Goal: Task Accomplishment & Management: Use online tool/utility

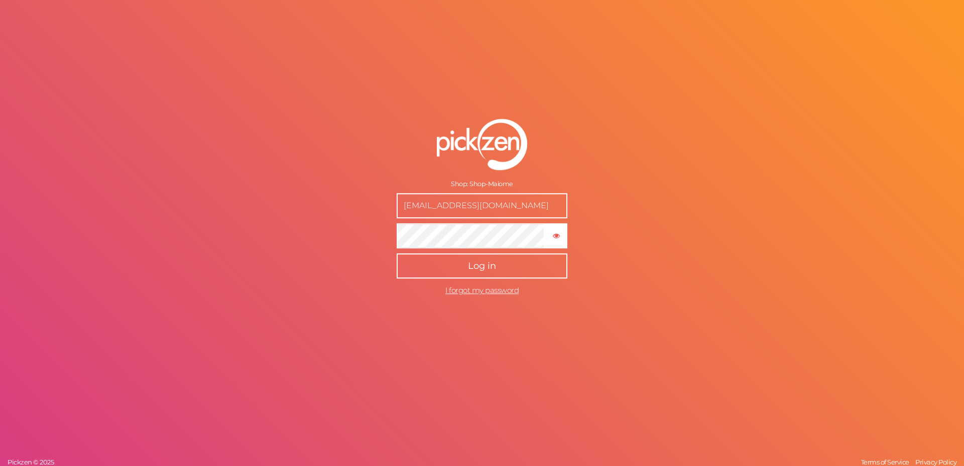
click at [483, 259] on button "Log in" at bounding box center [482, 265] width 171 height 25
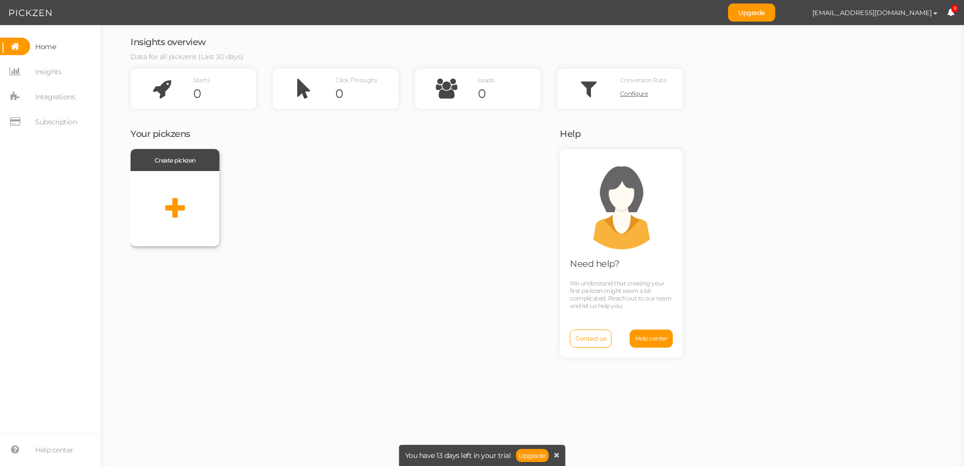
click at [163, 206] on div at bounding box center [175, 208] width 89 height 75
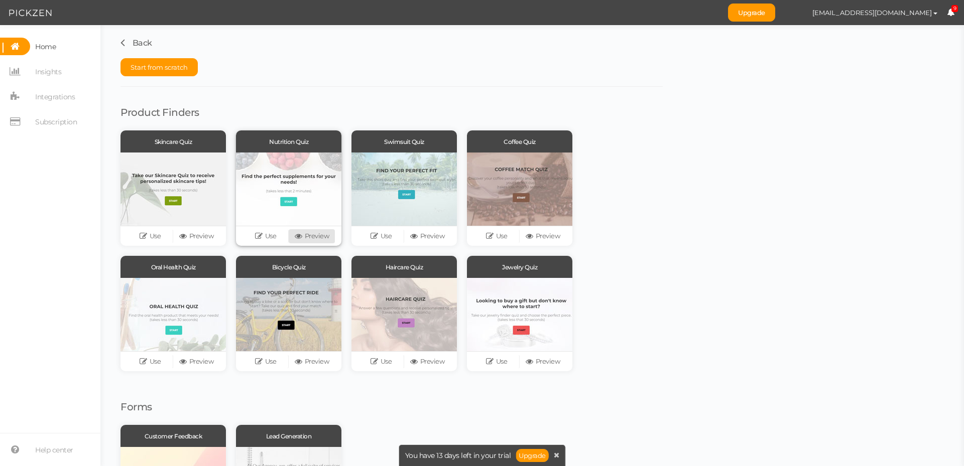
click at [306, 237] on link "Preview" at bounding box center [312, 236] width 46 height 14
click at [161, 60] on button "Start from scratch" at bounding box center [158, 67] width 77 height 18
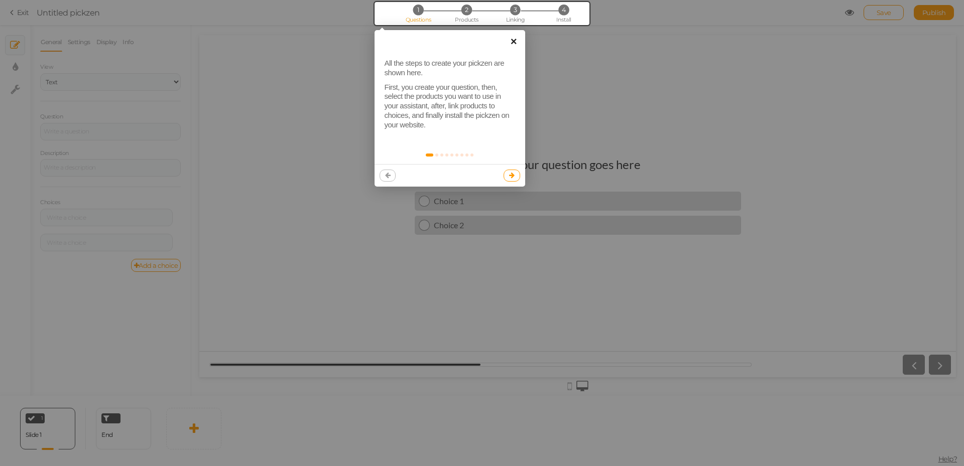
click at [511, 43] on link "×" at bounding box center [513, 41] width 23 height 23
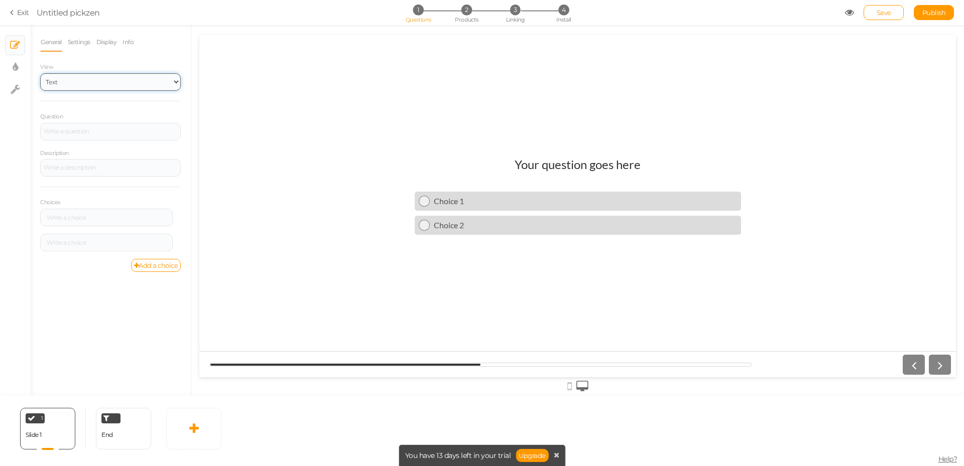
click at [104, 74] on select "Text Images Slider Dropdown" at bounding box center [110, 82] width 141 height 18
click at [112, 78] on select "Text Images Slider Dropdown" at bounding box center [110, 82] width 141 height 18
click at [114, 124] on div at bounding box center [110, 132] width 141 height 18
click at [160, 116] on div "Question Daily Digestion" at bounding box center [110, 125] width 141 height 29
click at [171, 265] on link "Add a choice" at bounding box center [156, 265] width 50 height 13
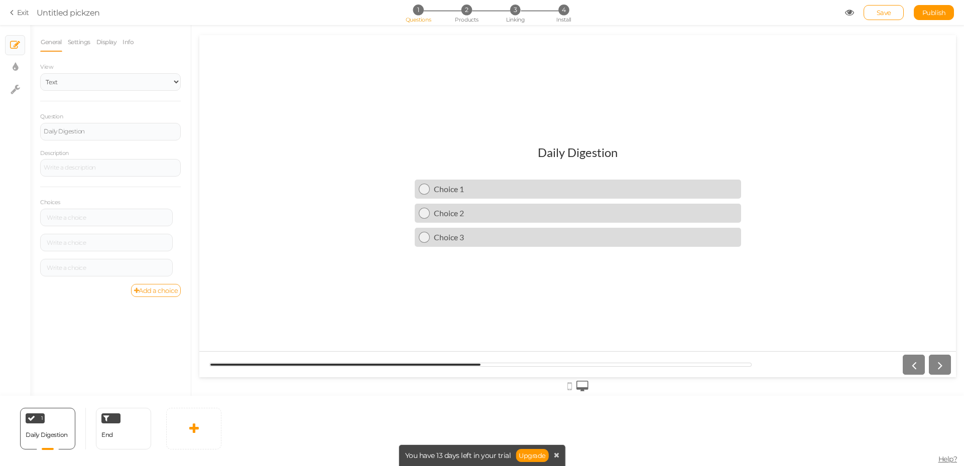
click at [163, 288] on link "Add a choice" at bounding box center [156, 290] width 50 height 13
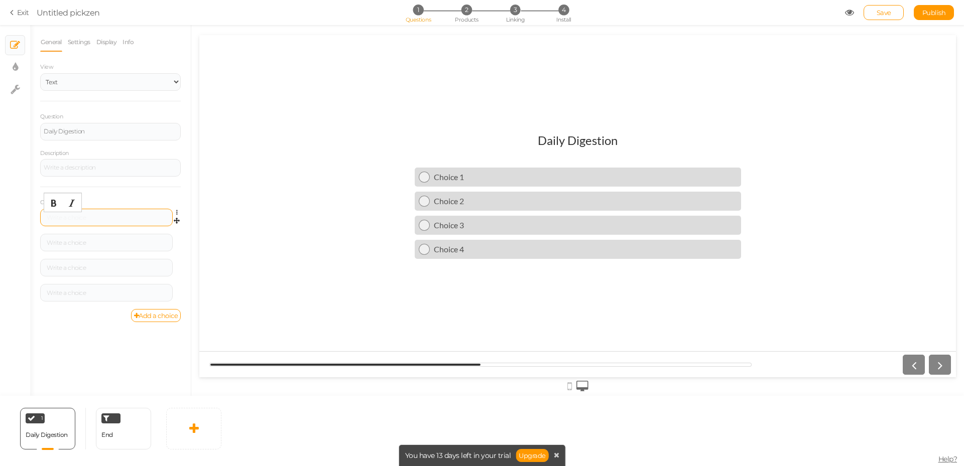
click at [121, 216] on div at bounding box center [106, 218] width 125 height 6
click at [96, 237] on div at bounding box center [106, 243] width 133 height 18
click at [105, 267] on div at bounding box center [106, 268] width 125 height 6
click at [96, 294] on div at bounding box center [106, 293] width 125 height 6
click at [113, 349] on div "General Settings Display Info View Text Images Slider Dropdown Question Daily D…" at bounding box center [110, 214] width 161 height 363
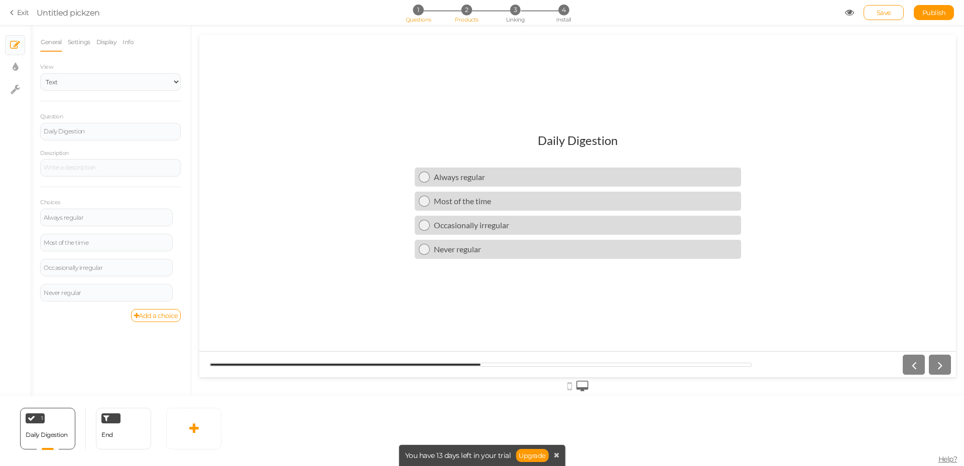
click at [473, 19] on span "Products" at bounding box center [467, 19] width 24 height 7
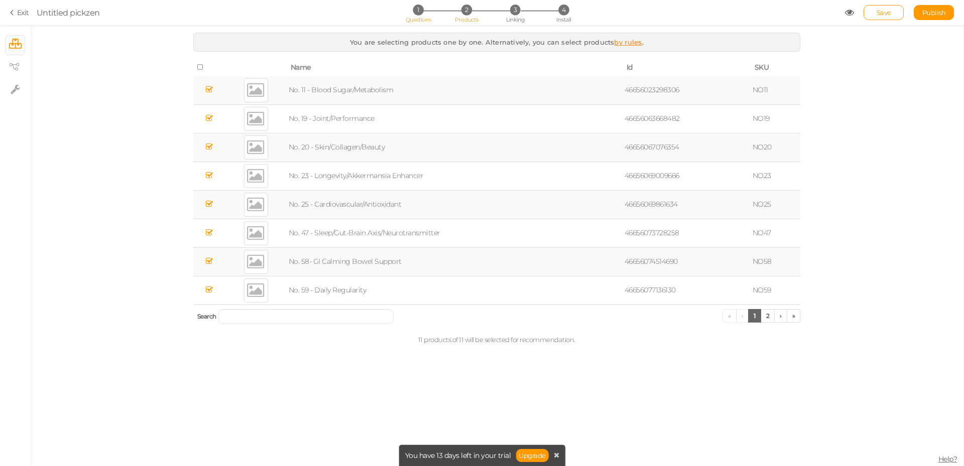
click at [424, 15] on li "1 Questions" at bounding box center [418, 10] width 47 height 11
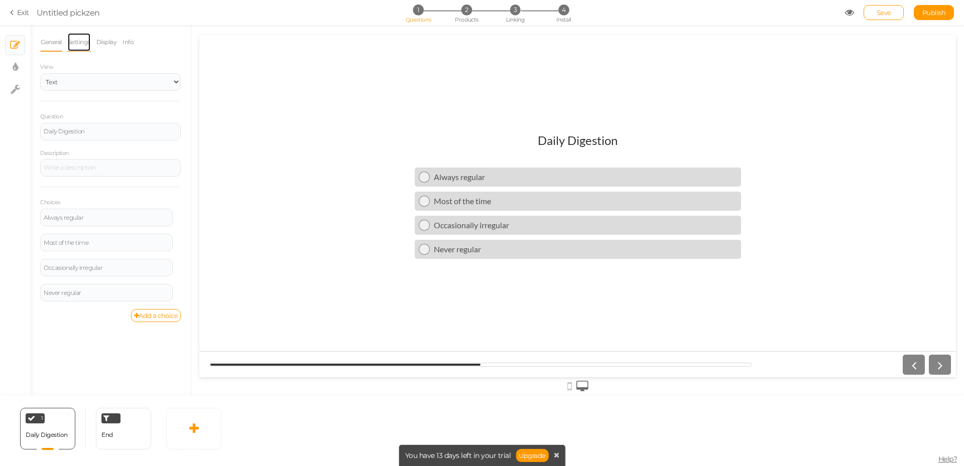
click at [88, 46] on link "Settings" at bounding box center [79, 42] width 24 height 19
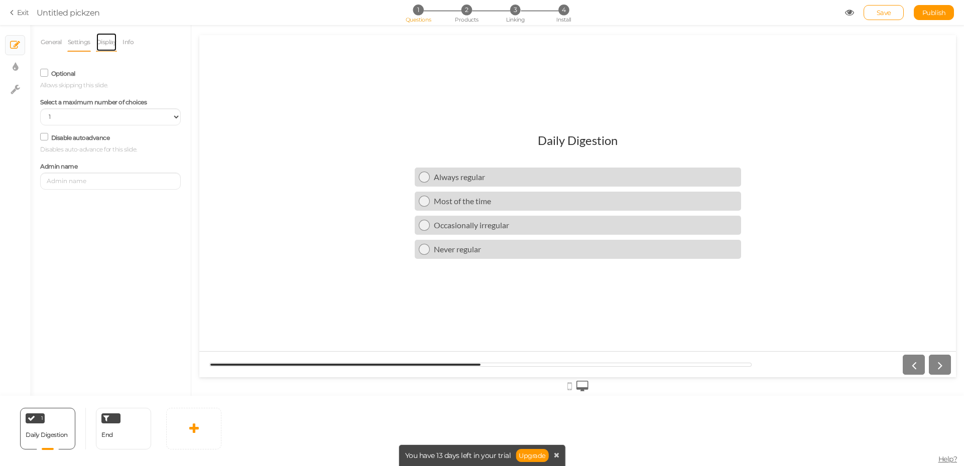
click at [106, 38] on link "Display" at bounding box center [107, 42] width 22 height 19
click at [127, 47] on link "Info" at bounding box center [128, 42] width 12 height 19
click at [112, 43] on link "Display" at bounding box center [107, 42] width 22 height 19
click at [89, 44] on link "Settings" at bounding box center [79, 42] width 24 height 19
click at [59, 41] on link "General" at bounding box center [51, 42] width 22 height 19
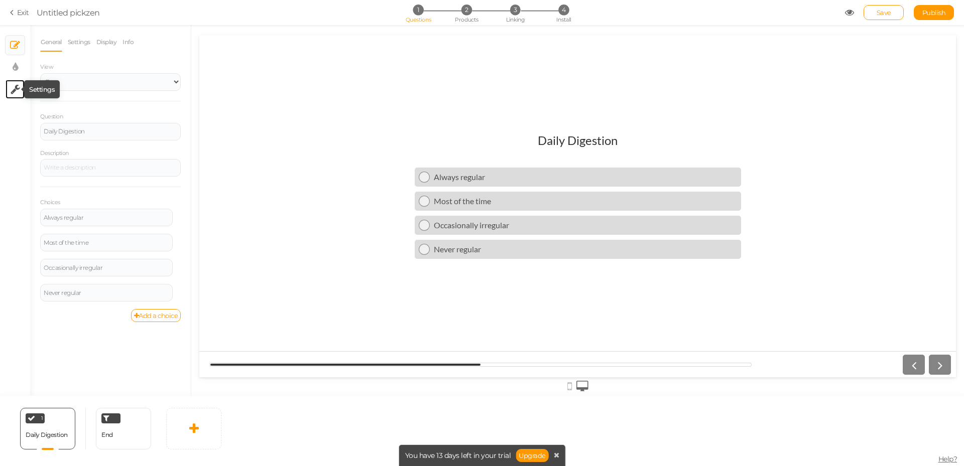
click at [19, 89] on icon at bounding box center [16, 89] width 10 height 10
select select "en"
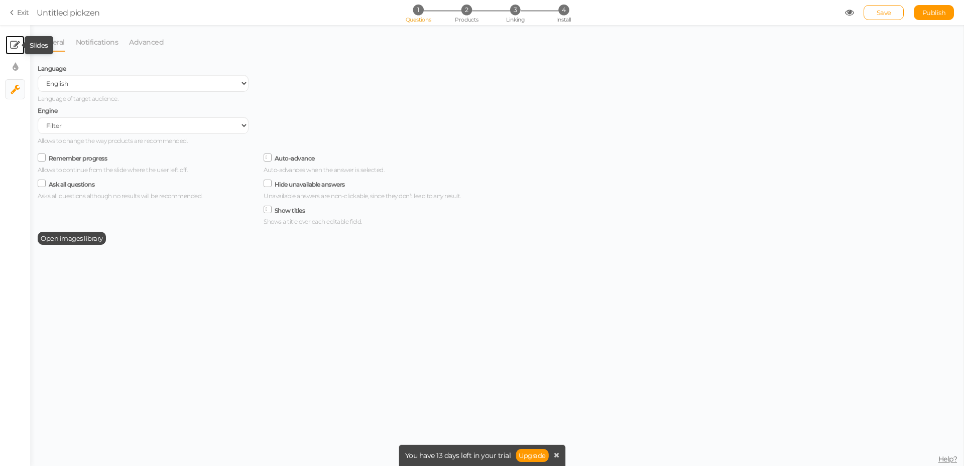
click at [15, 39] on tip-cont at bounding box center [15, 45] width 10 height 12
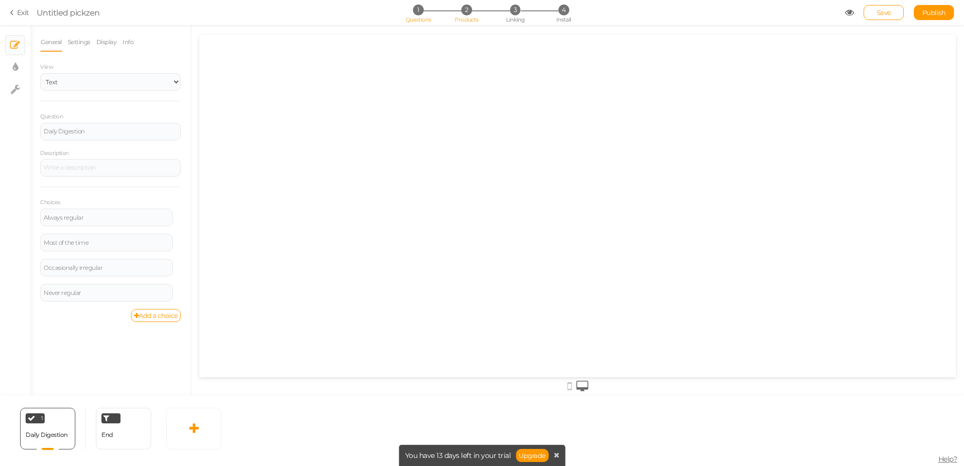
click at [471, 8] on span "2" at bounding box center [466, 10] width 11 height 11
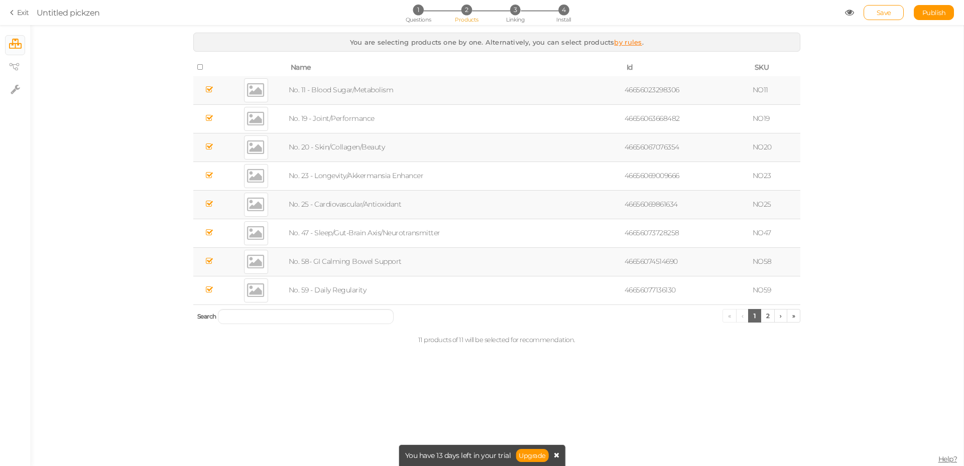
click at [555, 454] on icon at bounding box center [557, 455] width 6 height 7
click at [402, 258] on td "No. 58- GI Calming Bowel Support" at bounding box center [455, 261] width 336 height 29
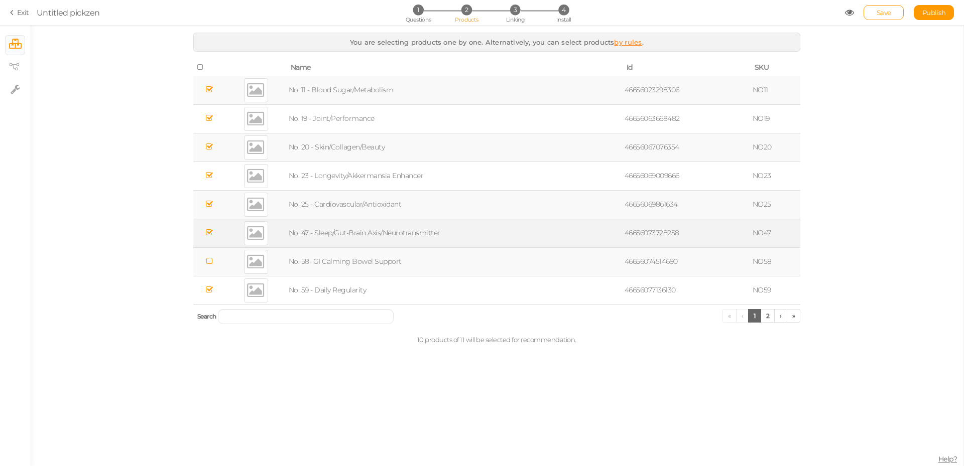
click at [203, 237] on td at bounding box center [209, 233] width 33 height 29
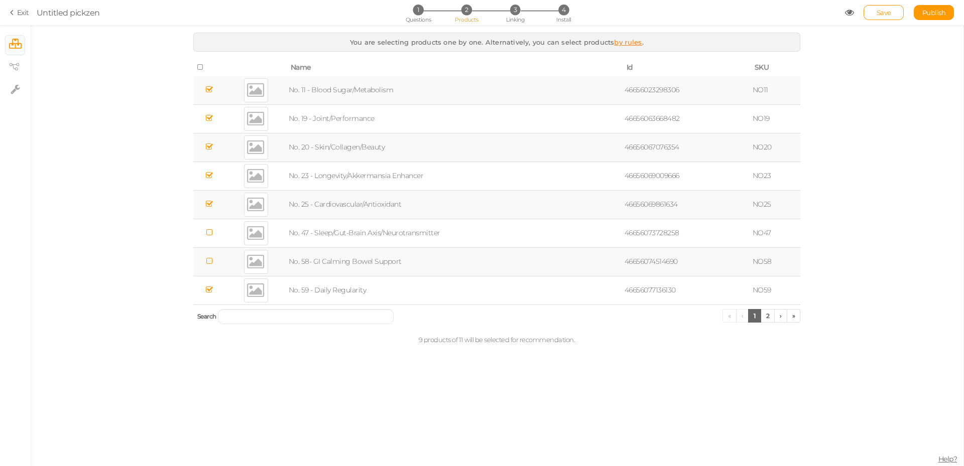
click at [204, 209] on td at bounding box center [209, 204] width 33 height 29
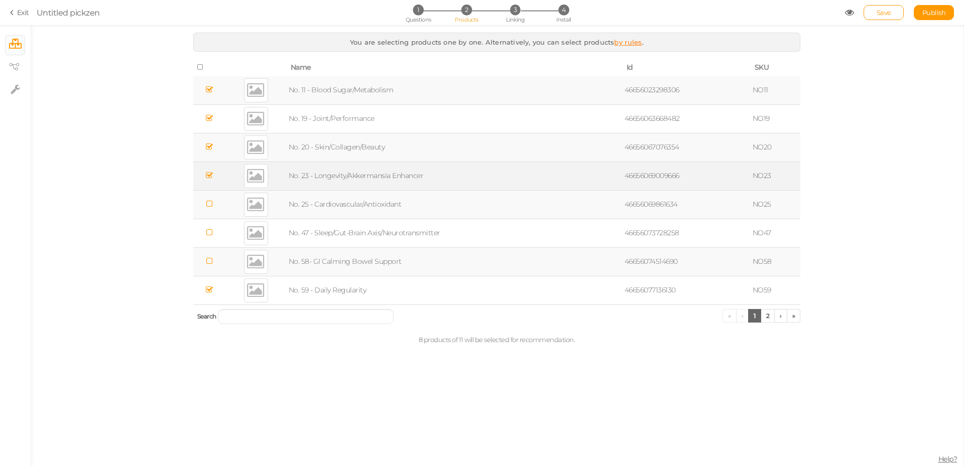
click at [210, 186] on td at bounding box center [209, 176] width 33 height 29
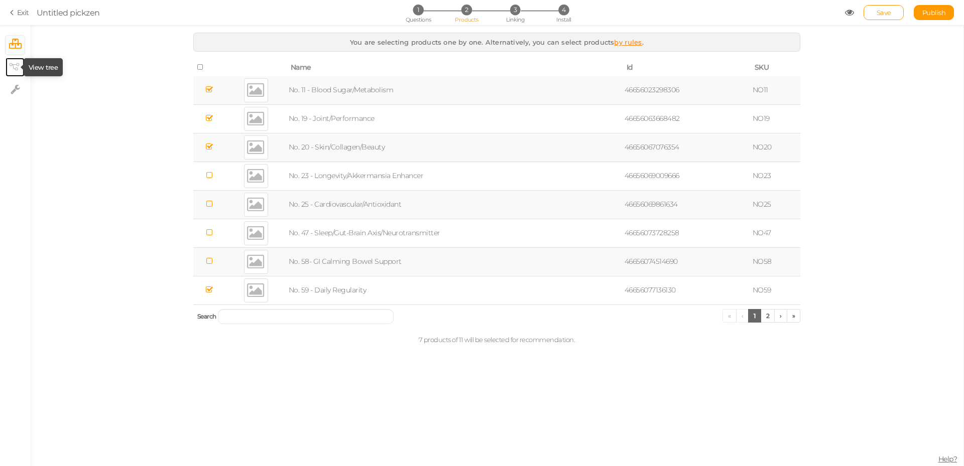
click at [13, 66] on icon at bounding box center [14, 67] width 10 height 8
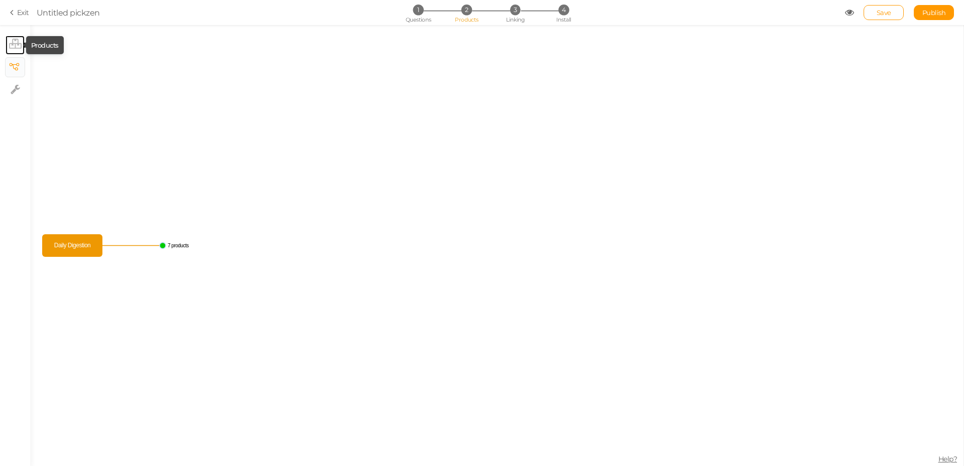
click at [18, 44] on icon at bounding box center [15, 44] width 13 height 10
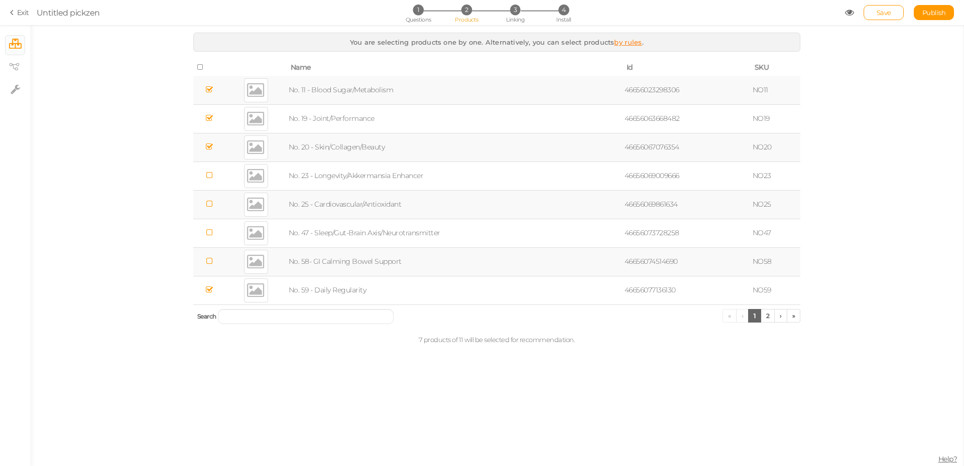
click at [350, 92] on td "No. 11 - Blood Sugar/Metabolism" at bounding box center [455, 90] width 336 height 29
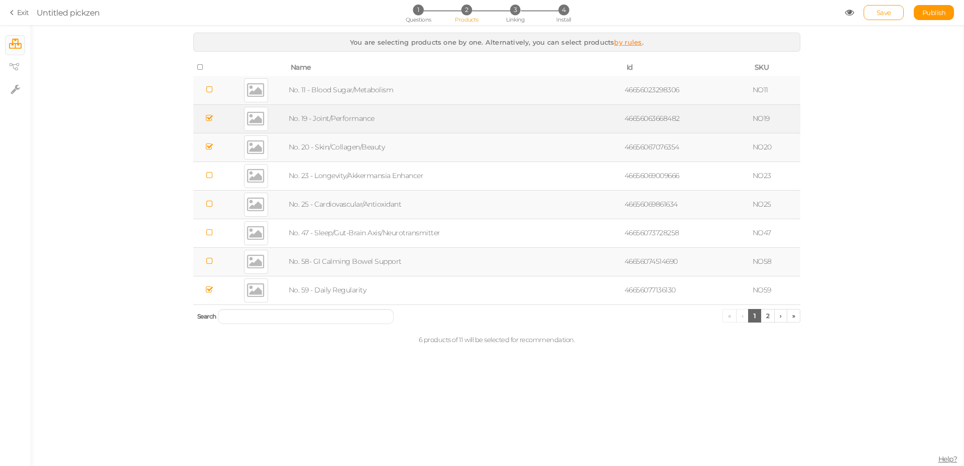
click at [355, 108] on td "No. 19 - Joint/Performance" at bounding box center [455, 118] width 336 height 29
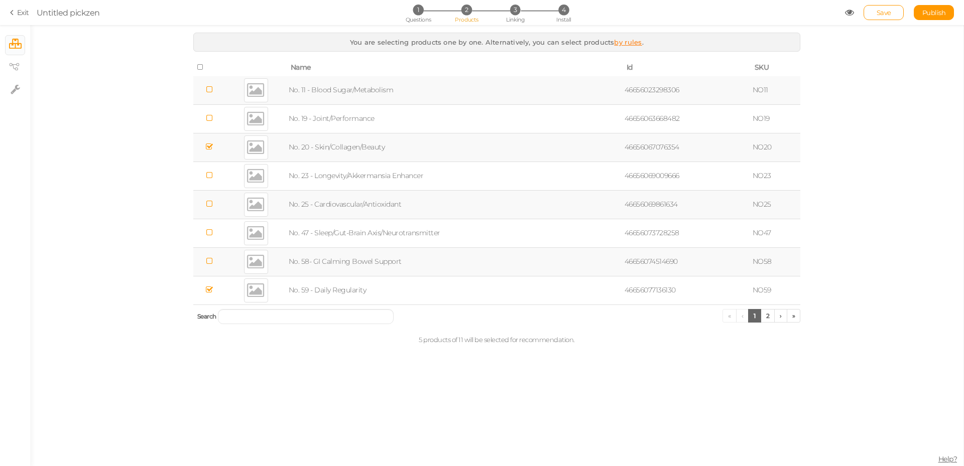
click at [357, 138] on td "No. 20 - Skin/Collagen/Beauty" at bounding box center [455, 147] width 336 height 29
click at [771, 318] on link "2" at bounding box center [767, 316] width 15 height 14
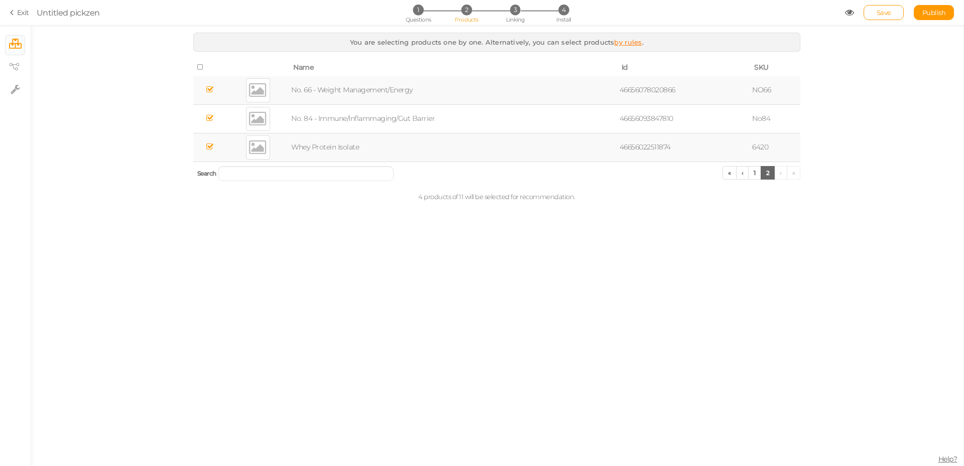
click at [313, 97] on td "No. 66 - Weight Management/Energy" at bounding box center [453, 90] width 328 height 29
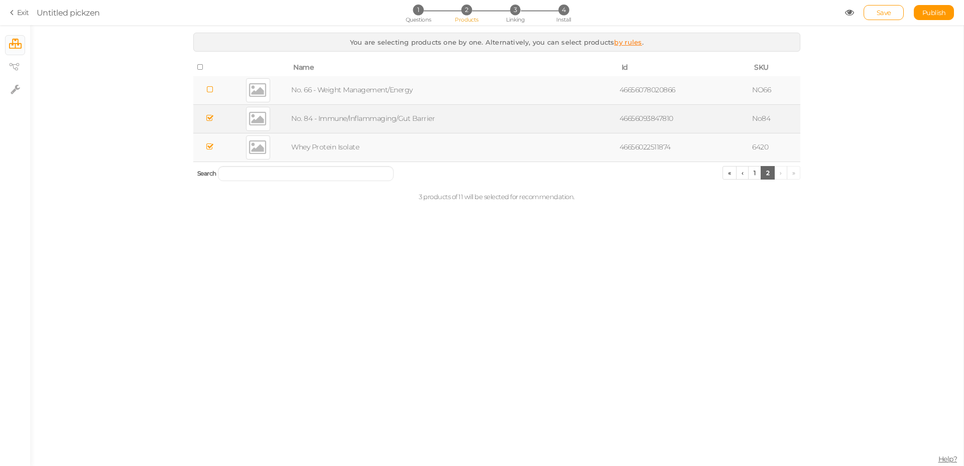
click at [319, 111] on td "No. 84 - Immune/Inflammaging/Gut Barrier" at bounding box center [453, 118] width 328 height 29
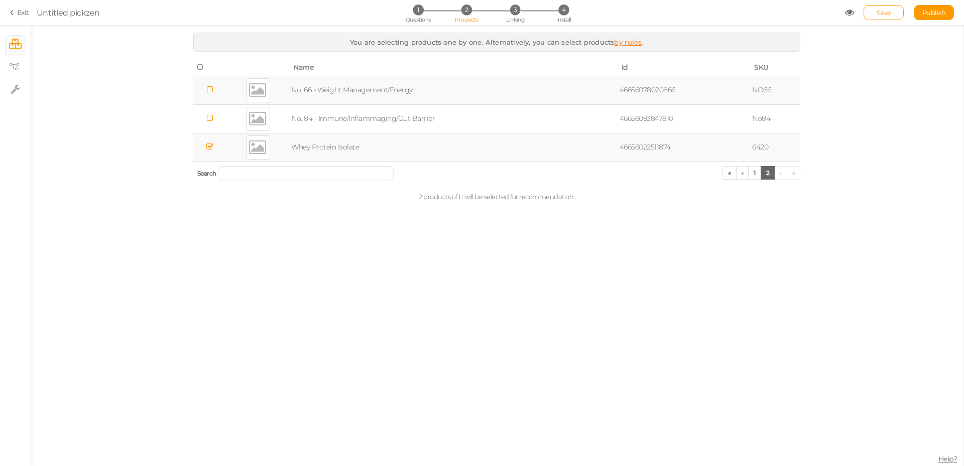
click at [323, 148] on td "Whey Protein Isolate" at bounding box center [453, 147] width 328 height 29
click at [13, 70] on icon at bounding box center [14, 67] width 10 height 8
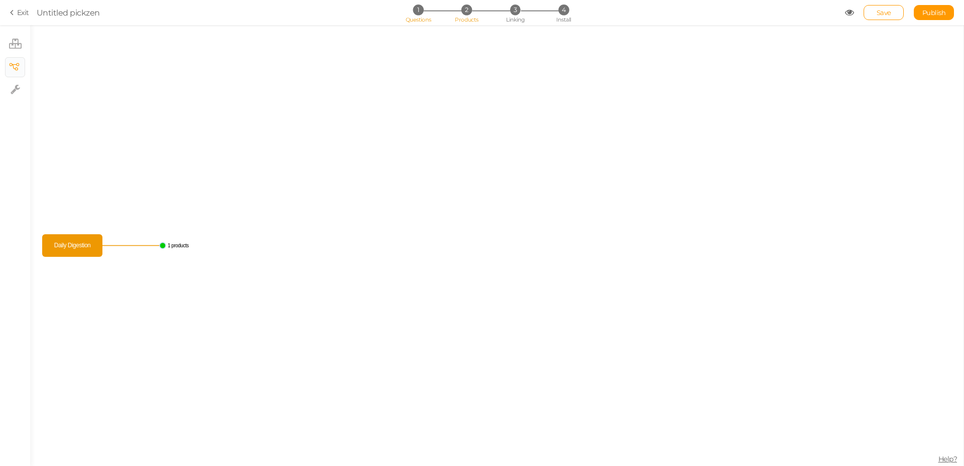
click at [413, 17] on span "Questions" at bounding box center [419, 19] width 26 height 7
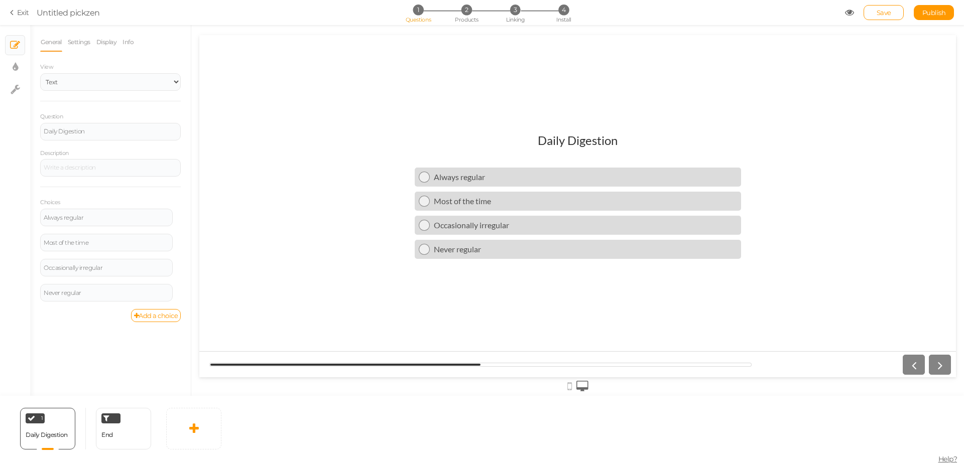
click at [937, 362] on div at bounding box center [924, 365] width 52 height 20
click at [939, 366] on div at bounding box center [924, 365] width 52 height 20
click at [213, 438] on link at bounding box center [193, 429] width 55 height 42
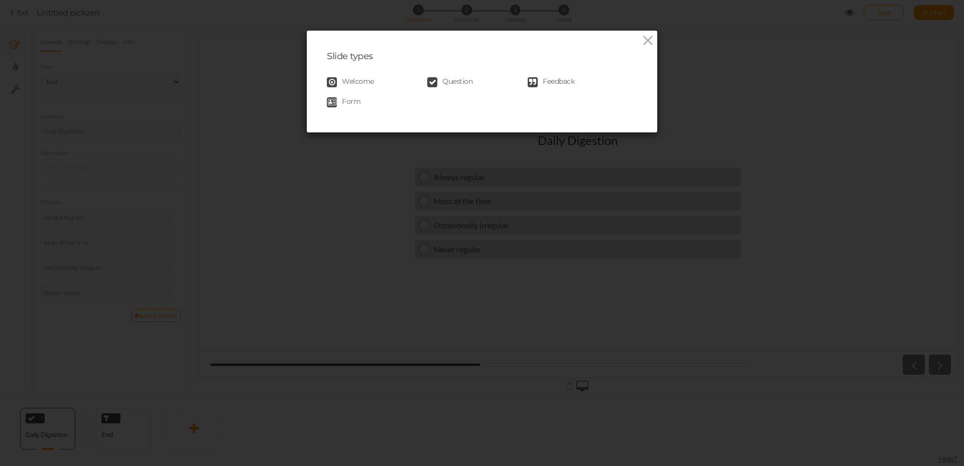
click at [452, 82] on span "Question" at bounding box center [457, 82] width 30 height 10
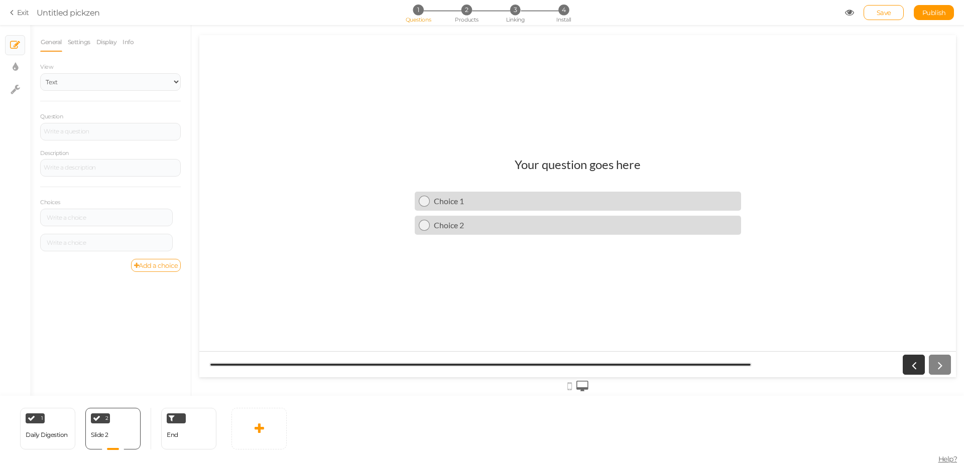
click at [149, 265] on link "Add a choice" at bounding box center [156, 265] width 50 height 13
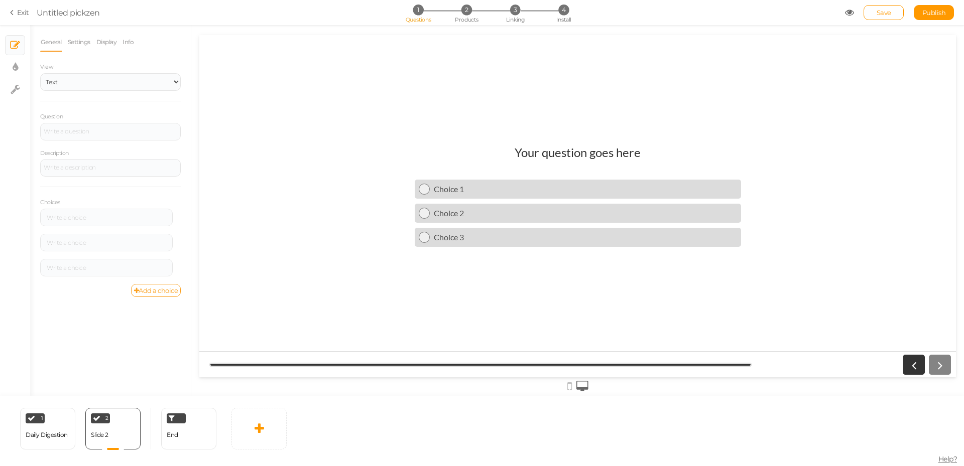
click at [157, 291] on link "Add a choice" at bounding box center [156, 290] width 50 height 13
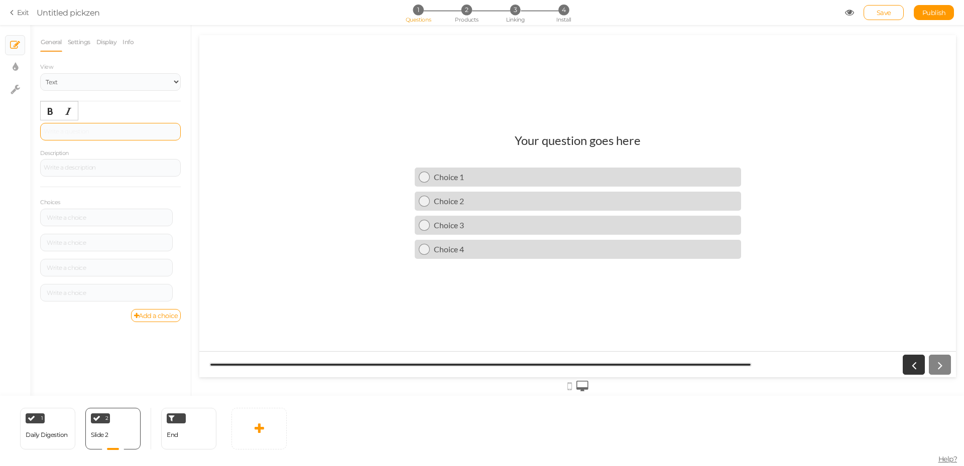
drag, startPoint x: 100, startPoint y: 131, endPoint x: 106, endPoint y: 129, distance: 5.9
click at [100, 131] on div at bounding box center [111, 132] width 134 height 6
click at [90, 140] on div "Digestive Comfort" at bounding box center [110, 132] width 141 height 18
click at [97, 138] on div "Digestive Comfort" at bounding box center [110, 132] width 141 height 18
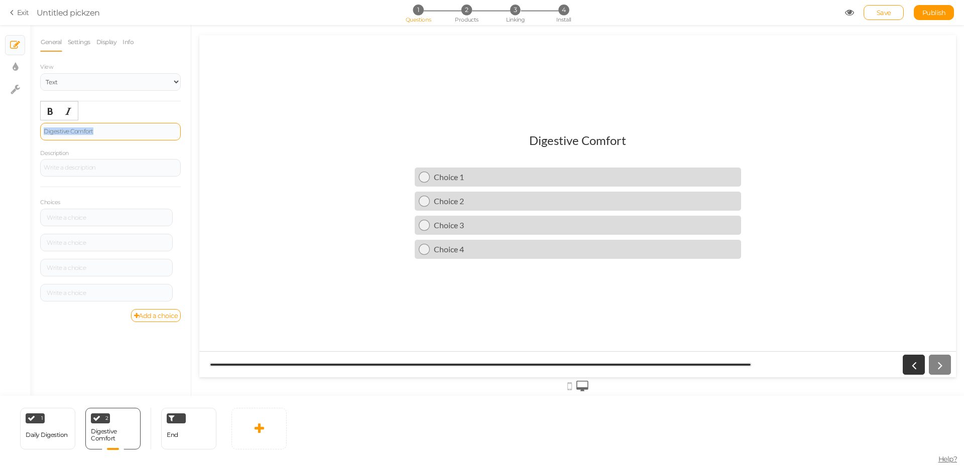
click at [97, 138] on div "Digestive Comfort" at bounding box center [110, 132] width 141 height 18
paste div
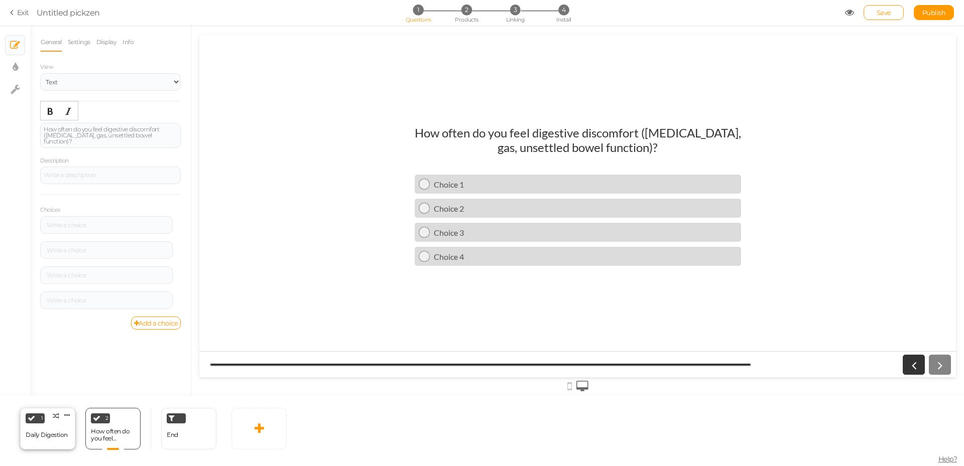
click at [56, 427] on div "Daily Digestion" at bounding box center [47, 436] width 42 height 18
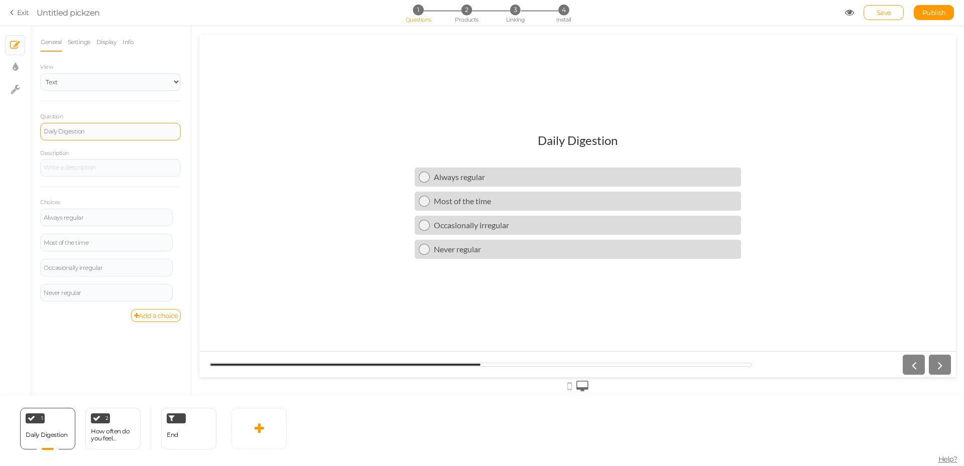
click at [114, 131] on div "Daily Digestion" at bounding box center [111, 132] width 134 height 6
paste div
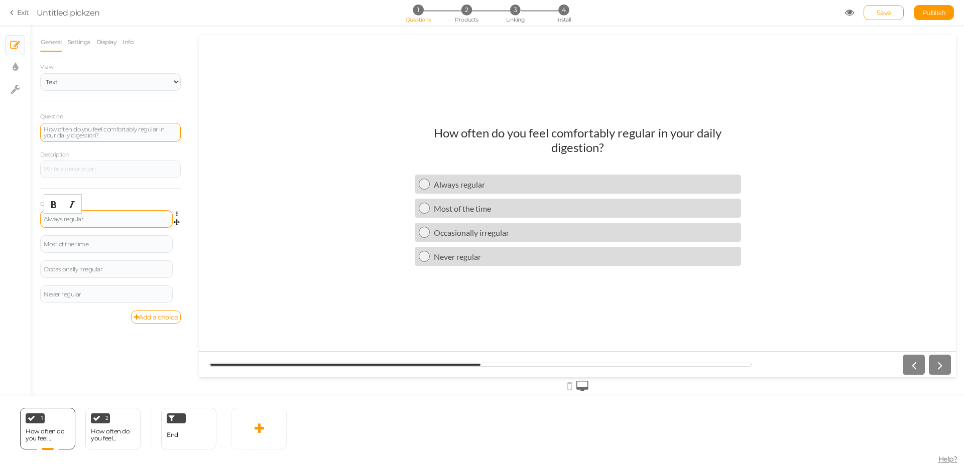
click at [91, 217] on div "Always regular" at bounding box center [106, 219] width 125 height 6
click at [110, 431] on div "How often do you feel digestive discomfort ([MEDICAL_DATA], gas, unsettled bowe…" at bounding box center [113, 435] width 44 height 14
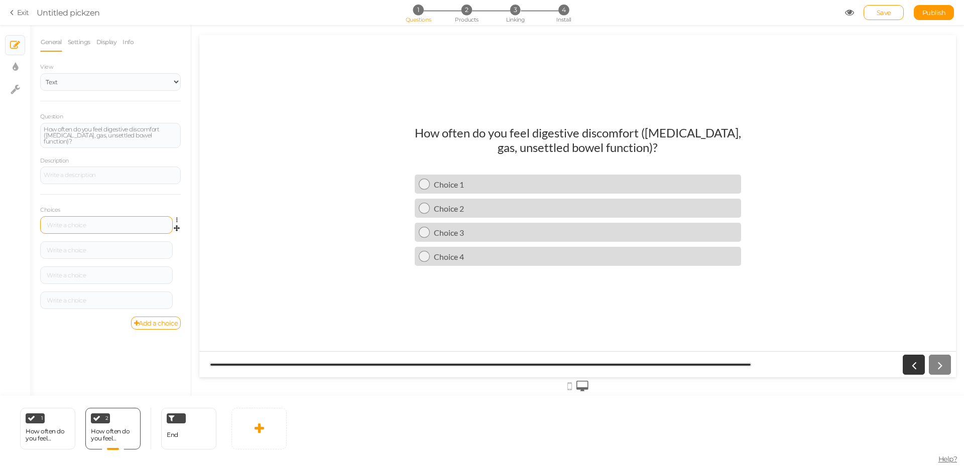
click at [108, 222] on div at bounding box center [106, 225] width 125 height 6
click at [100, 222] on div at bounding box center [106, 225] width 125 height 6
drag, startPoint x: 113, startPoint y: 248, endPoint x: 108, endPoint y: 223, distance: 25.6
click at [113, 248] on div at bounding box center [106, 250] width 133 height 18
click at [131, 273] on div at bounding box center [106, 276] width 125 height 6
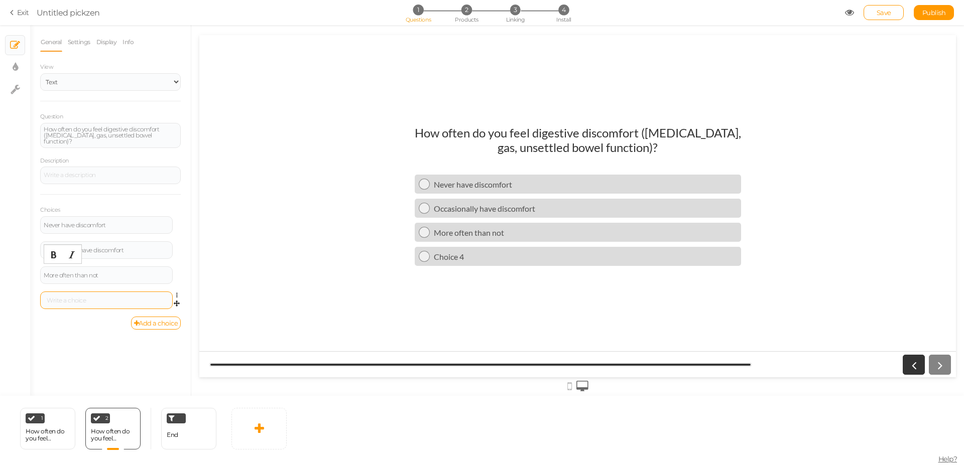
click at [94, 298] on div at bounding box center [106, 301] width 125 height 6
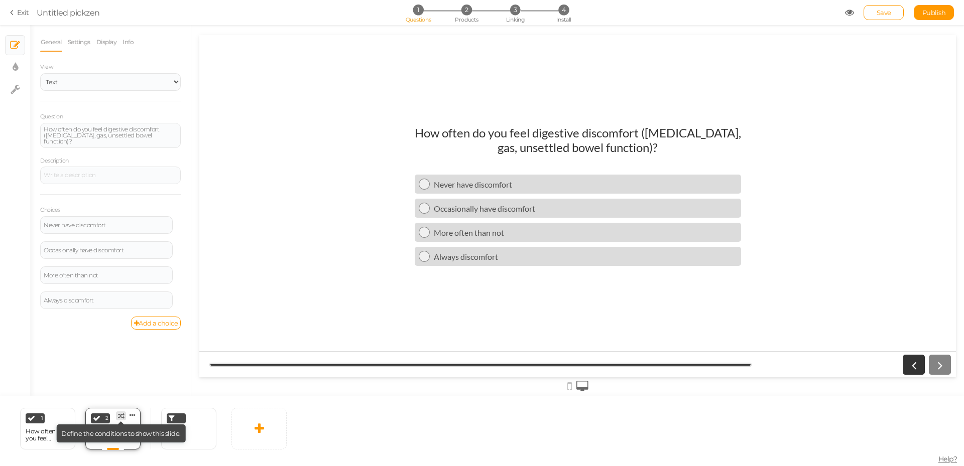
click at [122, 414] on icon at bounding box center [121, 416] width 7 height 7
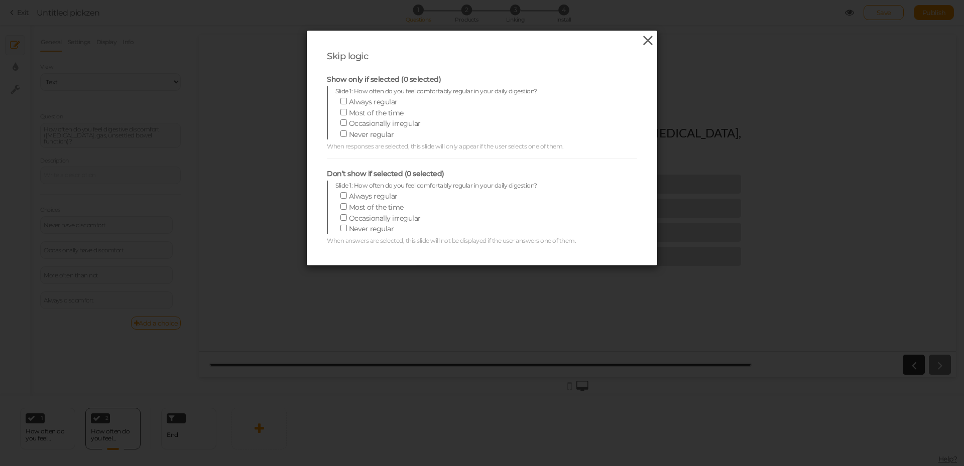
click at [640, 43] on icon at bounding box center [647, 40] width 15 height 15
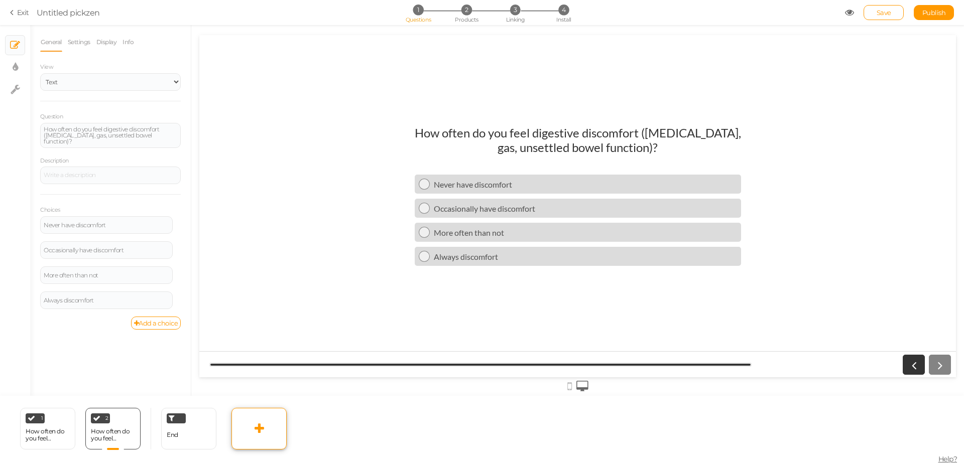
click at [246, 433] on link at bounding box center [258, 429] width 55 height 42
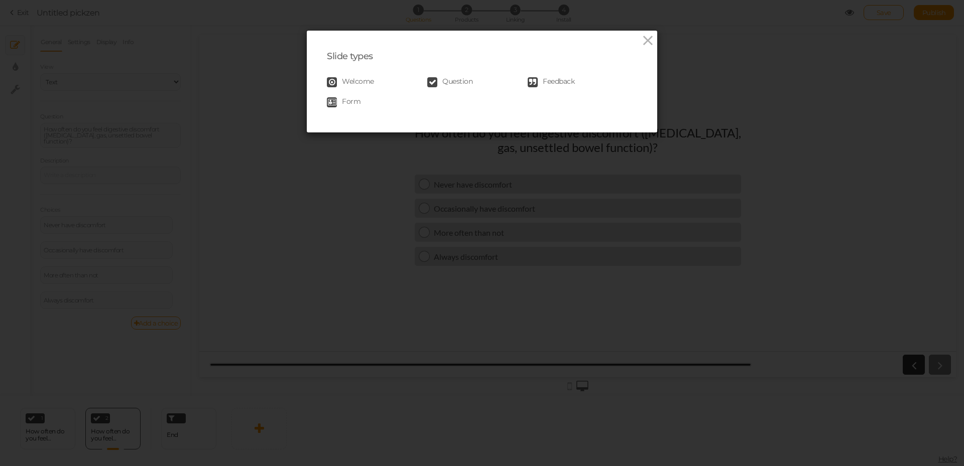
click at [463, 82] on span "Question" at bounding box center [457, 82] width 30 height 10
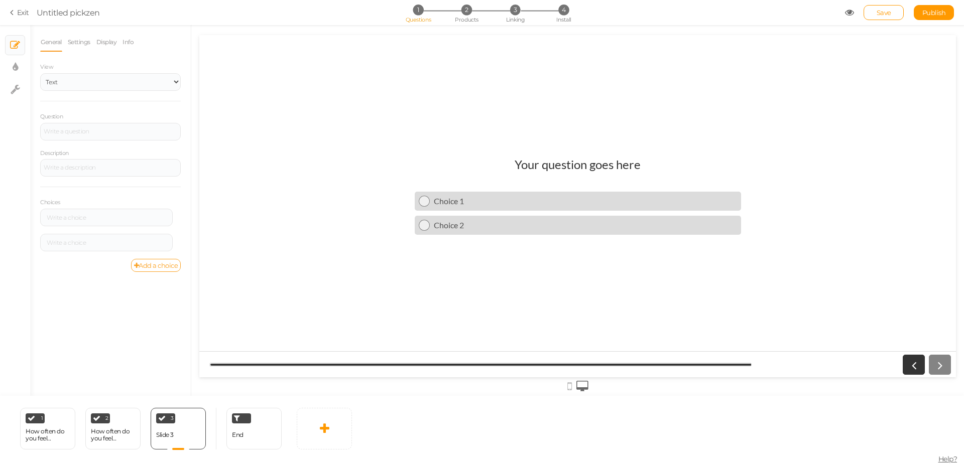
click at [172, 266] on link "Add a choice" at bounding box center [156, 265] width 50 height 13
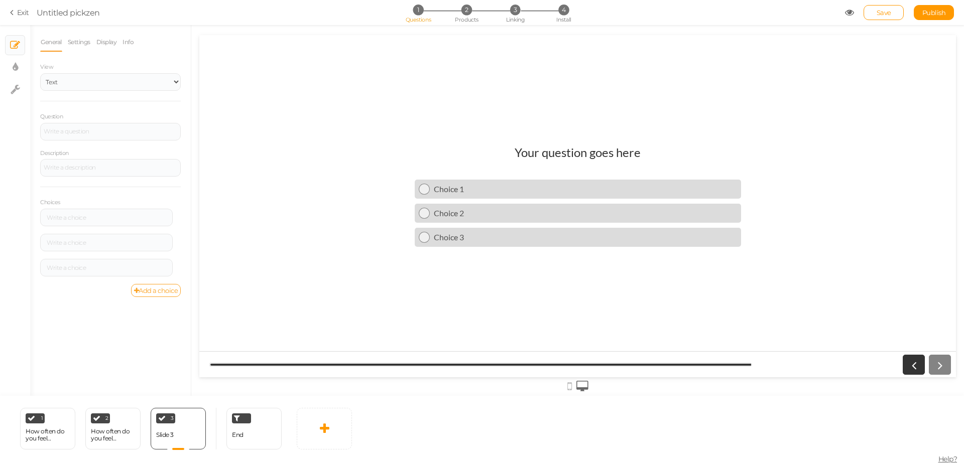
click at [169, 292] on link "Add a choice" at bounding box center [156, 290] width 50 height 13
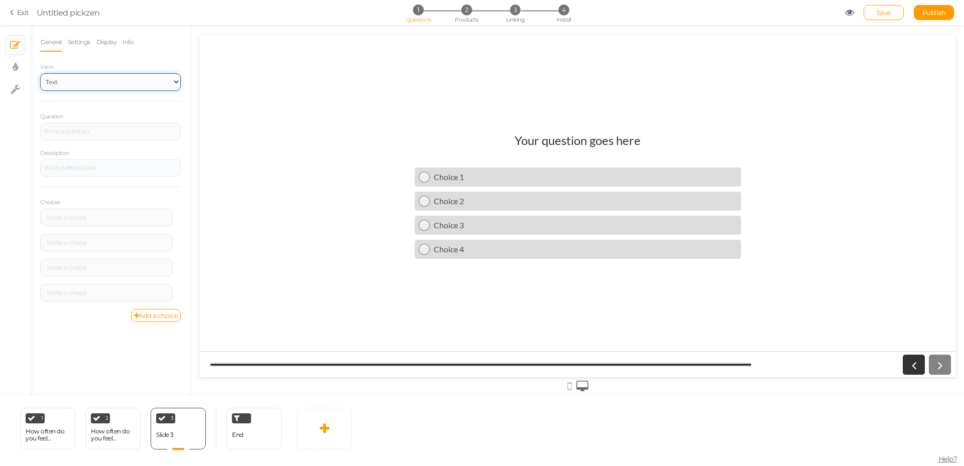
click at [99, 75] on select "Text Images Slider Dropdown" at bounding box center [110, 82] width 141 height 18
drag, startPoint x: 99, startPoint y: 76, endPoint x: 97, endPoint y: 82, distance: 6.8
click at [99, 76] on select "Text Images Slider Dropdown" at bounding box center [110, 82] width 141 height 18
click at [88, 133] on div at bounding box center [110, 132] width 141 height 18
click at [263, 177] on div "How would you describe your sleep quality? Choice 1 Choice 2 Choice 3 Choice 4" at bounding box center [577, 206] width 756 height 162
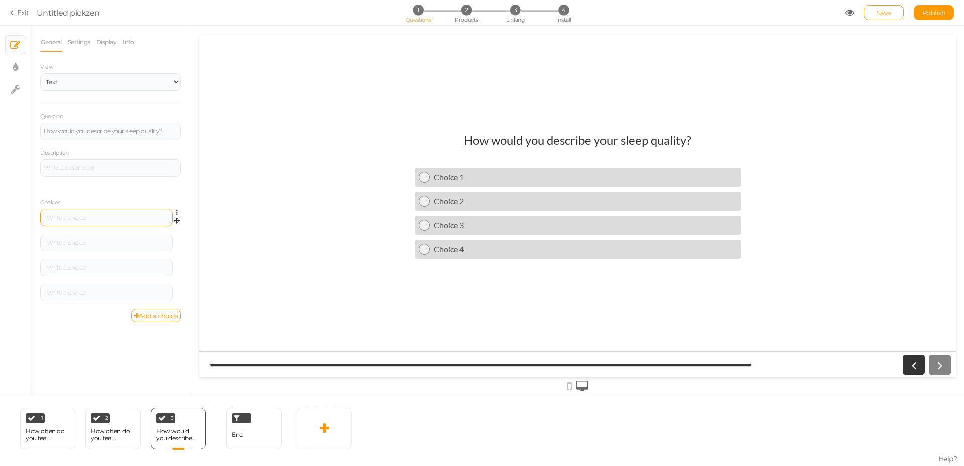
click at [82, 215] on div at bounding box center [106, 218] width 125 height 6
click at [114, 244] on div at bounding box center [106, 243] width 125 height 6
click at [90, 269] on div at bounding box center [106, 268] width 125 height 6
click at [102, 294] on div at bounding box center [106, 293] width 125 height 6
click at [282, 231] on div "How would you describe your sleep quality? Restful and consistent Sometimes res…" at bounding box center [577, 206] width 756 height 162
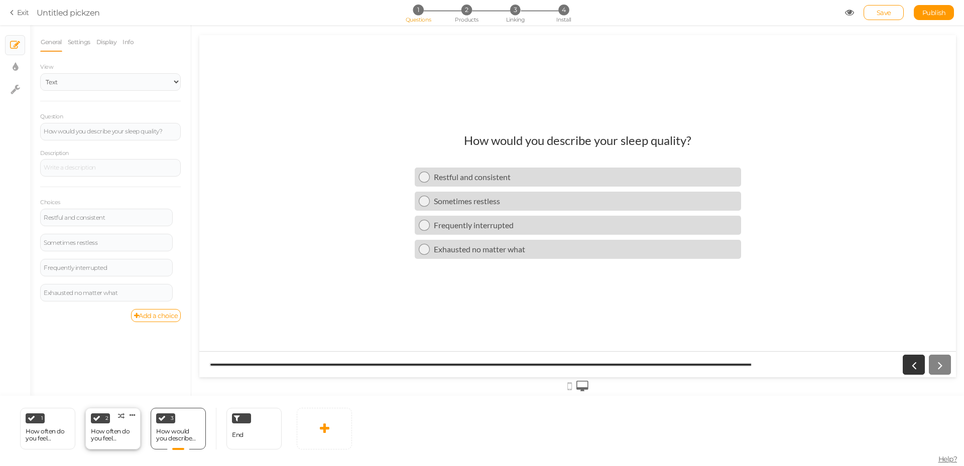
click at [110, 430] on div "How often do you feel digestive discomfort ([MEDICAL_DATA], gas, unsettled bowe…" at bounding box center [113, 435] width 44 height 14
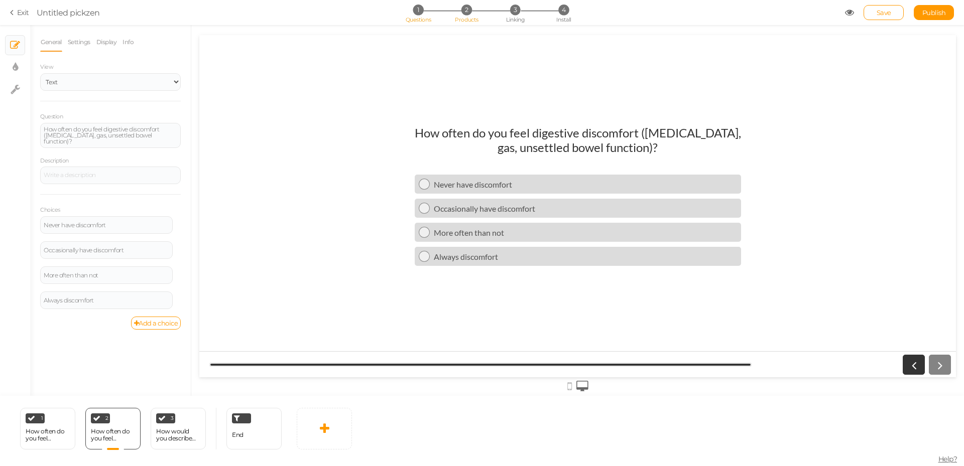
click at [467, 17] on span "Products" at bounding box center [467, 19] width 24 height 7
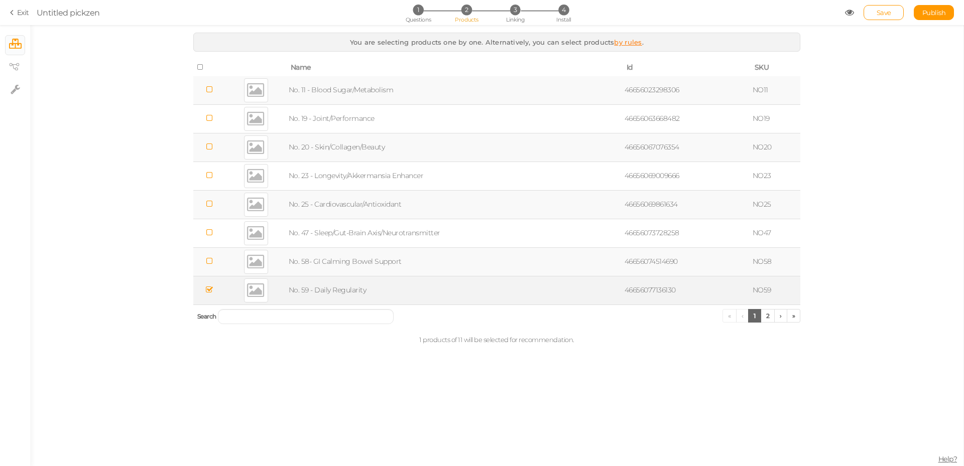
click at [347, 291] on td "No. 59 - Daily Regularity" at bounding box center [455, 290] width 336 height 29
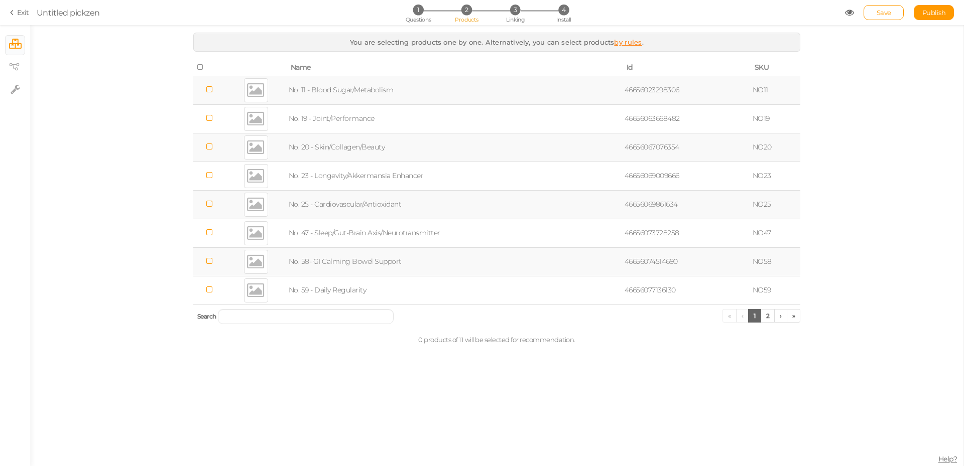
click at [368, 261] on td "No. 58- GI Calming Bowel Support" at bounding box center [455, 261] width 336 height 29
click at [420, 12] on span "1" at bounding box center [418, 10] width 11 height 11
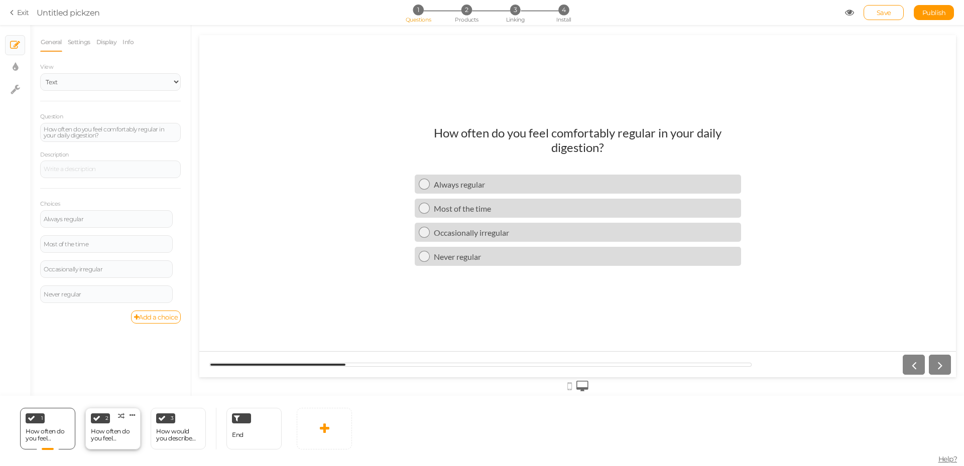
click at [115, 433] on div "How often do you feel digestive discomfort ([MEDICAL_DATA], gas, unsettled bowe…" at bounding box center [113, 435] width 44 height 14
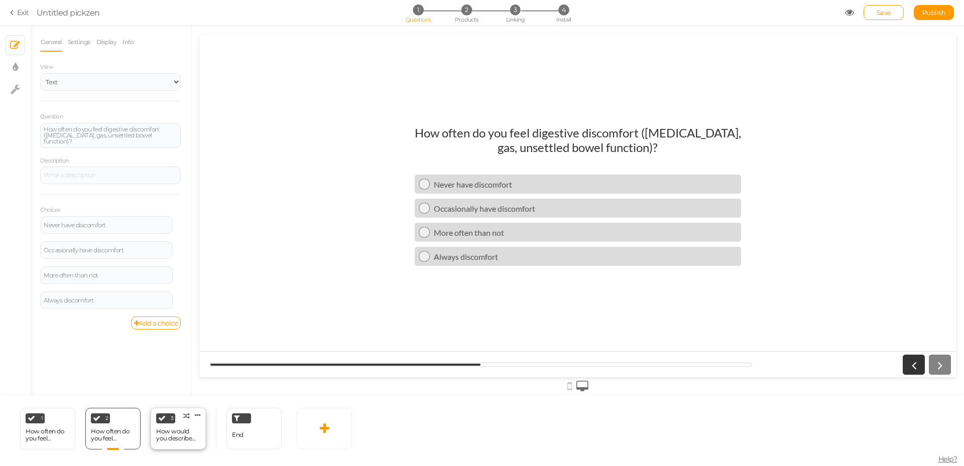
click at [169, 434] on div "How would you describe your sleep quality?" at bounding box center [178, 435] width 44 height 14
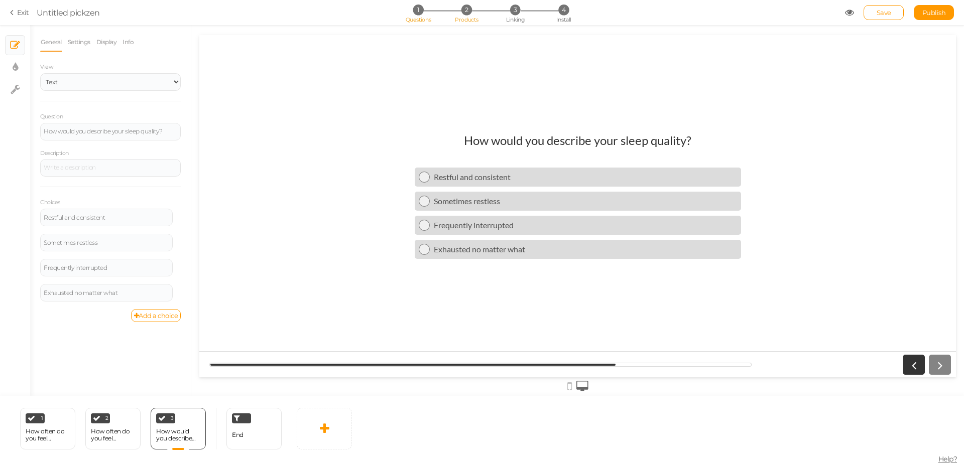
click at [465, 7] on span "2" at bounding box center [466, 10] width 11 height 11
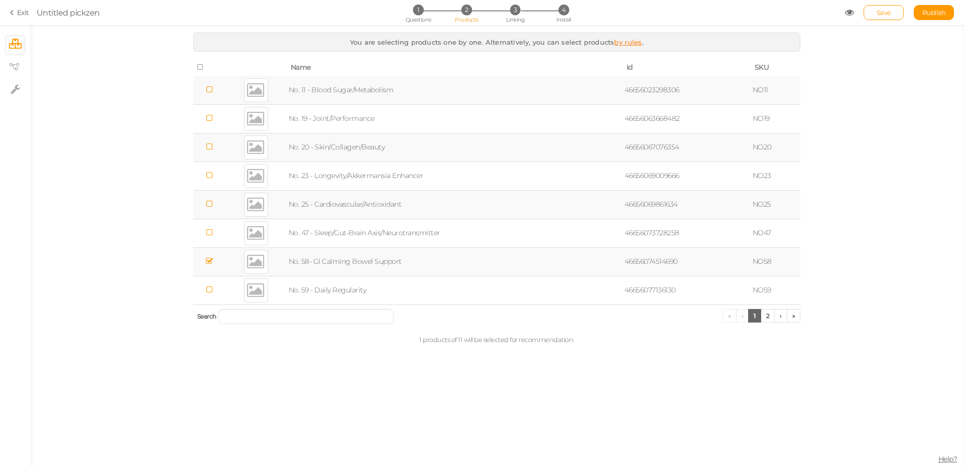
click at [328, 259] on td "No. 58- GI Calming Bowel Support" at bounding box center [455, 261] width 336 height 29
click at [14, 63] on icon at bounding box center [14, 67] width 10 height 8
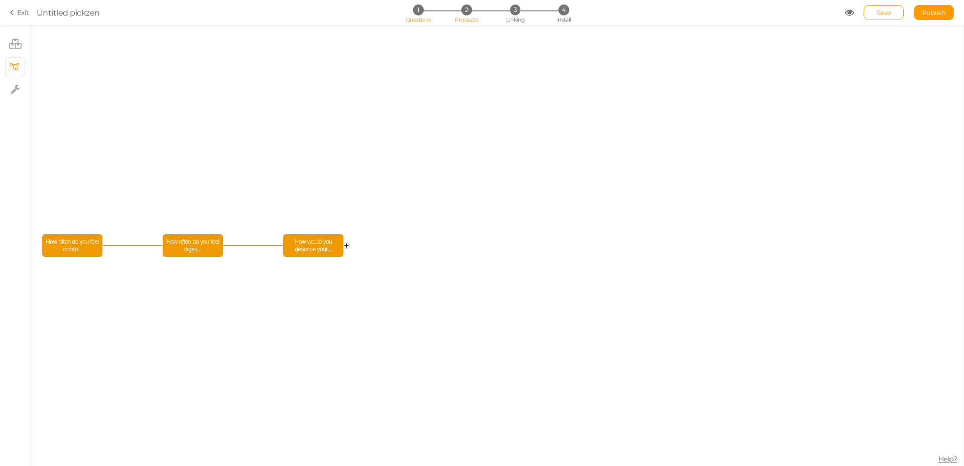
click at [415, 13] on span "1" at bounding box center [418, 10] width 11 height 11
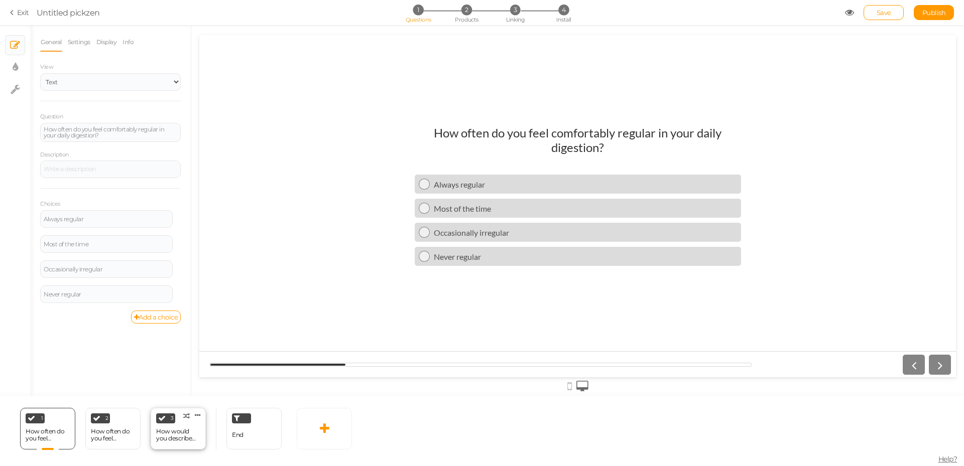
click at [177, 435] on div "How would you describe your sleep quality?" at bounding box center [178, 435] width 44 height 14
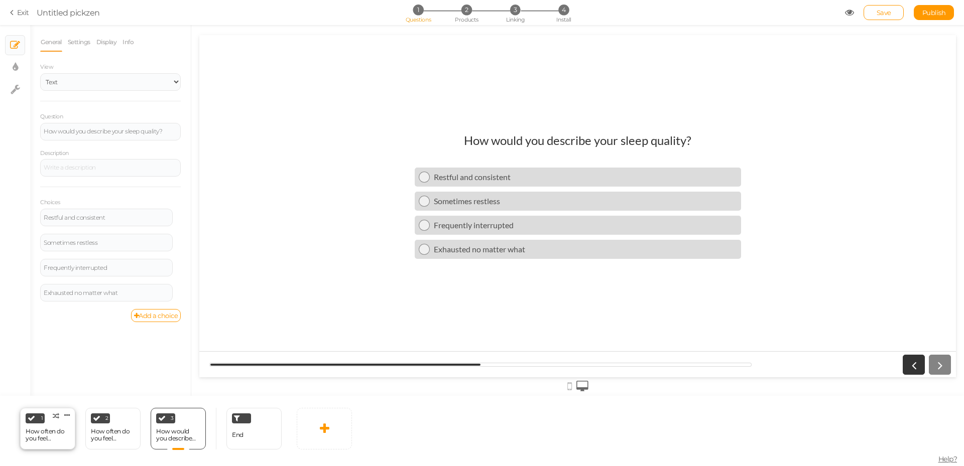
click at [46, 432] on div "How often do you feel comfortably regular in your daily digestion?" at bounding box center [48, 435] width 44 height 14
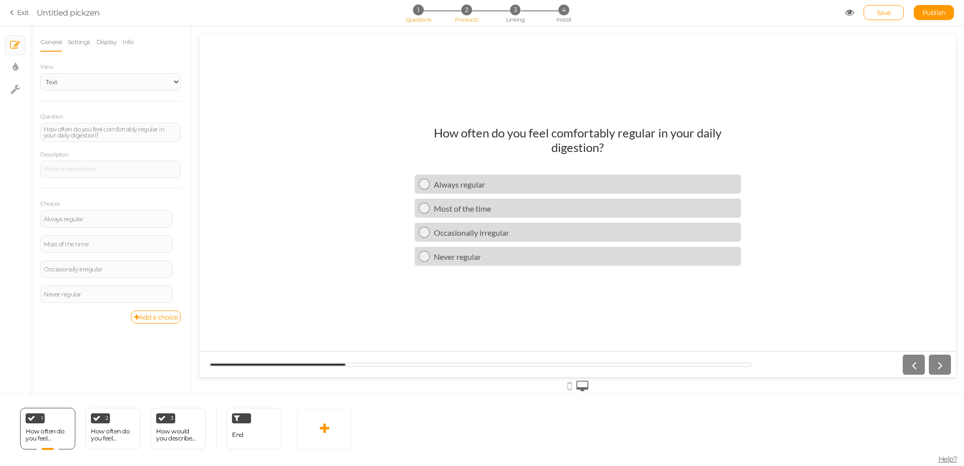
click at [461, 13] on li "2 Products" at bounding box center [466, 10] width 47 height 11
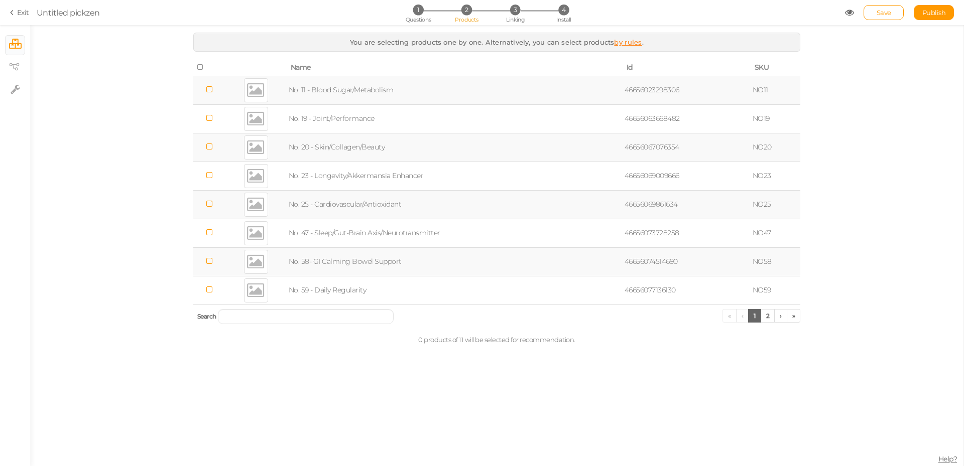
click at [356, 79] on td "No. 11 - Blood Sugar/Metabolism" at bounding box center [455, 90] width 336 height 29
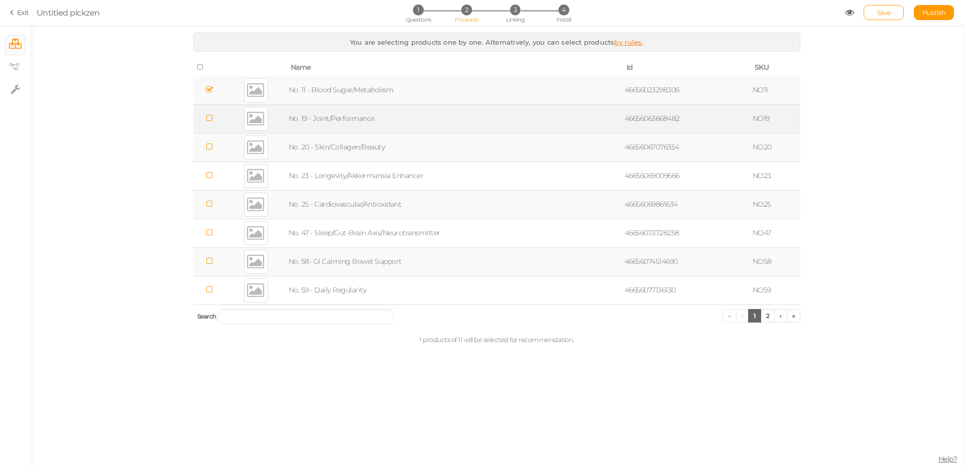
click at [375, 120] on td "No. 19 - Joint/Performance" at bounding box center [455, 118] width 336 height 29
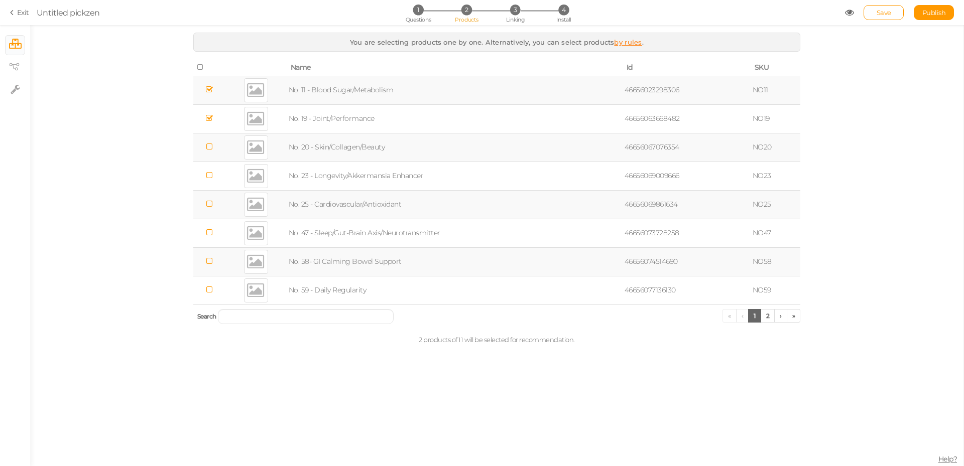
click at [375, 156] on td "No. 20 - Skin/Collagen/Beauty" at bounding box center [455, 147] width 336 height 29
click at [200, 65] on icon at bounding box center [200, 67] width 7 height 7
click at [765, 319] on link "2" at bounding box center [767, 316] width 15 height 14
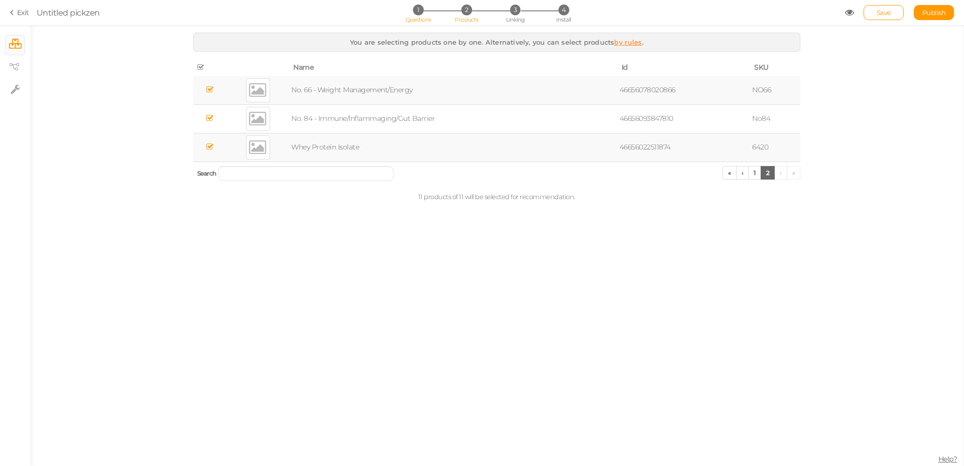
click at [427, 7] on li "1 Questions" at bounding box center [418, 10] width 47 height 11
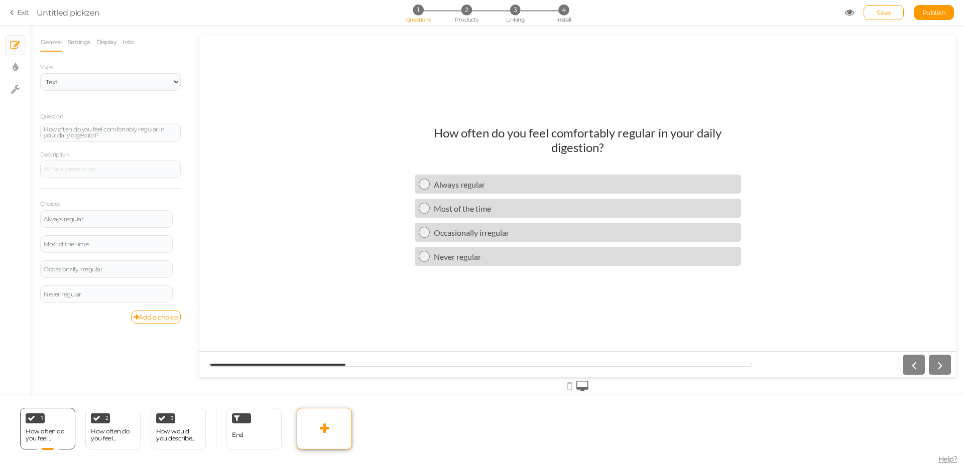
click at [328, 434] on icon at bounding box center [325, 429] width 10 height 12
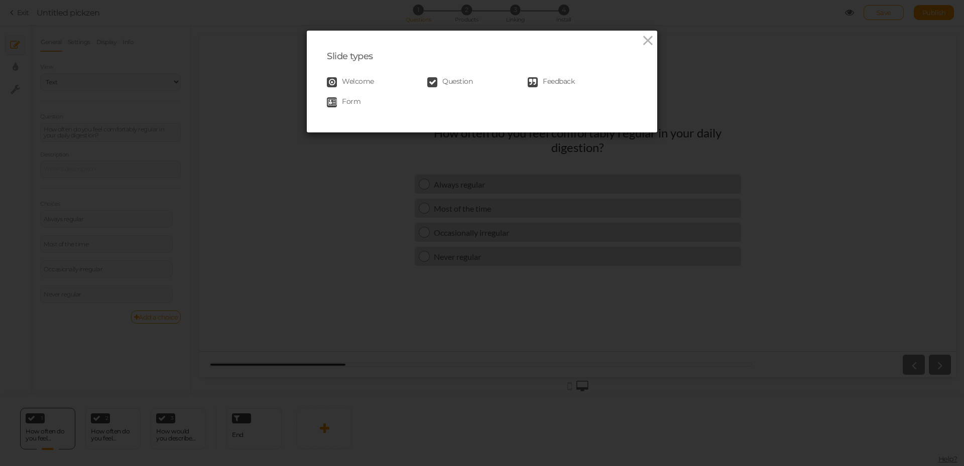
click at [473, 83] on link "Question" at bounding box center [477, 82] width 100 height 10
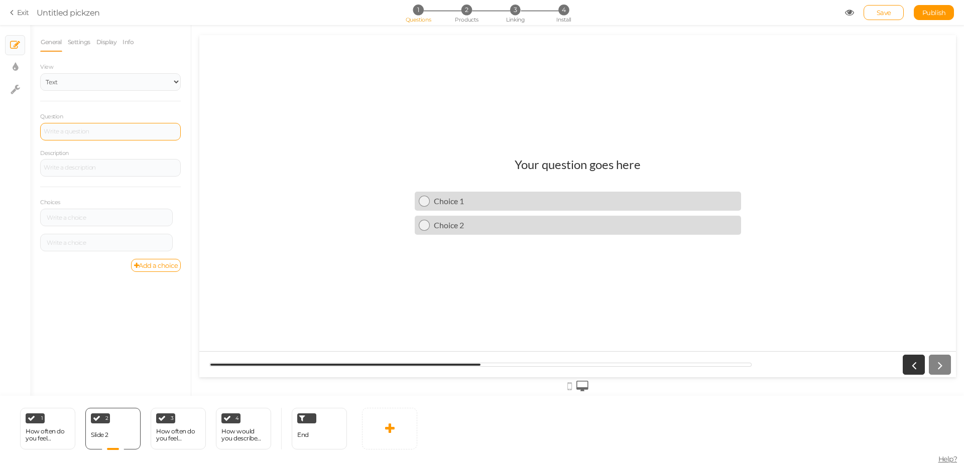
click at [90, 128] on div at bounding box center [110, 132] width 141 height 18
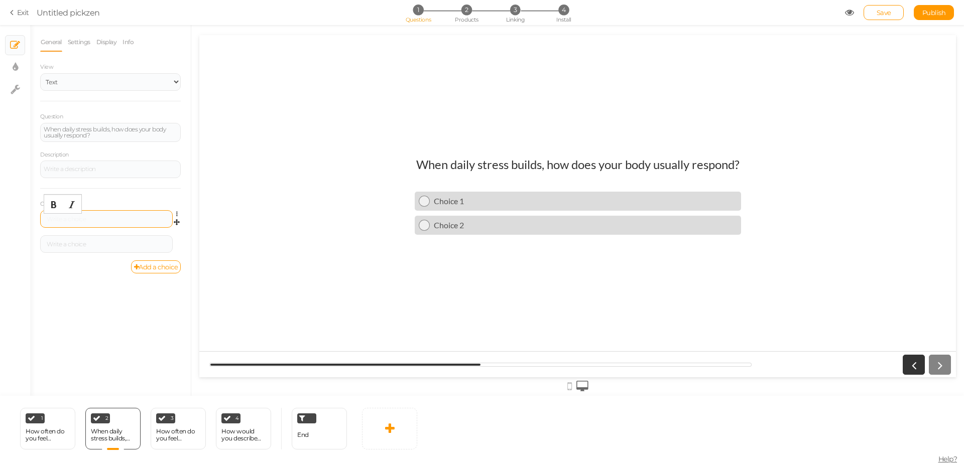
click at [76, 215] on div at bounding box center [106, 219] width 133 height 18
click at [96, 242] on div at bounding box center [106, 244] width 125 height 6
click at [154, 270] on link "Add a choice" at bounding box center [156, 267] width 50 height 13
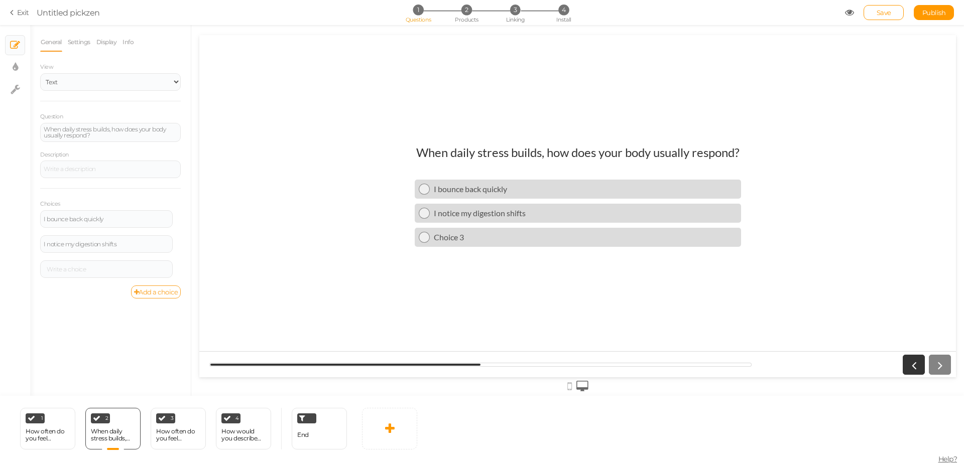
click at [160, 296] on link "Add a choice" at bounding box center [156, 292] width 50 height 13
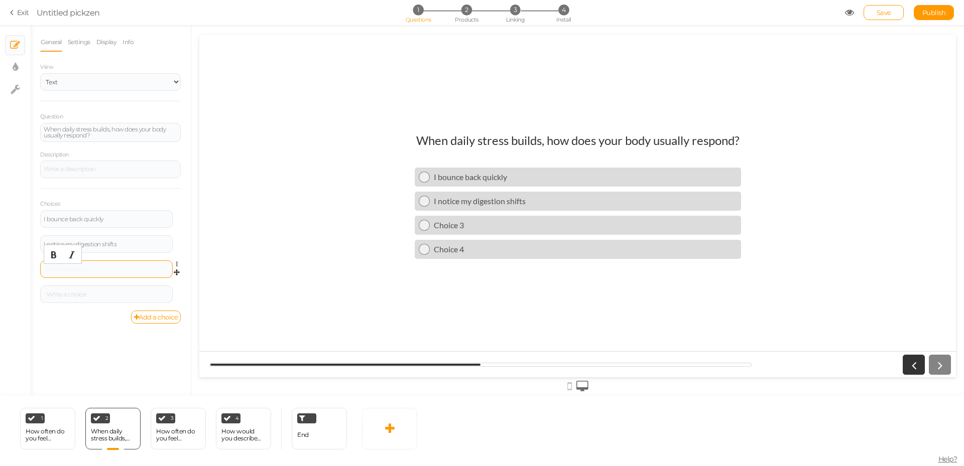
drag, startPoint x: 87, startPoint y: 267, endPoint x: 12, endPoint y: 48, distance: 231.9
click at [87, 267] on div at bounding box center [106, 270] width 125 height 6
click at [113, 297] on div at bounding box center [106, 295] width 125 height 6
click at [348, 304] on div at bounding box center [577, 206] width 756 height 342
click at [241, 439] on div "How would you describe your sleep quality?" at bounding box center [243, 435] width 44 height 14
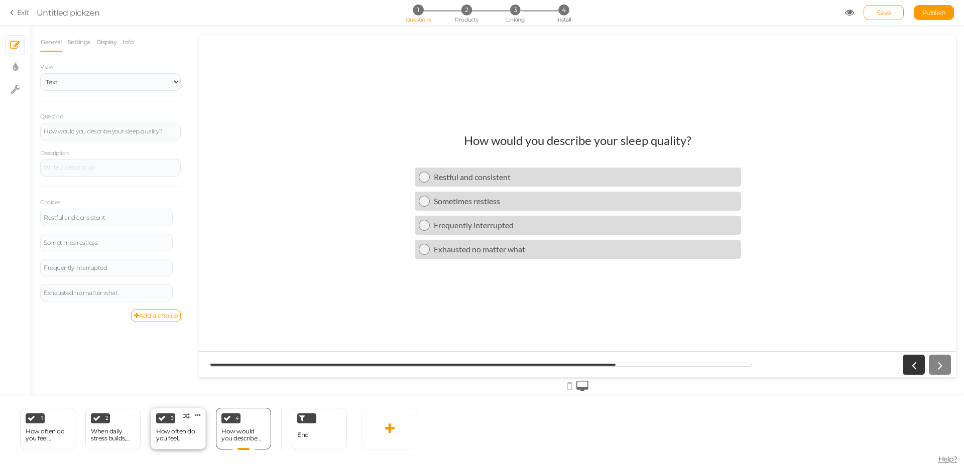
click at [183, 438] on div "How often do you feel digestive discomfort ([MEDICAL_DATA], gas, unsettled bowe…" at bounding box center [178, 435] width 44 height 14
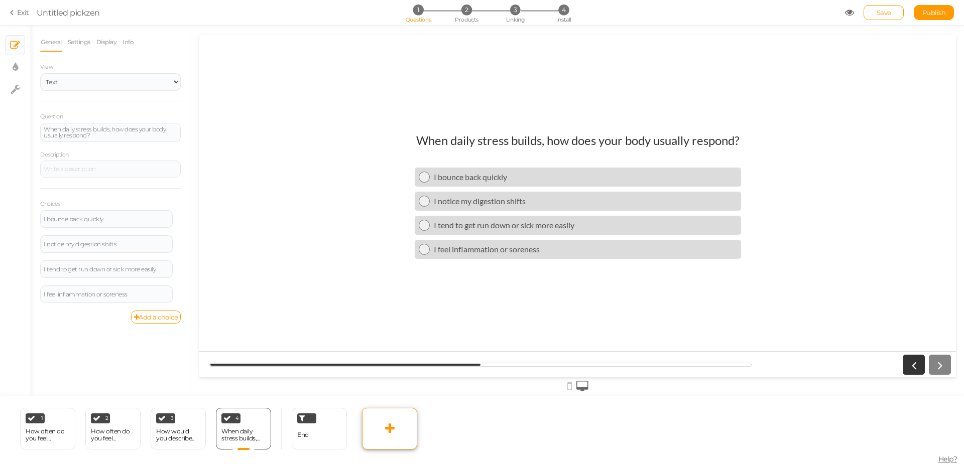
click at [392, 439] on link at bounding box center [389, 429] width 55 height 42
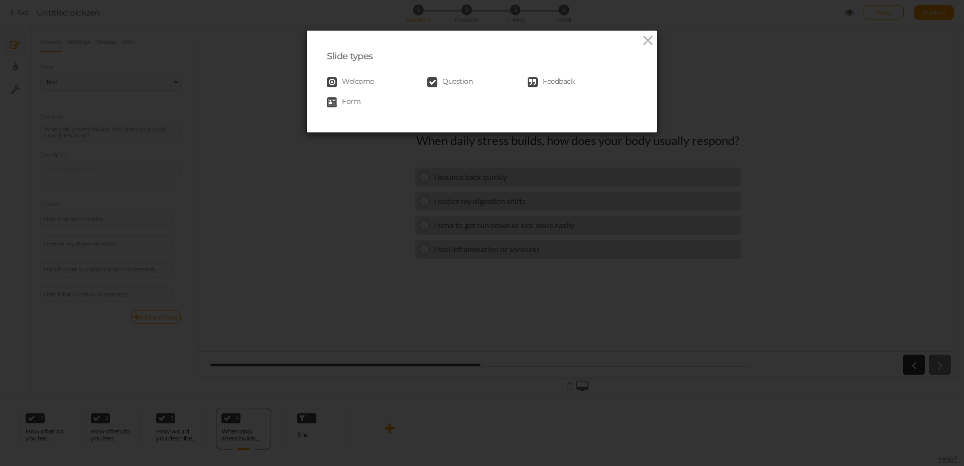
drag, startPoint x: 454, startPoint y: 79, endPoint x: 444, endPoint y: 83, distance: 11.0
click at [452, 79] on span "Question" at bounding box center [457, 82] width 30 height 10
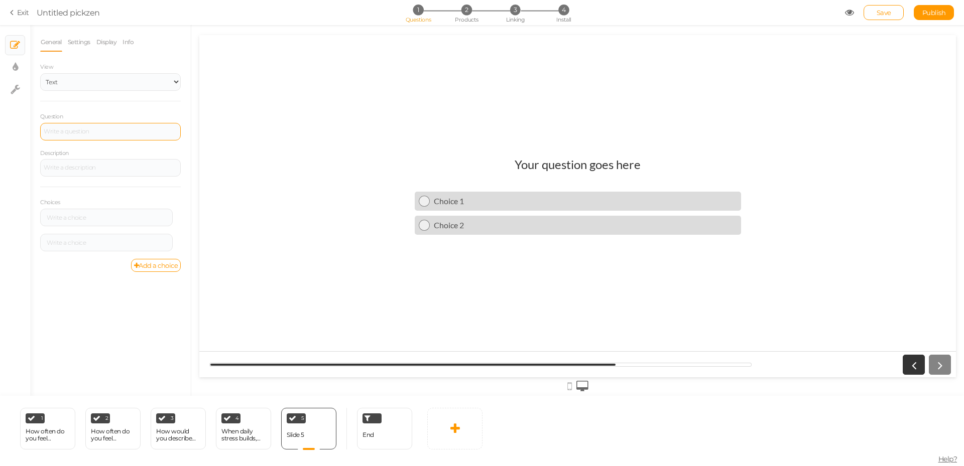
click at [94, 132] on div at bounding box center [111, 132] width 134 height 6
click at [159, 264] on link "Add a choice" at bounding box center [156, 265] width 50 height 13
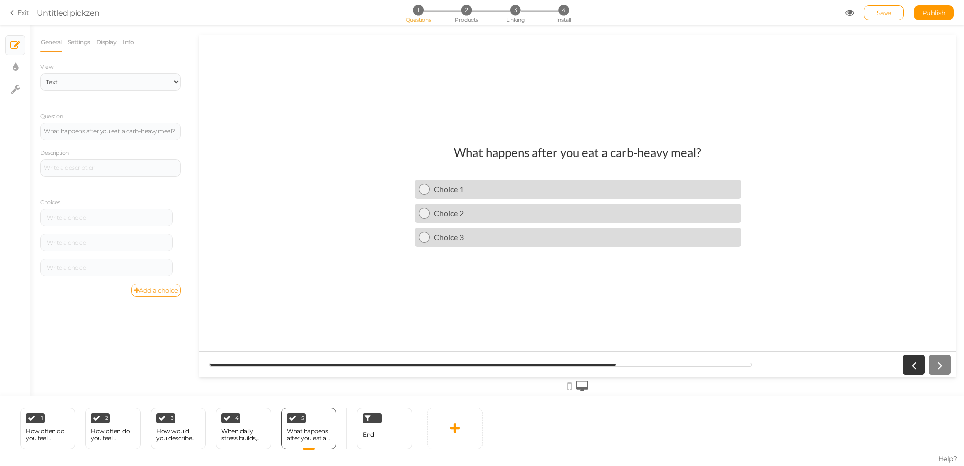
click at [154, 291] on link "Add a choice" at bounding box center [156, 290] width 50 height 13
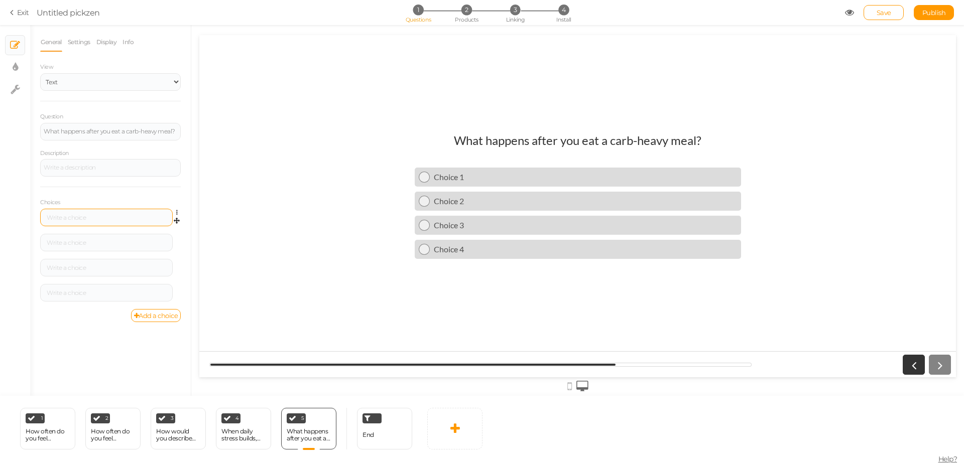
click at [107, 226] on div at bounding box center [106, 218] width 133 height 18
click at [89, 237] on div at bounding box center [106, 243] width 133 height 18
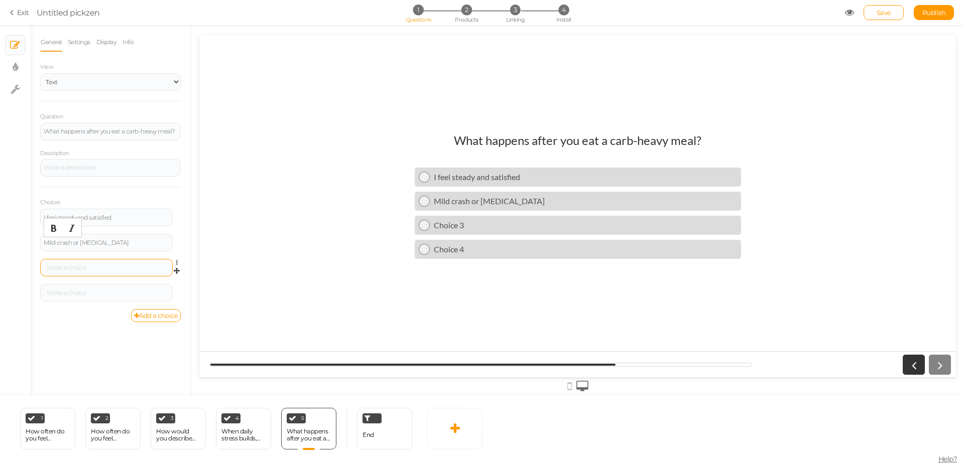
click at [102, 273] on div at bounding box center [106, 268] width 133 height 18
click at [93, 292] on div at bounding box center [106, 293] width 125 height 6
click at [877, 185] on div "What happens after you eat a carb-heavy meal? I feel steady and satisfied Mild …" at bounding box center [577, 206] width 756 height 162
click at [453, 430] on icon at bounding box center [455, 429] width 10 height 12
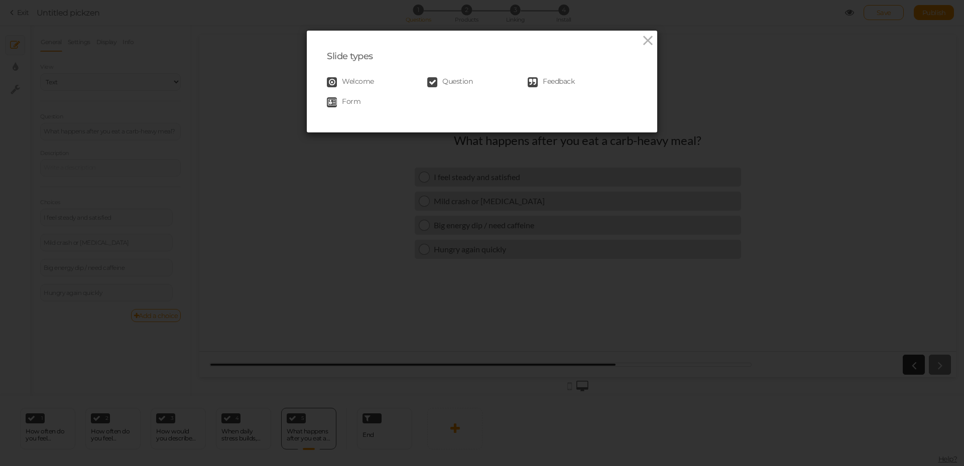
click at [447, 88] on div "Welcome Question Feedback Form" at bounding box center [482, 92] width 310 height 40
click at [446, 85] on span "Question" at bounding box center [457, 82] width 30 height 10
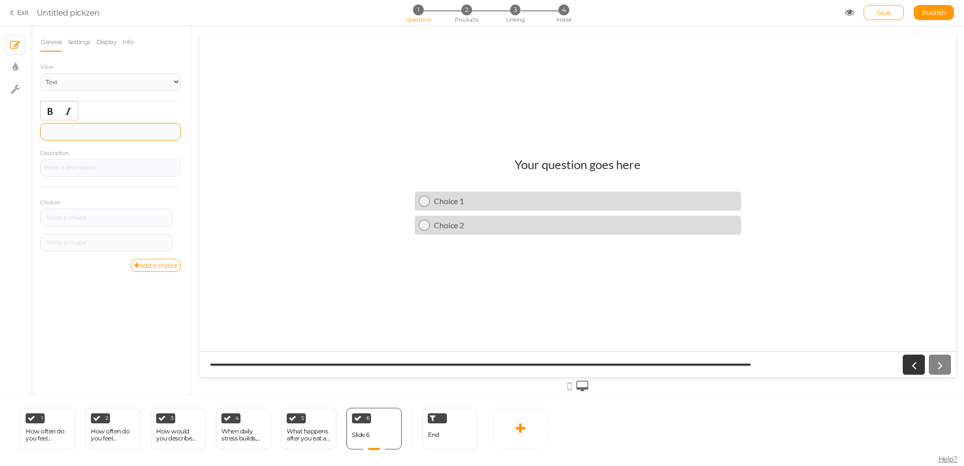
click at [104, 130] on div at bounding box center [111, 132] width 134 height 6
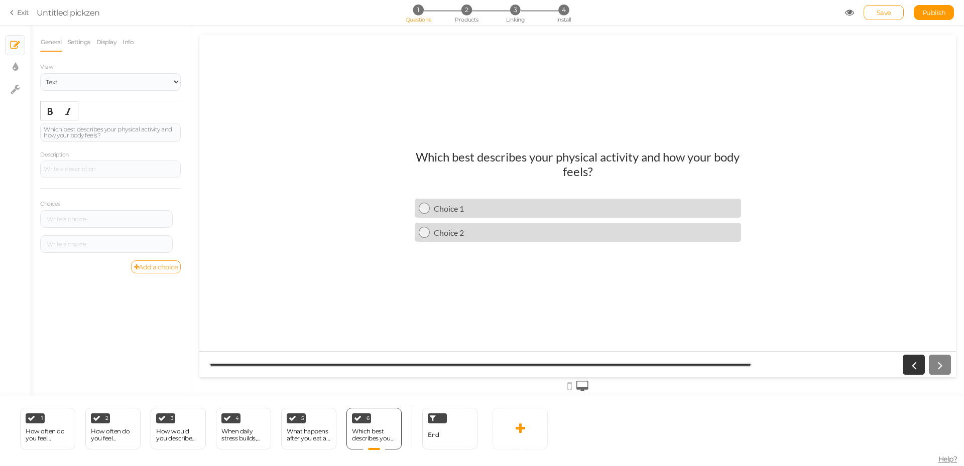
click at [160, 264] on link "Add a choice" at bounding box center [156, 267] width 50 height 13
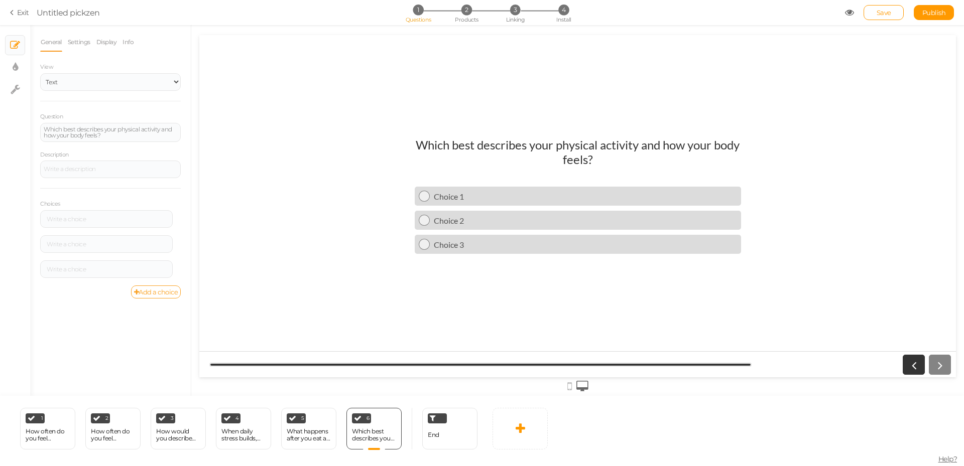
click at [159, 290] on link "Add a choice" at bounding box center [156, 292] width 50 height 13
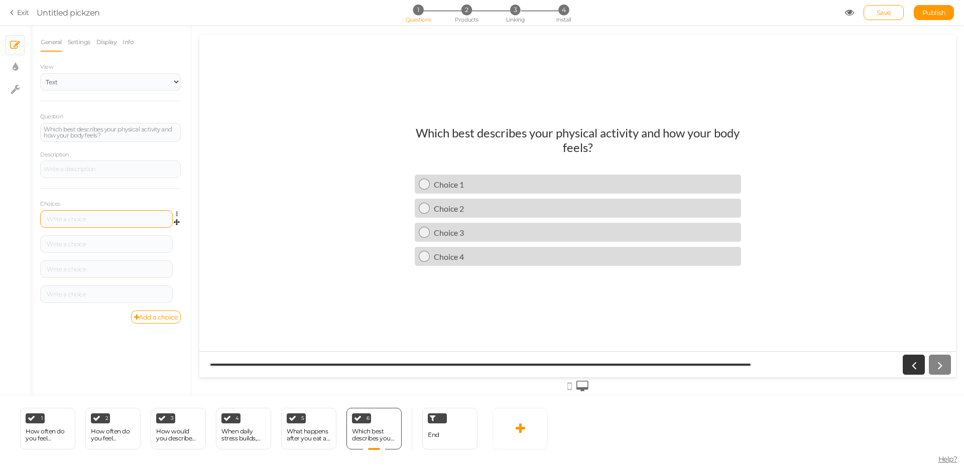
click at [96, 225] on div at bounding box center [106, 219] width 133 height 18
click at [87, 246] on div at bounding box center [106, 244] width 125 height 6
click at [71, 260] on div "Active but feel occasional stiffness Settings Delete" at bounding box center [110, 247] width 141 height 25
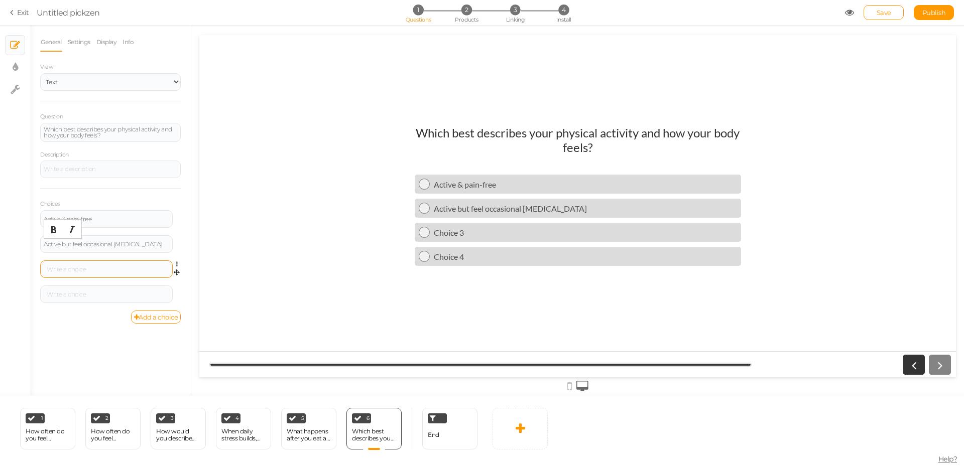
click at [76, 267] on div at bounding box center [106, 270] width 125 height 6
click at [118, 297] on div at bounding box center [106, 295] width 125 height 6
click at [506, 435] on link at bounding box center [519, 429] width 55 height 42
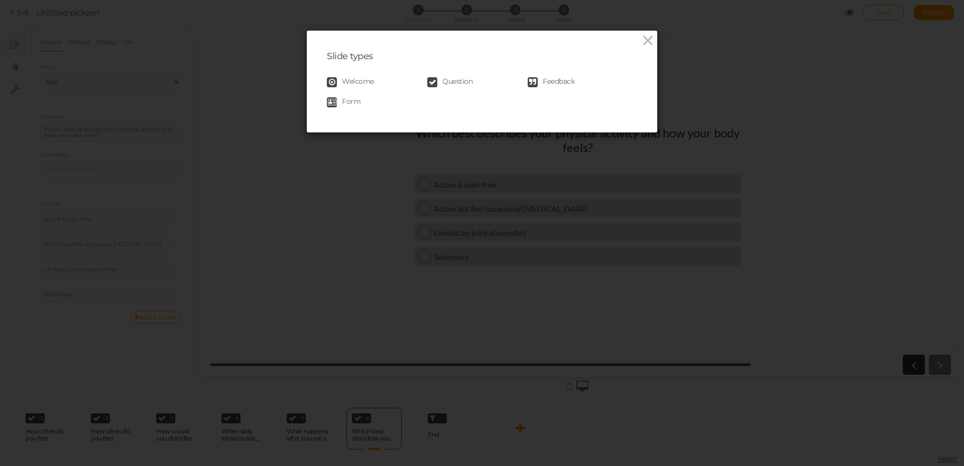
click at [461, 73] on div "Welcome Question Feedback Form" at bounding box center [482, 92] width 310 height 40
click at [463, 86] on span "Question" at bounding box center [457, 82] width 30 height 10
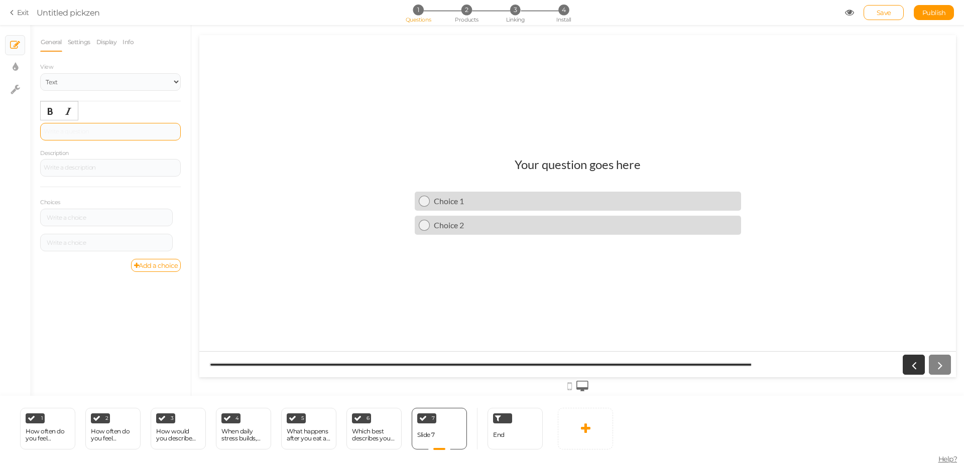
click at [81, 134] on div at bounding box center [110, 132] width 141 height 18
click at [151, 266] on link "Add a choice" at bounding box center [156, 265] width 50 height 13
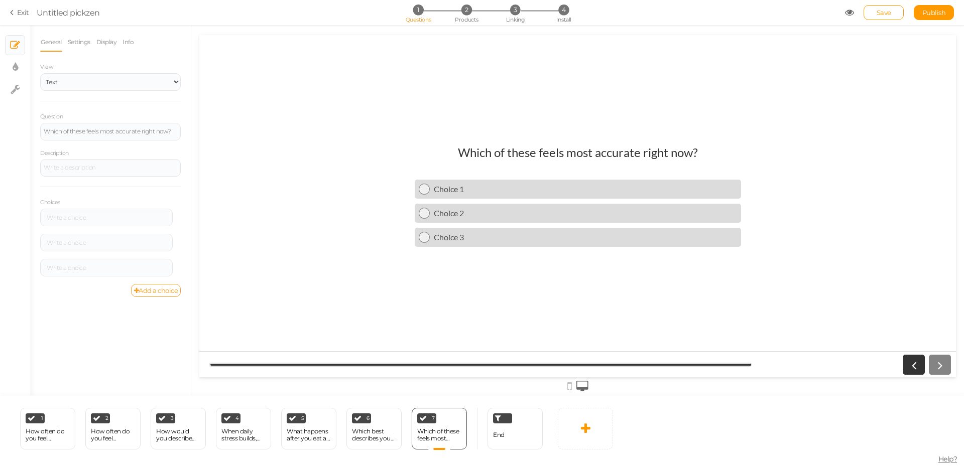
drag, startPoint x: 164, startPoint y: 292, endPoint x: 31, endPoint y: 66, distance: 262.3
click at [164, 292] on link "Add a choice" at bounding box center [156, 290] width 50 height 13
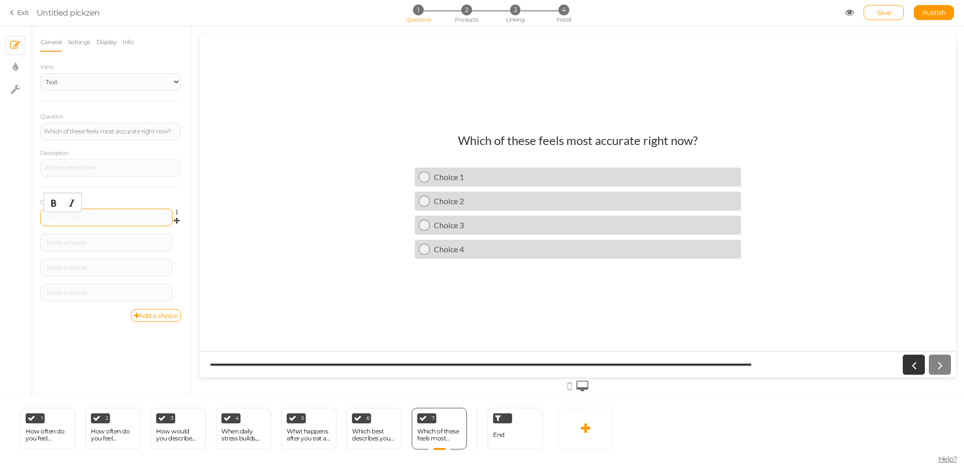
click at [76, 217] on div at bounding box center [106, 218] width 125 height 6
click at [114, 250] on div at bounding box center [106, 243] width 133 height 18
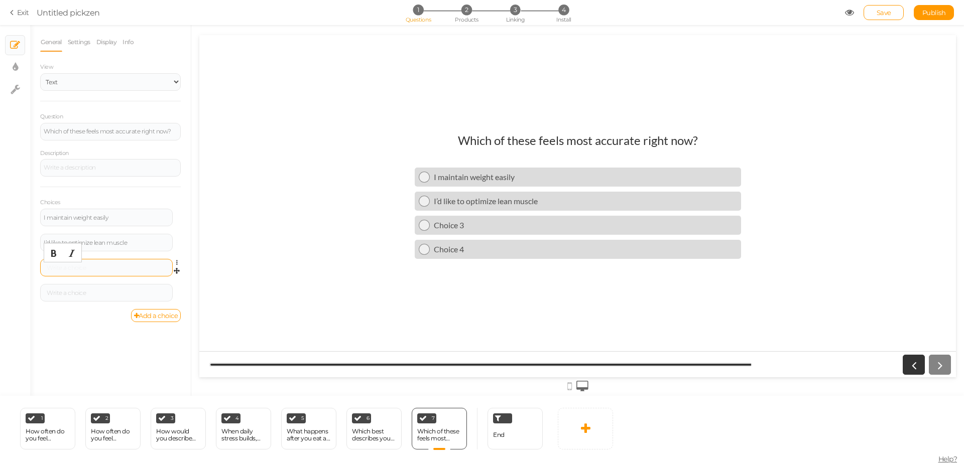
click at [100, 264] on div at bounding box center [106, 268] width 133 height 18
click at [103, 297] on div at bounding box center [106, 293] width 133 height 18
drag, startPoint x: 510, startPoint y: 433, endPoint x: 504, endPoint y: 433, distance: 6.0
click at [510, 433] on div "End" at bounding box center [514, 429] width 55 height 42
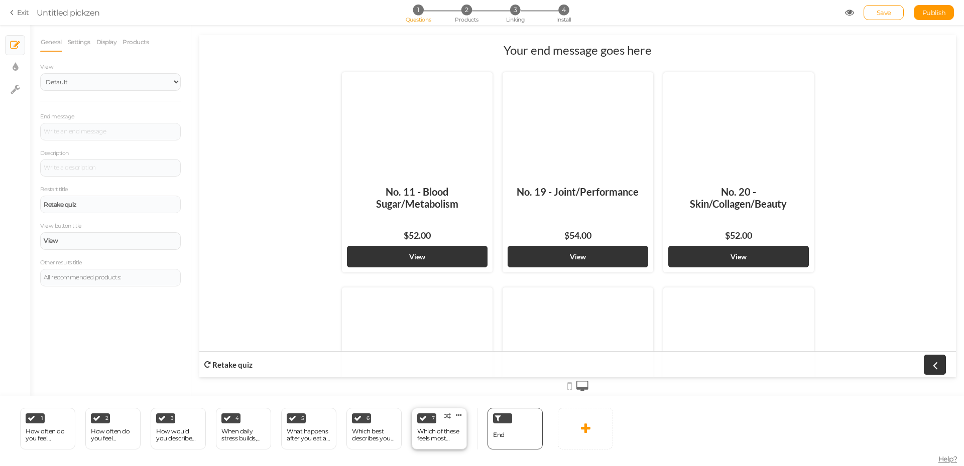
click at [443, 435] on div "Which of these feels most accurate right now?" at bounding box center [439, 435] width 44 height 14
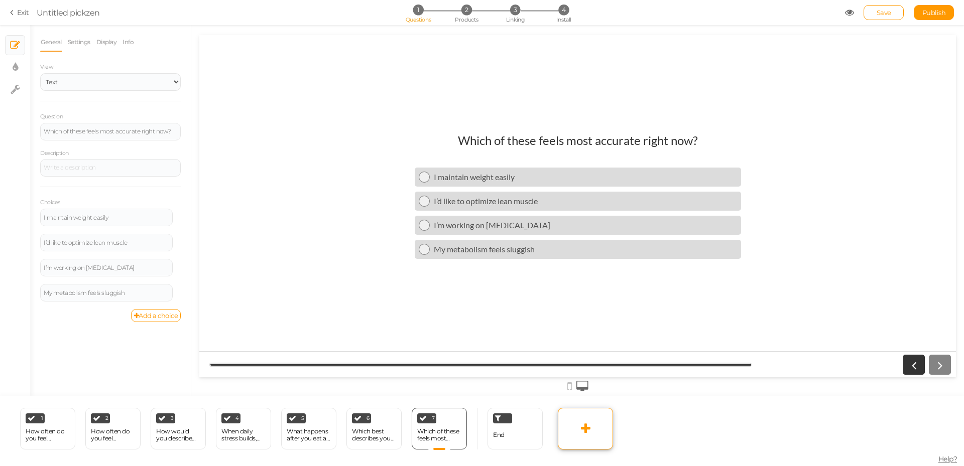
click at [582, 429] on icon at bounding box center [586, 429] width 10 height 12
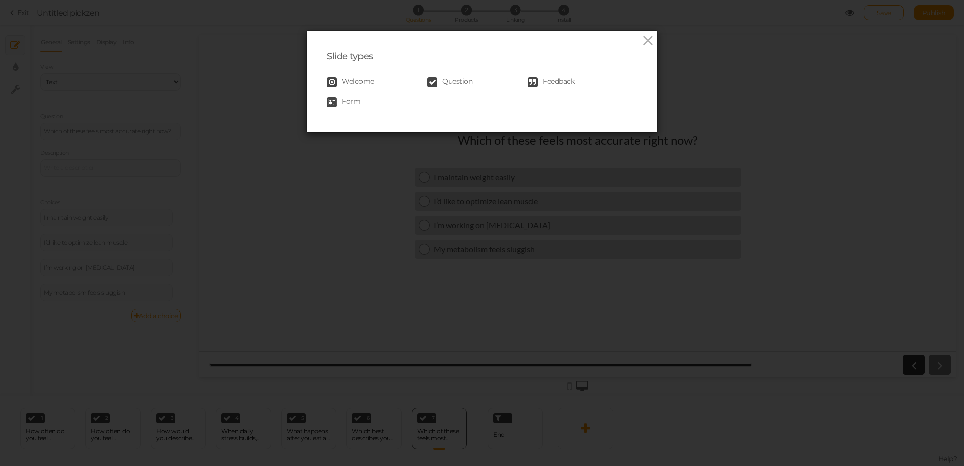
click at [454, 80] on span "Question" at bounding box center [457, 82] width 30 height 10
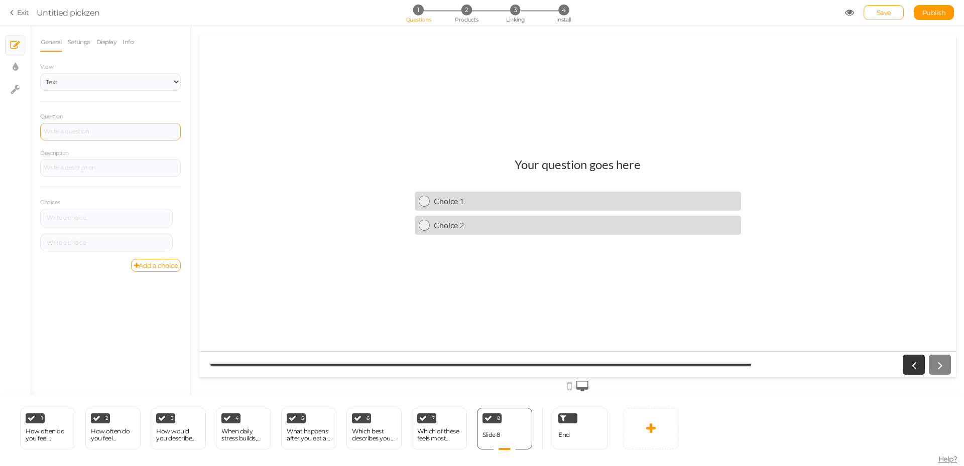
click at [119, 132] on div at bounding box center [111, 132] width 134 height 6
click at [144, 263] on link "Add a choice" at bounding box center [156, 267] width 50 height 13
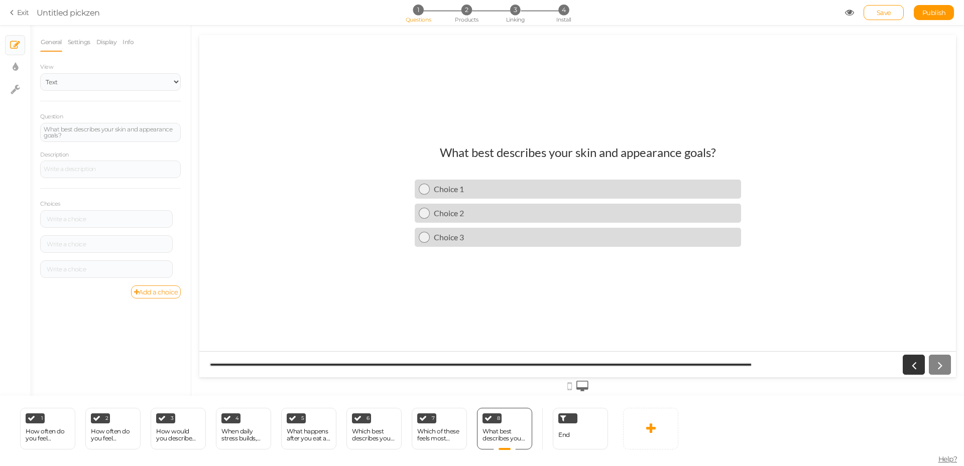
click at [156, 286] on link "Add a choice" at bounding box center [156, 292] width 50 height 13
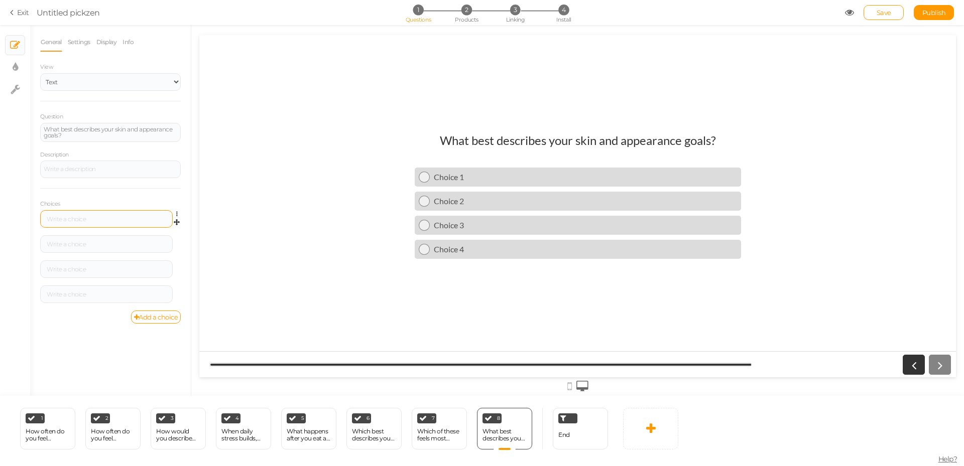
click at [80, 217] on div at bounding box center [106, 219] width 125 height 6
click at [84, 244] on div at bounding box center [106, 244] width 125 height 6
click at [88, 267] on div at bounding box center [106, 270] width 125 height 6
click at [90, 307] on div "Settings Delete" at bounding box center [110, 298] width 141 height 25
click at [91, 299] on div at bounding box center [106, 295] width 133 height 18
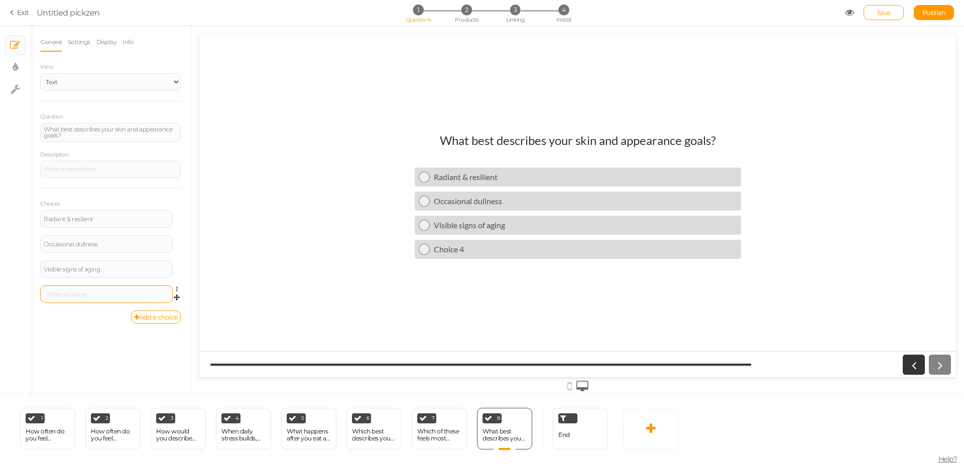
click at [79, 295] on div at bounding box center [106, 295] width 125 height 6
click at [254, 230] on div "What best describes your skin and appearance goals? Radiant & resilient Occasio…" at bounding box center [577, 206] width 756 height 162
click at [647, 434] on icon at bounding box center [651, 429] width 10 height 12
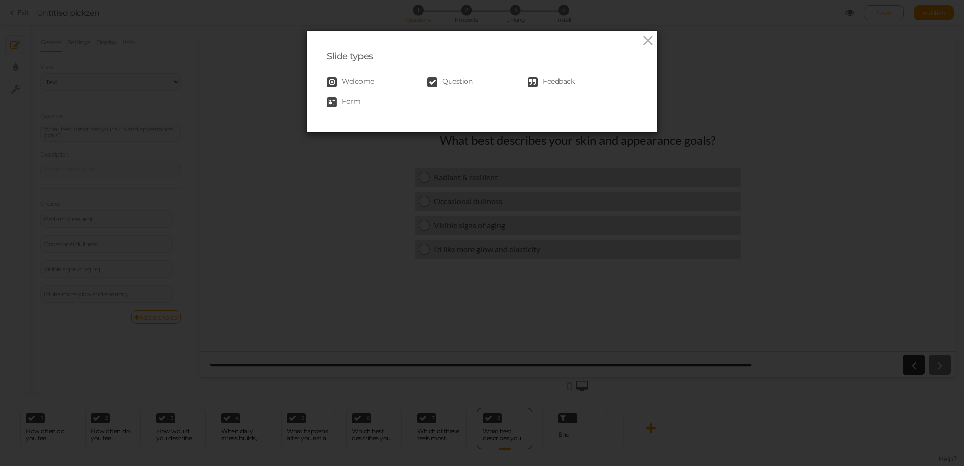
click at [442, 84] on span "Question" at bounding box center [457, 82] width 30 height 10
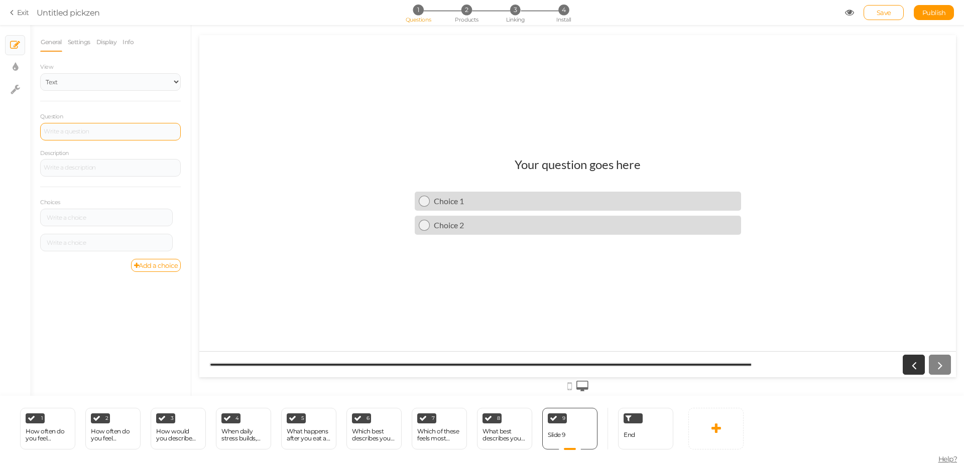
click at [85, 131] on div at bounding box center [110, 132] width 141 height 18
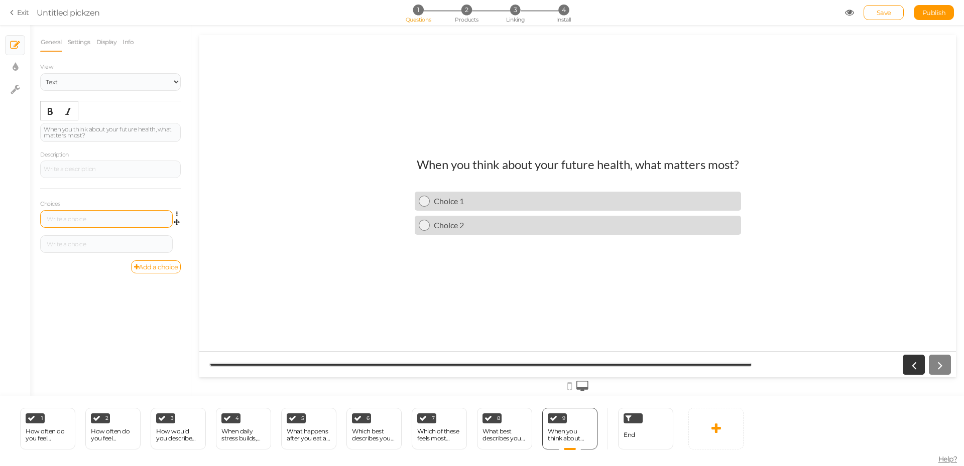
drag, startPoint x: 100, startPoint y: 215, endPoint x: 104, endPoint y: 219, distance: 5.7
click at [100, 215] on div at bounding box center [106, 219] width 133 height 18
click at [159, 272] on link "Add a choice" at bounding box center [156, 267] width 50 height 13
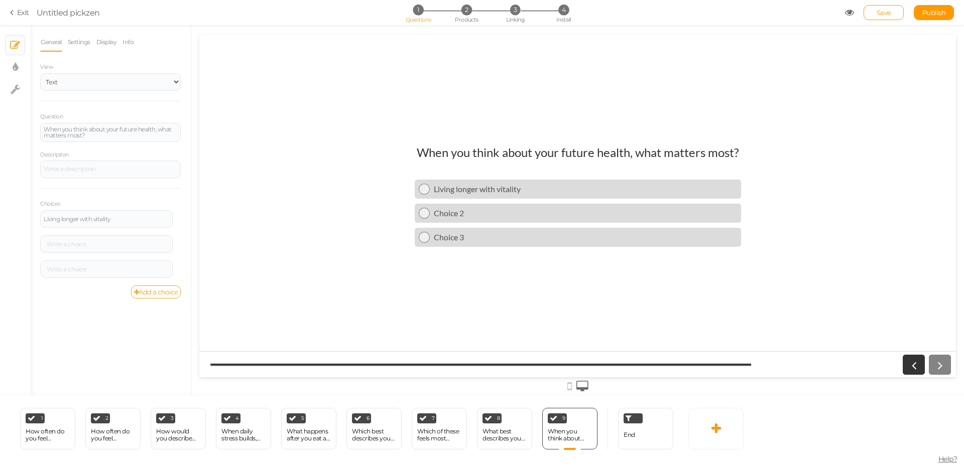
click at [160, 290] on link "Add a choice" at bounding box center [156, 292] width 50 height 13
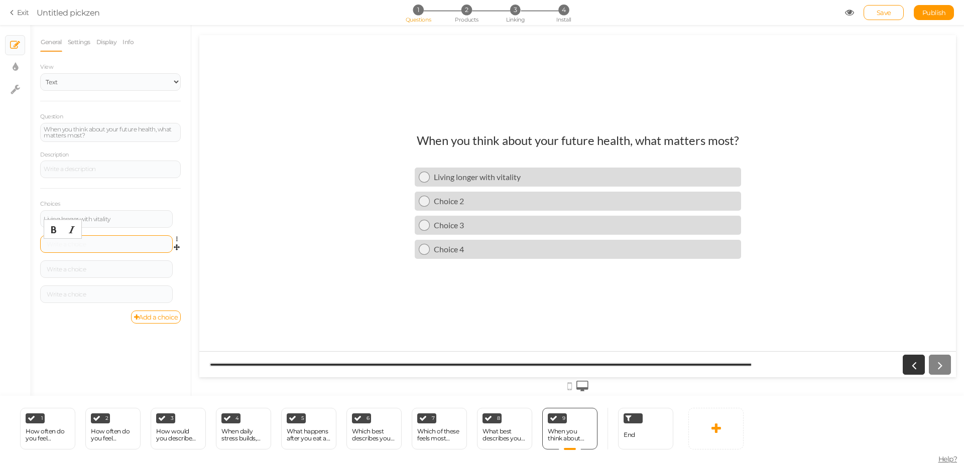
click at [93, 243] on div at bounding box center [106, 244] width 125 height 6
click at [114, 271] on div at bounding box center [106, 270] width 125 height 6
click at [101, 296] on div at bounding box center [106, 295] width 125 height 6
click at [719, 433] on icon at bounding box center [716, 429] width 10 height 12
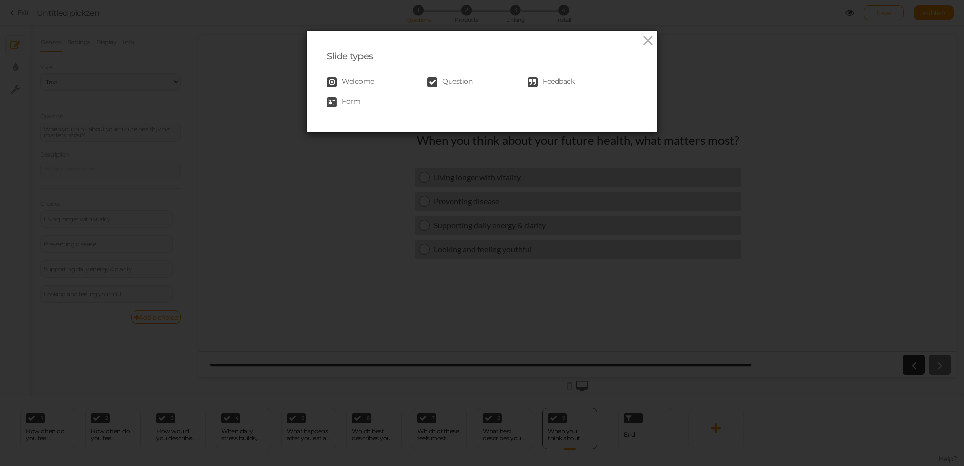
click at [458, 80] on span "Question" at bounding box center [457, 82] width 30 height 10
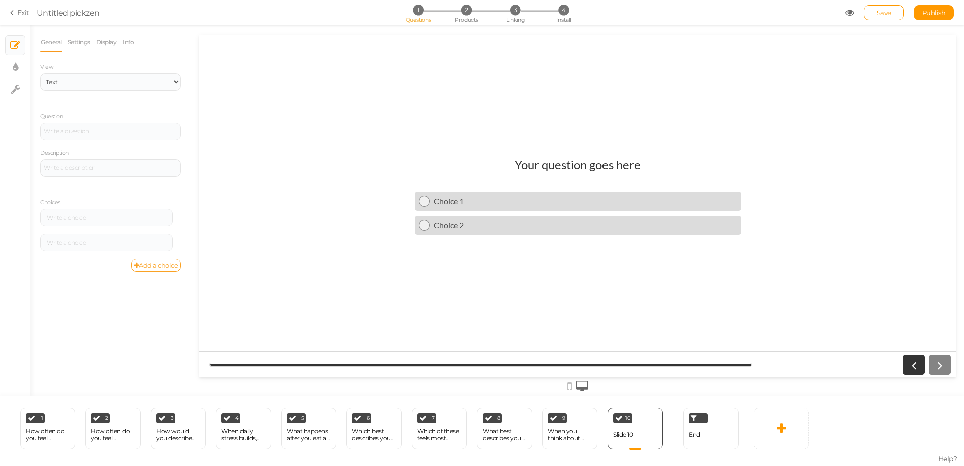
click at [161, 261] on link "Add a choice" at bounding box center [156, 265] width 50 height 13
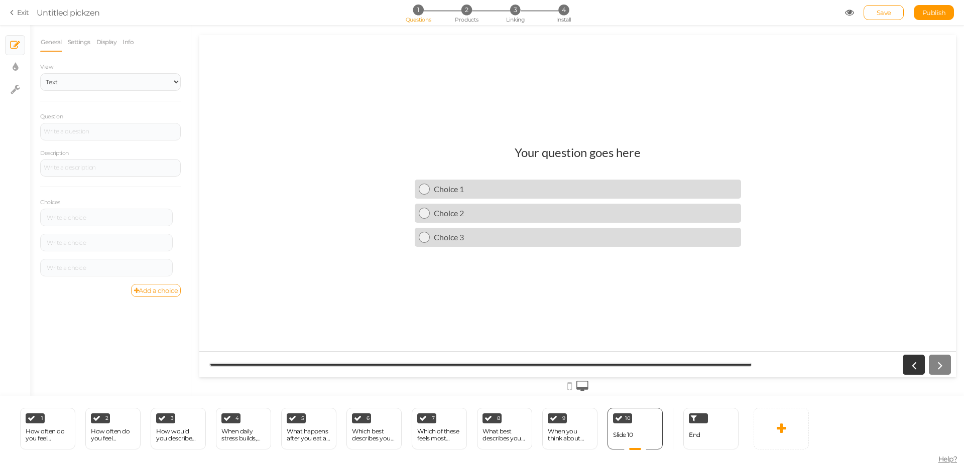
click at [159, 293] on link "Add a choice" at bounding box center [156, 290] width 50 height 13
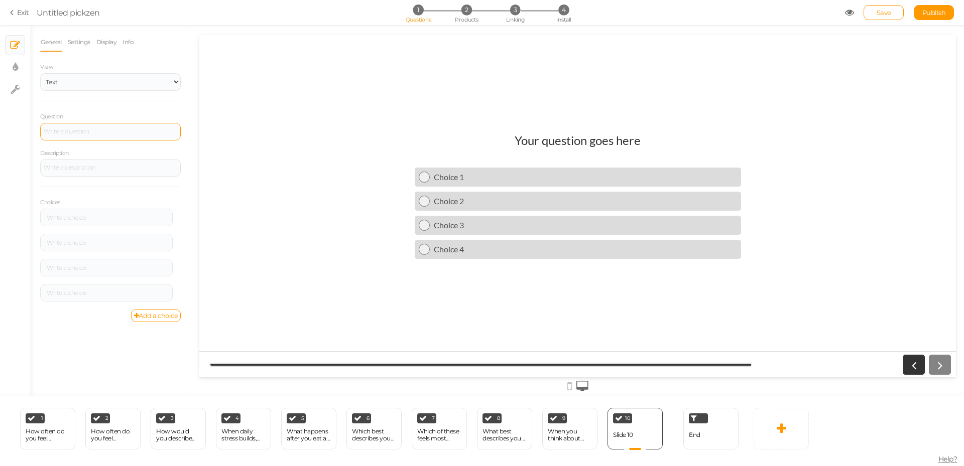
click at [105, 135] on div at bounding box center [110, 132] width 141 height 18
drag, startPoint x: 115, startPoint y: 217, endPoint x: 122, endPoint y: 209, distance: 10.7
click at [115, 218] on div at bounding box center [106, 218] width 125 height 6
click at [97, 132] on div "Stress & pace of life" at bounding box center [111, 132] width 134 height 6
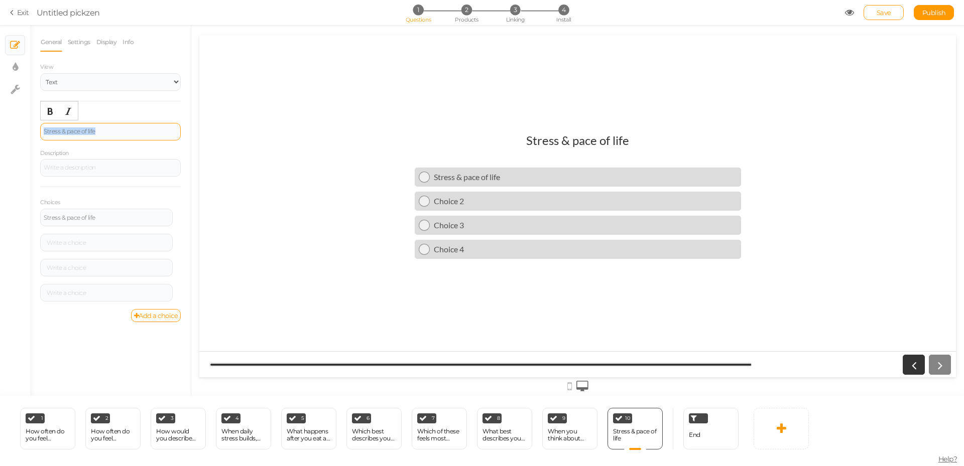
click at [97, 132] on div "Stress & pace of life" at bounding box center [111, 132] width 134 height 6
paste div
click at [82, 246] on div at bounding box center [106, 244] width 125 height 6
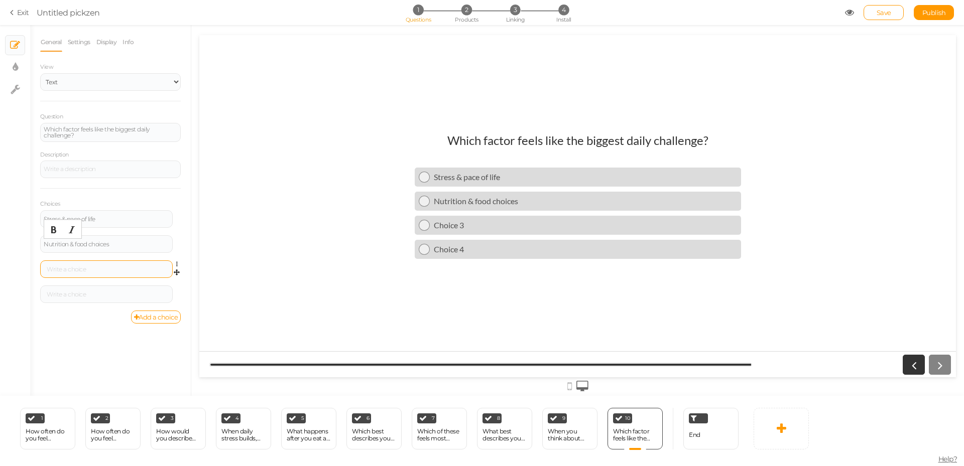
click at [100, 268] on div at bounding box center [106, 270] width 125 height 6
click at [108, 292] on div at bounding box center [106, 295] width 125 height 6
click at [258, 274] on div "Which factor feels like the biggest daily challenge? Stress & pace of life Nutr…" at bounding box center [577, 206] width 756 height 162
click at [503, 10] on li "3 Linking" at bounding box center [515, 10] width 47 height 11
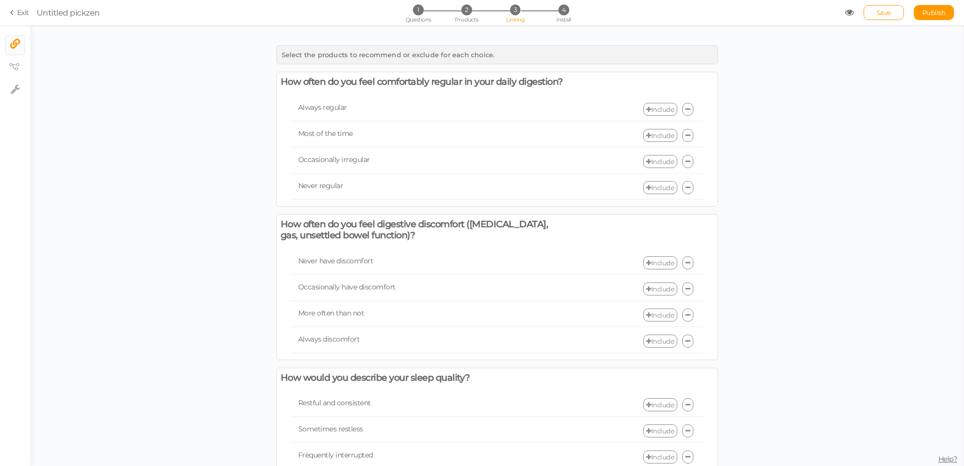
drag, startPoint x: 292, startPoint y: 53, endPoint x: 479, endPoint y: 65, distance: 188.2
click at [486, 63] on div "Select the products to recommend or exclude for each choice." at bounding box center [497, 54] width 442 height 19
click at [685, 113] on icon at bounding box center [687, 109] width 5 height 7
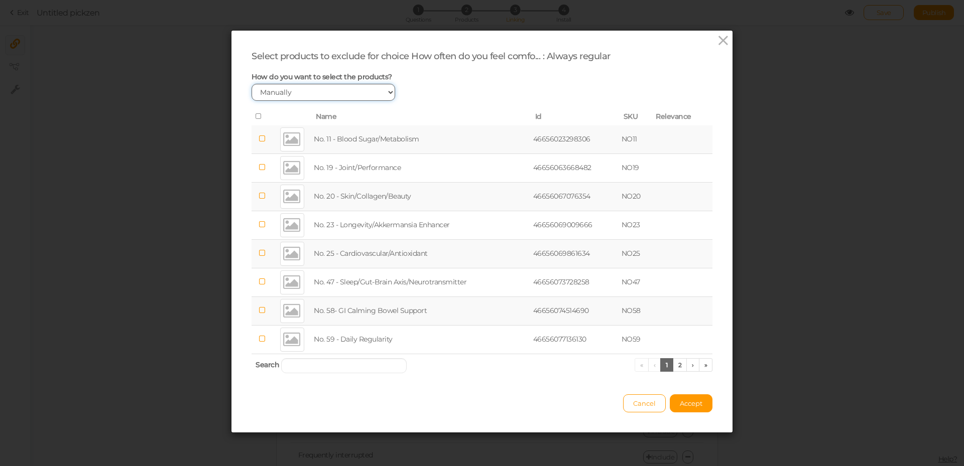
click at [353, 89] on select "Manually By tags By price" at bounding box center [323, 92] width 144 height 17
click at [718, 42] on icon at bounding box center [723, 40] width 15 height 15
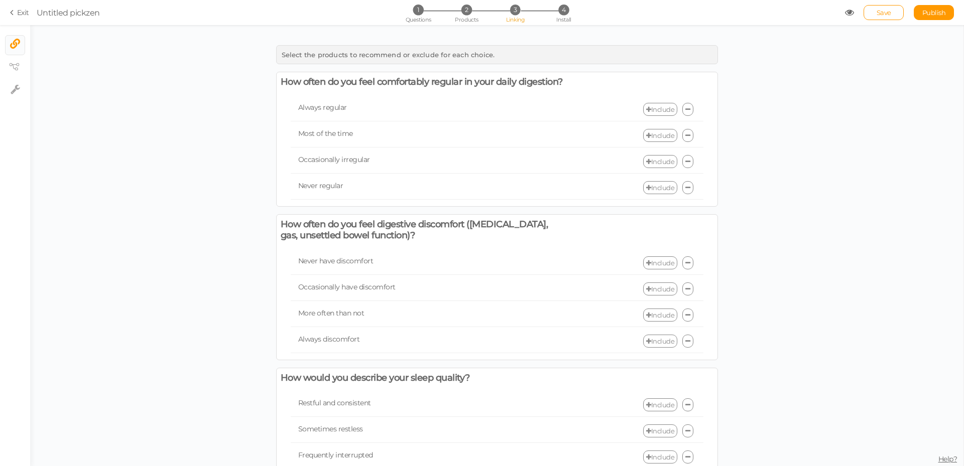
click at [662, 142] on link "Include" at bounding box center [660, 135] width 34 height 13
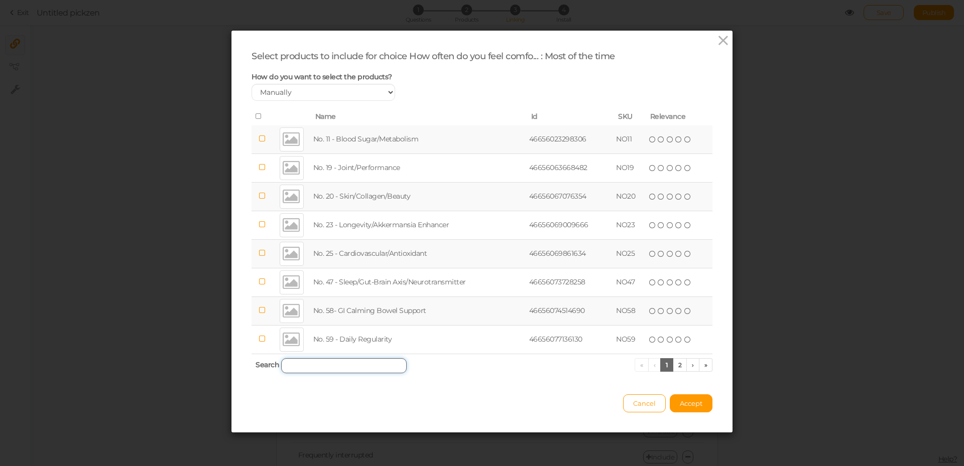
click at [324, 362] on input "search" at bounding box center [343, 365] width 125 height 15
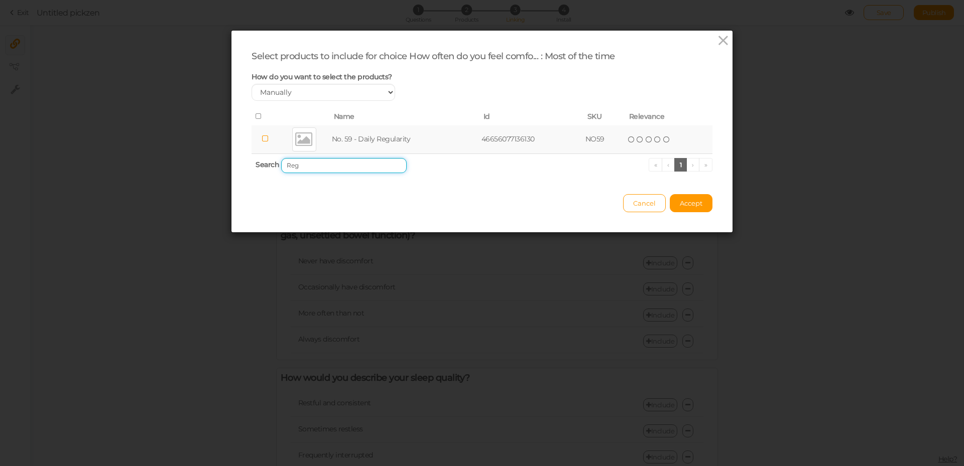
type input "Reg"
click at [375, 141] on td "No. 59 - Daily Regularity" at bounding box center [405, 139] width 150 height 29
click at [628, 139] on icon at bounding box center [631, 139] width 7 height 7
click at [716, 38] on icon at bounding box center [723, 40] width 15 height 15
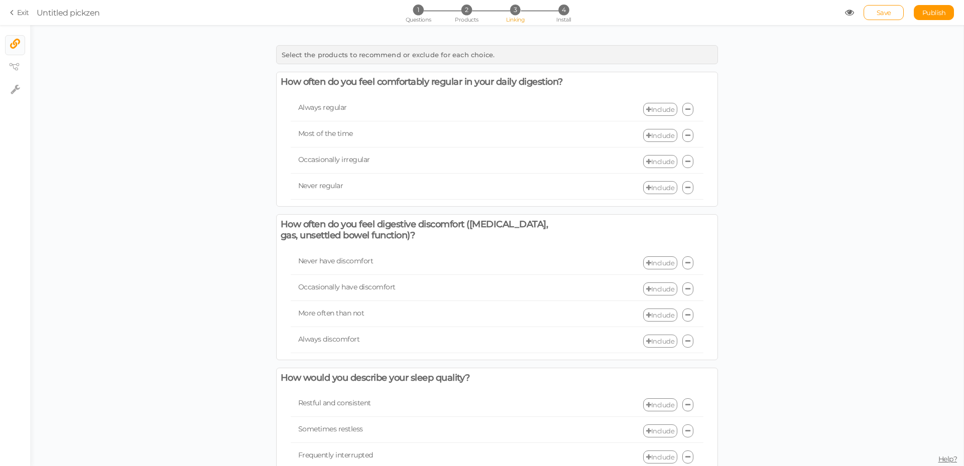
click at [655, 168] on link "Include" at bounding box center [660, 161] width 34 height 13
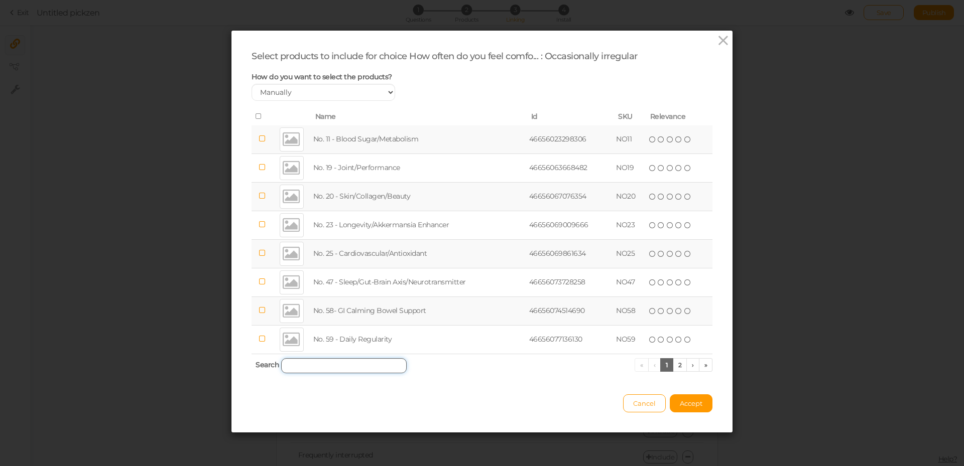
click at [311, 363] on input "search" at bounding box center [343, 365] width 125 height 15
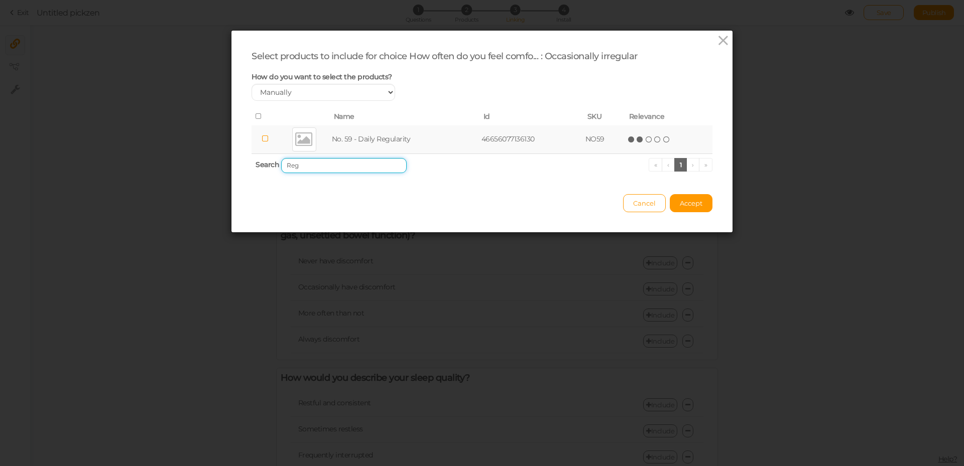
type input "Reg"
click at [636, 140] on icon at bounding box center [639, 139] width 7 height 7
click at [692, 203] on span "Accept" at bounding box center [691, 203] width 23 height 8
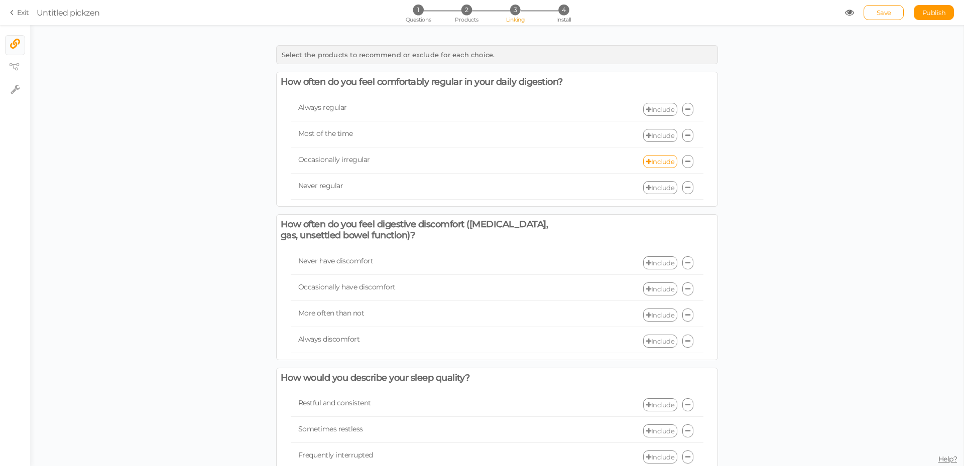
click at [649, 200] on div "Never regular Include" at bounding box center [497, 188] width 413 height 24
click at [652, 194] on link "Include" at bounding box center [660, 187] width 34 height 13
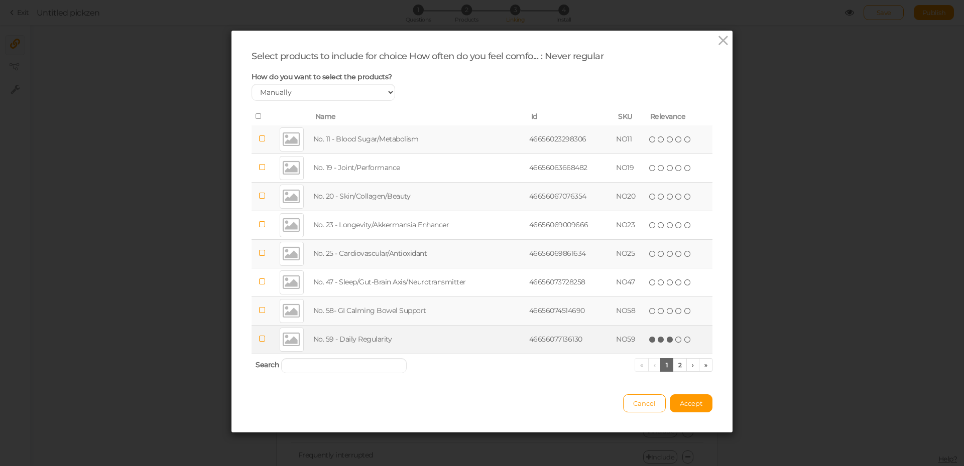
click at [667, 340] on icon at bounding box center [670, 339] width 7 height 7
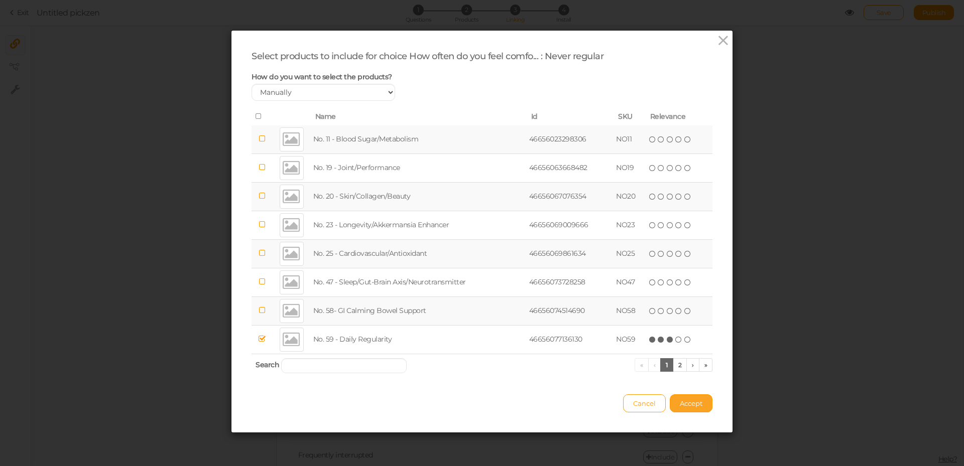
click at [691, 406] on span "Accept" at bounding box center [691, 404] width 23 height 8
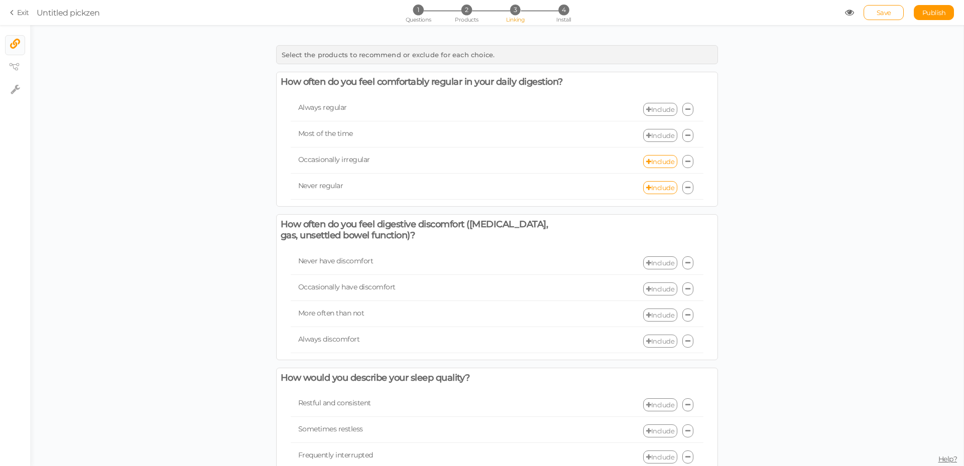
drag, startPoint x: 790, startPoint y: 214, endPoint x: 753, endPoint y: 208, distance: 36.7
click at [658, 142] on link "Include" at bounding box center [660, 135] width 34 height 13
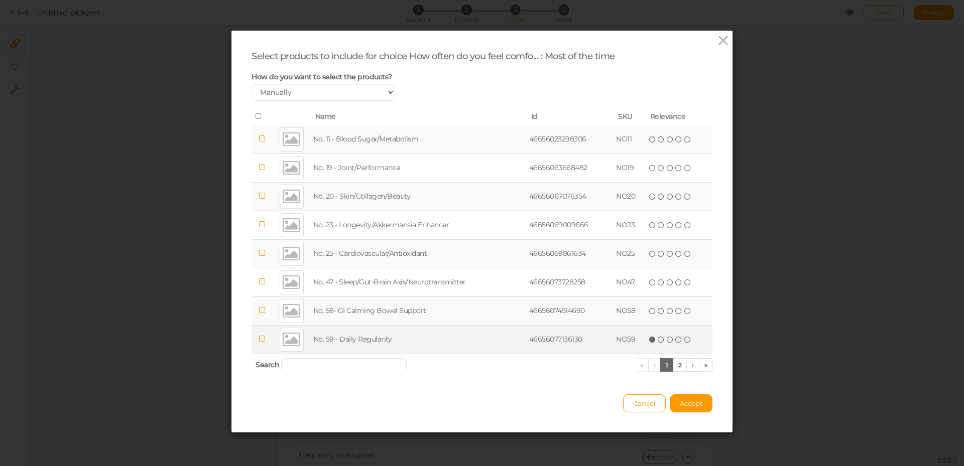
click at [649, 339] on icon at bounding box center [652, 339] width 7 height 7
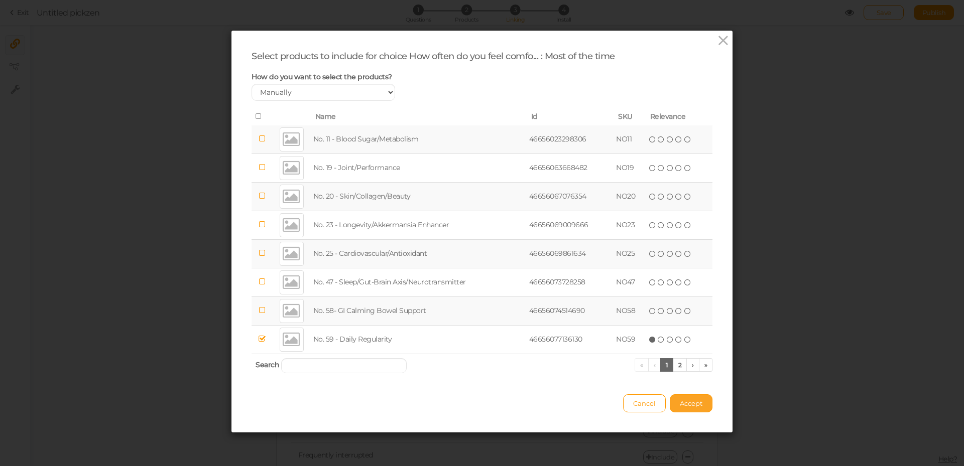
click at [686, 403] on span "Accept" at bounding box center [691, 404] width 23 height 8
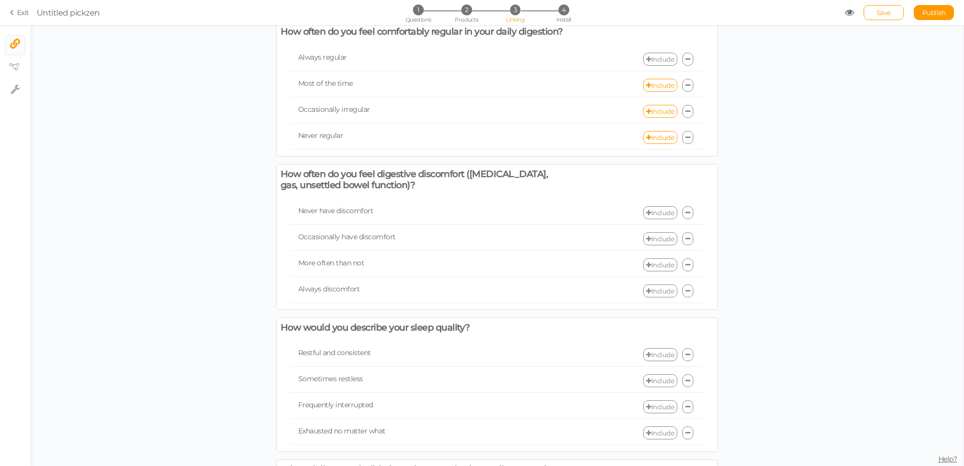
scroll to position [151, 0]
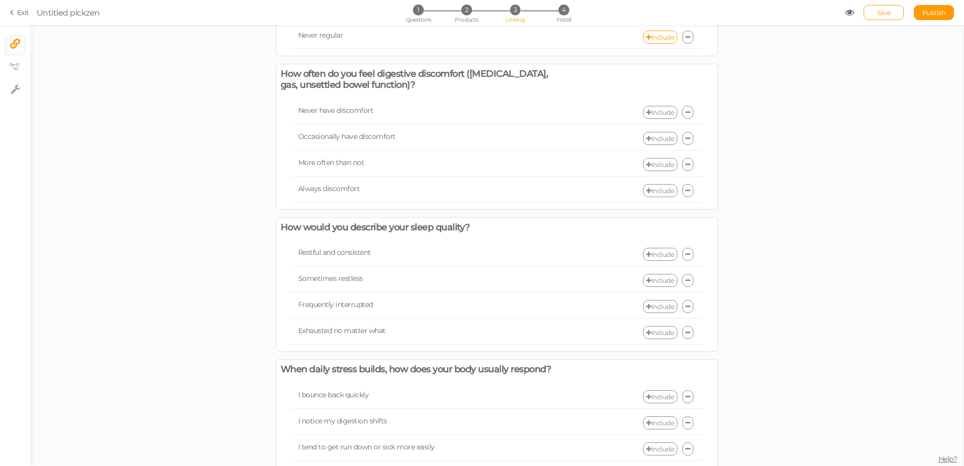
click at [653, 145] on link "Include" at bounding box center [660, 138] width 34 height 13
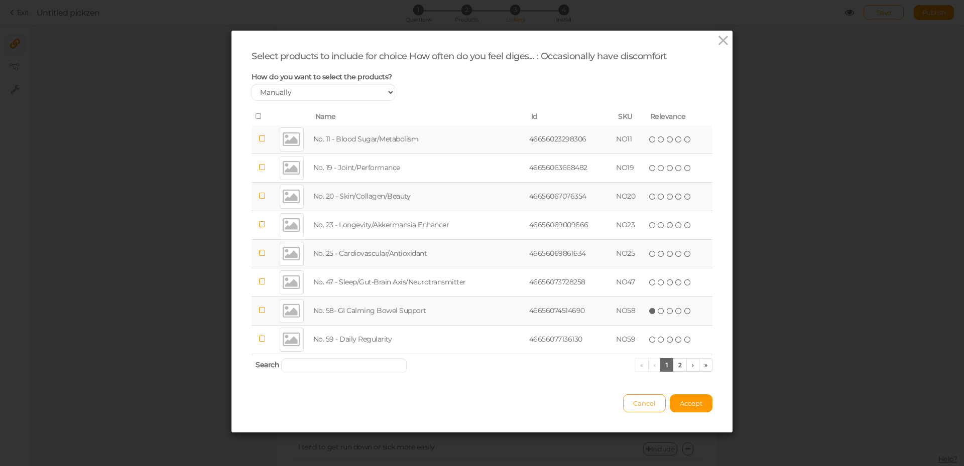
click at [649, 312] on icon at bounding box center [652, 311] width 7 height 7
click at [695, 403] on span "Accept" at bounding box center [691, 404] width 23 height 8
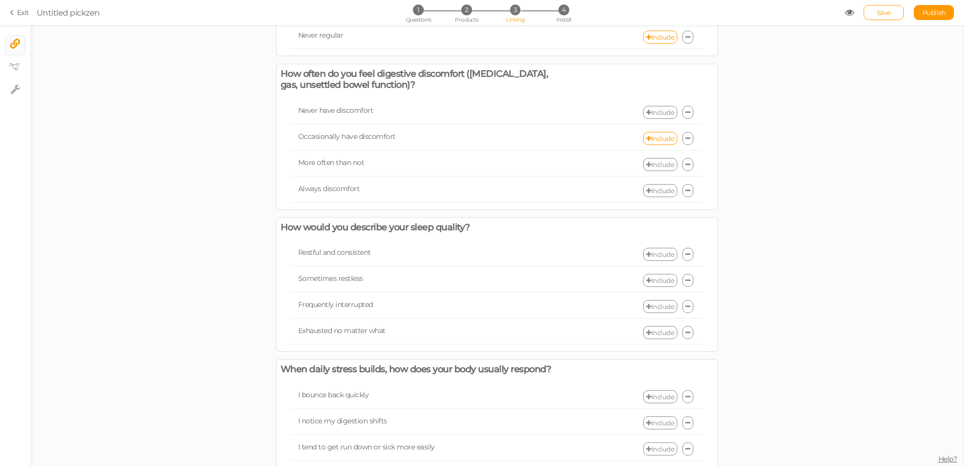
click at [650, 171] on link "Include" at bounding box center [660, 164] width 34 height 13
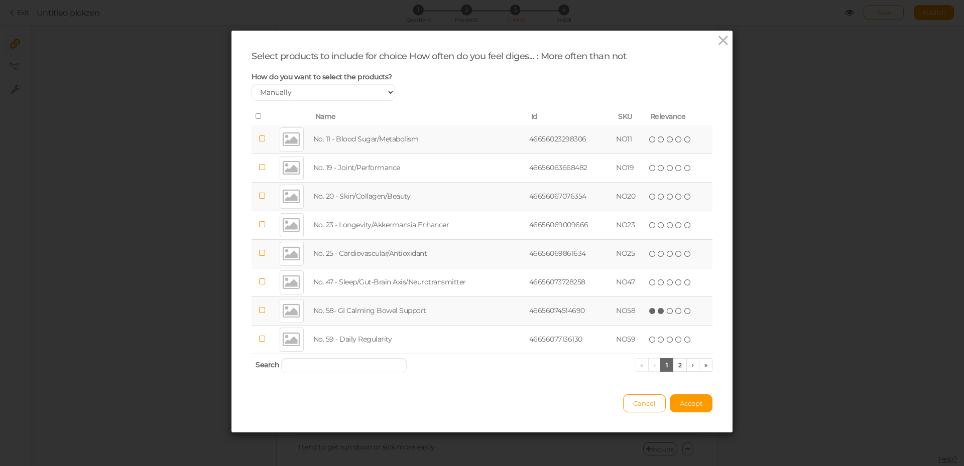
click at [658, 313] on icon at bounding box center [661, 311] width 7 height 7
click at [691, 401] on span "Accept" at bounding box center [691, 404] width 23 height 8
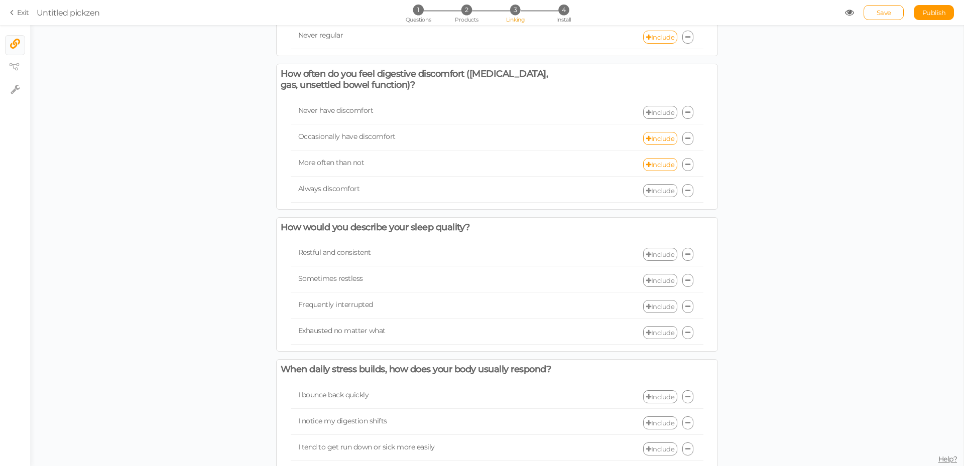
click at [655, 197] on link "Include" at bounding box center [660, 190] width 34 height 13
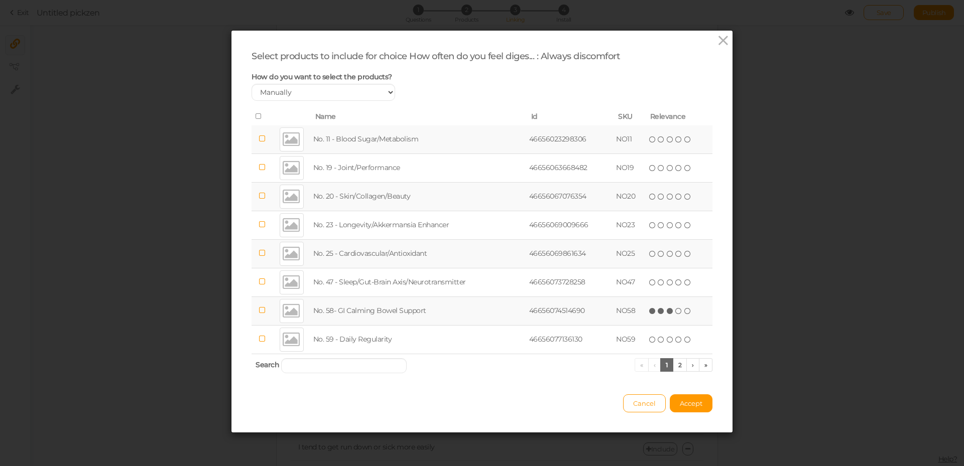
click at [667, 311] on icon at bounding box center [670, 311] width 7 height 7
click at [691, 401] on span "Accept" at bounding box center [691, 404] width 23 height 8
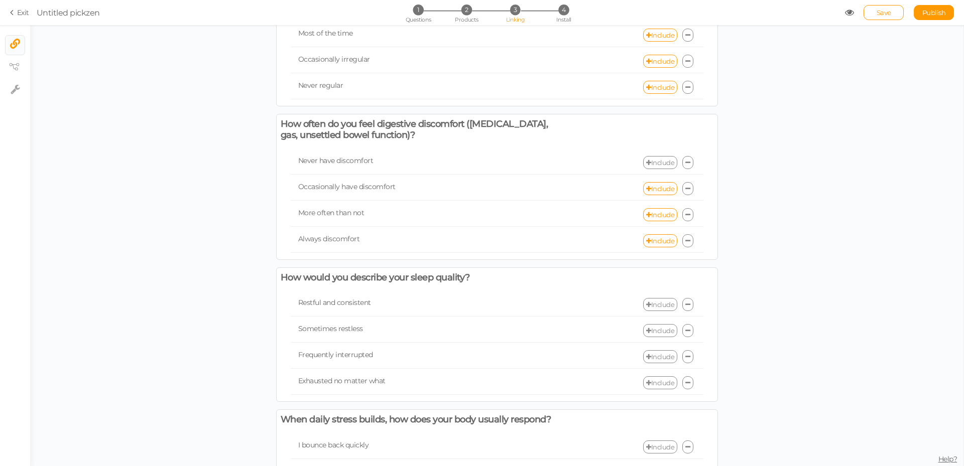
scroll to position [0, 0]
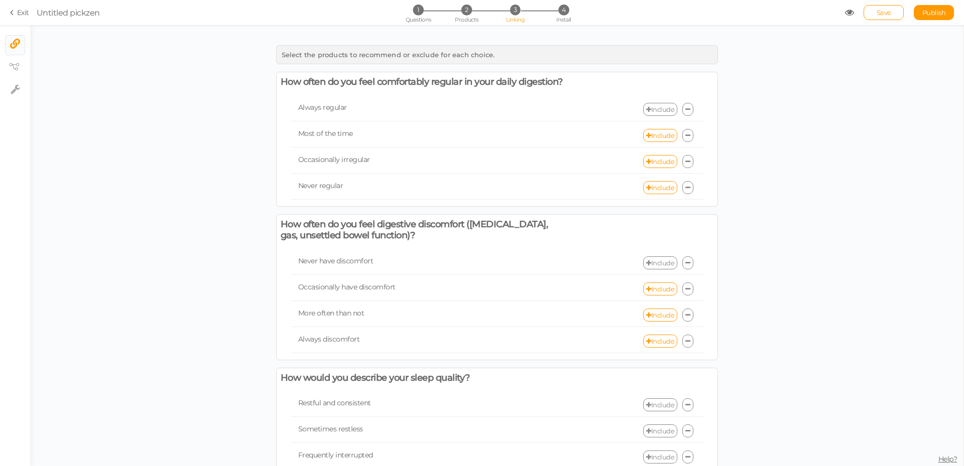
click at [652, 116] on link "Include" at bounding box center [660, 109] width 34 height 13
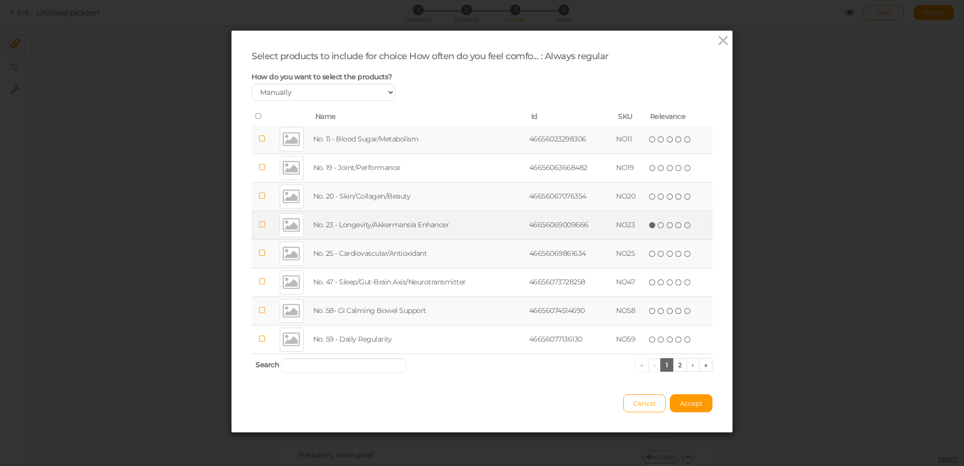
click at [649, 224] on icon at bounding box center [652, 225] width 7 height 7
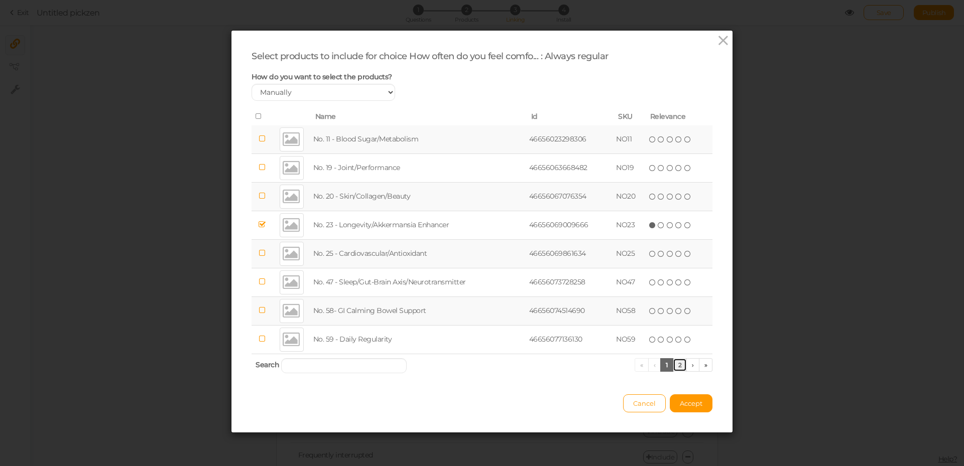
click at [673, 365] on link "2" at bounding box center [680, 365] width 15 height 14
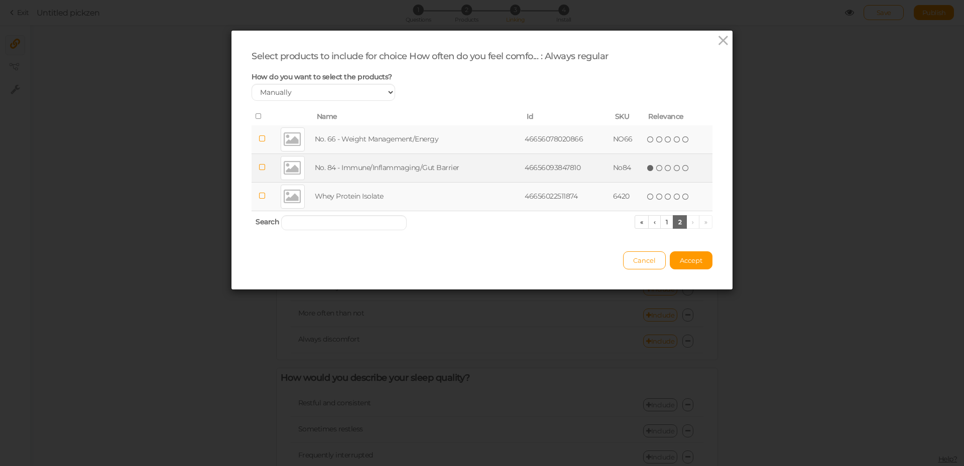
click at [648, 170] on icon at bounding box center [650, 168] width 7 height 7
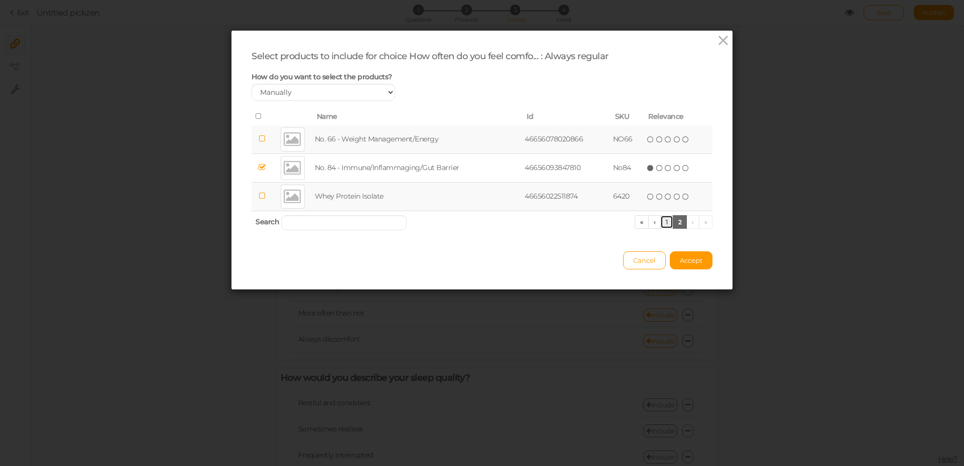
click at [660, 221] on link "1" at bounding box center [666, 222] width 13 height 14
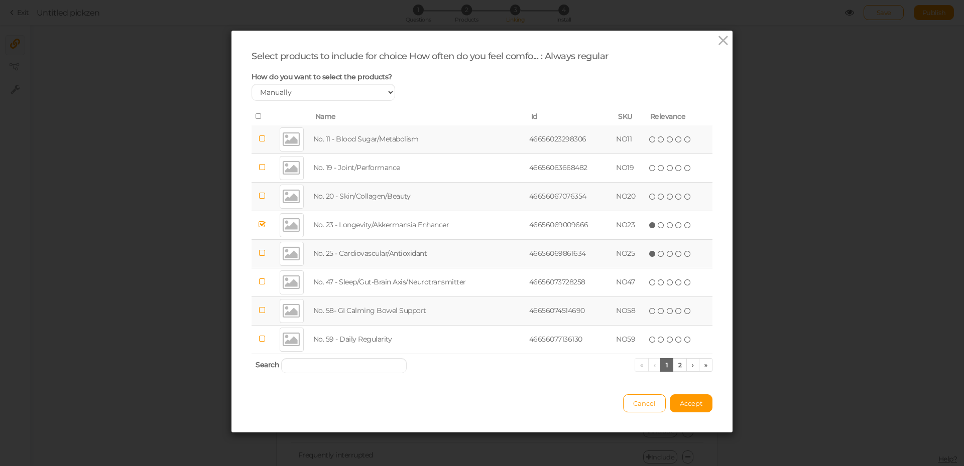
click at [650, 255] on icon at bounding box center [652, 253] width 7 height 7
click at [690, 407] on span "Accept" at bounding box center [691, 404] width 23 height 8
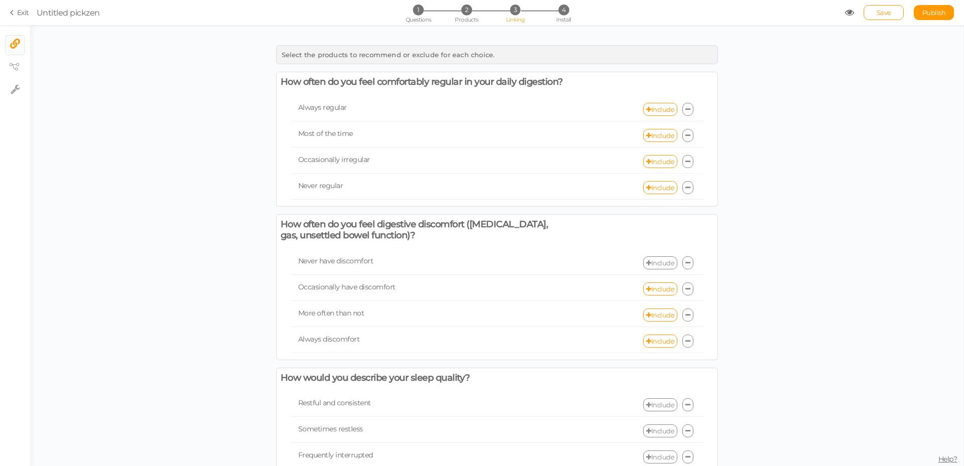
scroll to position [50, 0]
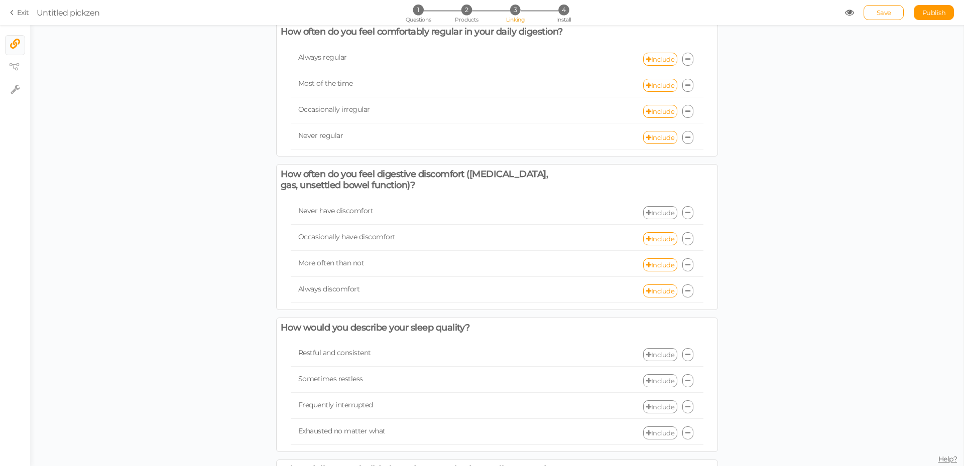
click at [652, 219] on link "Include" at bounding box center [660, 212] width 34 height 13
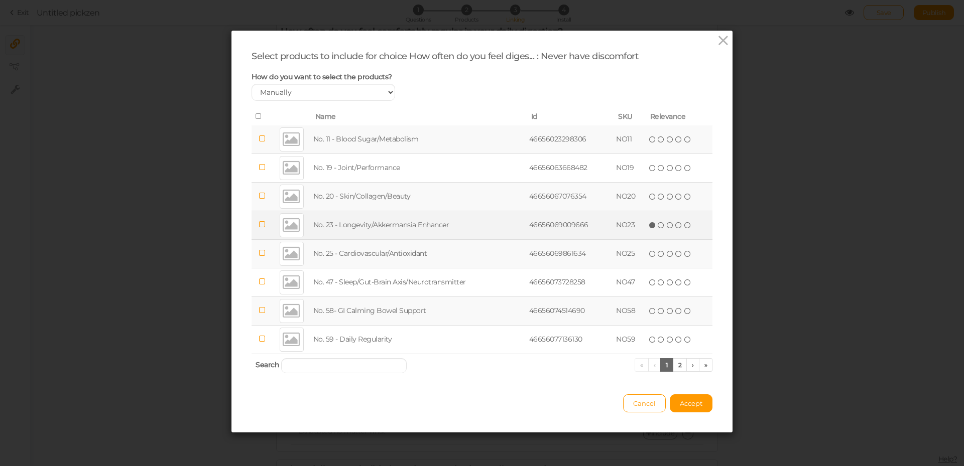
click at [650, 226] on icon at bounding box center [652, 225] width 7 height 7
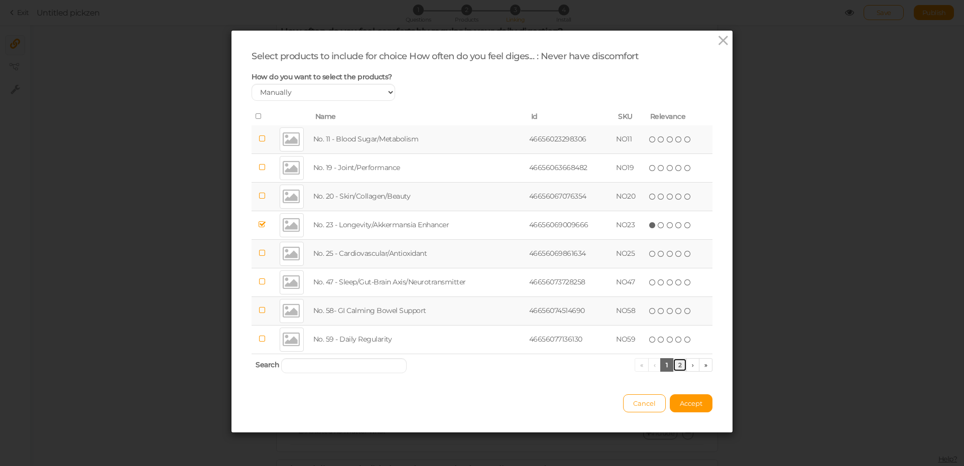
click at [677, 368] on link "2" at bounding box center [680, 365] width 15 height 14
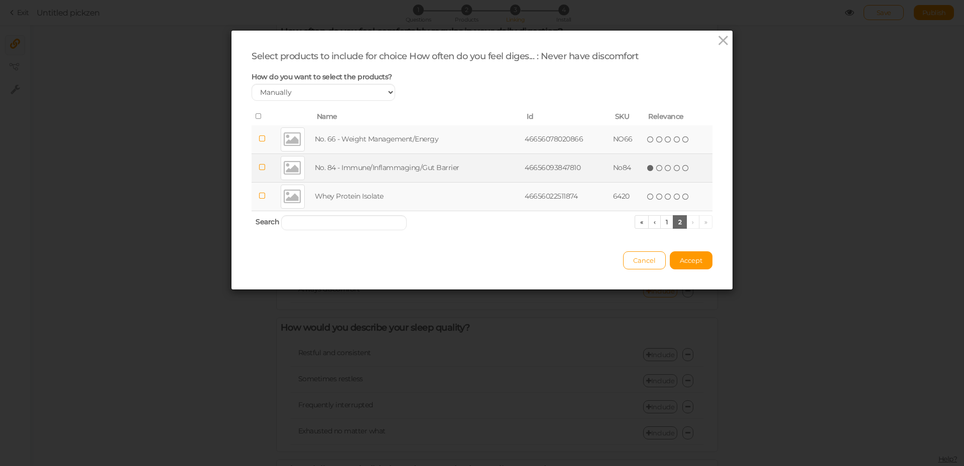
click at [647, 169] on icon at bounding box center [650, 168] width 7 height 7
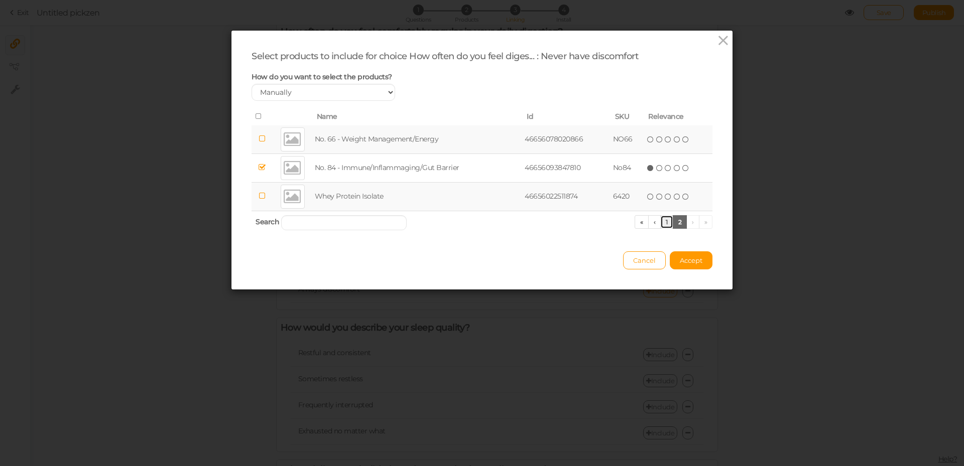
click at [660, 222] on link "1" at bounding box center [666, 222] width 13 height 14
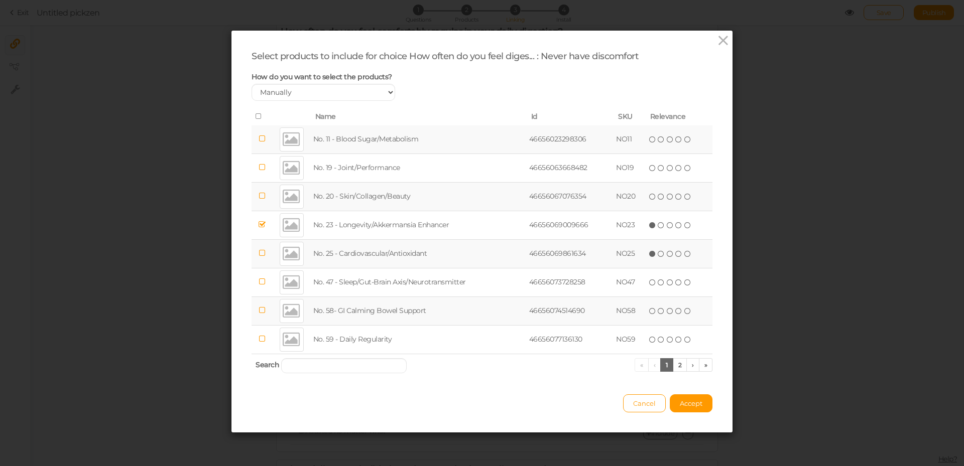
click at [649, 253] on icon at bounding box center [652, 253] width 7 height 7
click at [690, 408] on button "Accept" at bounding box center [691, 404] width 43 height 18
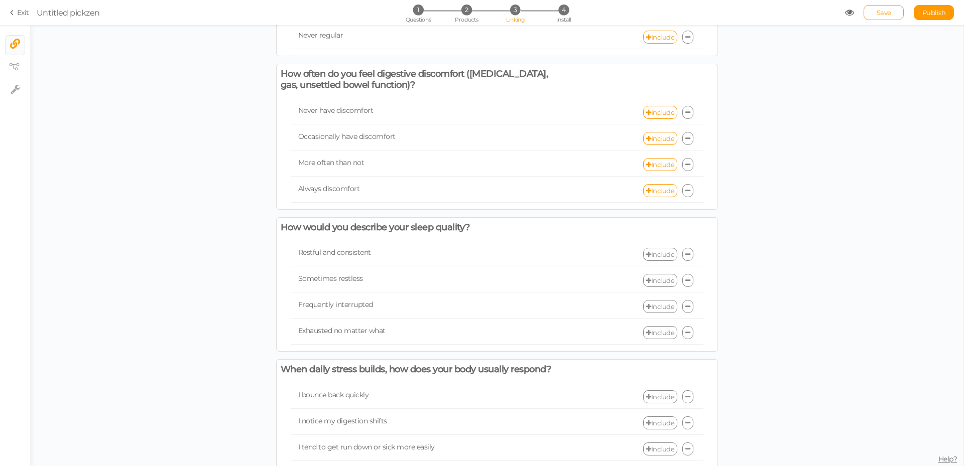
scroll to position [201, 0]
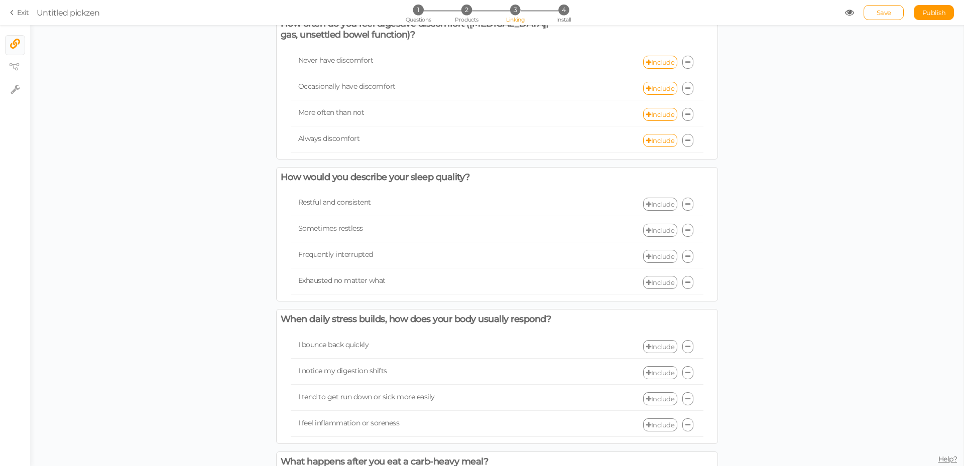
click at [652, 211] on link "Include" at bounding box center [660, 204] width 34 height 13
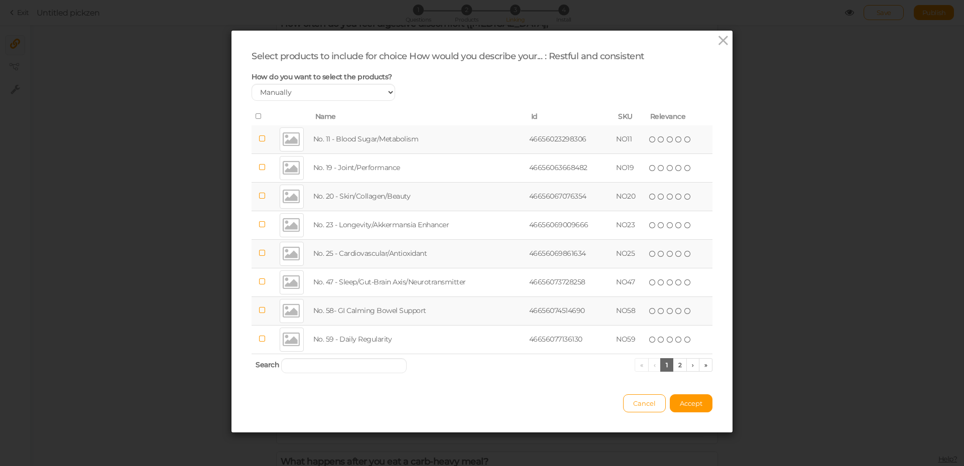
click at [641, 254] on td "NO25" at bounding box center [630, 253] width 32 height 29
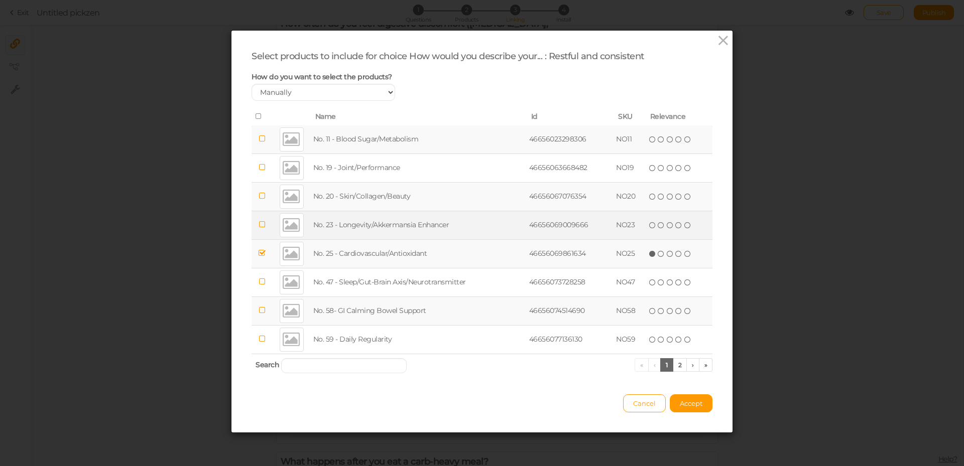
click at [649, 228] on icon at bounding box center [652, 225] width 7 height 7
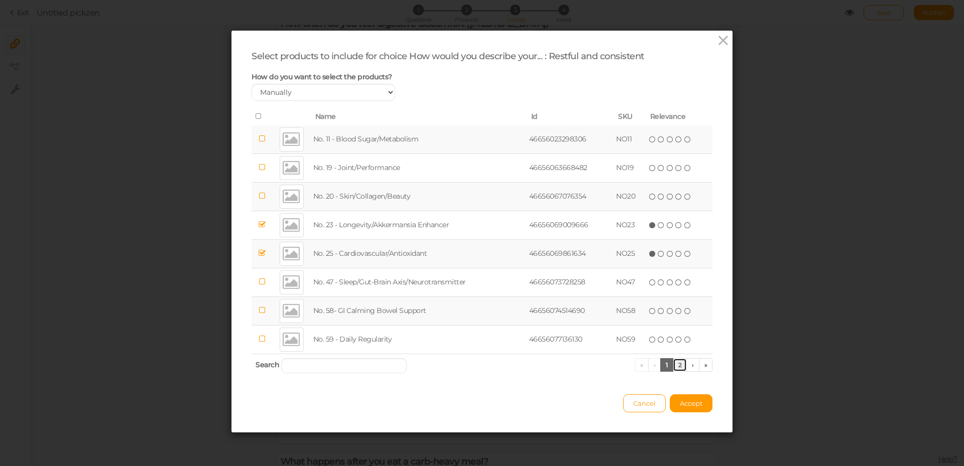
click at [677, 363] on link "2" at bounding box center [680, 365] width 15 height 14
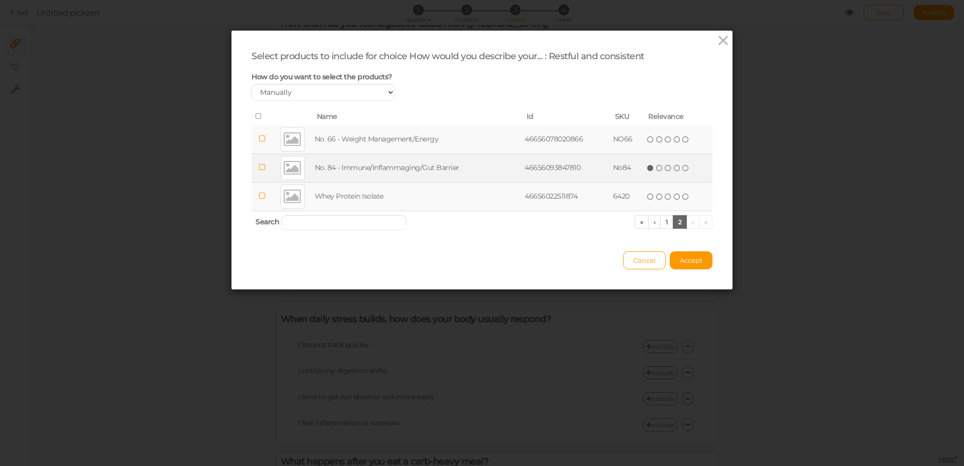
click at [648, 167] on icon at bounding box center [650, 168] width 7 height 7
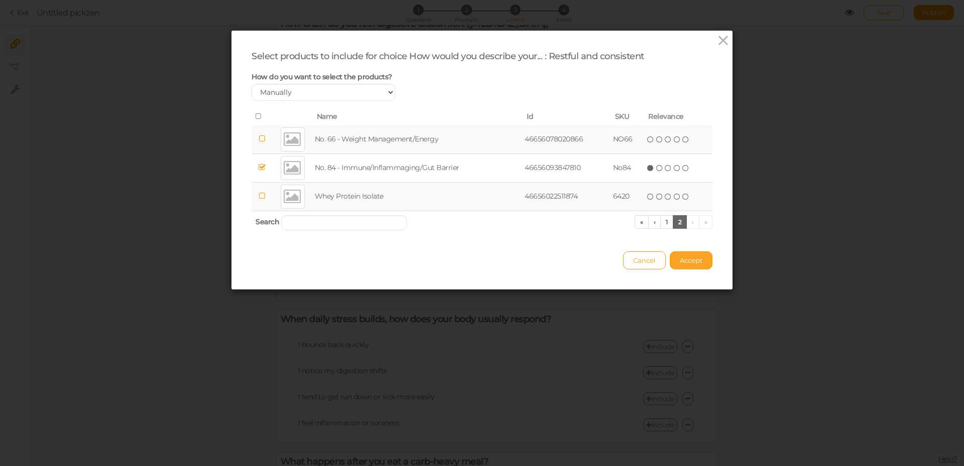
click at [687, 259] on span "Accept" at bounding box center [691, 260] width 23 height 8
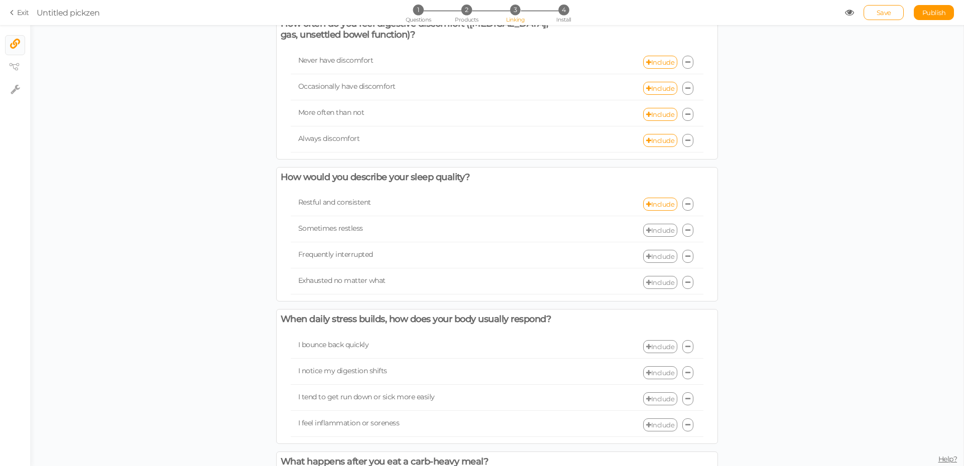
click at [658, 237] on link "Include" at bounding box center [660, 230] width 34 height 13
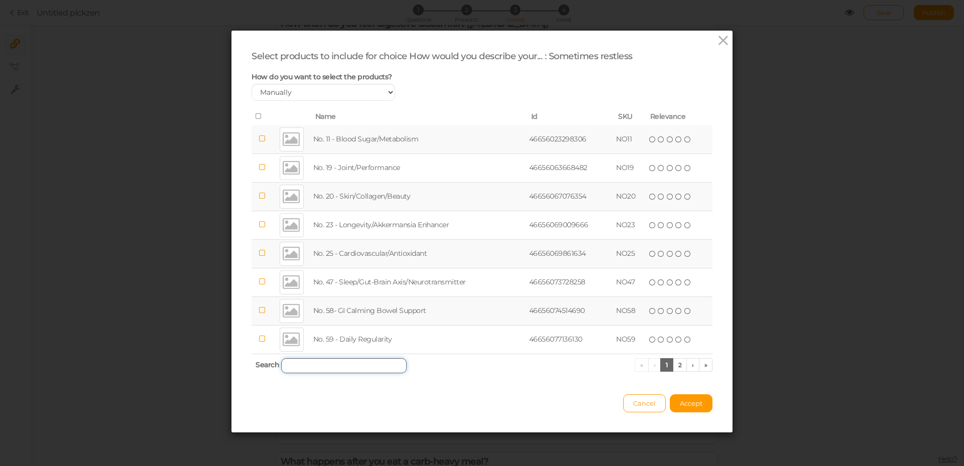
click at [372, 368] on input "search" at bounding box center [343, 365] width 125 height 15
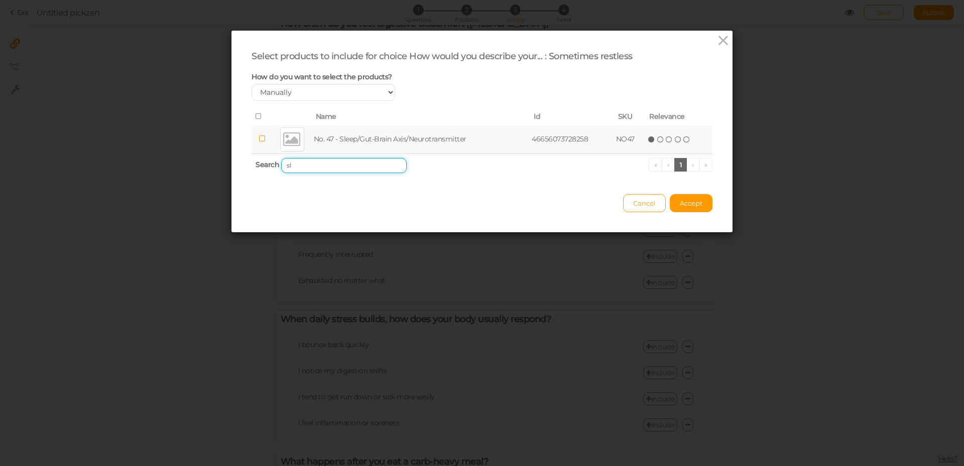
type input "sl"
click at [649, 140] on icon at bounding box center [651, 139] width 7 height 7
click at [689, 203] on span "Accept" at bounding box center [691, 203] width 23 height 8
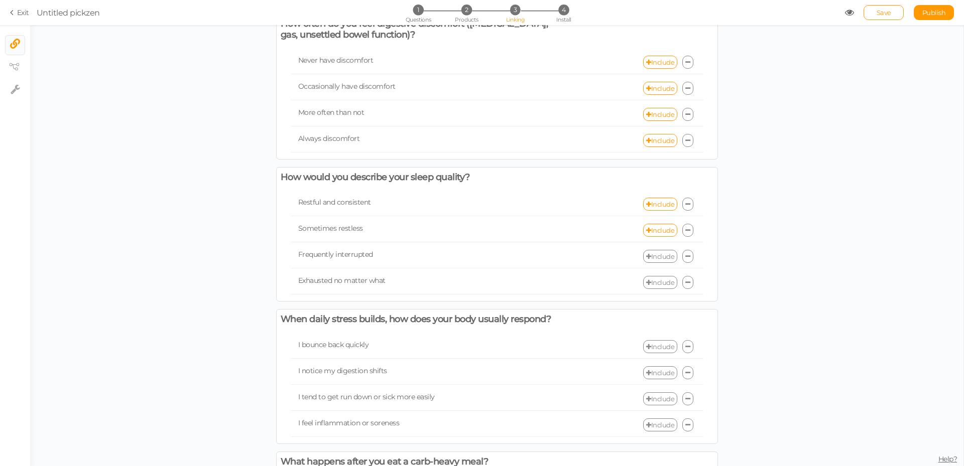
click at [653, 263] on link "Include" at bounding box center [660, 256] width 34 height 13
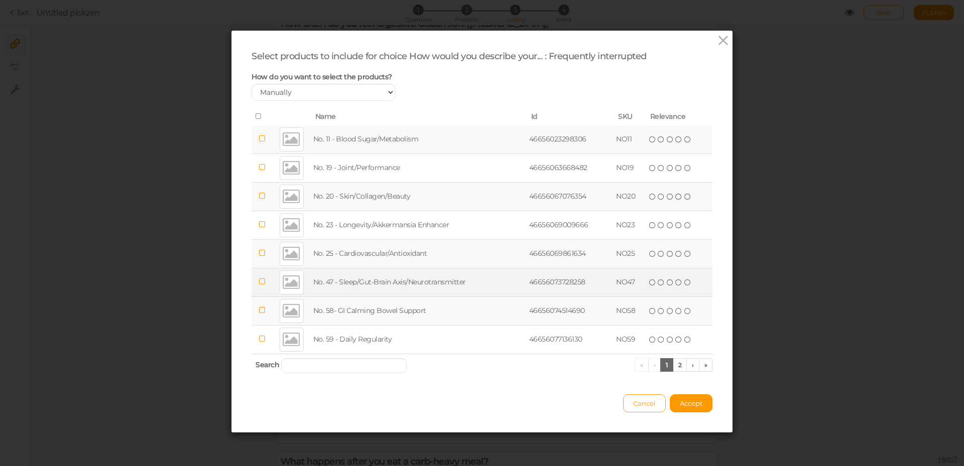
click at [658, 282] on icon at bounding box center [661, 282] width 7 height 7
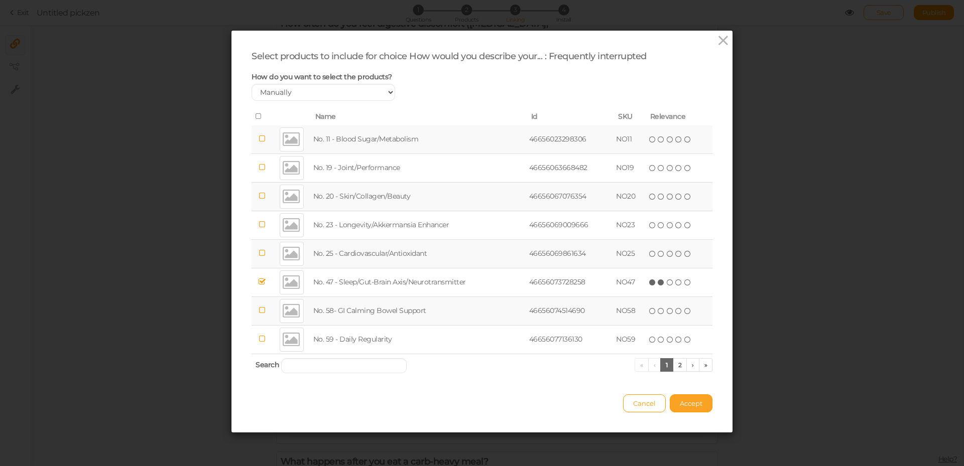
click at [689, 404] on span "Accept" at bounding box center [691, 404] width 23 height 8
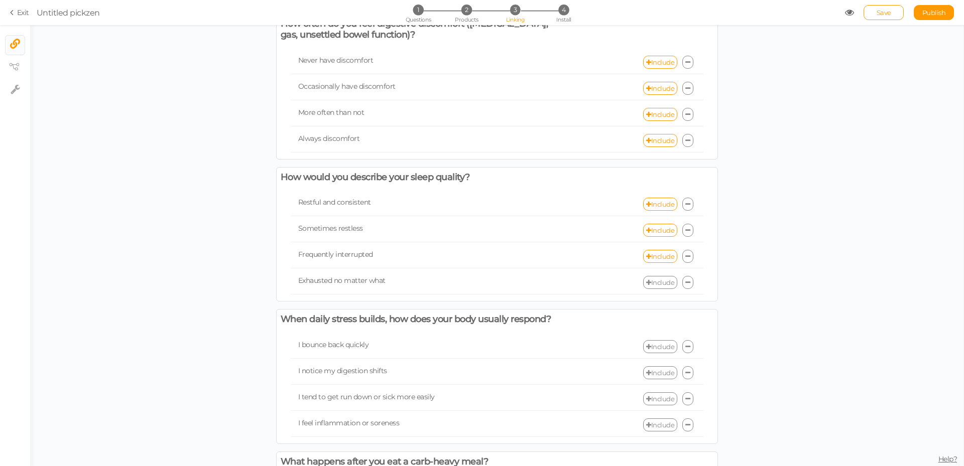
click at [656, 289] on link "Include" at bounding box center [660, 282] width 34 height 13
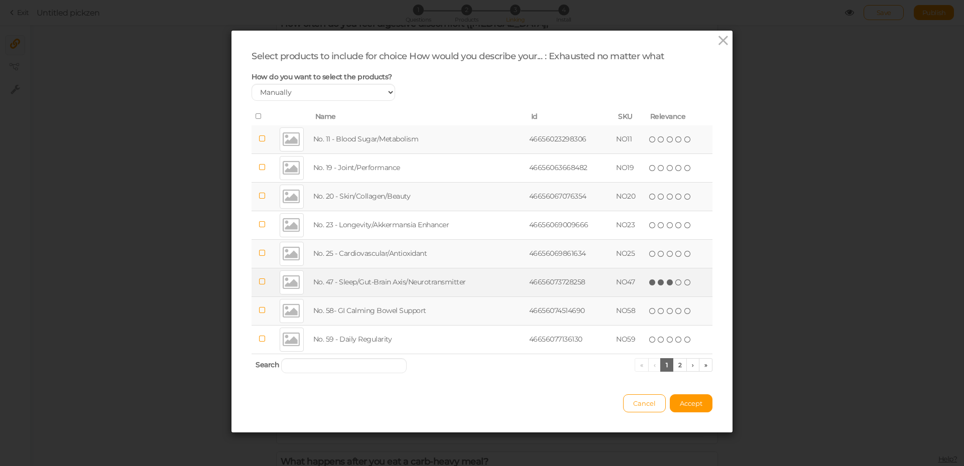
click at [667, 282] on icon at bounding box center [670, 282] width 7 height 7
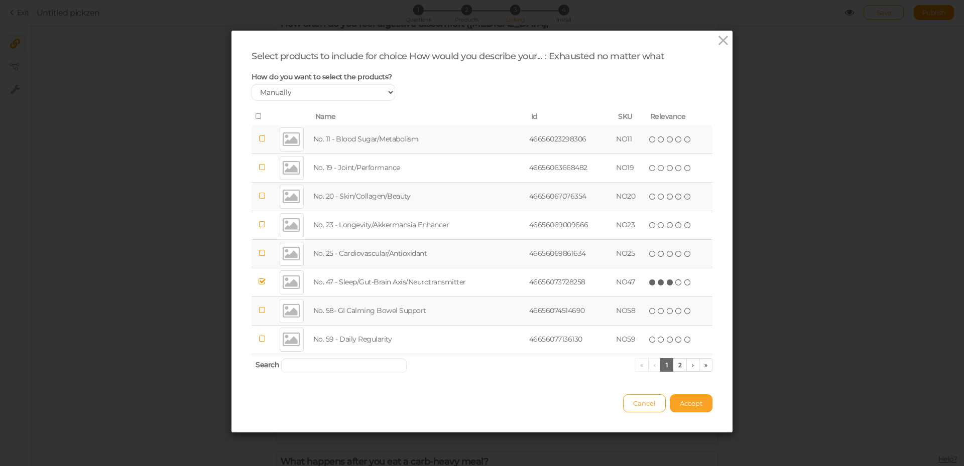
click at [693, 403] on span "Accept" at bounding box center [691, 404] width 23 height 8
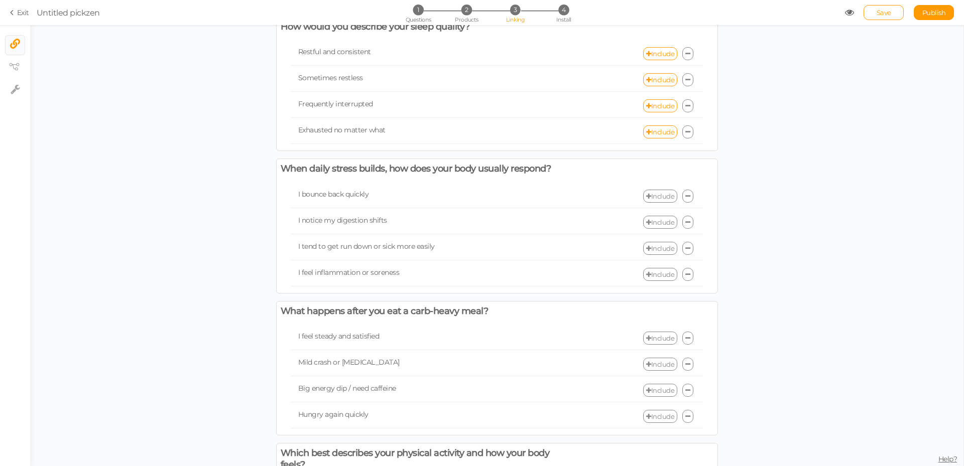
scroll to position [402, 0]
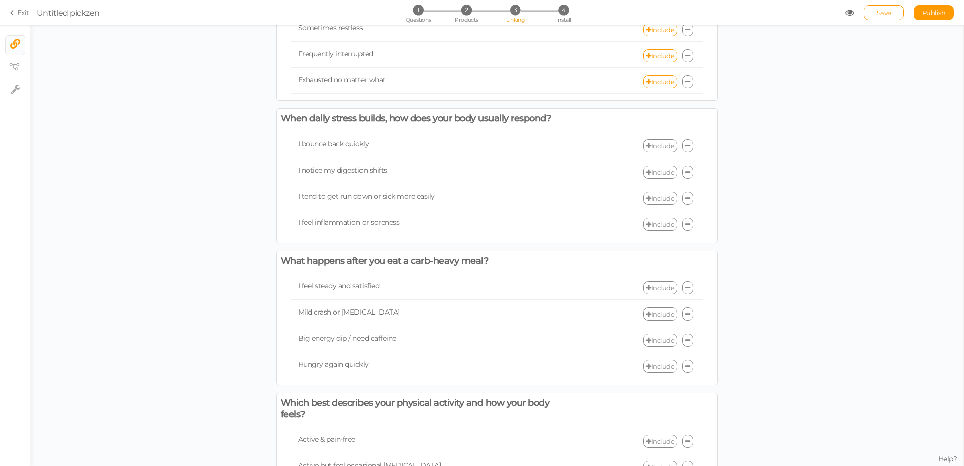
click at [653, 153] on link "Include" at bounding box center [660, 146] width 34 height 13
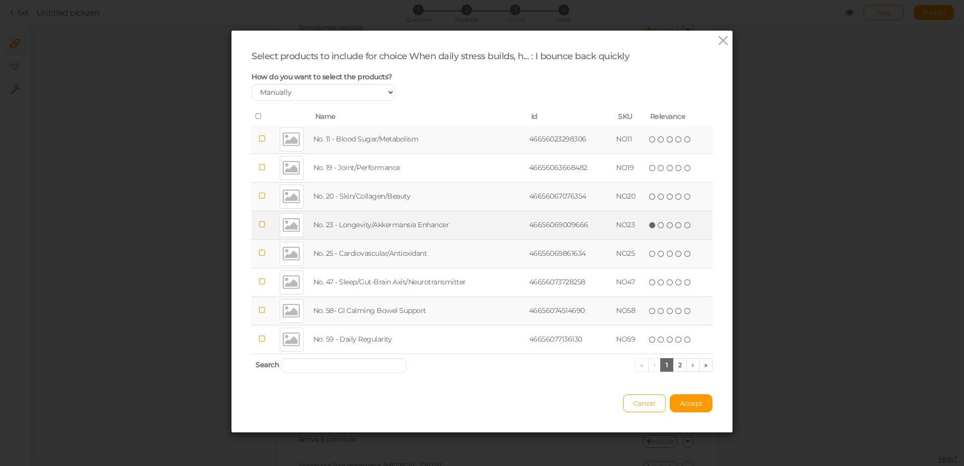
click at [649, 224] on icon at bounding box center [652, 225] width 7 height 7
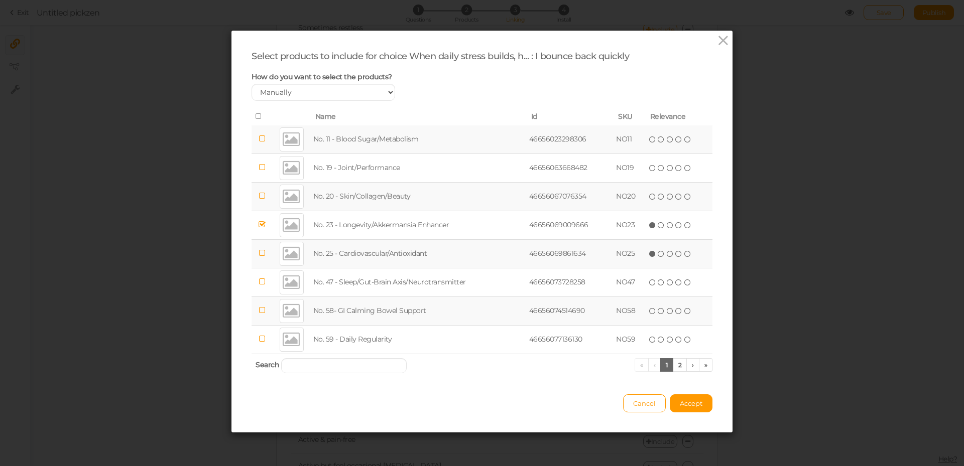
click at [650, 254] on icon at bounding box center [652, 253] width 7 height 7
click at [677, 364] on link "2" at bounding box center [680, 365] width 15 height 14
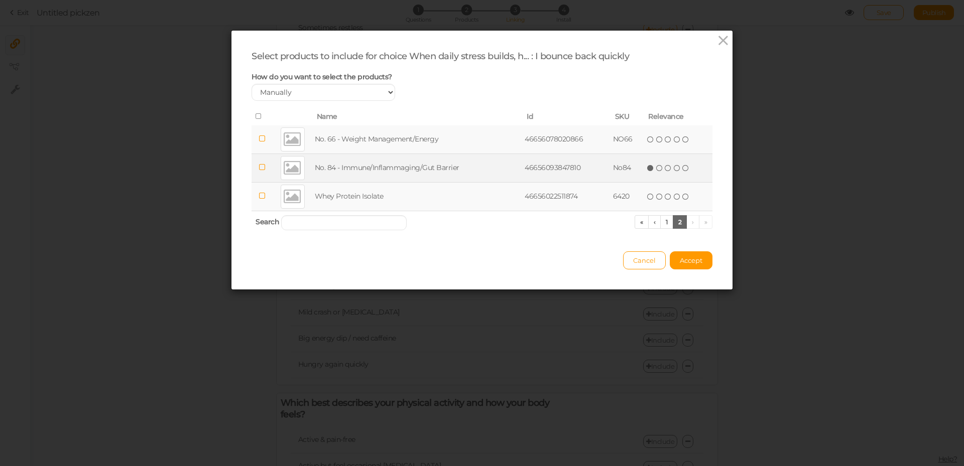
click at [647, 170] on icon at bounding box center [650, 168] width 7 height 7
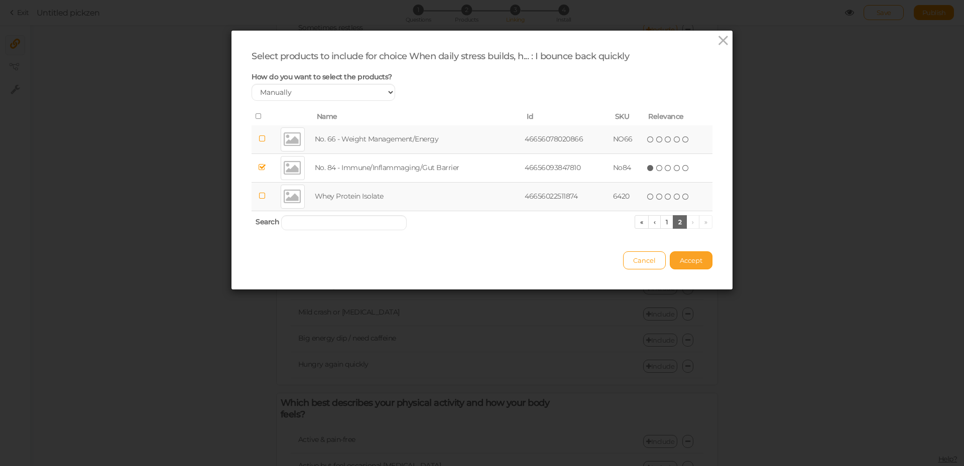
click at [690, 263] on span "Accept" at bounding box center [691, 260] width 23 height 8
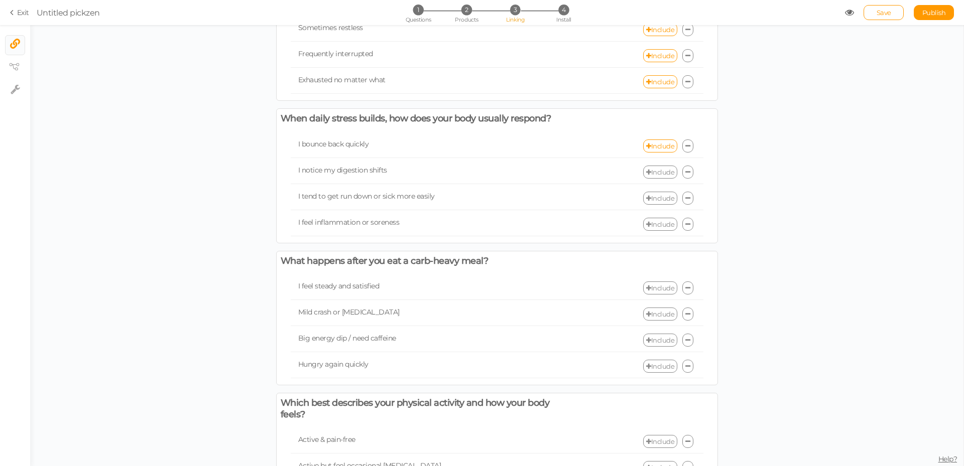
click at [657, 179] on link "Include" at bounding box center [660, 172] width 34 height 13
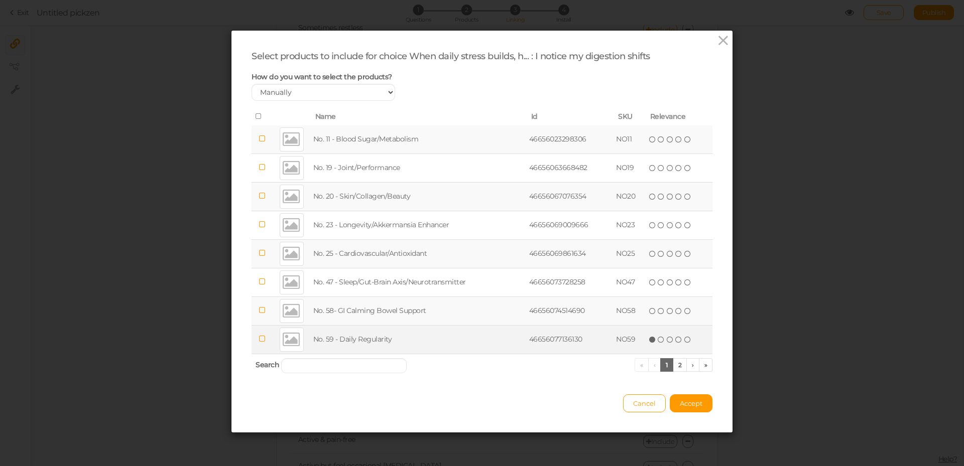
click at [649, 340] on icon at bounding box center [652, 339] width 7 height 7
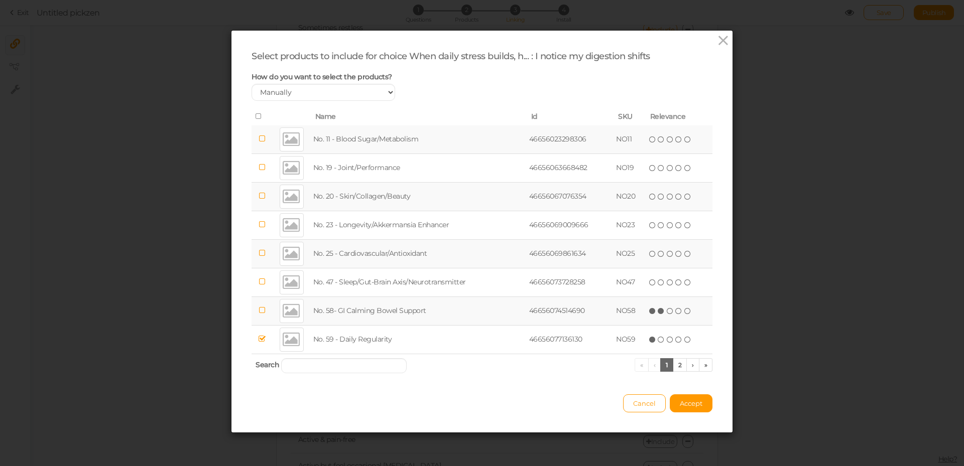
click at [658, 312] on icon at bounding box center [661, 311] width 7 height 7
click at [692, 405] on span "Accept" at bounding box center [691, 404] width 23 height 8
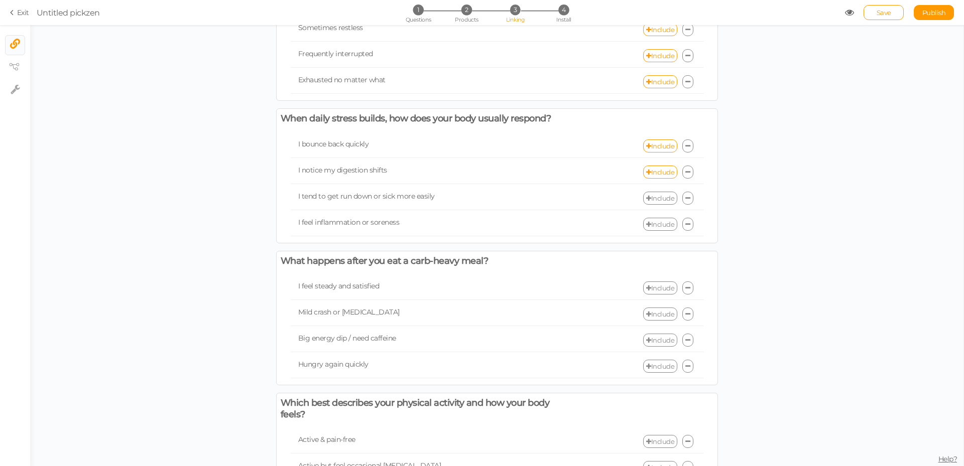
click at [658, 205] on link "Include" at bounding box center [660, 198] width 34 height 13
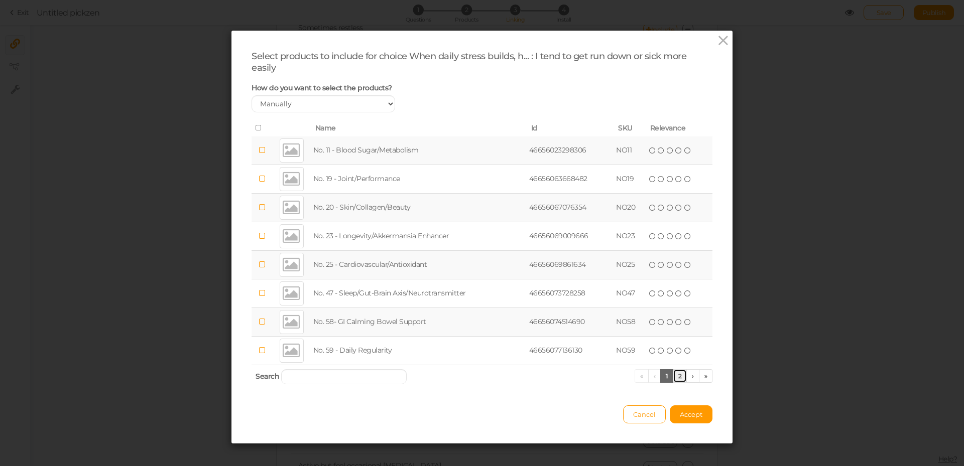
click at [677, 374] on link "2" at bounding box center [680, 376] width 15 height 14
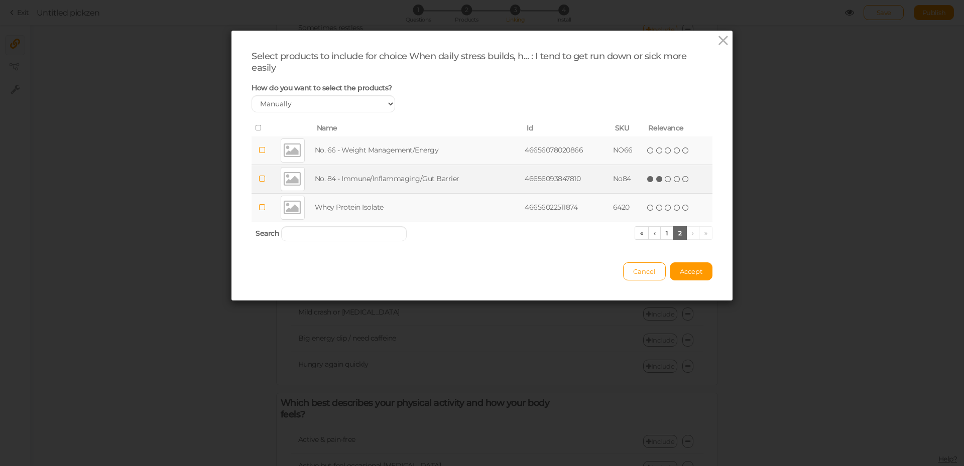
click at [657, 179] on icon at bounding box center [659, 179] width 7 height 7
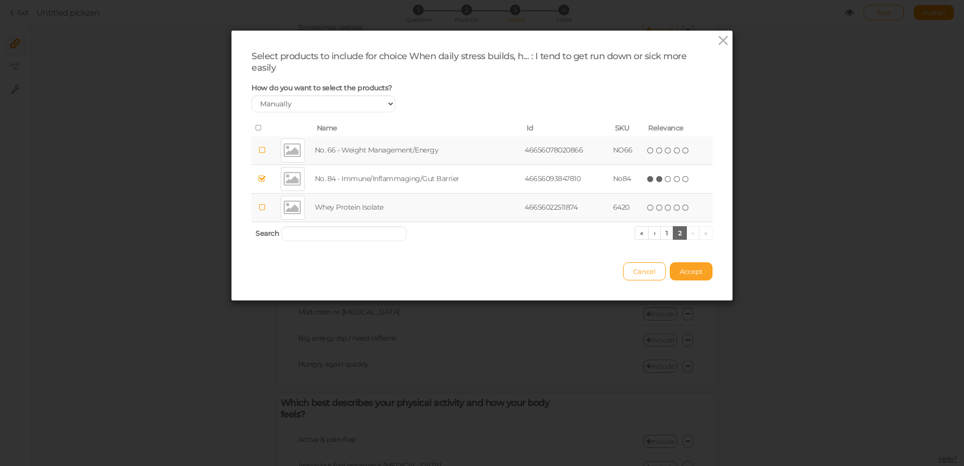
click at [689, 271] on span "Accept" at bounding box center [691, 272] width 23 height 8
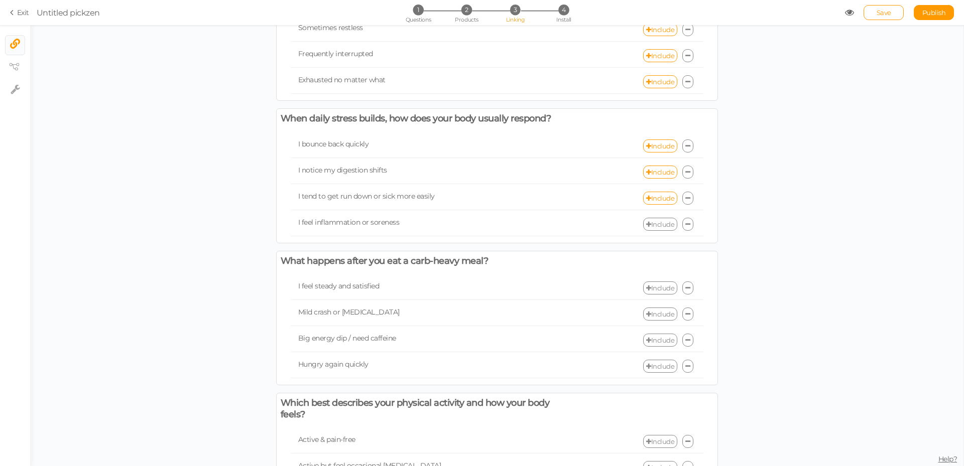
click at [661, 231] on link "Include" at bounding box center [660, 224] width 34 height 13
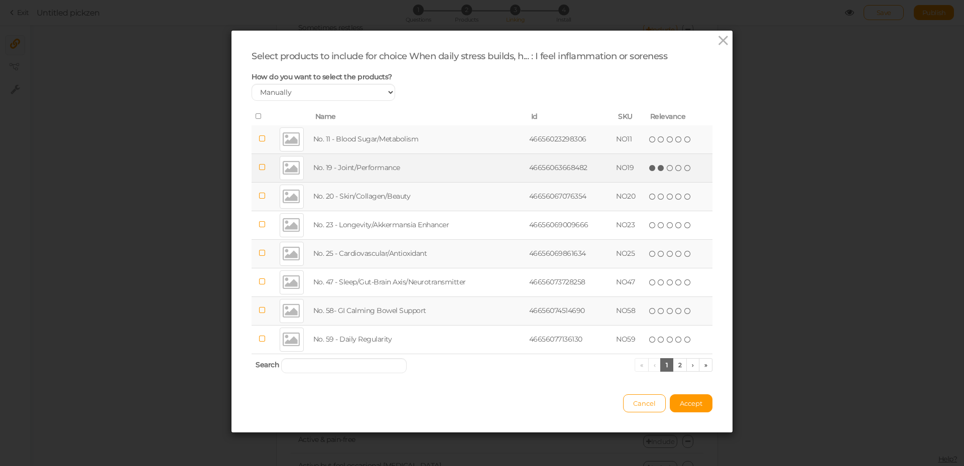
click at [658, 168] on icon at bounding box center [661, 168] width 7 height 7
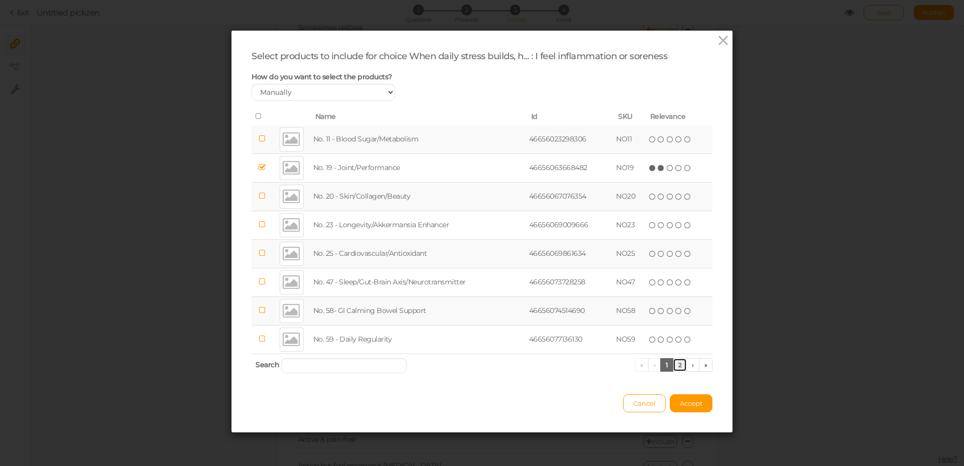
click at [679, 364] on link "2" at bounding box center [680, 365] width 15 height 14
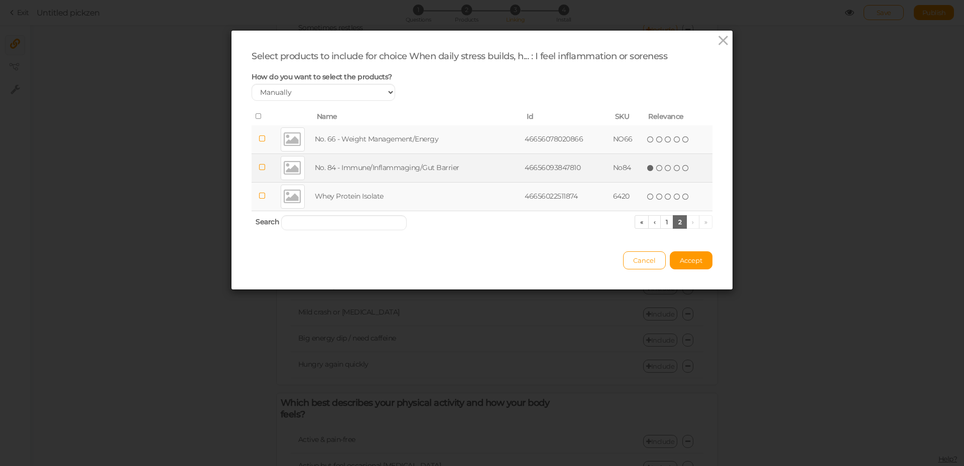
click at [647, 168] on icon at bounding box center [650, 168] width 7 height 7
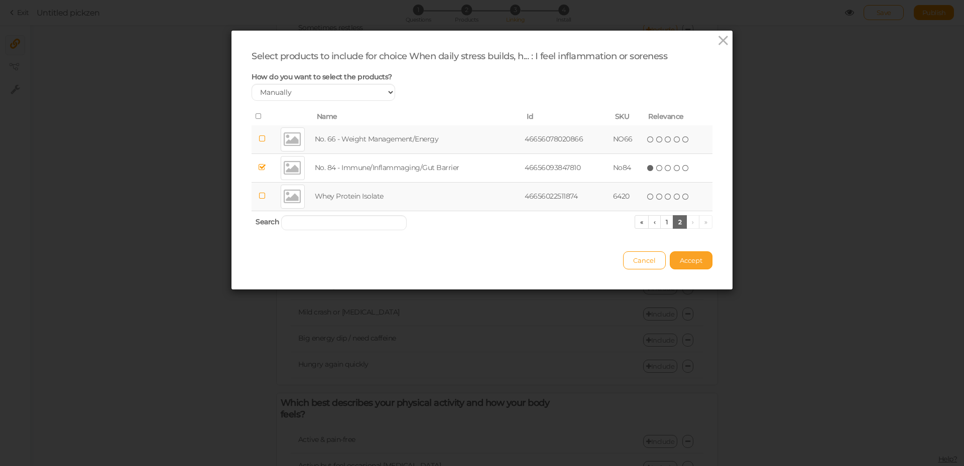
click at [685, 265] on button "Accept" at bounding box center [691, 260] width 43 height 18
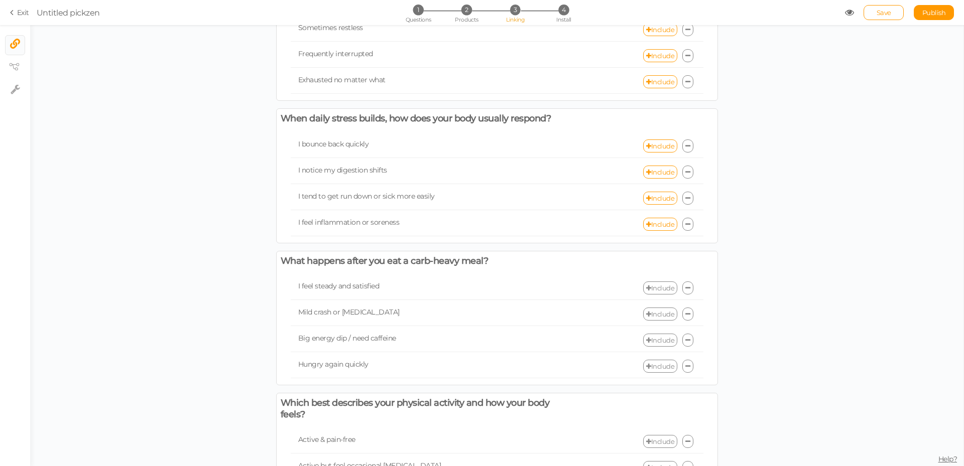
scroll to position [502, 0]
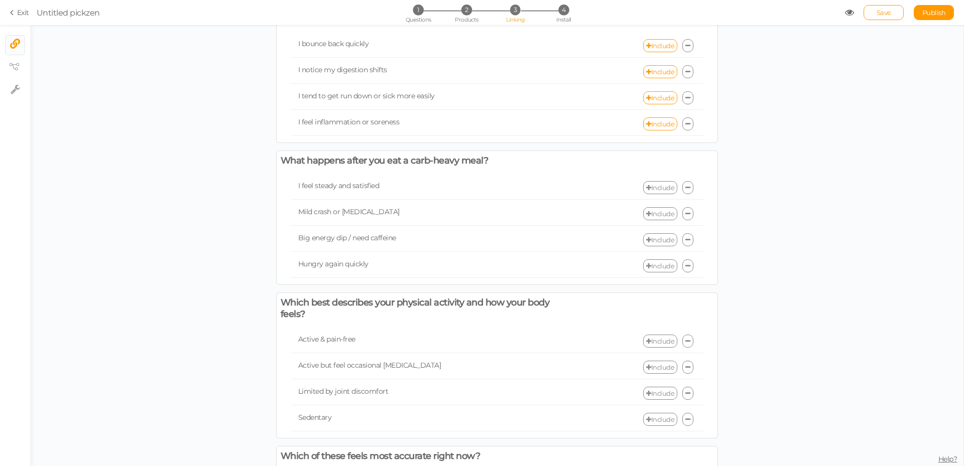
click at [658, 194] on link "Include" at bounding box center [660, 187] width 34 height 13
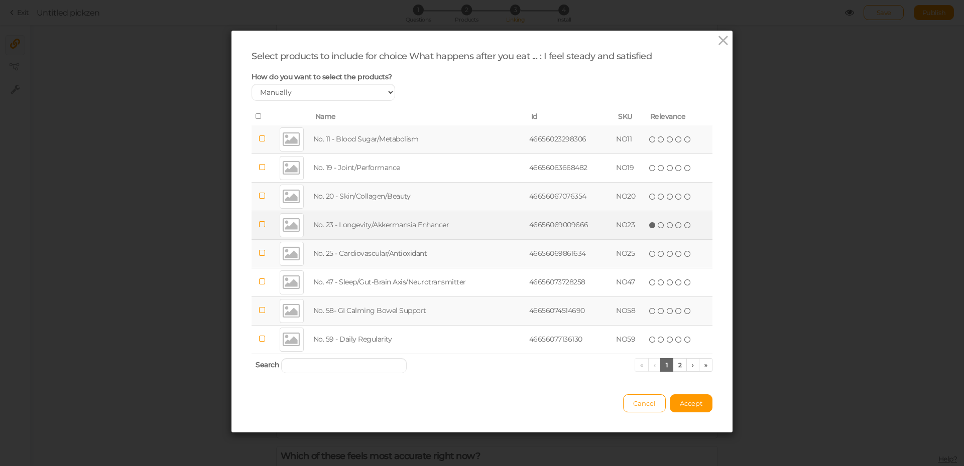
click at [649, 226] on icon at bounding box center [652, 225] width 7 height 7
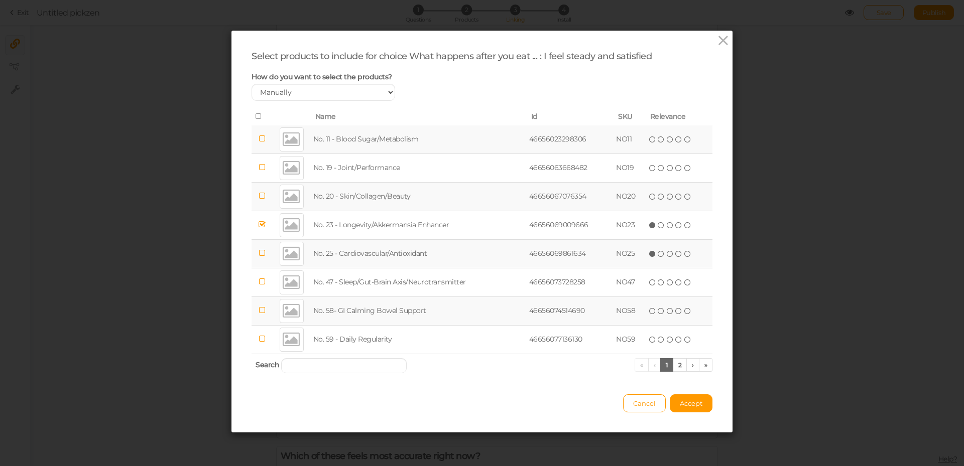
click at [649, 258] on span "(*) ( ) ( ) ( ) ( )" at bounding box center [670, 253] width 44 height 11
click at [650, 256] on icon at bounding box center [652, 253] width 7 height 7
click at [679, 364] on link "2" at bounding box center [680, 365] width 15 height 14
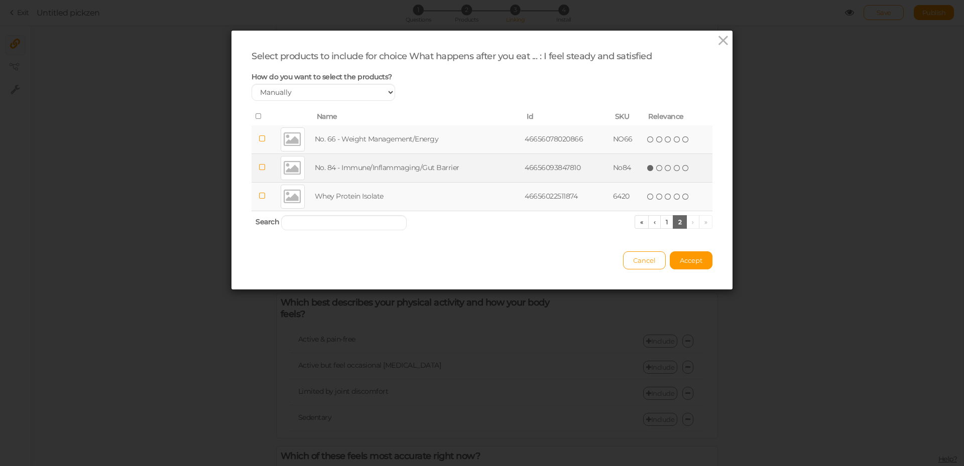
click at [647, 168] on icon at bounding box center [650, 168] width 7 height 7
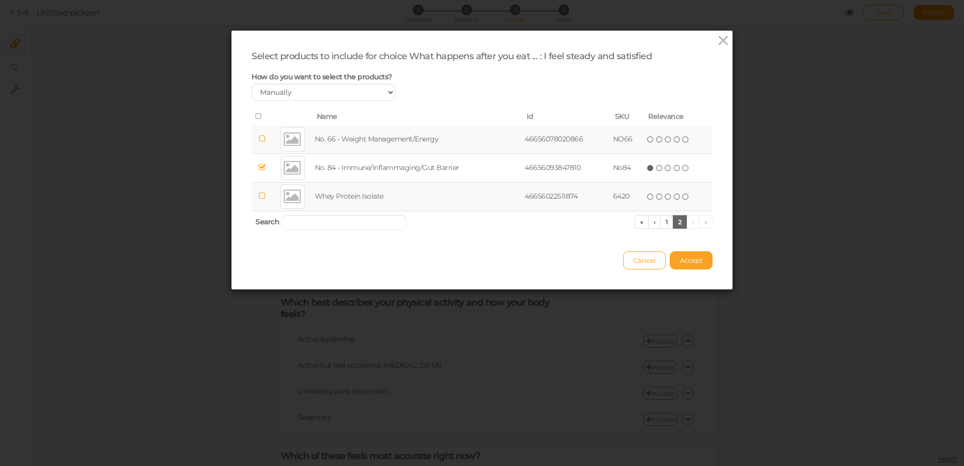
click at [691, 262] on span "Accept" at bounding box center [691, 260] width 23 height 8
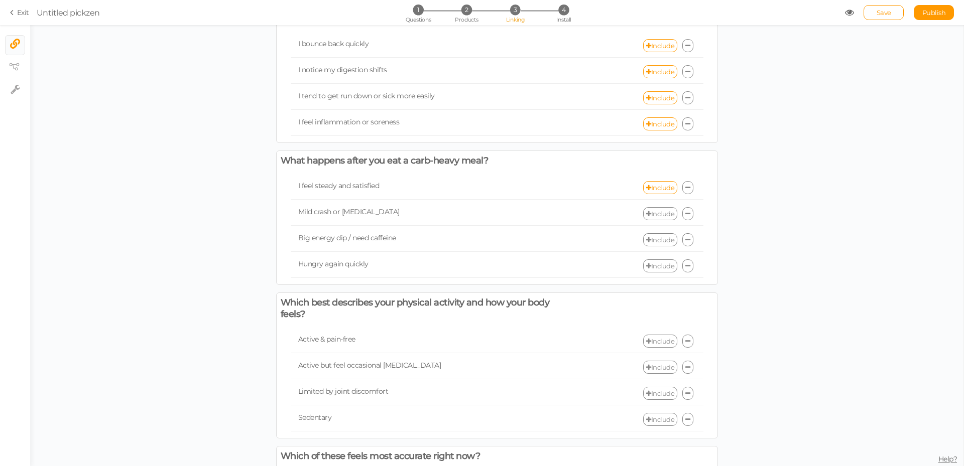
click at [649, 220] on link "Include" at bounding box center [660, 213] width 34 height 13
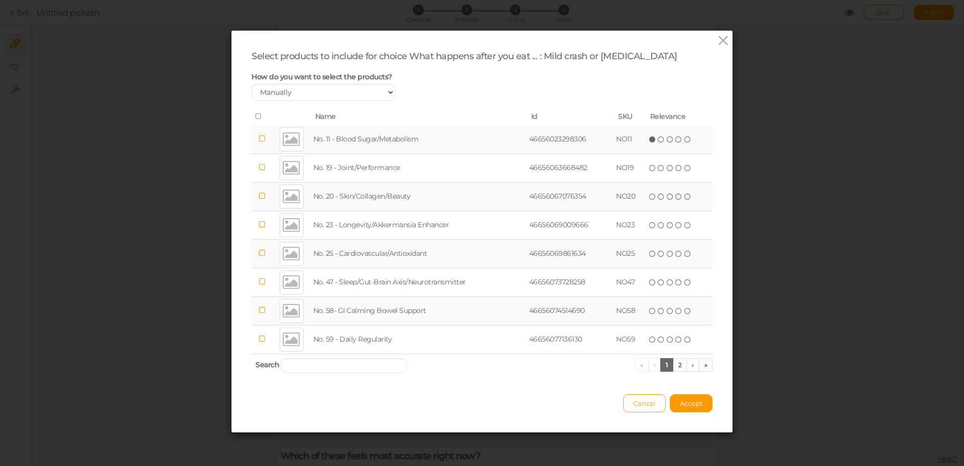
click at [649, 141] on icon at bounding box center [652, 139] width 7 height 7
click at [692, 409] on button "Accept" at bounding box center [691, 404] width 43 height 18
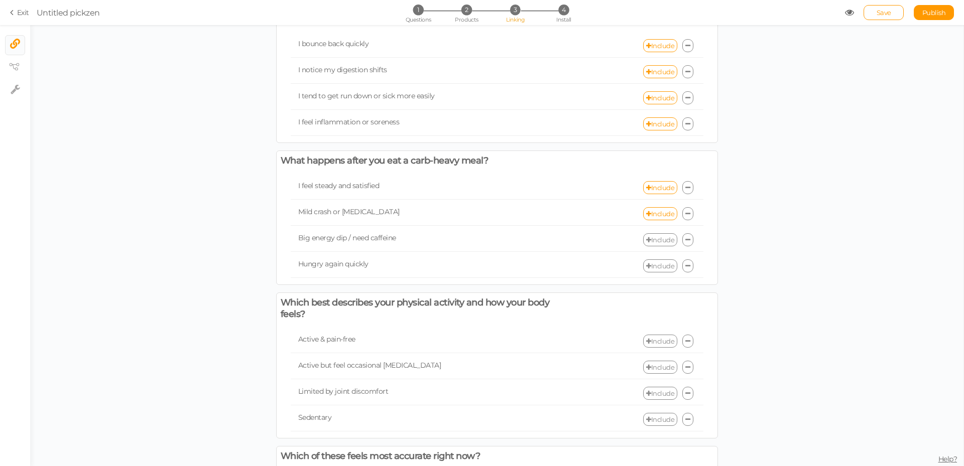
click at [660, 246] on link "Include" at bounding box center [660, 239] width 34 height 13
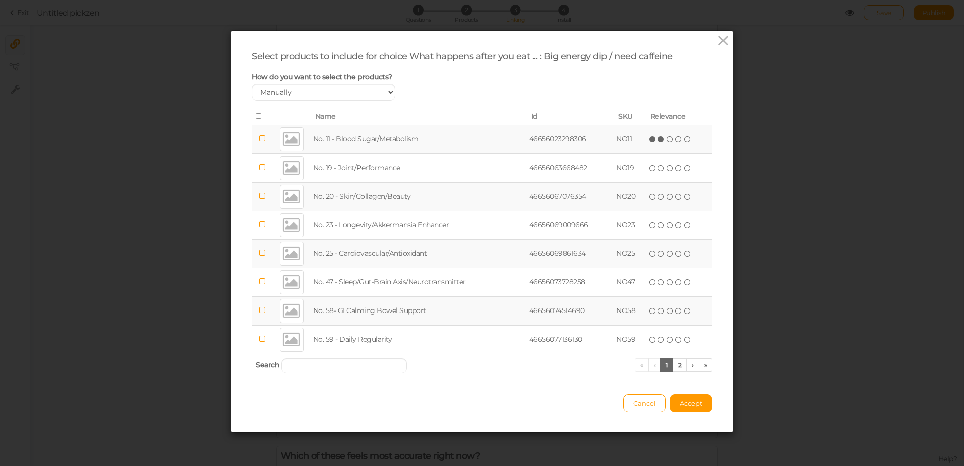
click at [658, 143] on icon at bounding box center [661, 139] width 7 height 7
click at [679, 363] on link "2" at bounding box center [680, 365] width 15 height 14
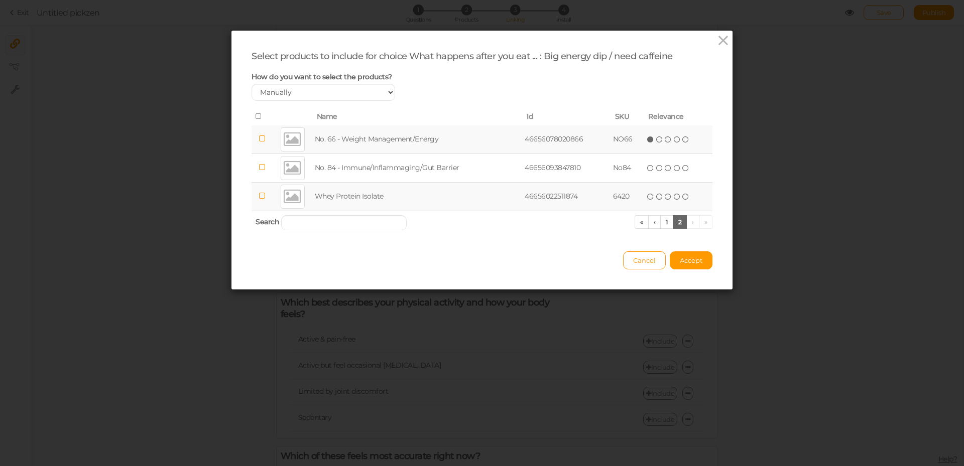
click at [649, 140] on icon at bounding box center [650, 139] width 7 height 7
click at [690, 270] on div "Select products to include for choice What happens after you eat ... : Big ener…" at bounding box center [481, 160] width 501 height 259
click at [689, 261] on span "Accept" at bounding box center [691, 260] width 23 height 8
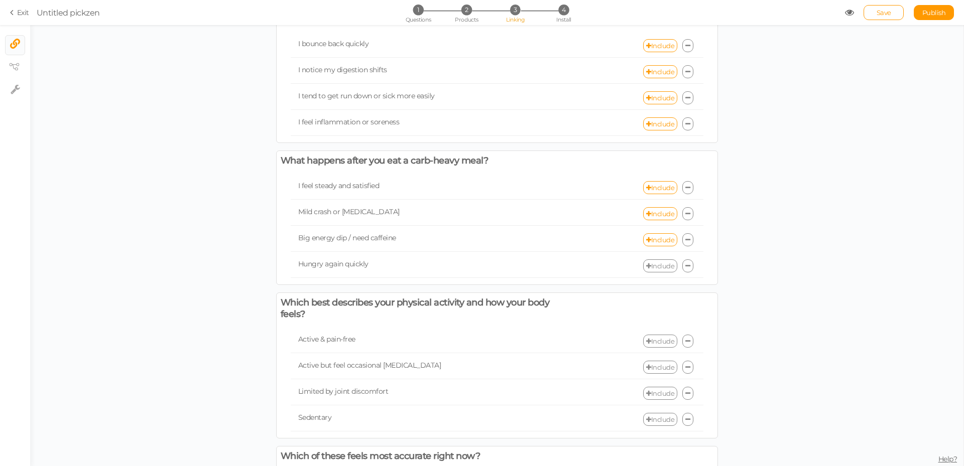
click at [664, 273] on link "Include" at bounding box center [660, 266] width 34 height 13
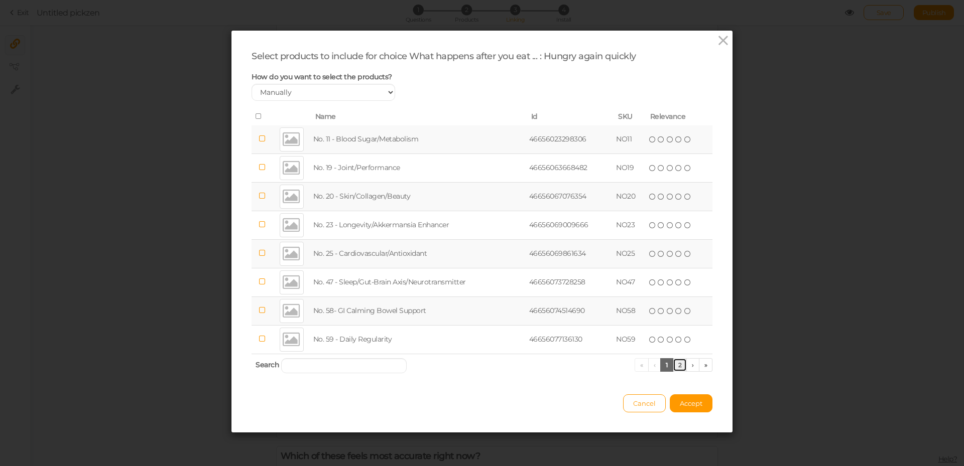
click at [676, 366] on link "2" at bounding box center [680, 365] width 15 height 14
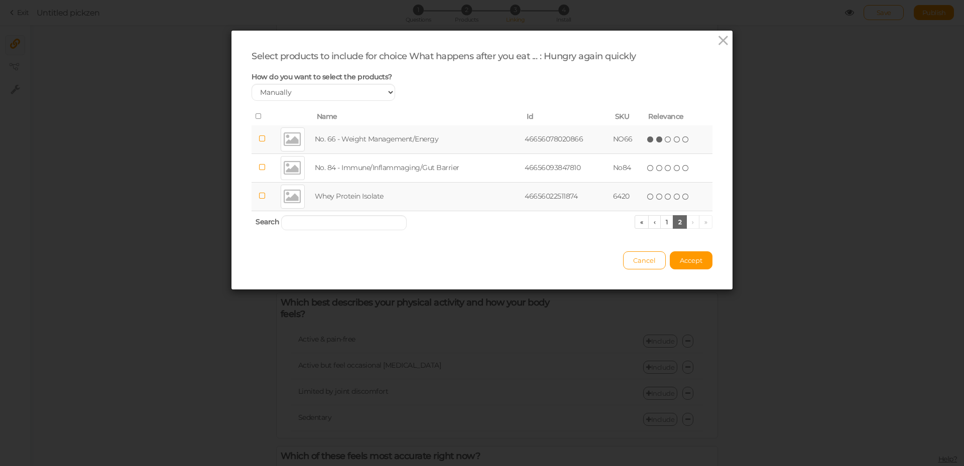
click at [656, 141] on icon at bounding box center [659, 139] width 7 height 7
click at [667, 224] on link "1" at bounding box center [666, 222] width 13 height 14
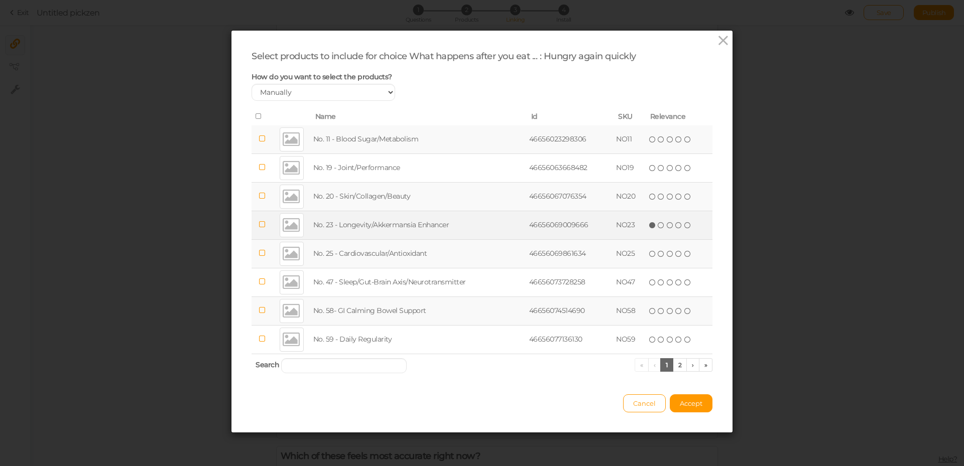
click at [649, 222] on icon at bounding box center [652, 225] width 7 height 7
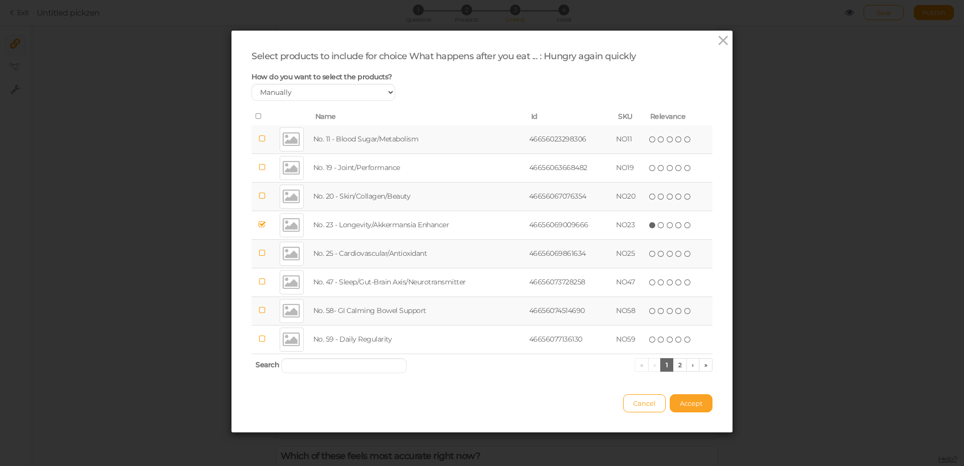
click at [689, 401] on span "Accept" at bounding box center [691, 404] width 23 height 8
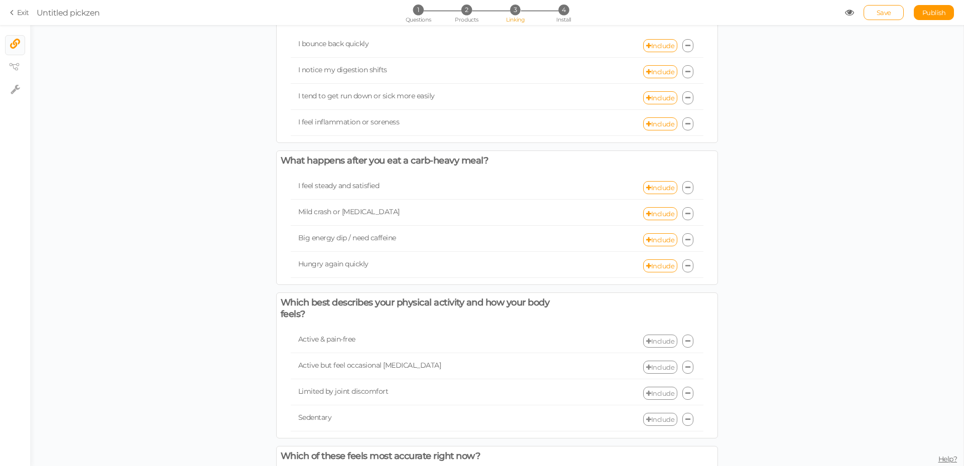
scroll to position [602, 0]
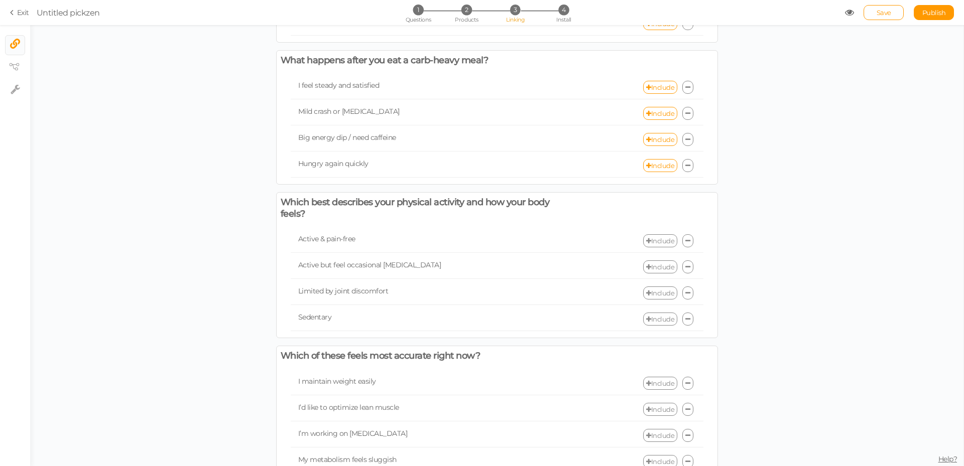
click at [655, 247] on link "Include" at bounding box center [660, 240] width 34 height 13
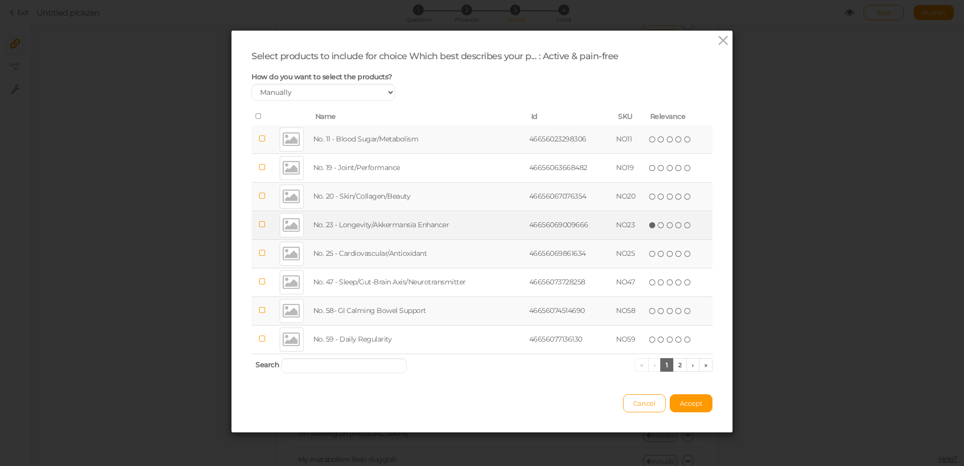
click at [649, 223] on icon at bounding box center [652, 225] width 7 height 7
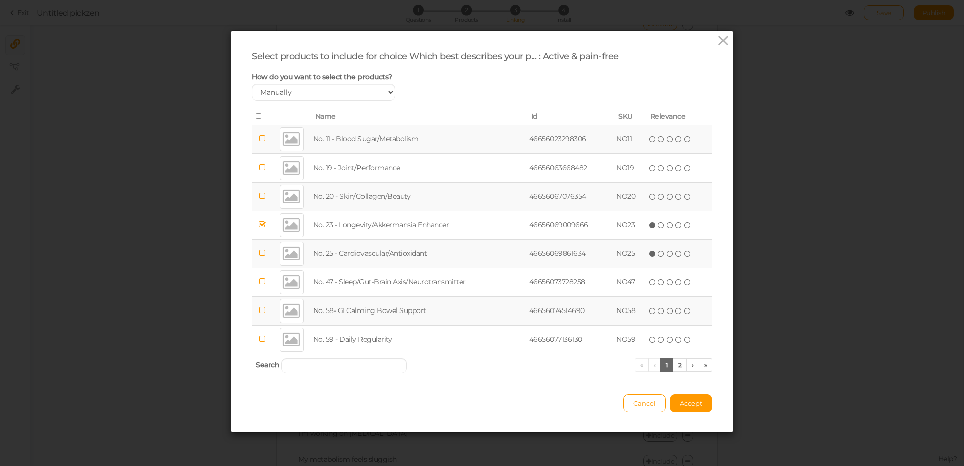
click at [651, 253] on icon at bounding box center [652, 253] width 7 height 7
click at [677, 362] on link "2" at bounding box center [680, 365] width 15 height 14
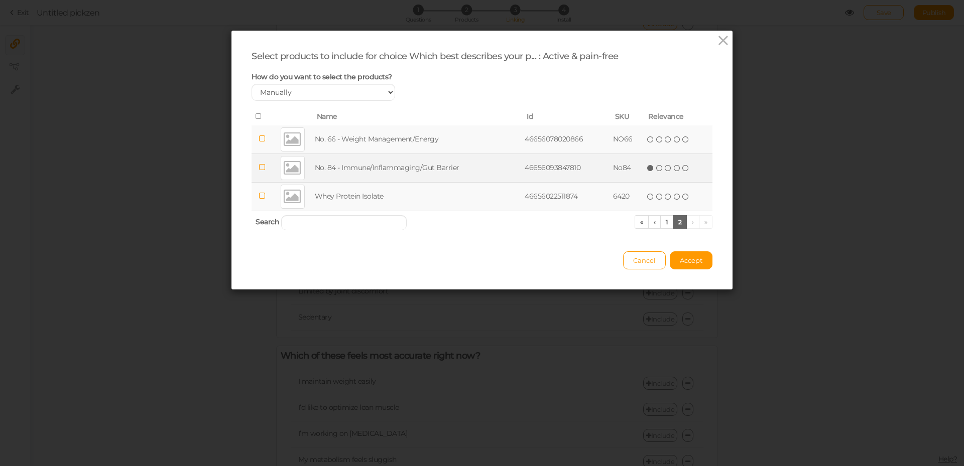
click at [648, 166] on icon at bounding box center [650, 168] width 7 height 7
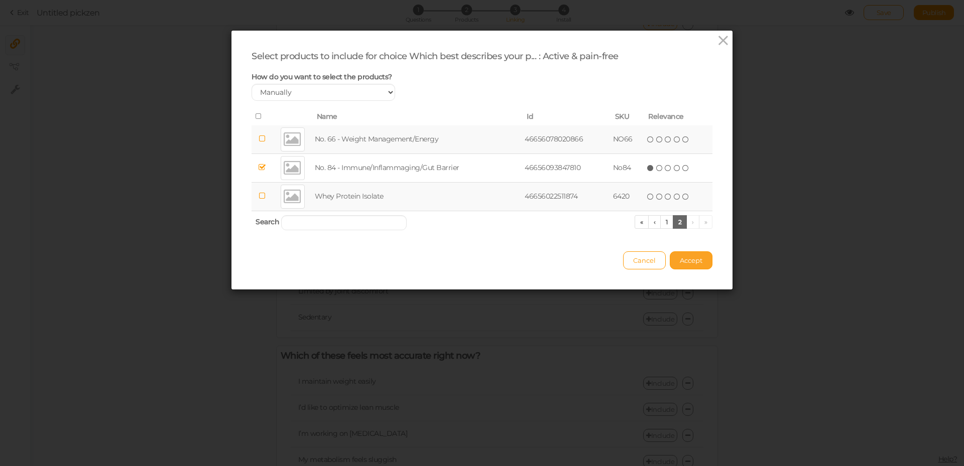
click at [691, 261] on span "Accept" at bounding box center [691, 260] width 23 height 8
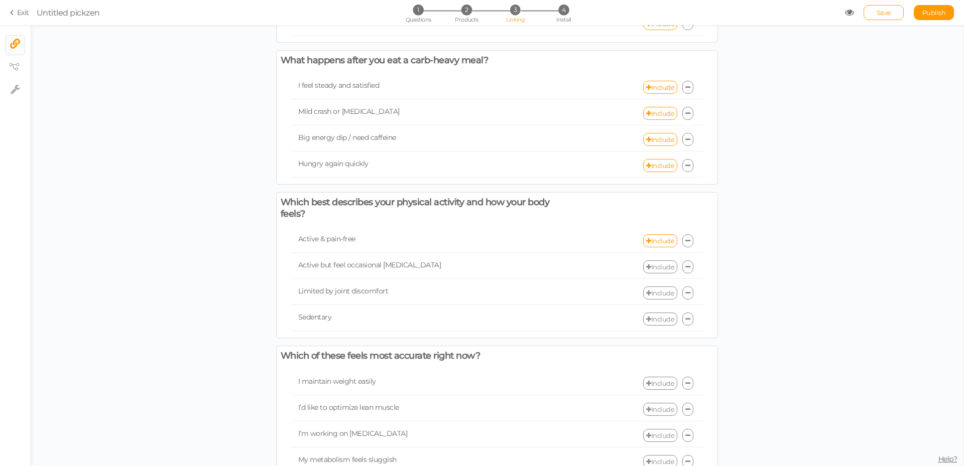
click at [653, 274] on link "Include" at bounding box center [660, 267] width 34 height 13
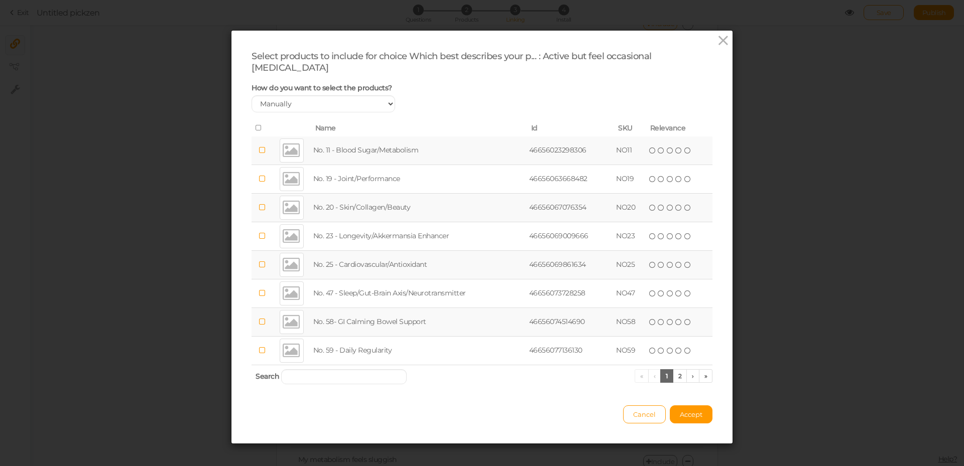
click at [779, 164] on div "Select products to include for choice Which best describes your p... : Active b…" at bounding box center [482, 233] width 964 height 466
click at [716, 47] on icon at bounding box center [723, 40] width 15 height 15
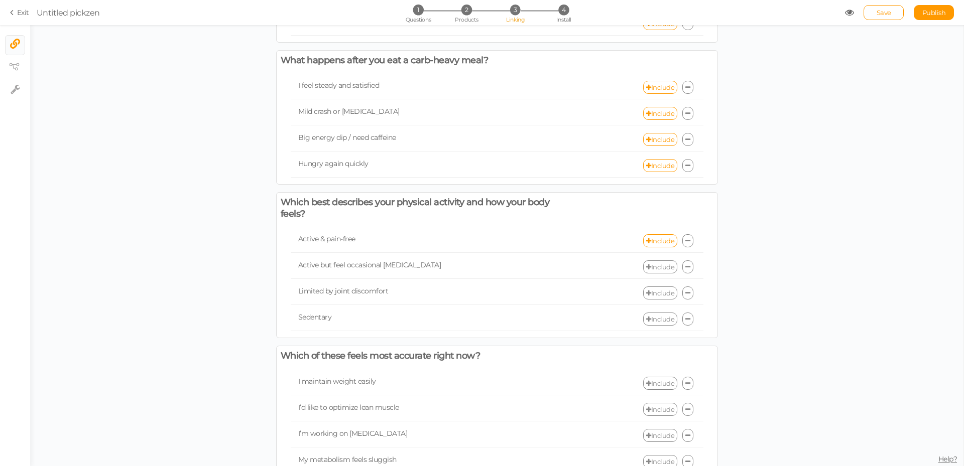
click at [658, 274] on link "Include" at bounding box center [660, 267] width 34 height 13
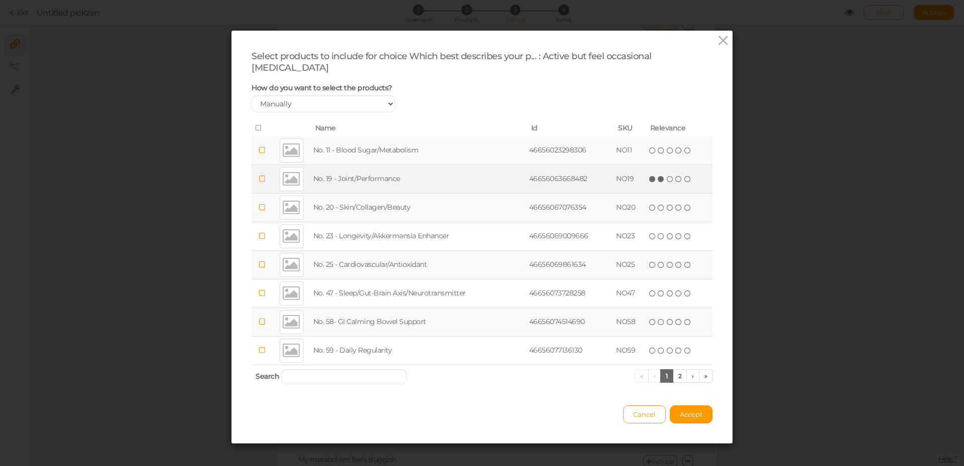
click at [659, 176] on icon at bounding box center [661, 179] width 7 height 7
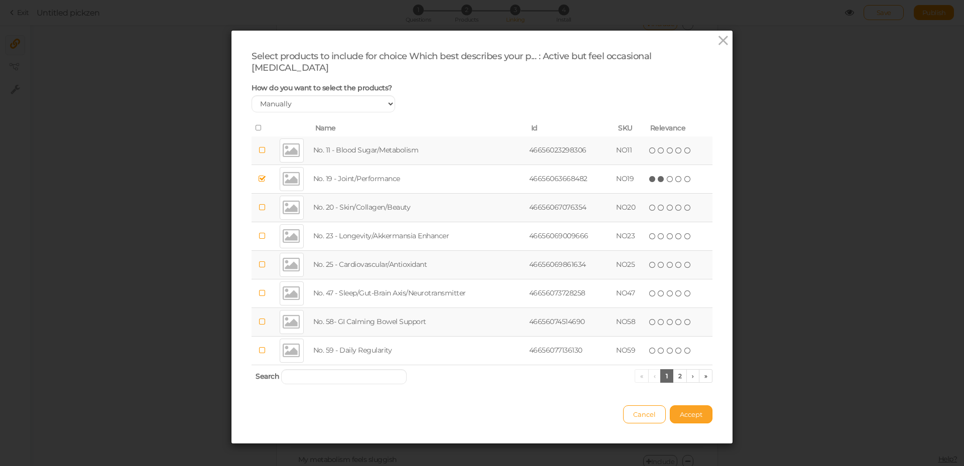
click at [693, 411] on span "Accept" at bounding box center [691, 415] width 23 height 8
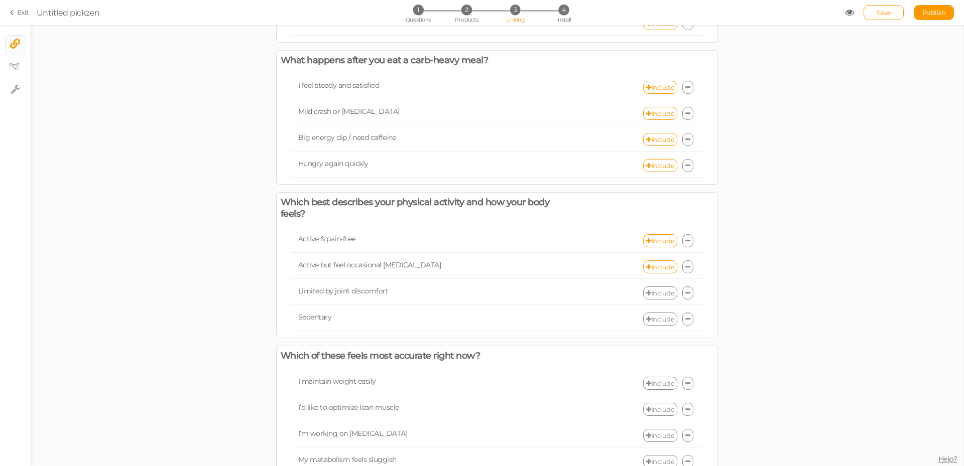
click at [656, 300] on link "Include" at bounding box center [660, 293] width 34 height 13
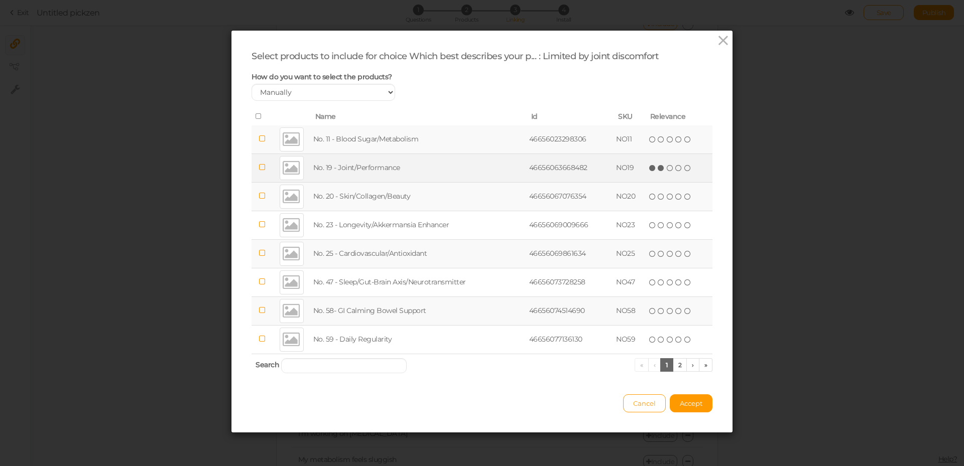
click at [659, 166] on icon at bounding box center [661, 168] width 7 height 7
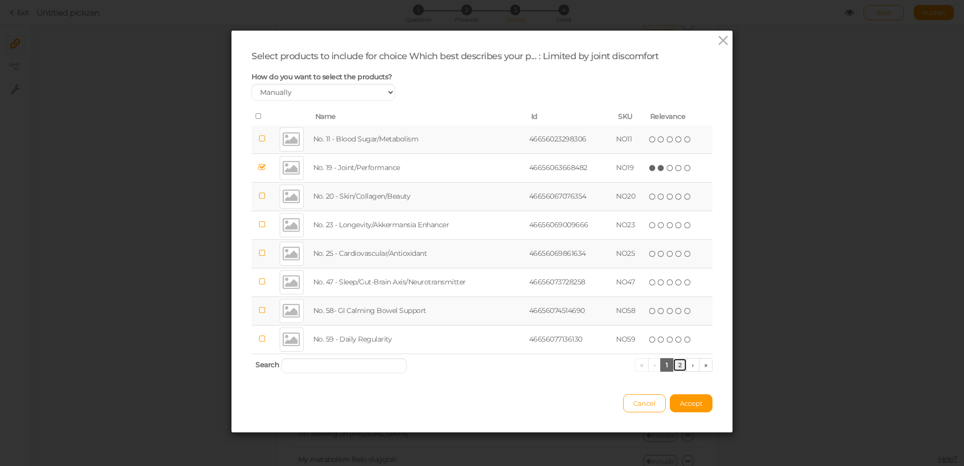
click at [677, 364] on link "2" at bounding box center [680, 365] width 15 height 14
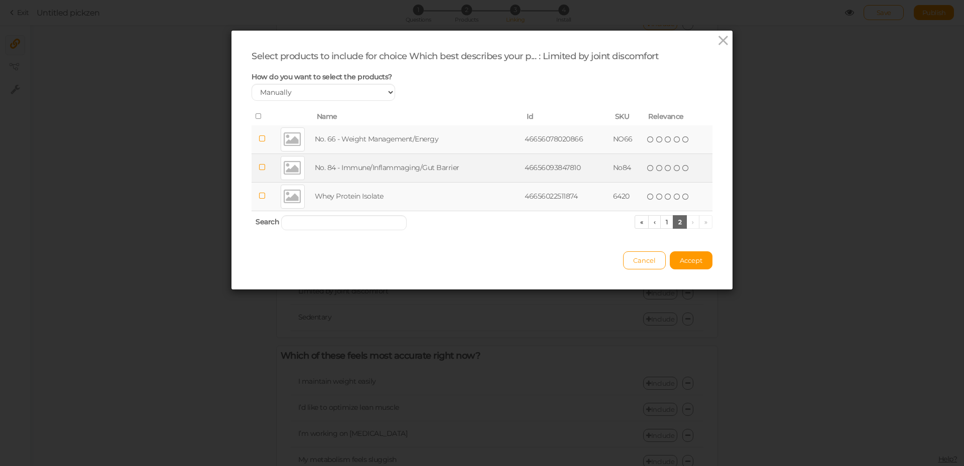
click at [647, 169] on icon at bounding box center [650, 168] width 7 height 7
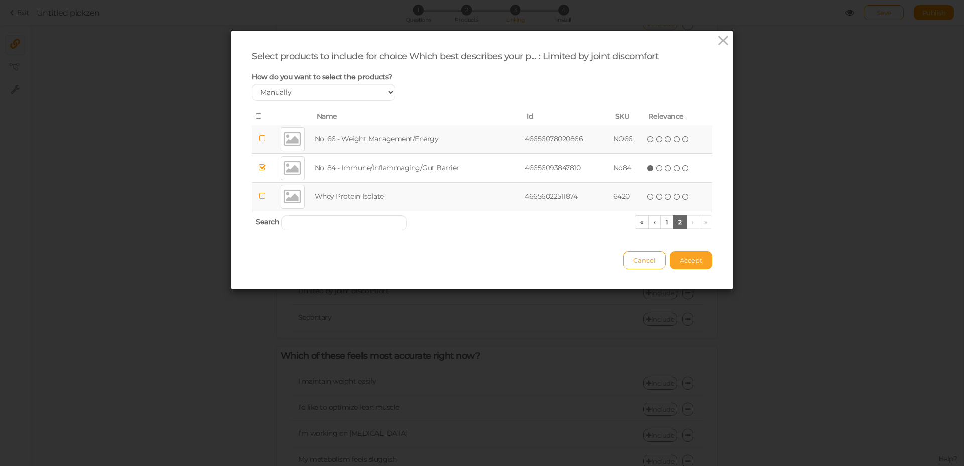
click at [684, 260] on span "Accept" at bounding box center [691, 260] width 23 height 8
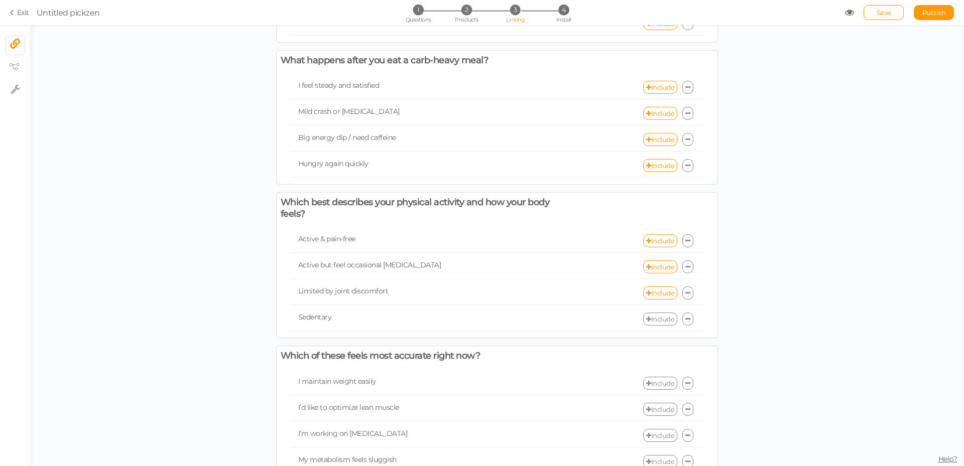
click at [648, 326] on link "Include" at bounding box center [660, 319] width 34 height 13
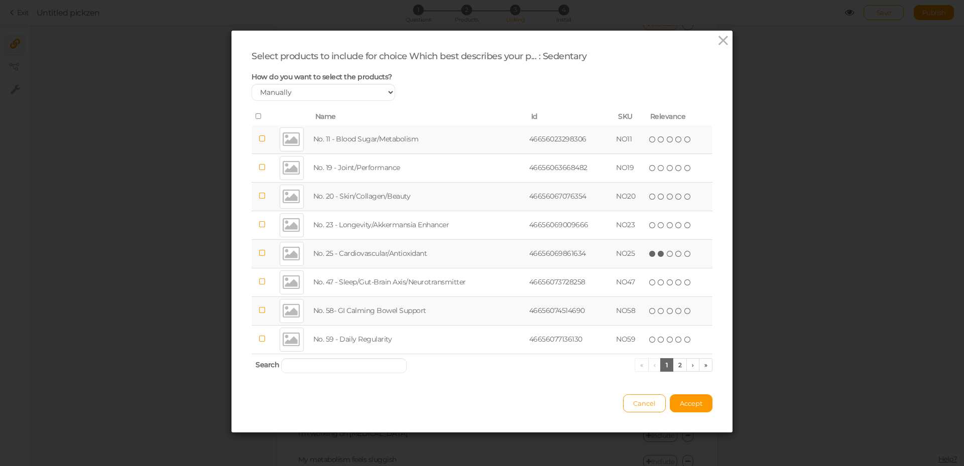
click at [658, 256] on icon at bounding box center [661, 253] width 7 height 7
click at [677, 364] on link "2" at bounding box center [680, 365] width 15 height 14
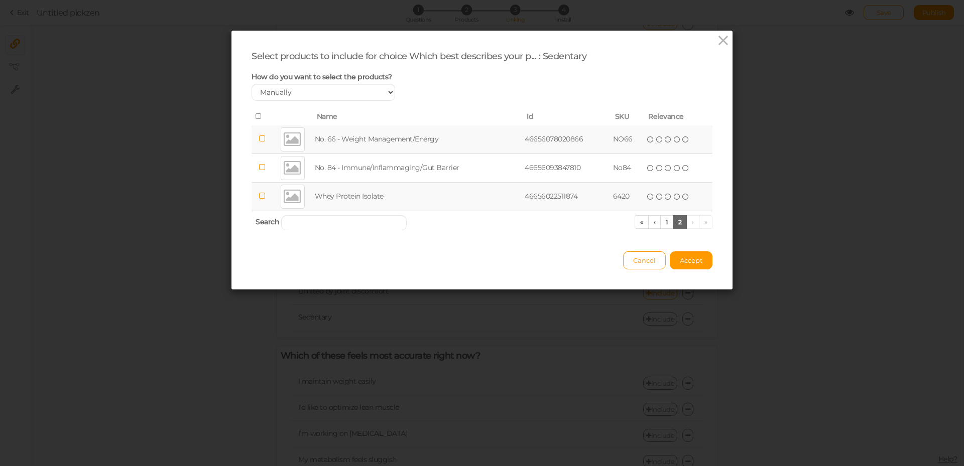
click at [647, 140] on icon at bounding box center [650, 139] width 7 height 7
click at [694, 263] on span "Accept" at bounding box center [691, 260] width 23 height 8
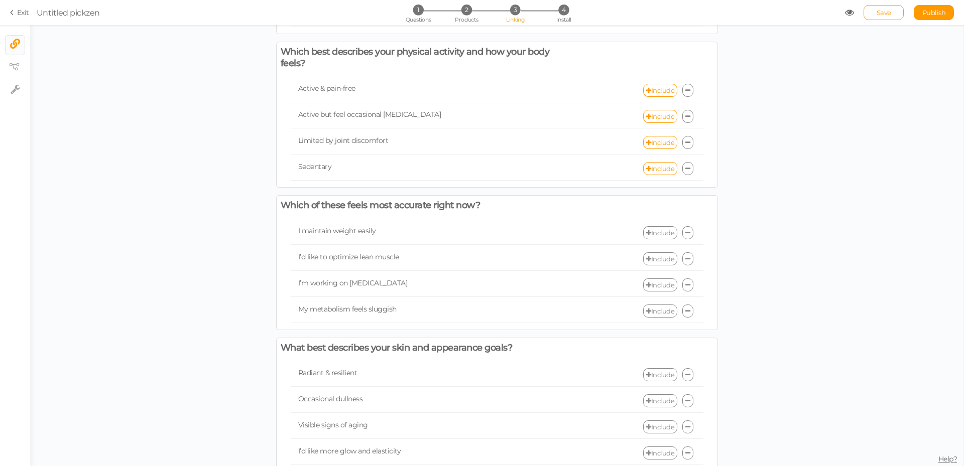
scroll to position [803, 0]
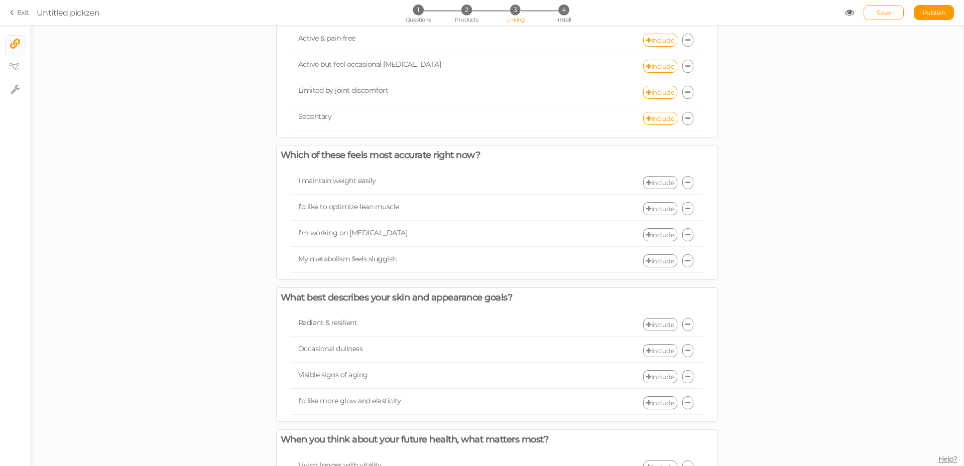
click at [654, 189] on link "Include" at bounding box center [660, 182] width 34 height 13
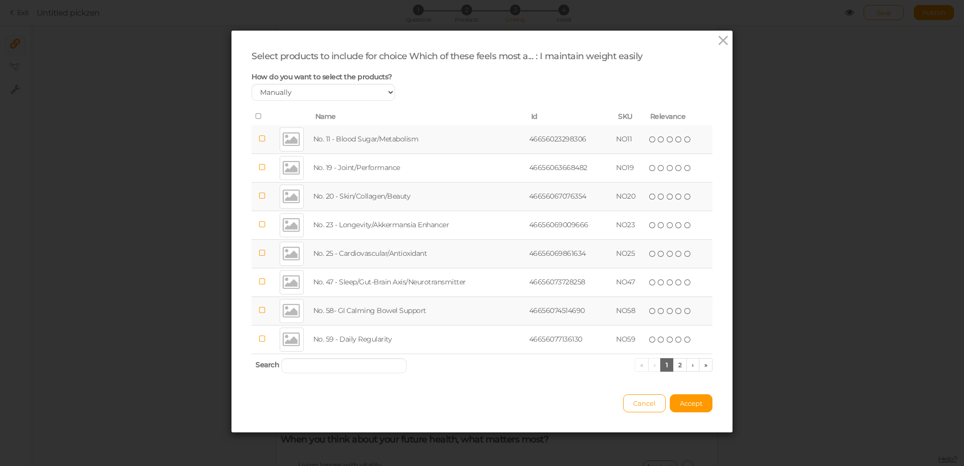
click at [106, 147] on div "Select products to include for choice Which of these feels most a... : I mainta…" at bounding box center [482, 233] width 964 height 466
click at [719, 45] on icon at bounding box center [723, 40] width 15 height 15
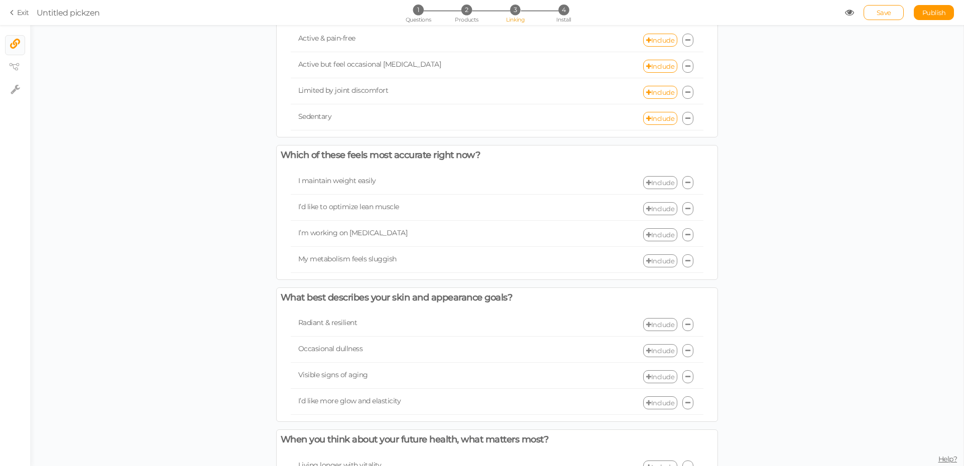
click at [650, 189] on link "Include" at bounding box center [660, 182] width 34 height 13
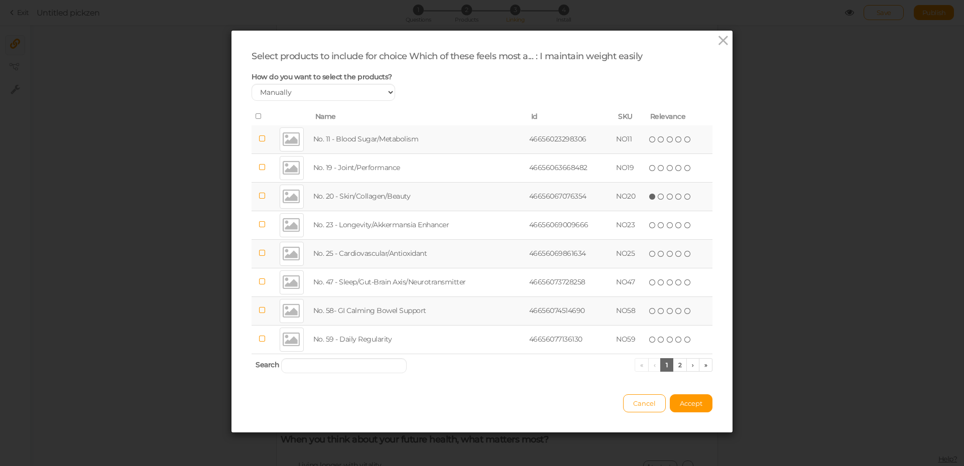
click at [649, 199] on icon at bounding box center [652, 196] width 7 height 7
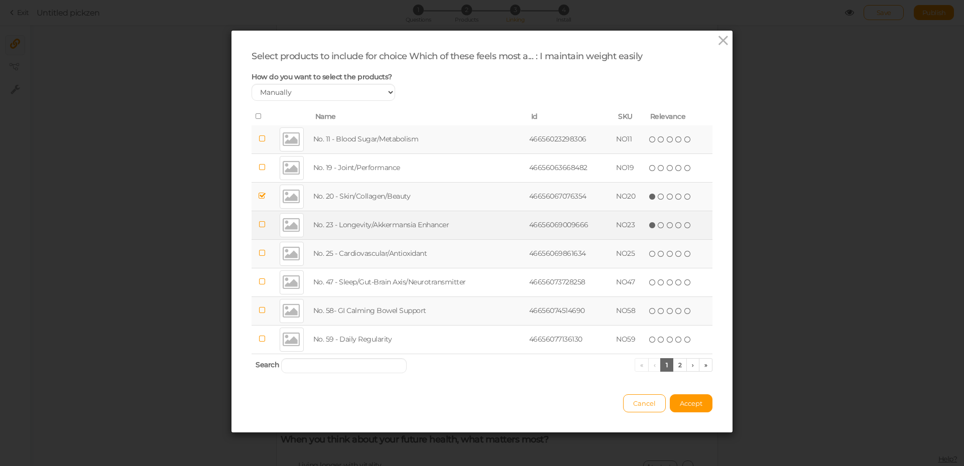
click at [649, 223] on icon at bounding box center [652, 225] width 7 height 7
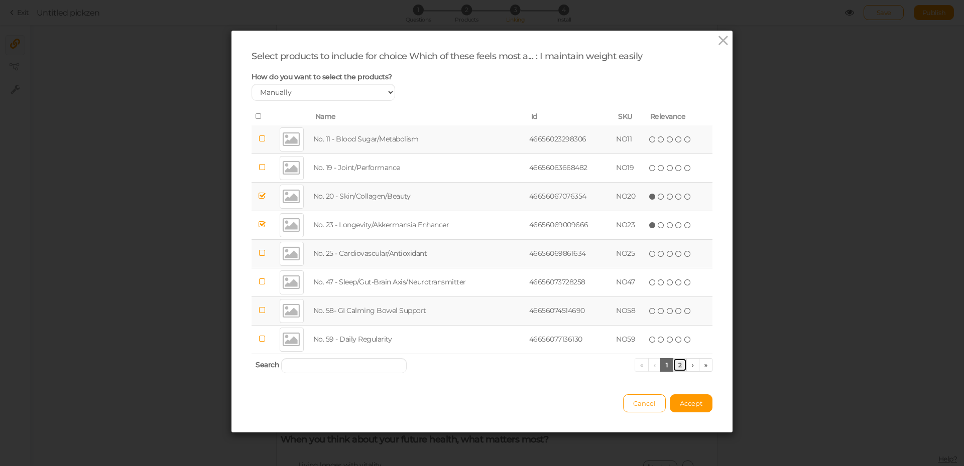
click at [677, 366] on link "2" at bounding box center [680, 365] width 15 height 14
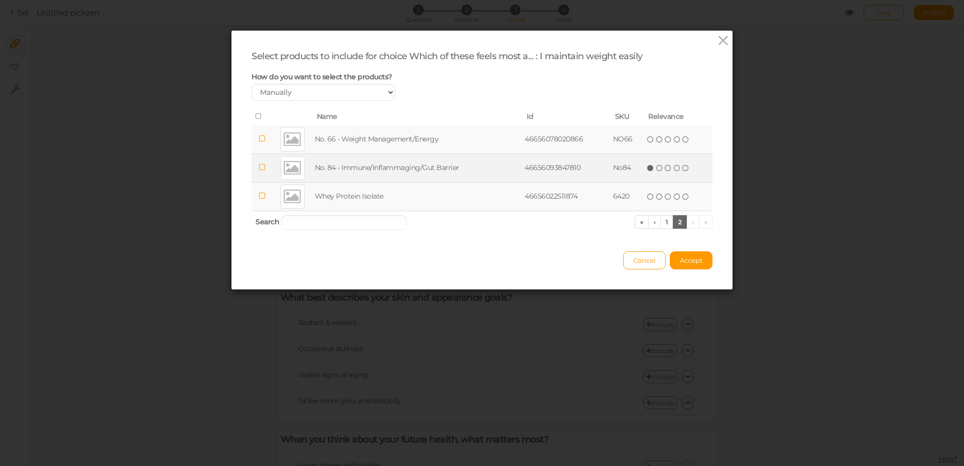
click at [649, 170] on icon at bounding box center [650, 168] width 7 height 7
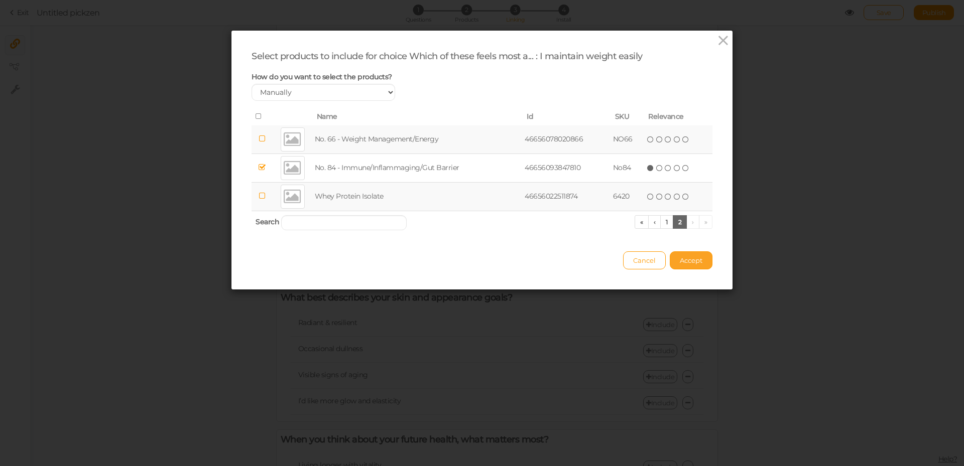
click at [692, 265] on button "Accept" at bounding box center [691, 260] width 43 height 18
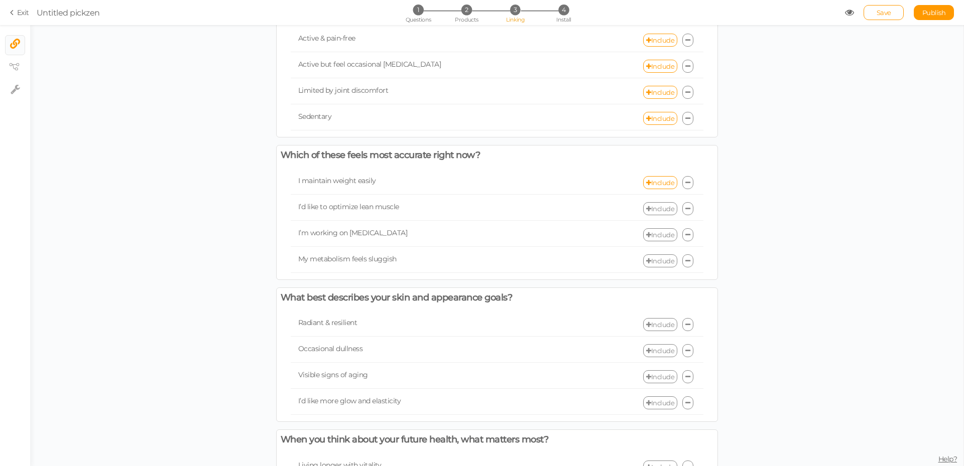
click at [650, 215] on link "Include" at bounding box center [660, 208] width 34 height 13
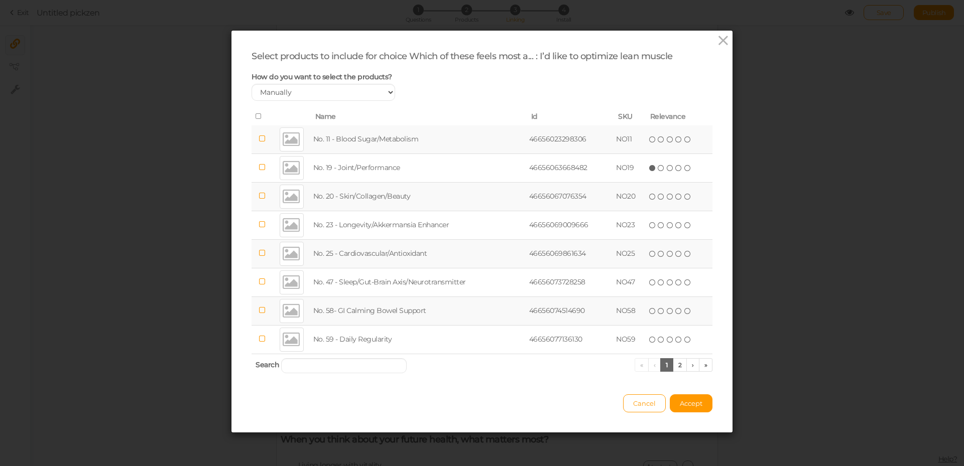
drag, startPoint x: 647, startPoint y: 169, endPoint x: 649, endPoint y: 202, distance: 33.7
click at [649, 168] on icon at bounding box center [652, 168] width 7 height 7
click at [673, 366] on link "2" at bounding box center [680, 365] width 15 height 14
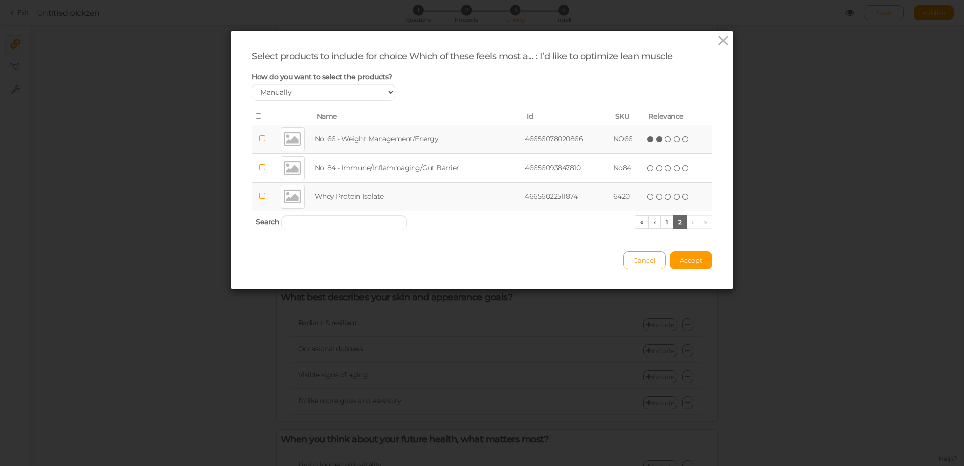
click at [656, 138] on icon at bounding box center [659, 139] width 7 height 7
drag, startPoint x: 692, startPoint y: 263, endPoint x: 685, endPoint y: 265, distance: 7.8
click at [692, 264] on span "Accept" at bounding box center [691, 260] width 23 height 8
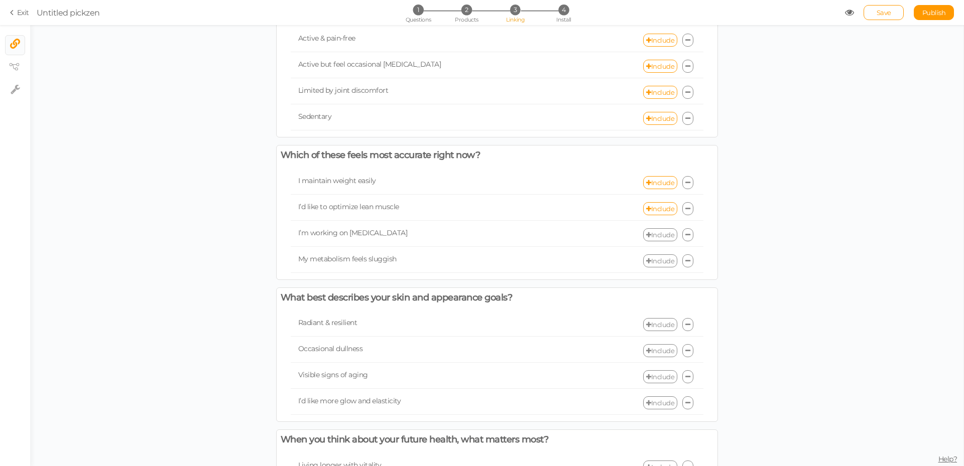
click at [653, 241] on link "Include" at bounding box center [660, 234] width 34 height 13
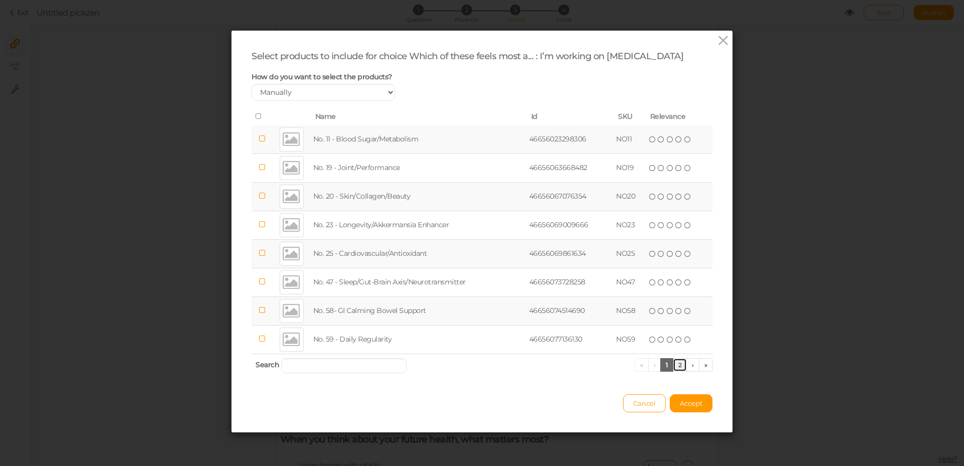
click at [675, 367] on link "2" at bounding box center [680, 365] width 15 height 14
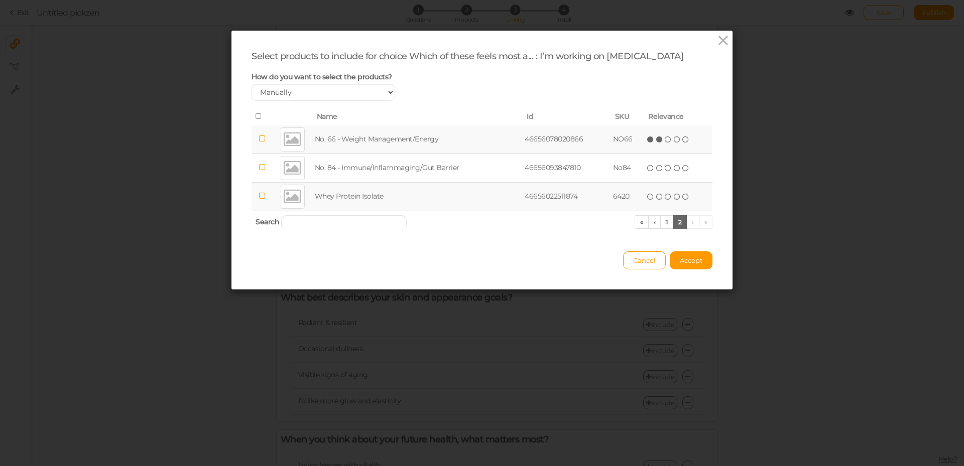
click at [657, 138] on icon at bounding box center [659, 139] width 7 height 7
click at [695, 266] on button "Accept" at bounding box center [691, 260] width 43 height 18
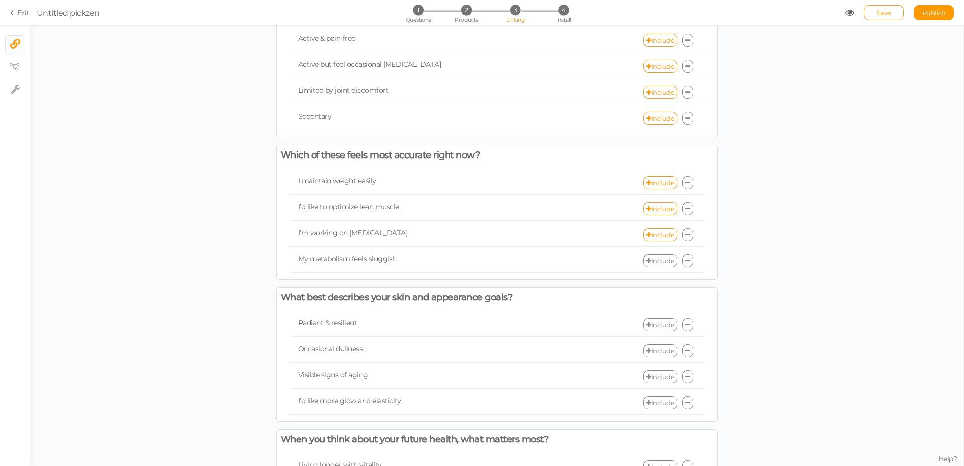
click at [654, 268] on link "Include" at bounding box center [660, 260] width 34 height 13
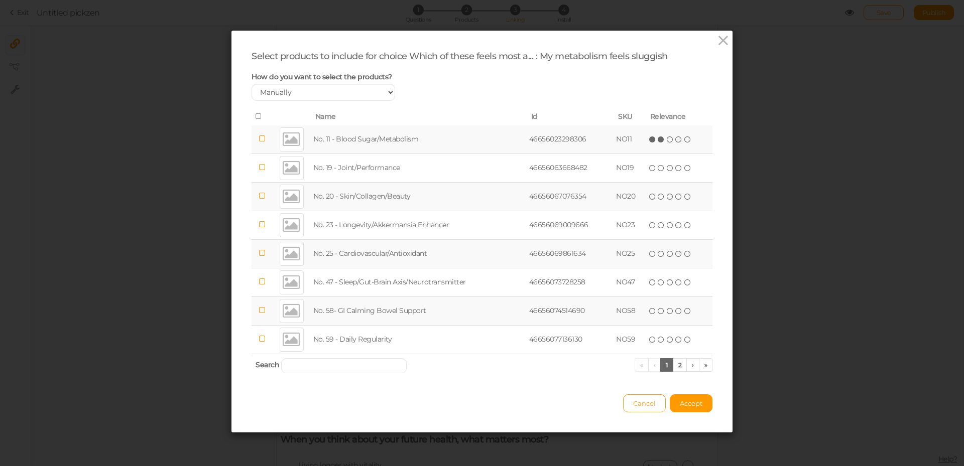
drag, startPoint x: 657, startPoint y: 140, endPoint x: 569, endPoint y: 94, distance: 99.0
click at [658, 140] on icon at bounding box center [661, 139] width 7 height 7
click at [673, 369] on link "2" at bounding box center [680, 365] width 15 height 14
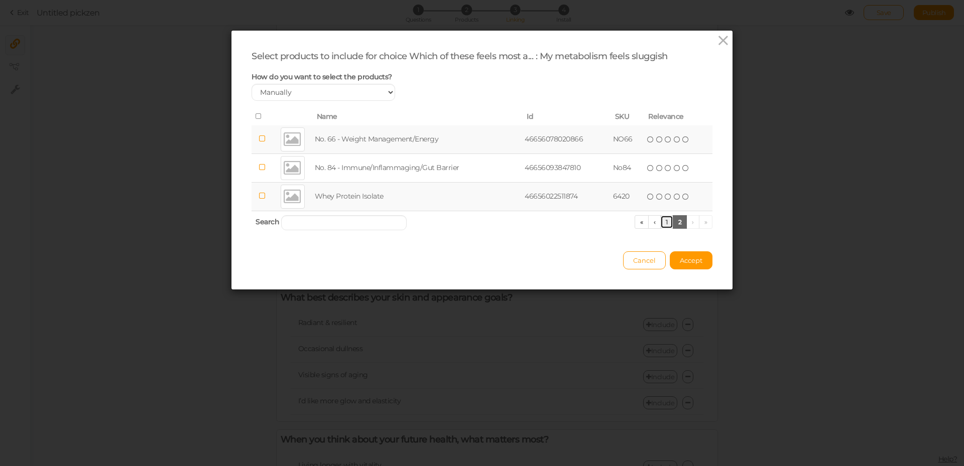
click at [660, 224] on link "1" at bounding box center [666, 222] width 13 height 14
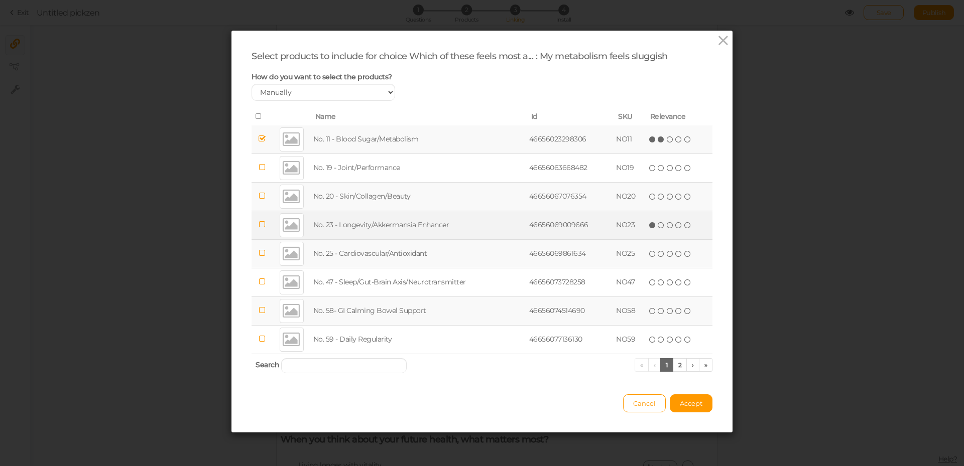
click at [649, 223] on icon at bounding box center [652, 225] width 7 height 7
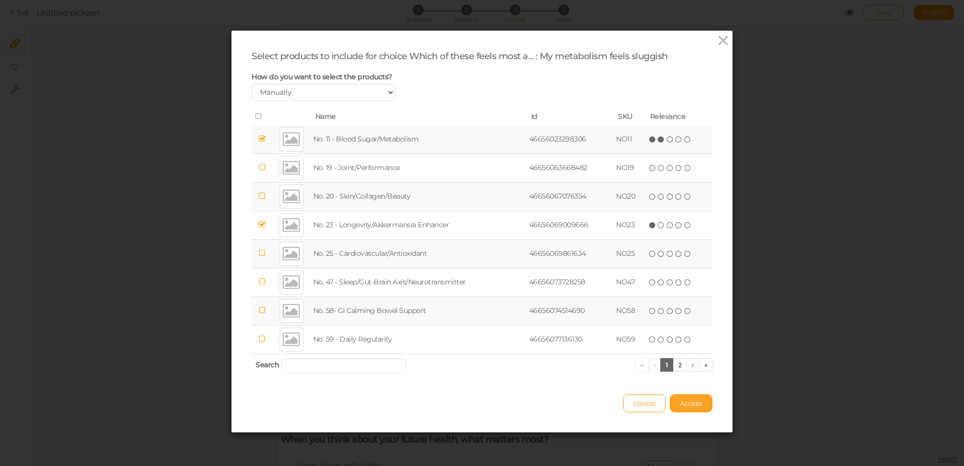
click at [687, 409] on button "Accept" at bounding box center [691, 404] width 43 height 18
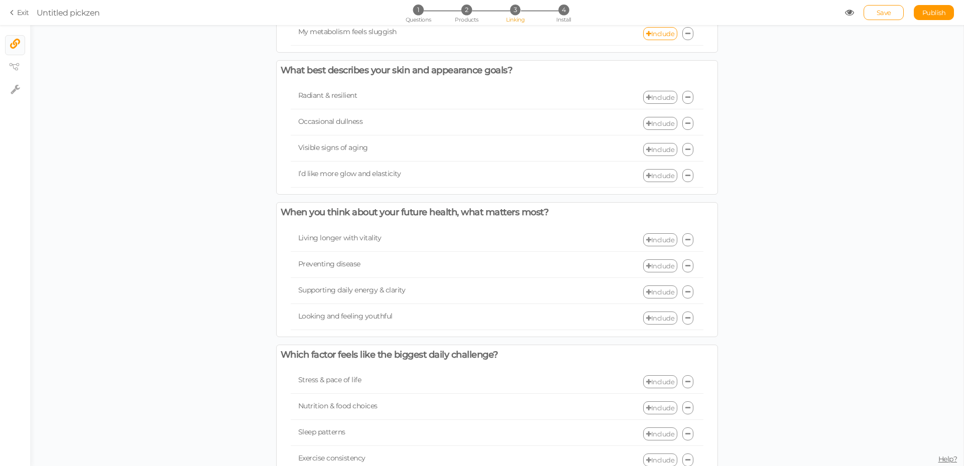
scroll to position [1081, 0]
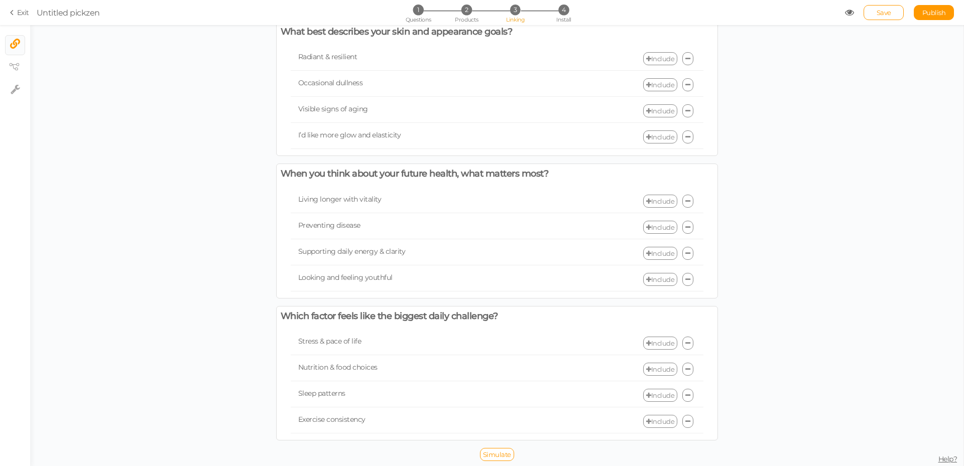
click at [654, 54] on link "Include" at bounding box center [660, 58] width 34 height 13
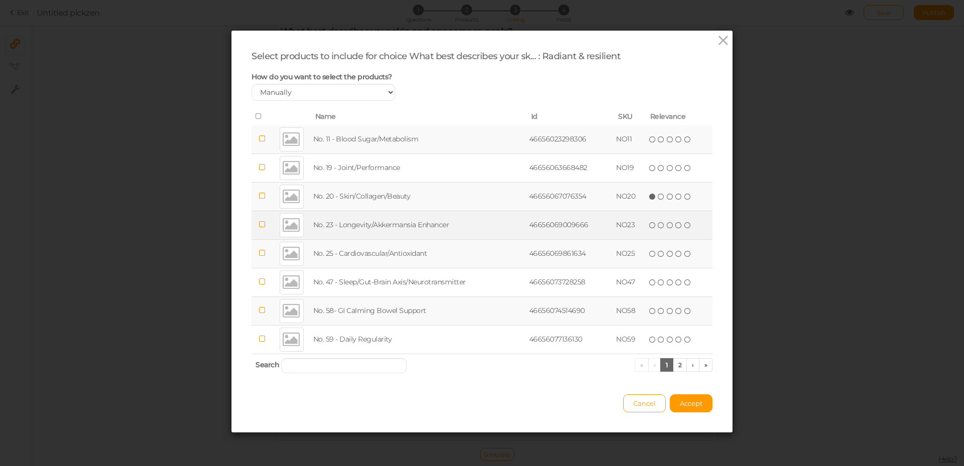
drag, startPoint x: 645, startPoint y: 198, endPoint x: 643, endPoint y: 217, distance: 19.1
click at [649, 199] on icon at bounding box center [652, 196] width 7 height 7
click at [649, 226] on icon at bounding box center [652, 225] width 7 height 7
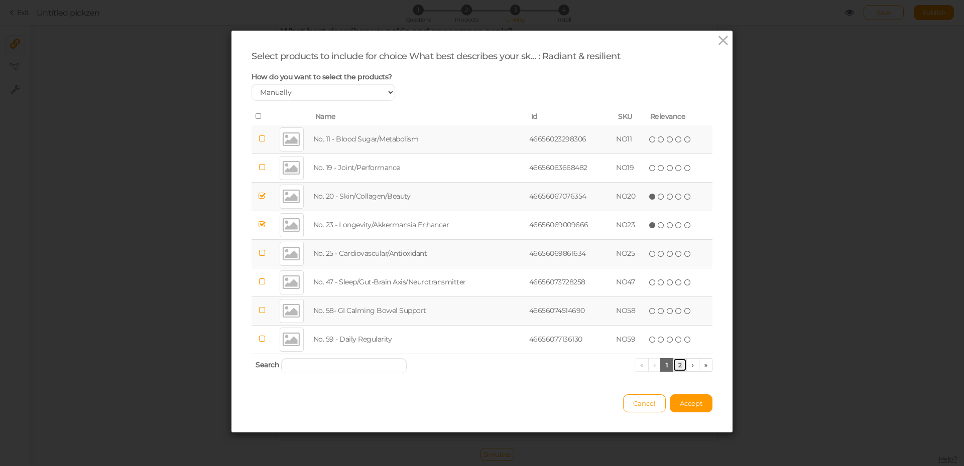
click at [676, 362] on link "2" at bounding box center [680, 365] width 15 height 14
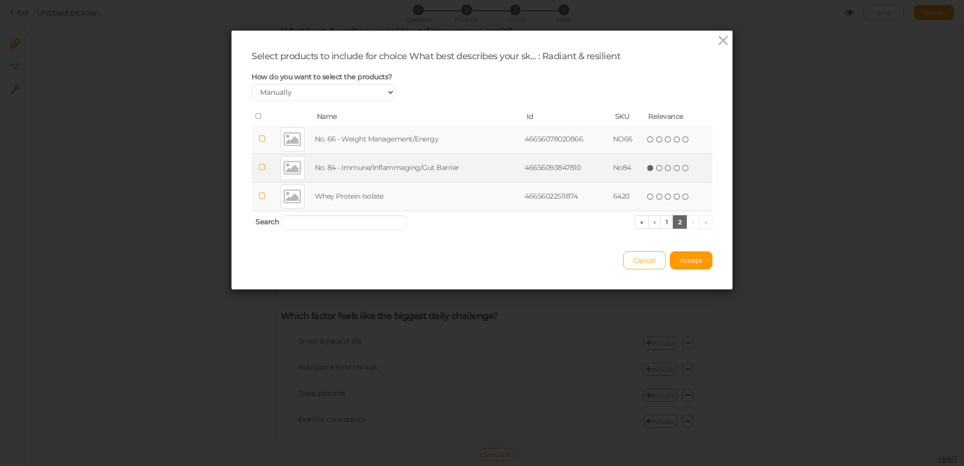
click at [646, 164] on span "(*) ( ) ( ) ( ) ( )" at bounding box center [668, 167] width 44 height 11
click at [646, 171] on span "( ) ( ) ( ) ( ) ( )" at bounding box center [668, 167] width 44 height 11
click at [647, 169] on icon at bounding box center [650, 168] width 7 height 7
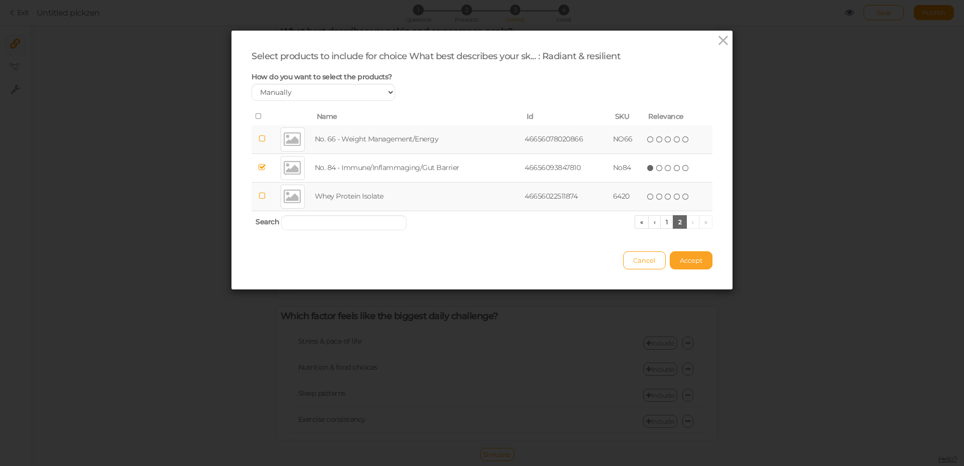
click at [693, 254] on button "Accept" at bounding box center [691, 260] width 43 height 18
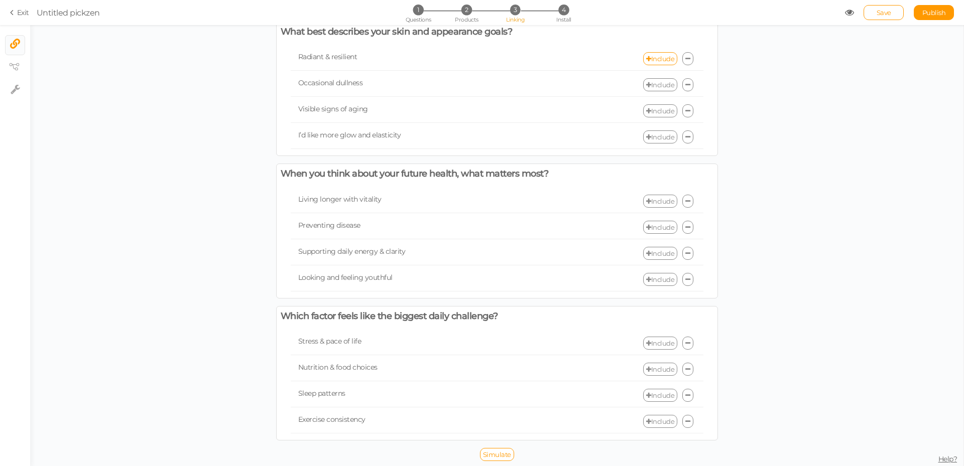
click at [658, 86] on link "Include" at bounding box center [660, 84] width 34 height 13
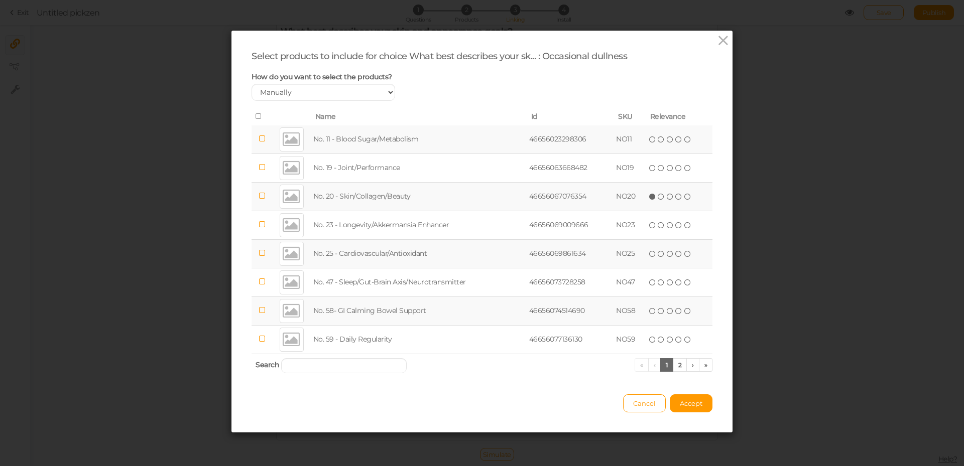
click at [649, 197] on icon at bounding box center [652, 196] width 7 height 7
click at [687, 410] on button "Accept" at bounding box center [691, 404] width 43 height 18
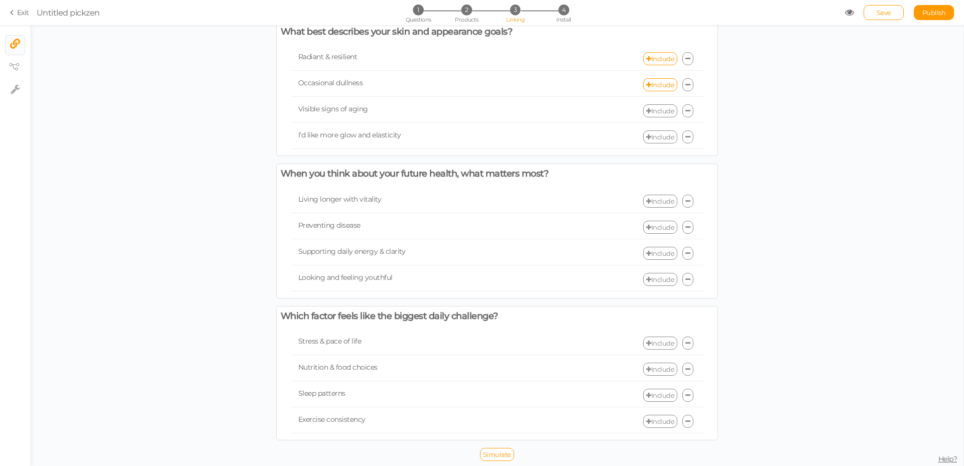
click at [661, 113] on link "Include" at bounding box center [660, 110] width 34 height 13
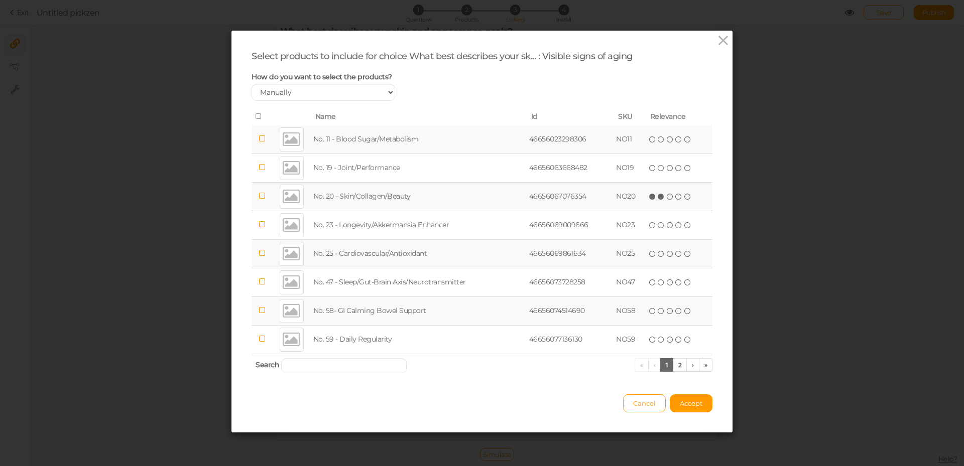
click at [658, 199] on icon at bounding box center [661, 196] width 7 height 7
click at [650, 256] on icon at bounding box center [652, 253] width 7 height 7
click at [689, 409] on button "Accept" at bounding box center [691, 404] width 43 height 18
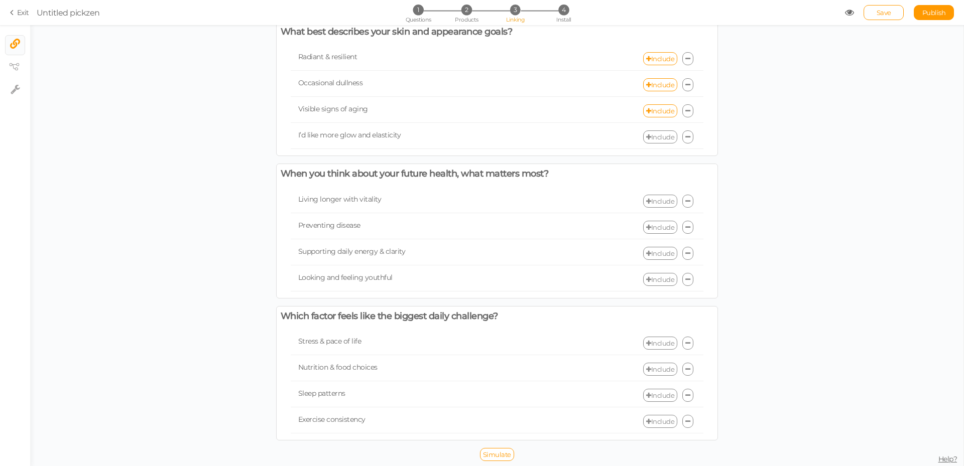
click at [648, 136] on link "Include" at bounding box center [660, 137] width 34 height 13
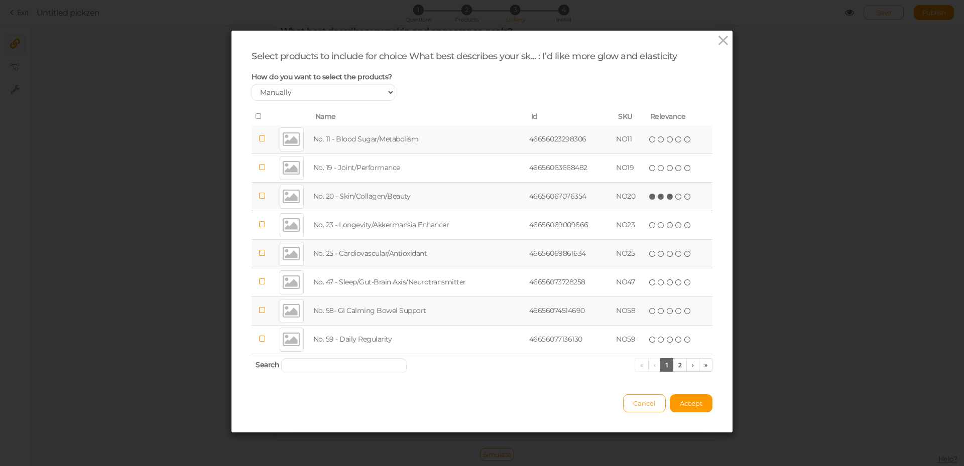
click at [667, 198] on icon at bounding box center [670, 196] width 7 height 7
click at [658, 196] on icon at bounding box center [661, 196] width 7 height 7
click at [688, 402] on span "Accept" at bounding box center [691, 404] width 23 height 8
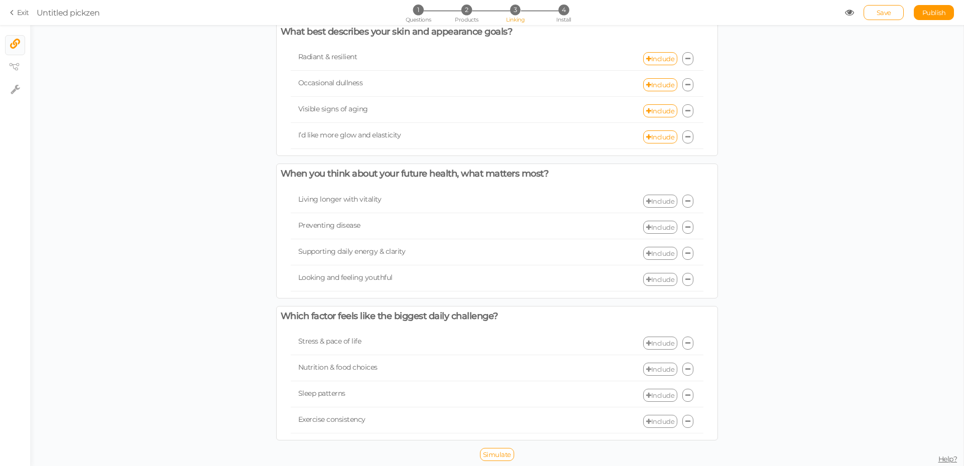
click at [660, 198] on link "Include" at bounding box center [660, 201] width 34 height 13
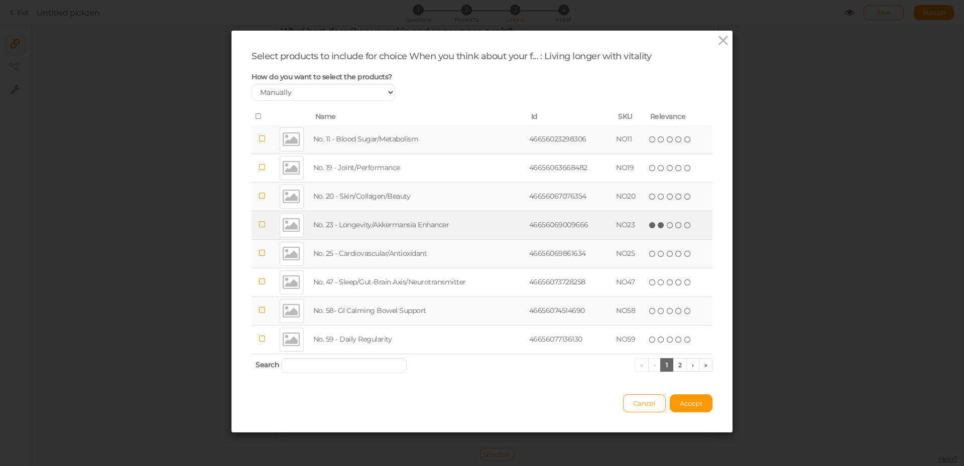
click at [658, 225] on icon at bounding box center [661, 225] width 7 height 7
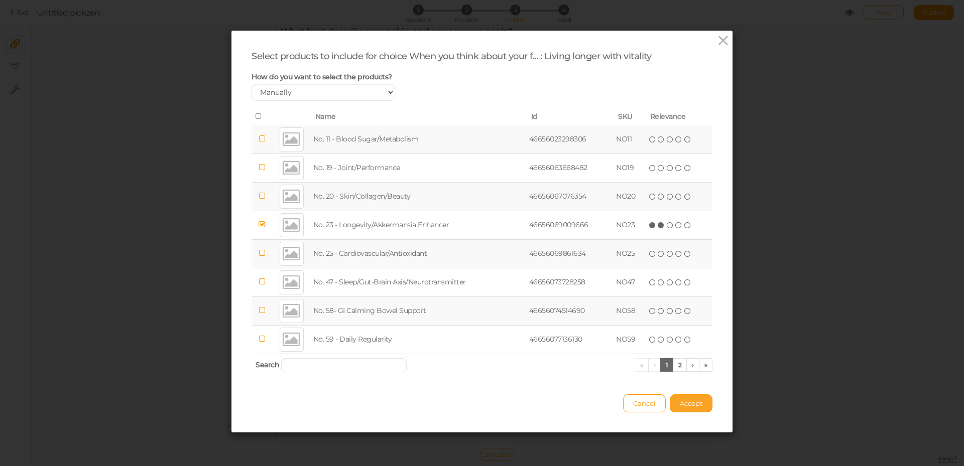
click at [694, 400] on span "Accept" at bounding box center [691, 404] width 23 height 8
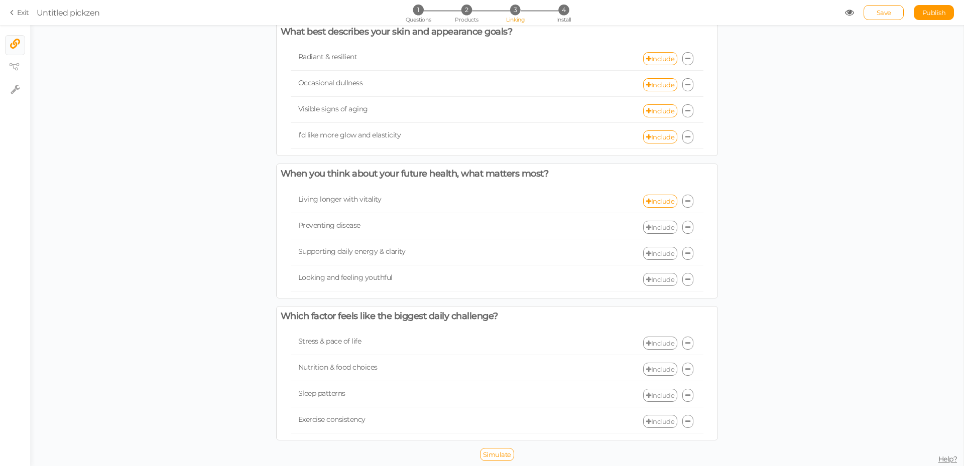
click at [655, 225] on link "Include" at bounding box center [660, 227] width 34 height 13
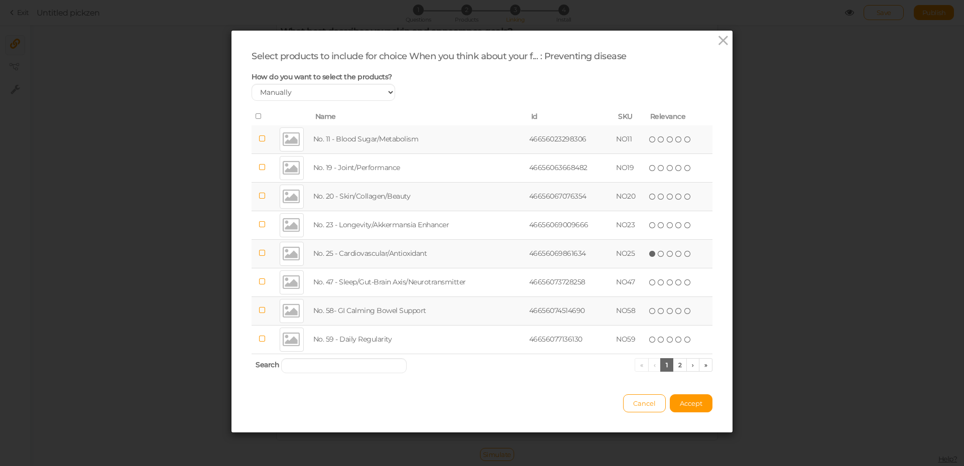
click at [649, 257] on icon at bounding box center [652, 253] width 7 height 7
click at [725, 36] on icon at bounding box center [723, 40] width 15 height 15
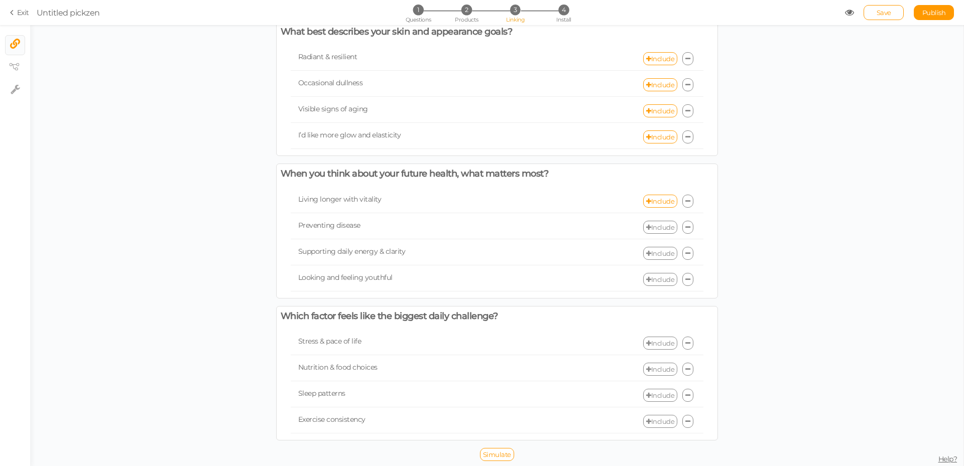
click at [652, 225] on link "Include" at bounding box center [660, 227] width 34 height 13
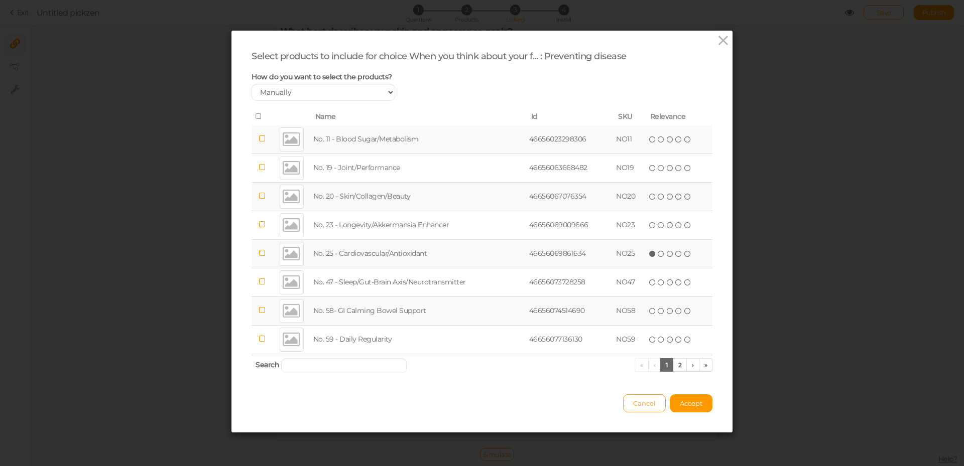
click at [652, 252] on icon at bounding box center [652, 253] width 7 height 7
click at [676, 365] on link "2" at bounding box center [680, 365] width 15 height 14
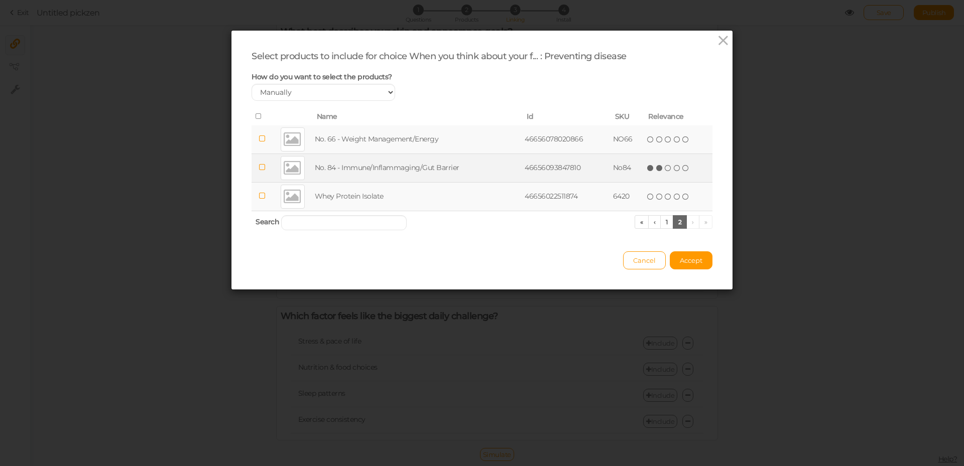
click at [656, 169] on icon at bounding box center [659, 168] width 7 height 7
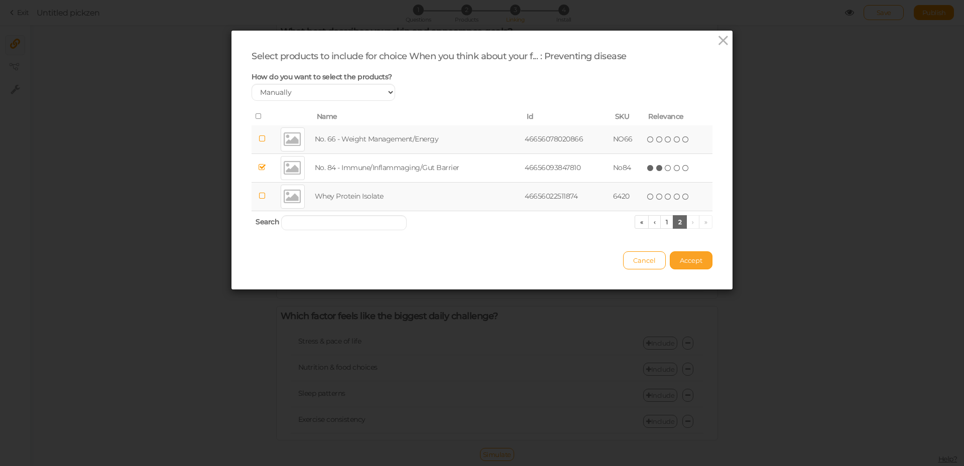
click at [685, 261] on span "Accept" at bounding box center [691, 260] width 23 height 8
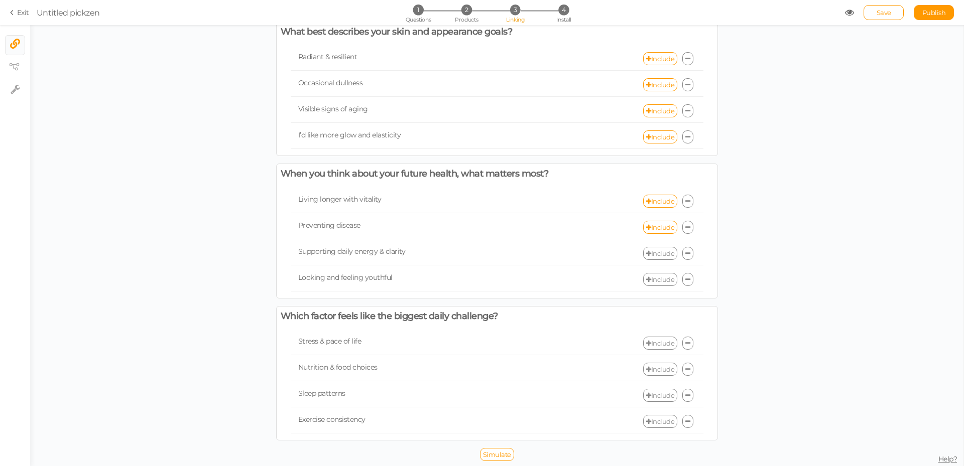
click at [658, 252] on link "Include" at bounding box center [660, 253] width 34 height 13
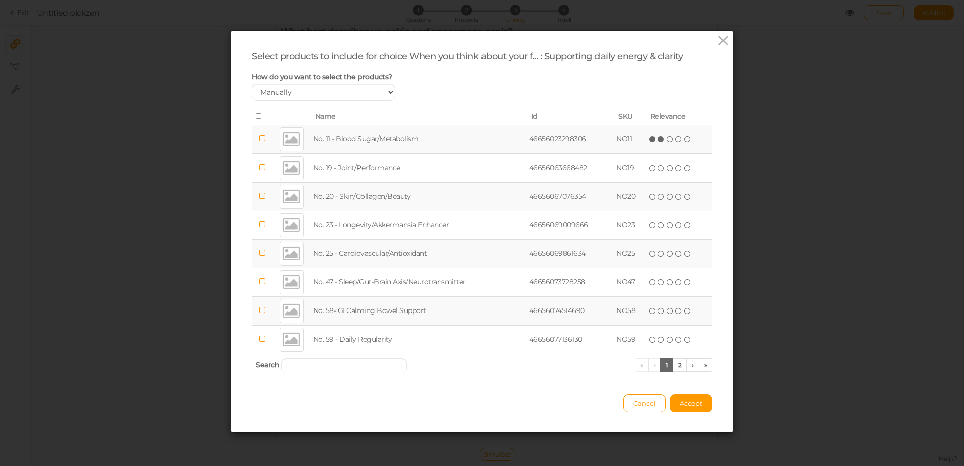
click at [658, 138] on icon at bounding box center [661, 139] width 7 height 7
click at [649, 253] on icon at bounding box center [652, 253] width 7 height 7
click at [688, 406] on span "Accept" at bounding box center [691, 404] width 23 height 8
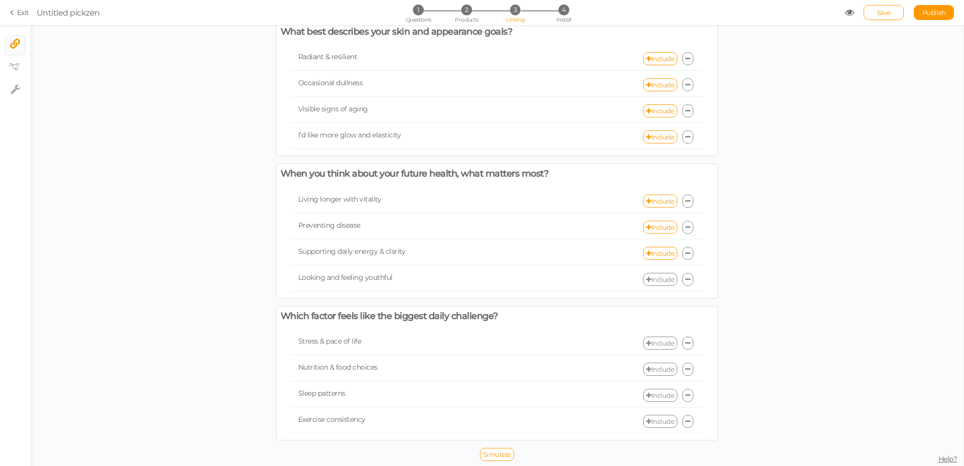
click at [651, 277] on link "Include" at bounding box center [660, 279] width 34 height 13
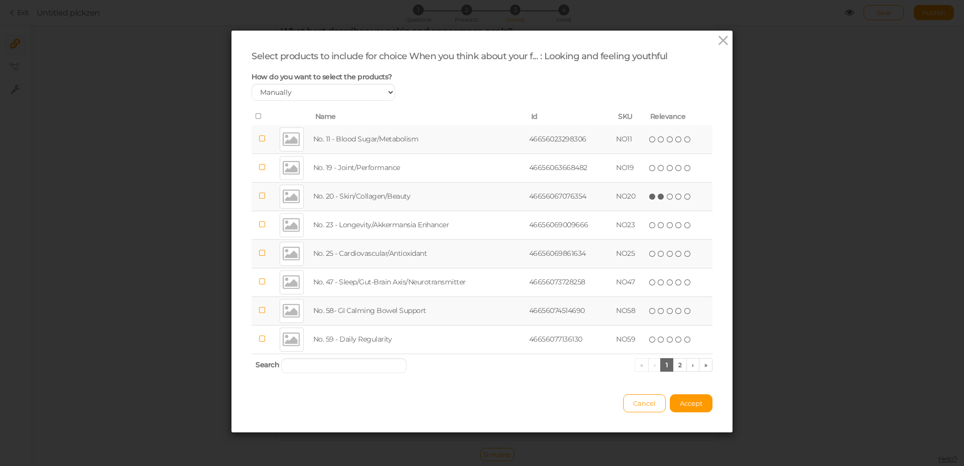
click at [658, 198] on icon at bounding box center [661, 196] width 7 height 7
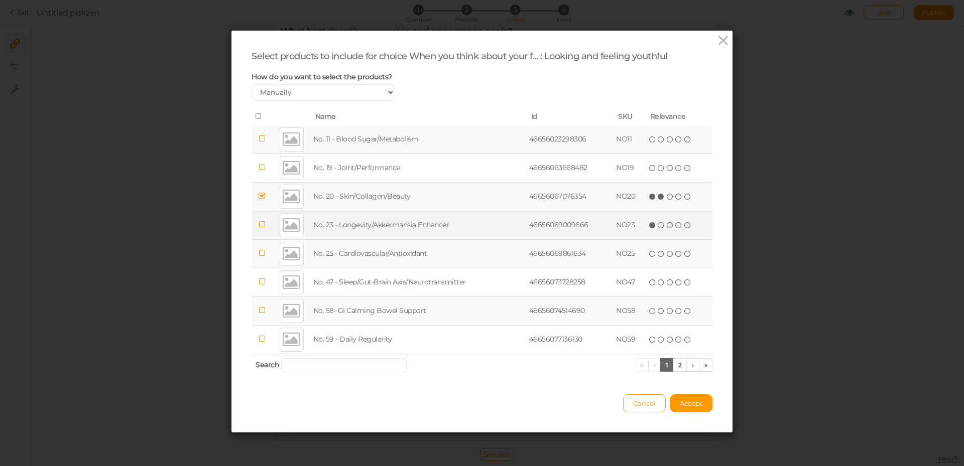
click at [651, 222] on icon at bounding box center [652, 225] width 7 height 7
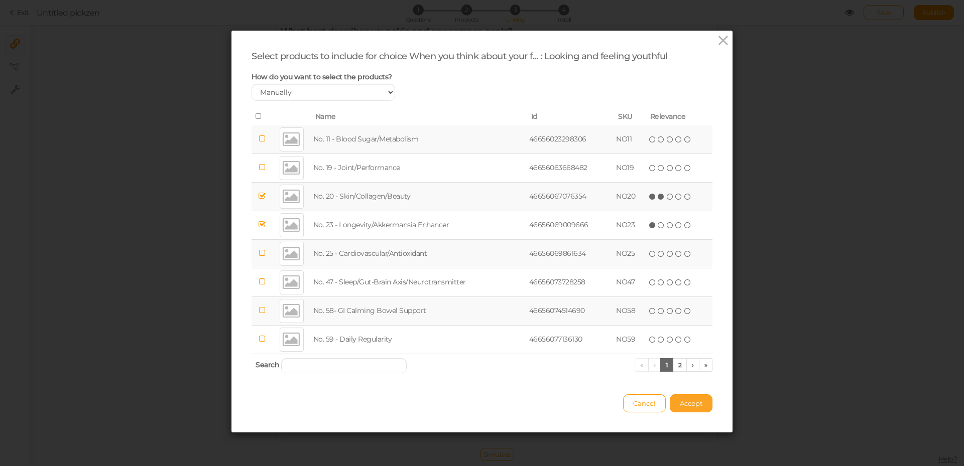
click at [693, 405] on span "Accept" at bounding box center [691, 404] width 23 height 8
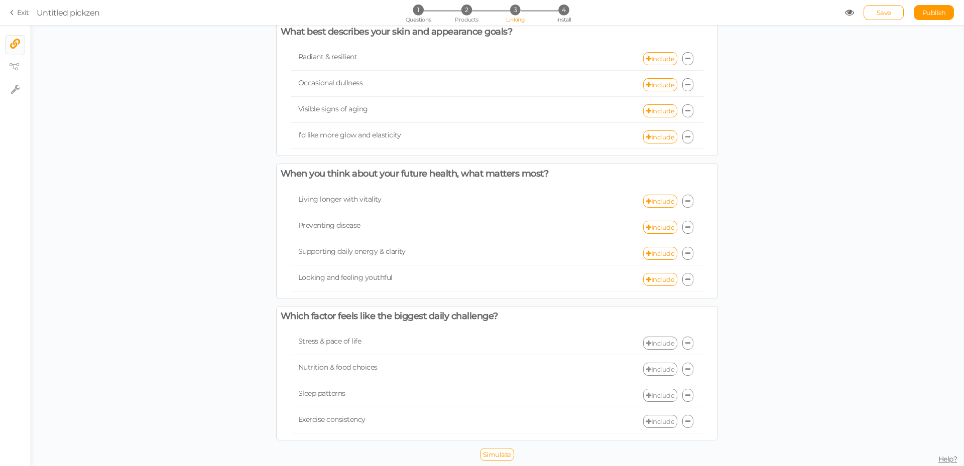
click at [654, 343] on link "Include" at bounding box center [660, 343] width 34 height 13
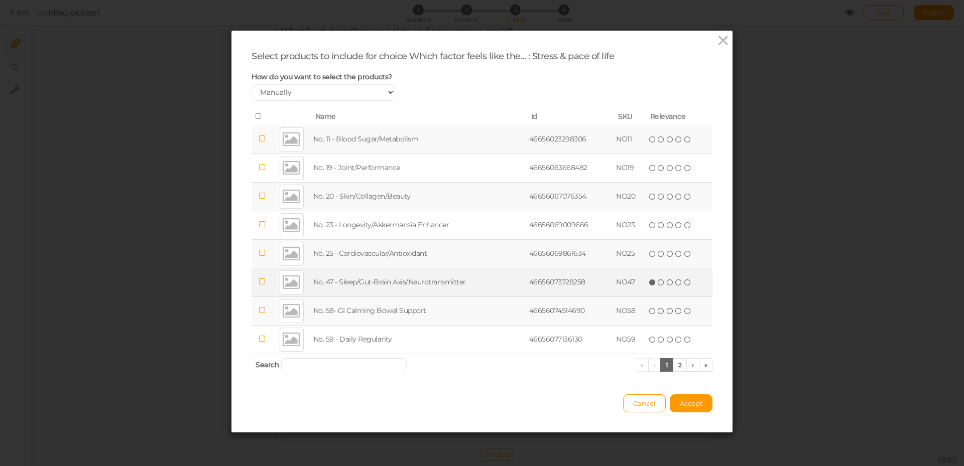
click at [649, 282] on icon at bounding box center [652, 282] width 7 height 7
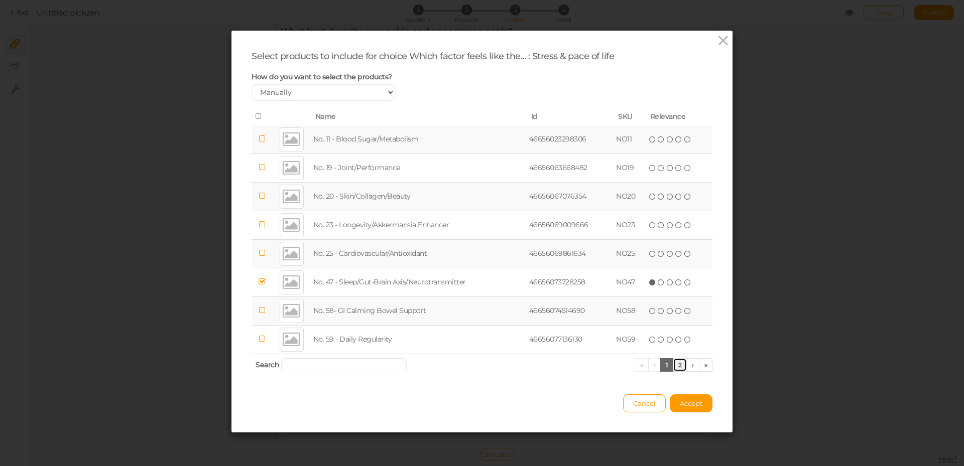
click at [677, 367] on link "2" at bounding box center [680, 365] width 15 height 14
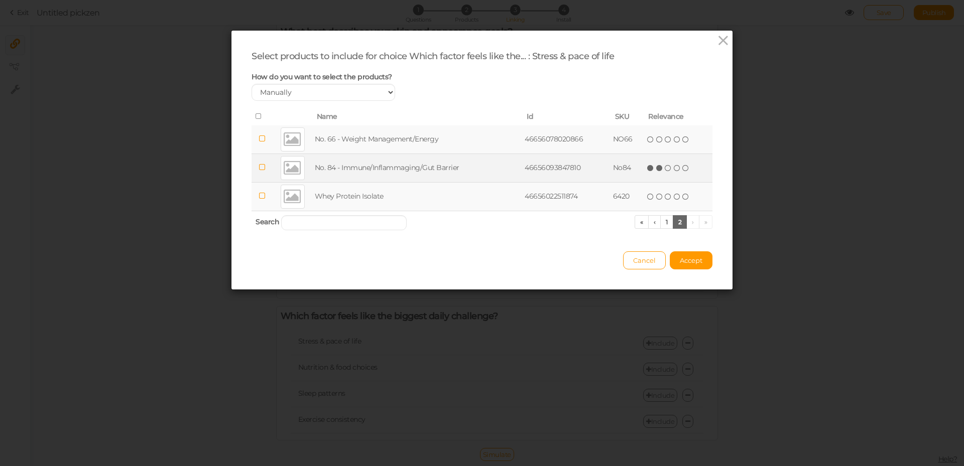
click at [656, 171] on icon at bounding box center [659, 168] width 7 height 7
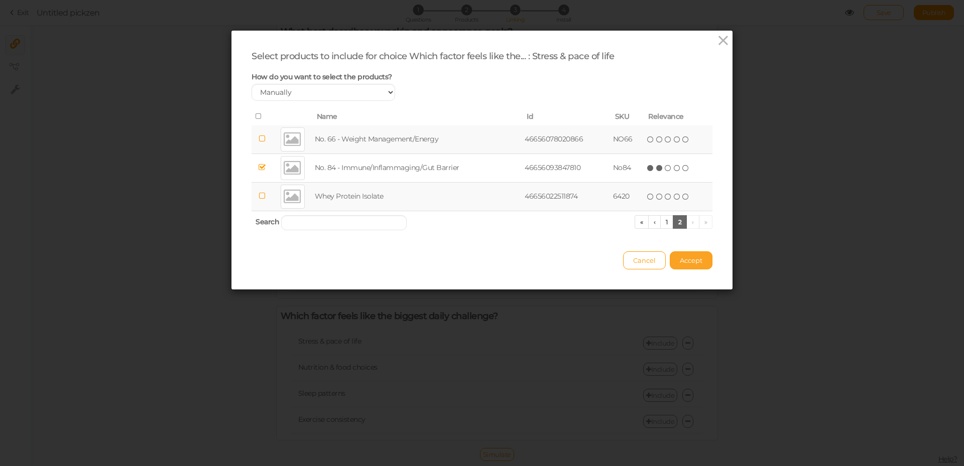
click at [687, 252] on button "Accept" at bounding box center [691, 260] width 43 height 18
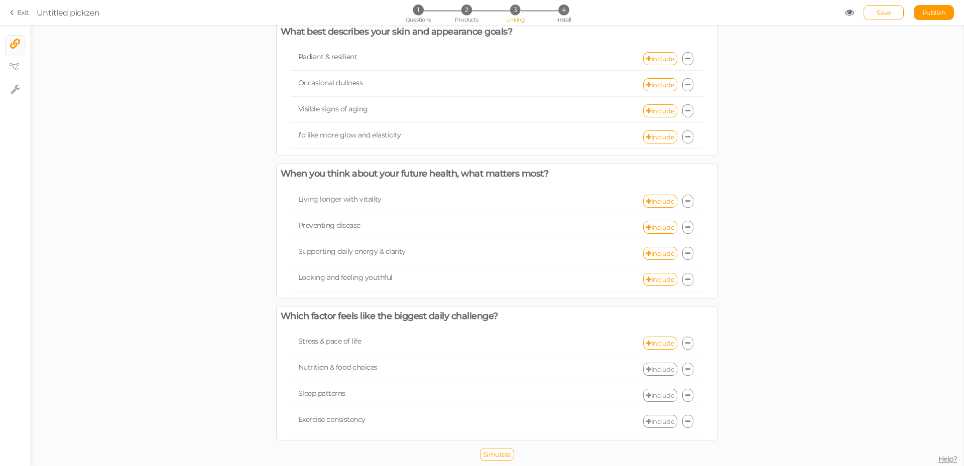
click at [650, 373] on link "Include" at bounding box center [660, 369] width 34 height 13
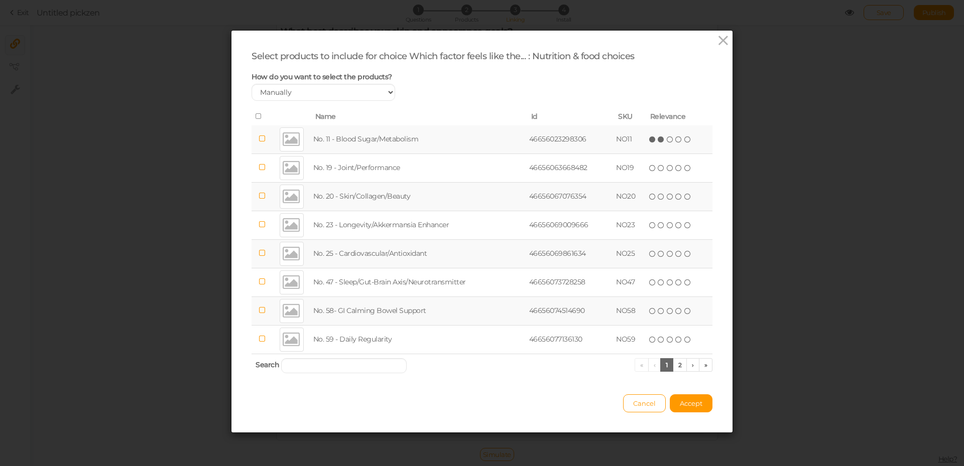
click at [658, 138] on icon at bounding box center [661, 139] width 7 height 7
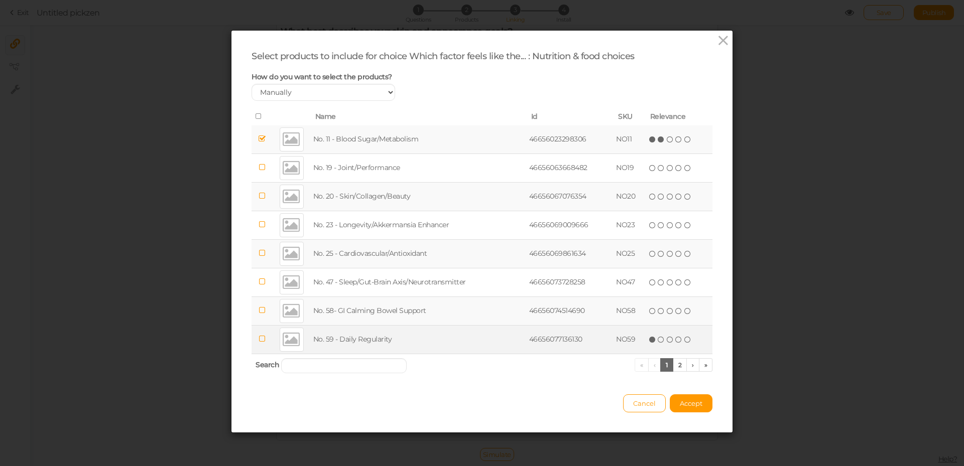
click at [649, 342] on icon at bounding box center [652, 339] width 7 height 7
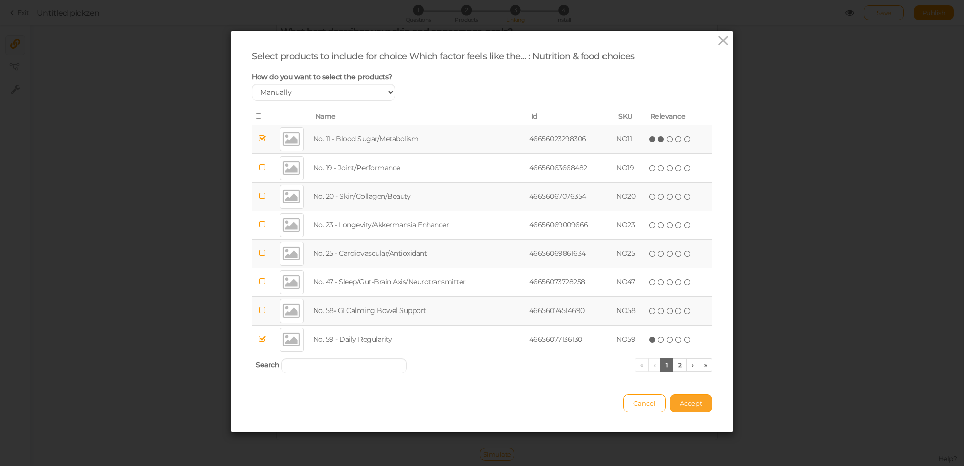
click at [675, 397] on button "Accept" at bounding box center [691, 404] width 43 height 18
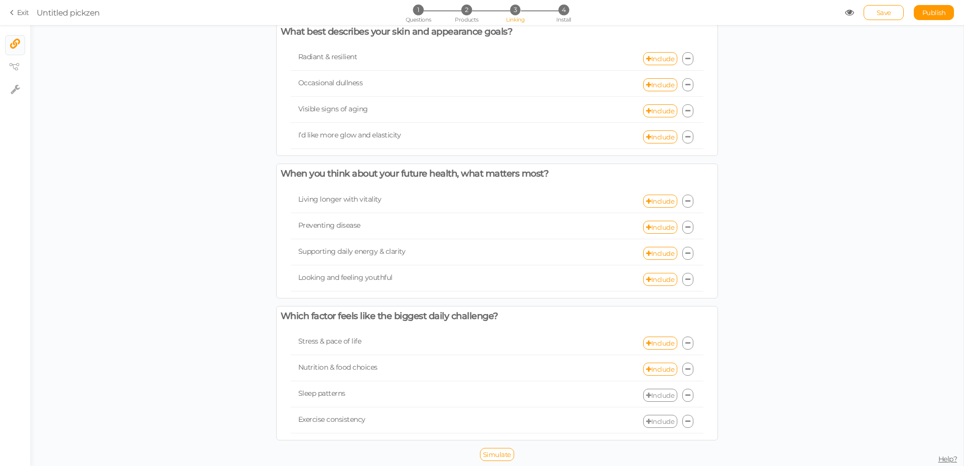
click at [659, 398] on link "Include" at bounding box center [660, 395] width 34 height 13
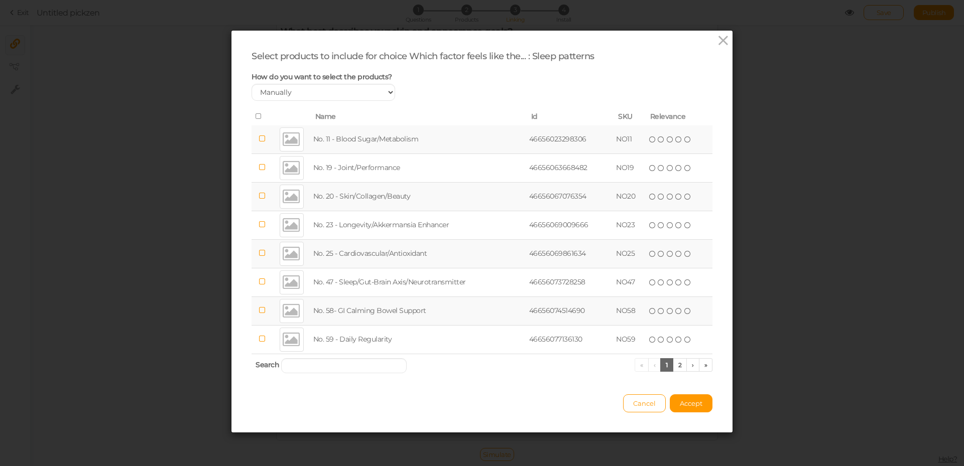
click at [485, 410] on div "Cancel Accept" at bounding box center [481, 399] width 461 height 28
click at [874, 234] on div "Select products to include for choice Which factor feels like the... : Sleep pa…" at bounding box center [482, 233] width 964 height 466
drag, startPoint x: 715, startPoint y: 41, endPoint x: 708, endPoint y: 117, distance: 76.7
click at [716, 41] on icon at bounding box center [723, 40] width 15 height 15
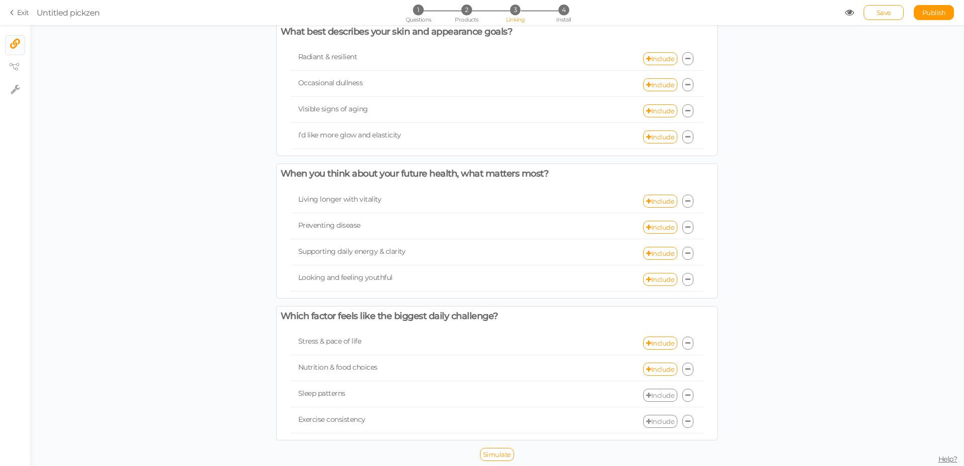
click at [661, 390] on link "Include" at bounding box center [660, 395] width 34 height 13
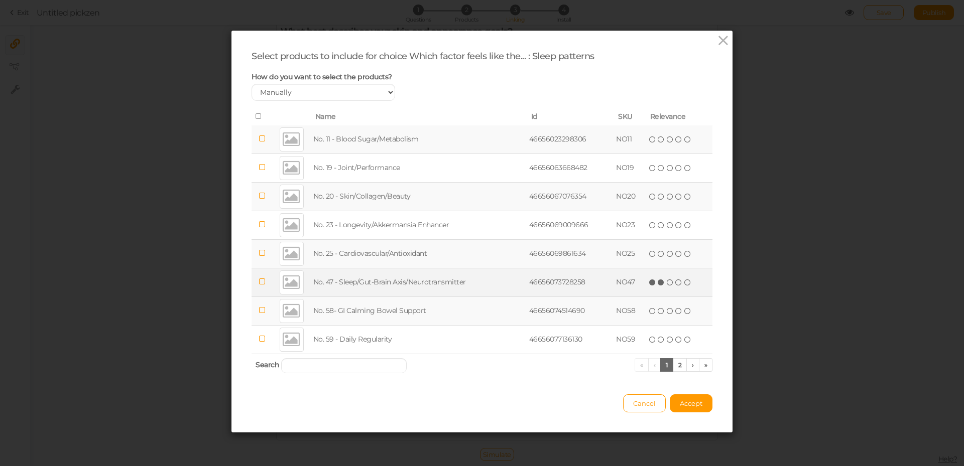
click at [659, 281] on icon at bounding box center [661, 282] width 7 height 7
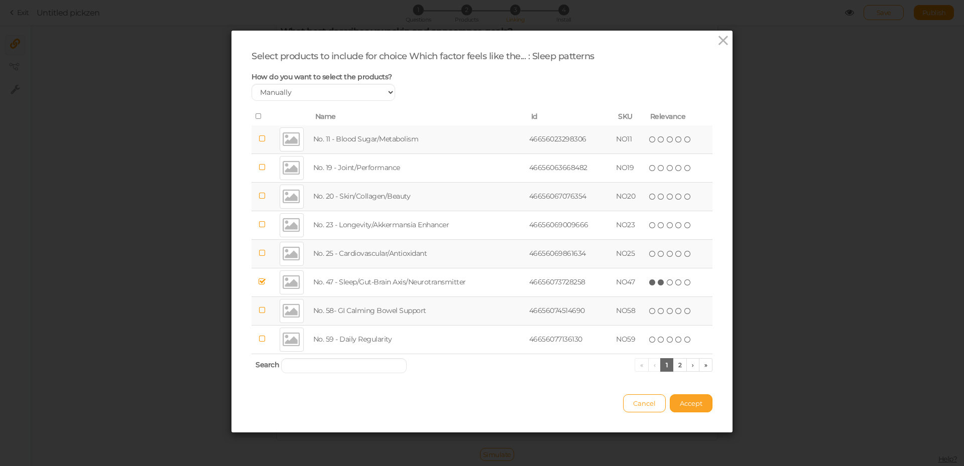
click at [696, 401] on span "Accept" at bounding box center [691, 404] width 23 height 8
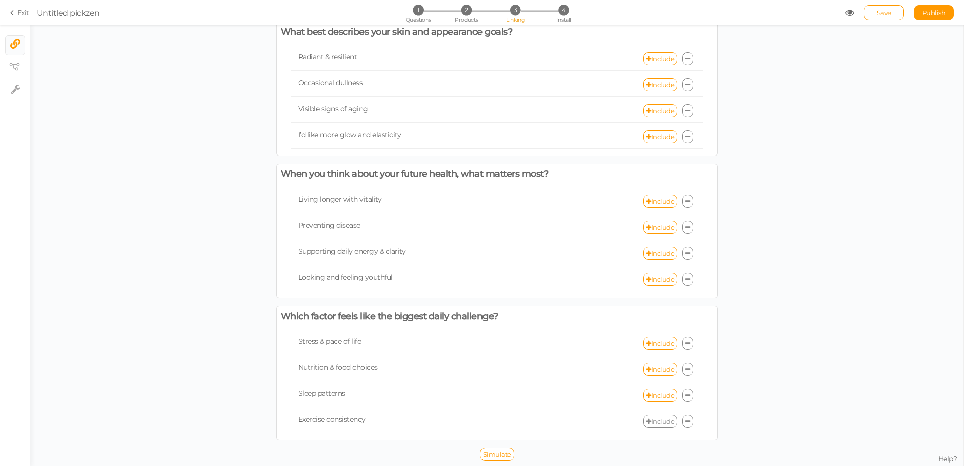
click at [664, 425] on link "Include" at bounding box center [660, 421] width 34 height 13
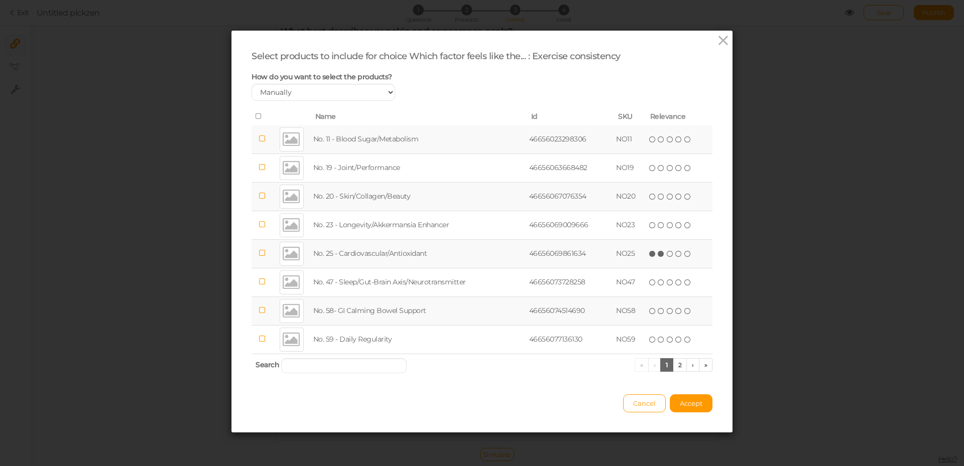
click at [658, 254] on icon at bounding box center [661, 253] width 7 height 7
click at [673, 365] on link "2" at bounding box center [680, 365] width 15 height 14
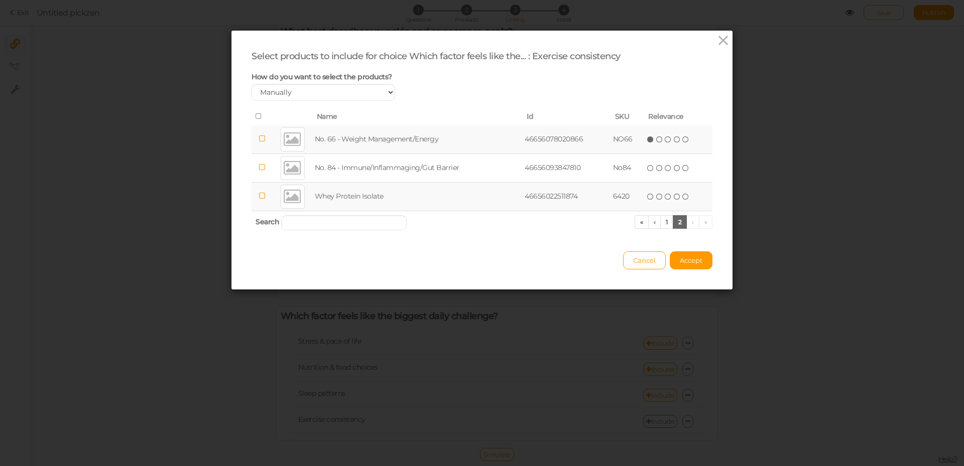
click at [649, 140] on icon at bounding box center [650, 139] width 7 height 7
click at [687, 261] on span "Accept" at bounding box center [691, 260] width 23 height 8
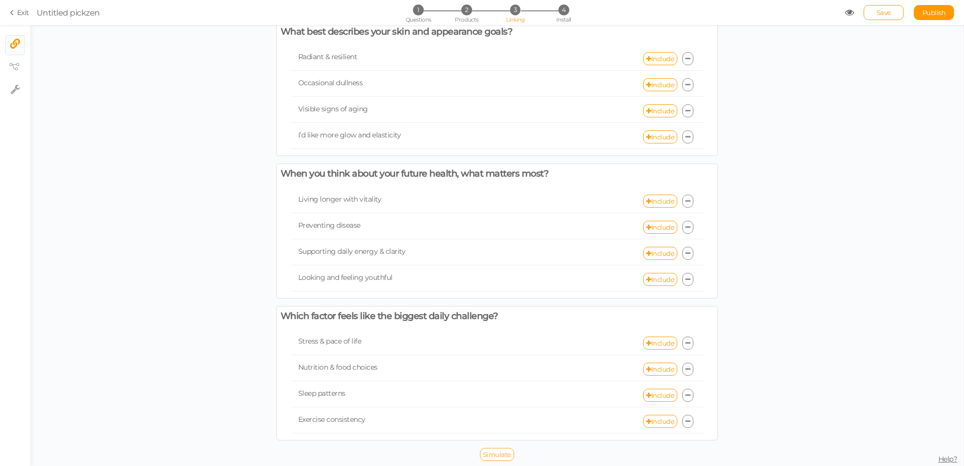
click at [504, 452] on span "Simulate" at bounding box center [497, 455] width 28 height 8
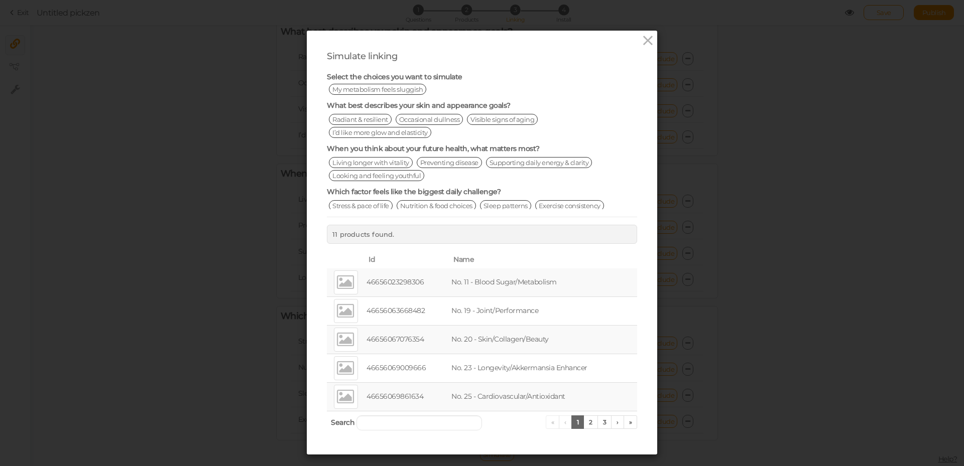
scroll to position [19, 0]
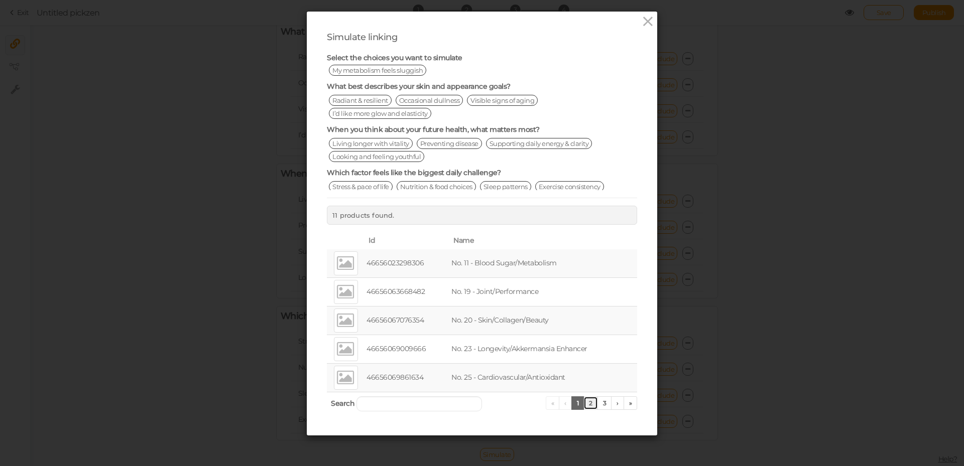
click at [589, 405] on link "2" at bounding box center [590, 404] width 15 height 14
click at [598, 405] on link "3" at bounding box center [604, 404] width 15 height 14
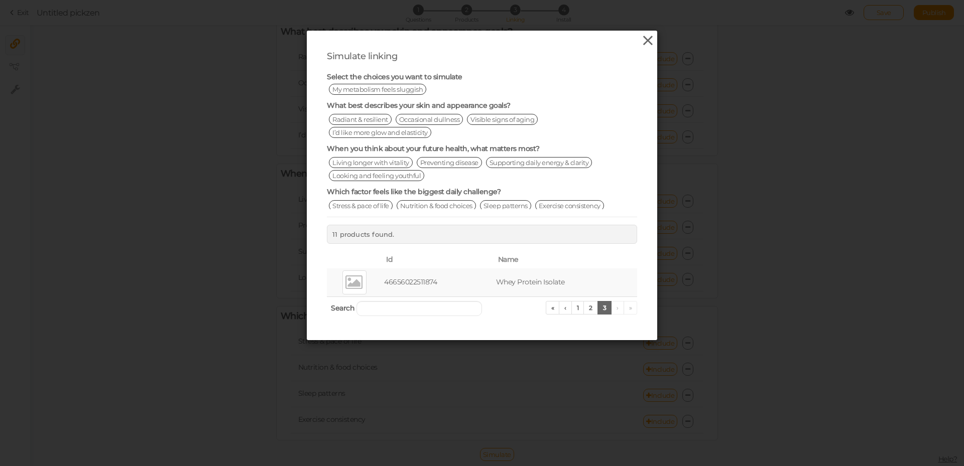
click at [640, 46] on icon at bounding box center [647, 40] width 15 height 15
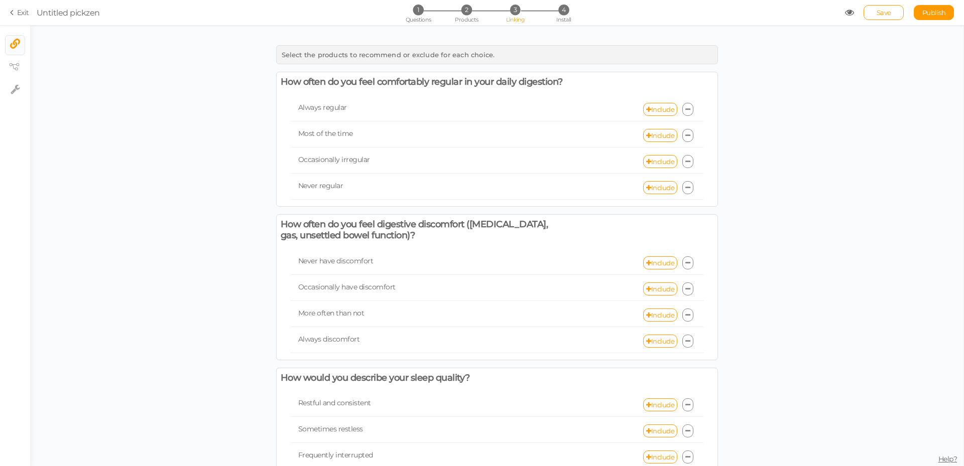
drag, startPoint x: 552, startPoint y: 12, endPoint x: 562, endPoint y: 60, distance: 48.7
click at [562, 60] on div "Exit Untitled pickzen 1 Questions 2 Products 3 Linking 4 Install Save Publish ×…" at bounding box center [482, 245] width 964 height 441
click at [567, 20] on span "Install" at bounding box center [563, 19] width 15 height 7
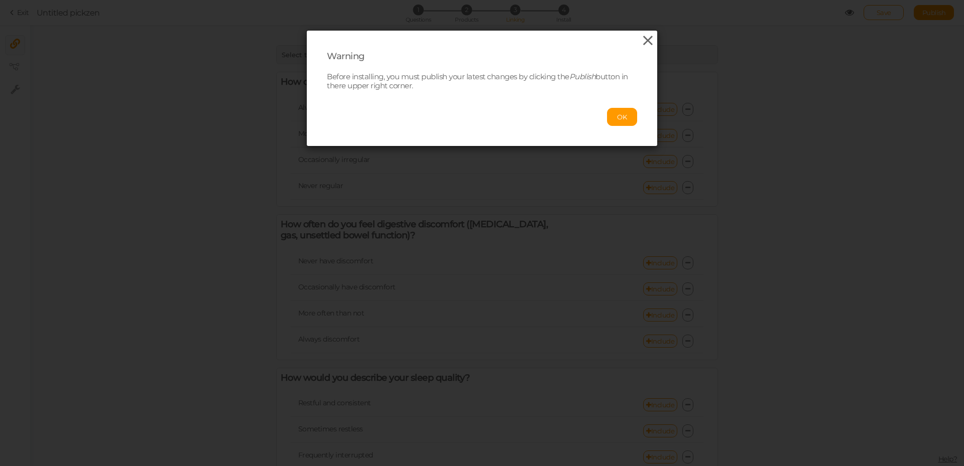
click at [644, 45] on icon at bounding box center [647, 40] width 15 height 15
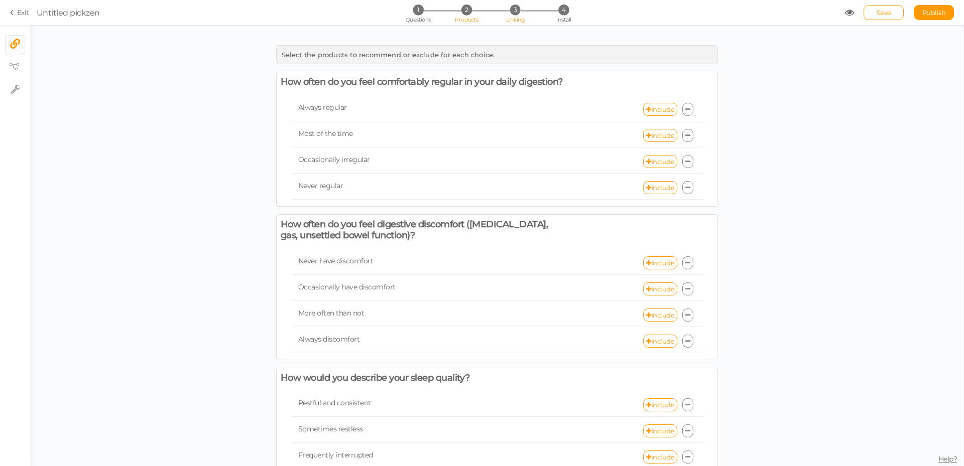
click at [473, 9] on li "2 Products" at bounding box center [466, 10] width 47 height 11
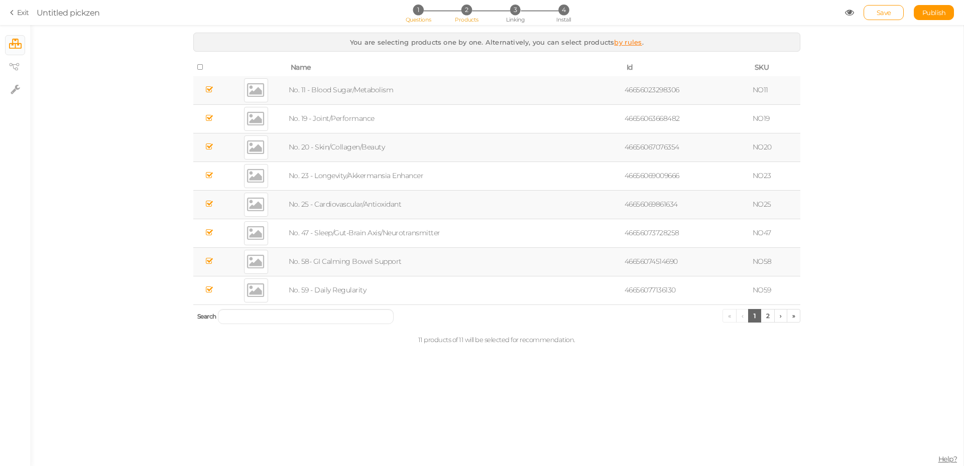
click at [431, 11] on li "1 Questions" at bounding box center [418, 10] width 47 height 11
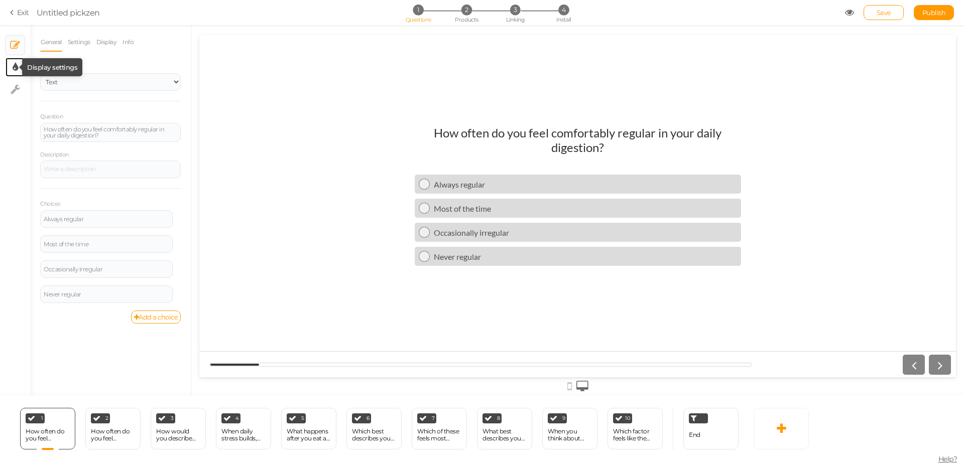
click at [14, 70] on icon at bounding box center [16, 67] width 6 height 10
select select "2"
select select "lato"
select select "fade"
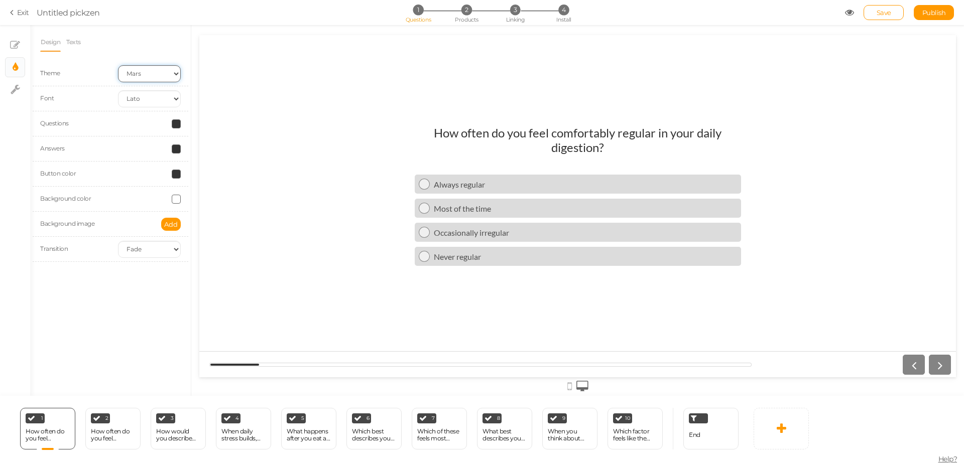
click at [167, 75] on select "Earth Mars" at bounding box center [149, 73] width 63 height 17
click at [118, 65] on select "Earth Mars" at bounding box center [149, 73] width 63 height 17
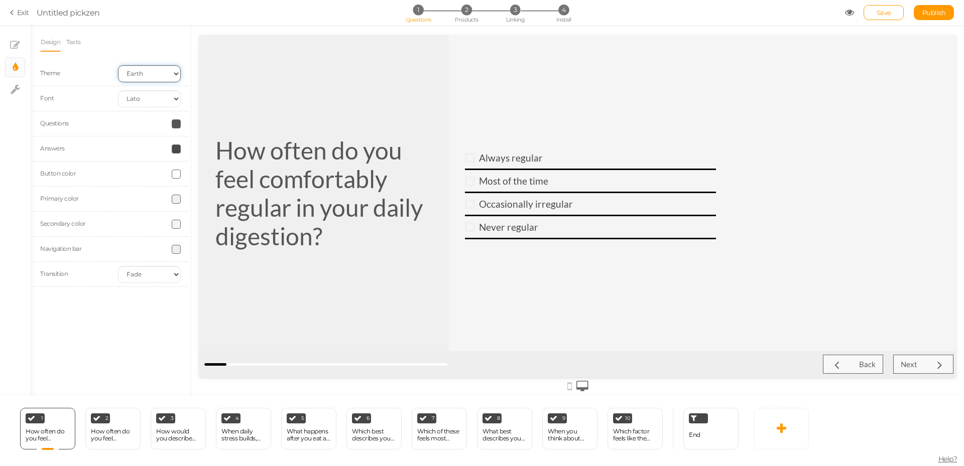
click at [152, 76] on select "Earth Mars" at bounding box center [149, 73] width 63 height 17
select select "2"
click at [118, 65] on select "Earth Mars" at bounding box center [149, 73] width 63 height 17
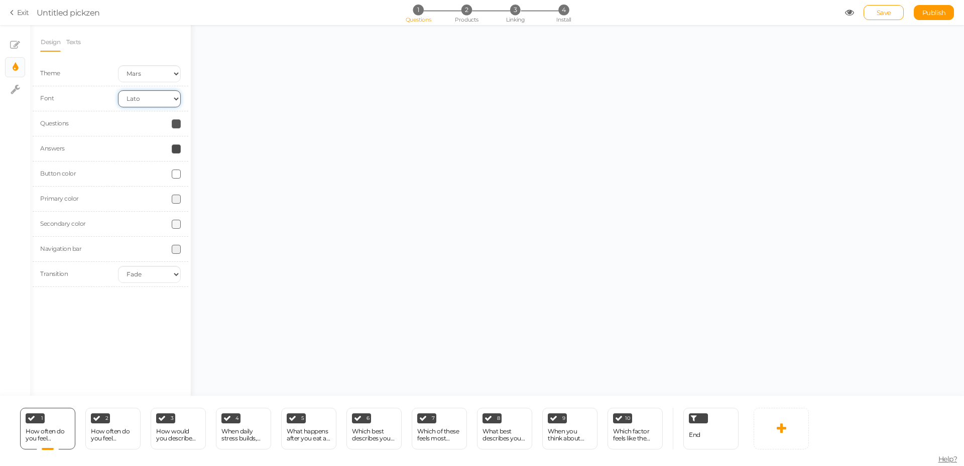
click at [148, 101] on select "Custom Default Lato Lora Montserrat Open Sans Oswald PT Sans Raleway Roboto Sou…" at bounding box center [149, 98] width 63 height 17
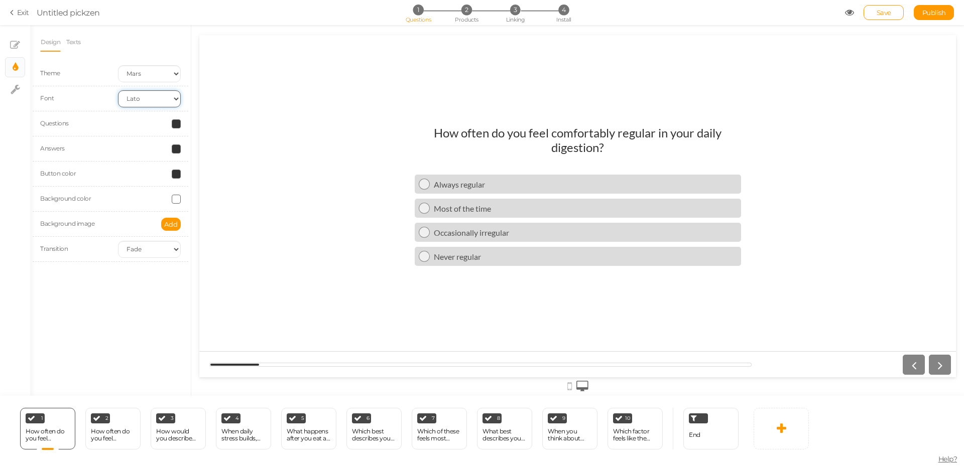
select select "sourcesanspro"
click at [118, 90] on select "Custom Default Lato Lora Montserrat Open Sans Oswald PT Sans Raleway Roboto Sou…" at bounding box center [149, 98] width 63 height 17
click at [177, 122] on span at bounding box center [176, 123] width 9 height 9
click at [126, 168] on div "Button color" at bounding box center [111, 174] width 156 height 25
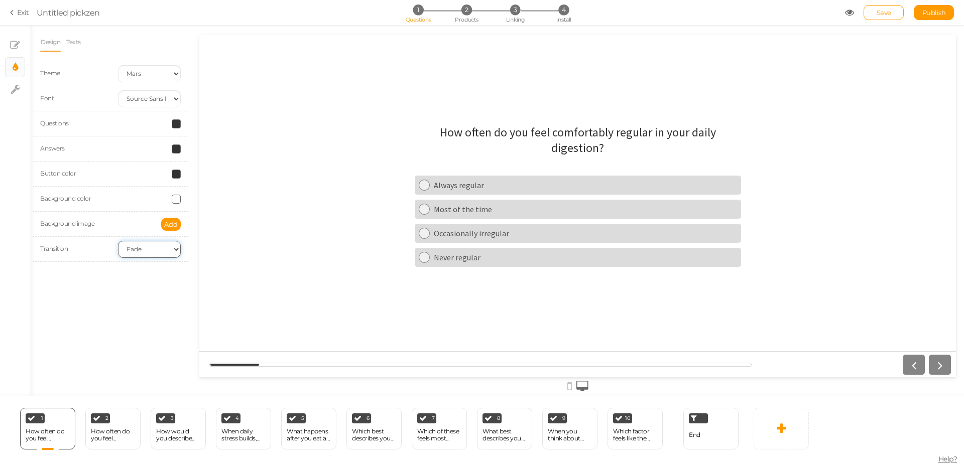
click at [139, 249] on select "None Fade Switch" at bounding box center [149, 249] width 63 height 17
click at [140, 251] on select "None Fade Switch" at bounding box center [149, 249] width 63 height 17
click at [707, 440] on div "End" at bounding box center [710, 429] width 55 height 42
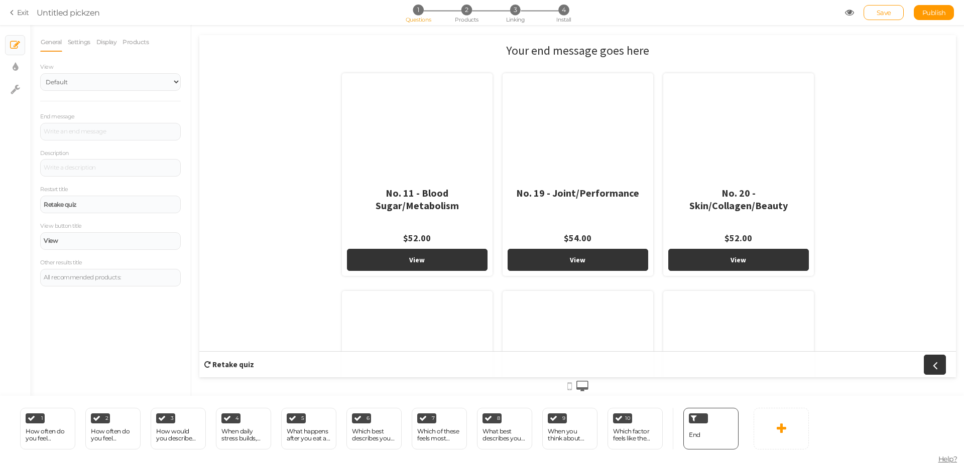
click at [568, 389] on icon at bounding box center [569, 386] width 5 height 11
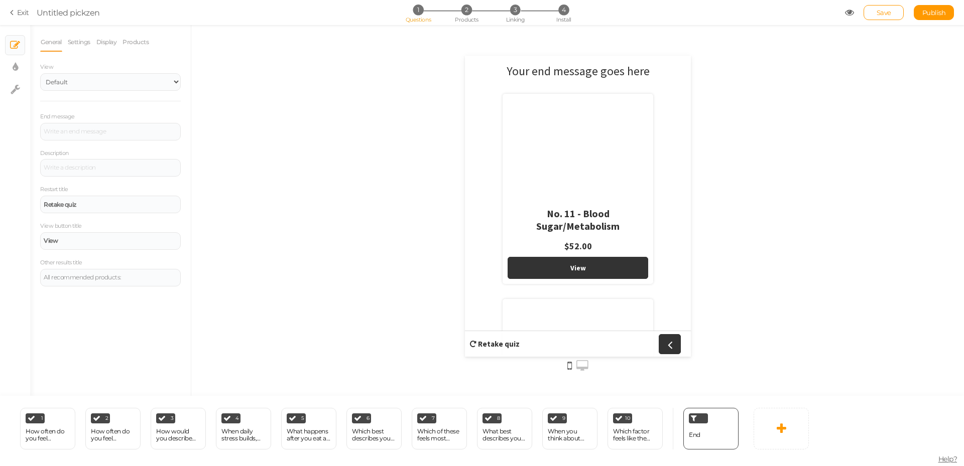
click at [584, 367] on icon at bounding box center [582, 365] width 12 height 11
